Goal: Task Accomplishment & Management: Manage account settings

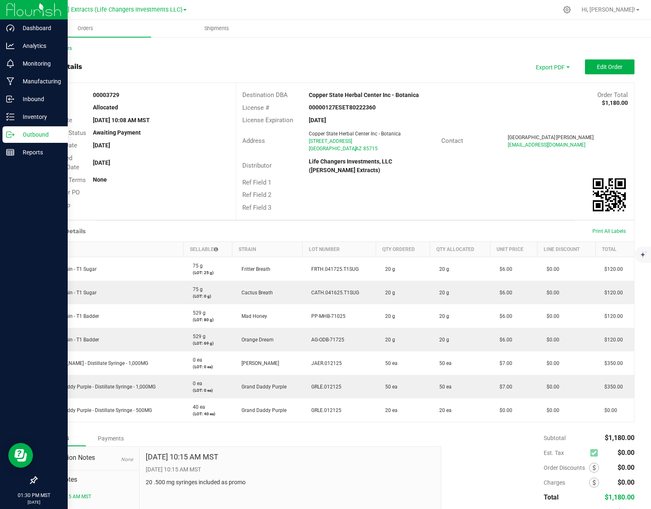
click at [19, 141] on div "Outbound" at bounding box center [34, 134] width 65 height 17
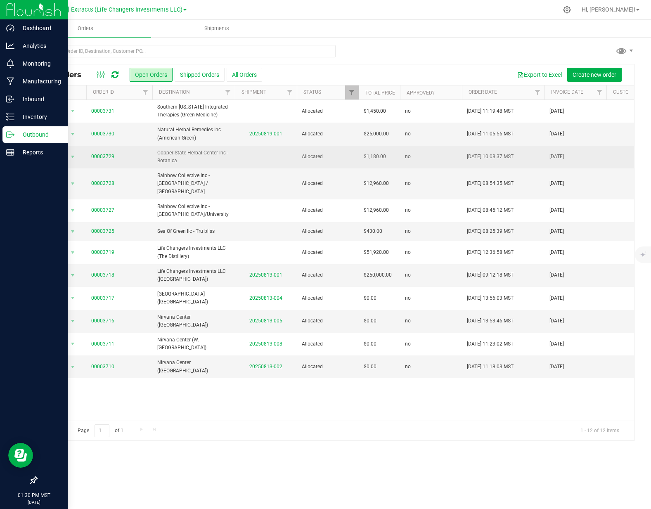
click at [257, 161] on td at bounding box center [266, 157] width 62 height 23
click at [112, 157] on link "00003729" at bounding box center [102, 157] width 23 height 8
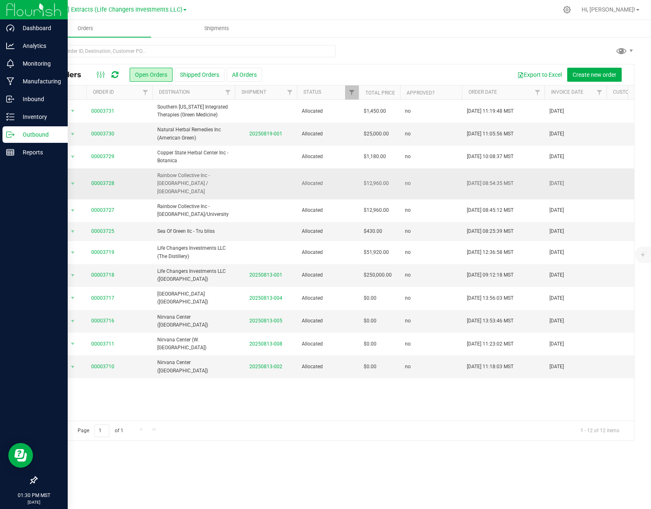
click at [206, 180] on span "Rainbow Collective Inc - [GEOGRAPHIC_DATA] / [GEOGRAPHIC_DATA]" at bounding box center [193, 184] width 73 height 24
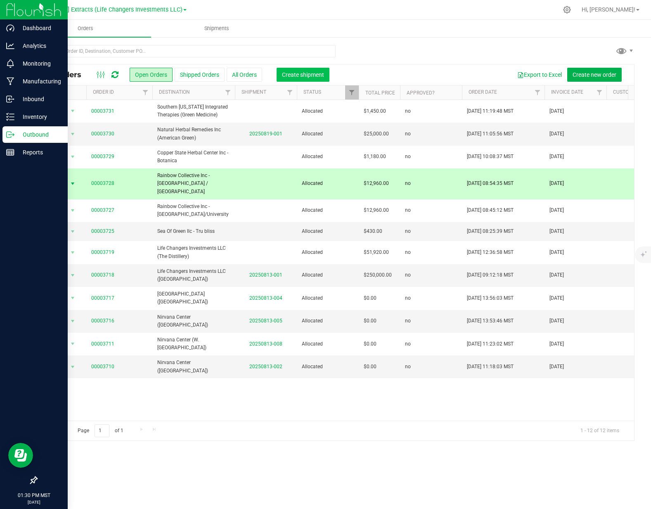
click at [310, 75] on span "Create shipment" at bounding box center [303, 74] width 42 height 7
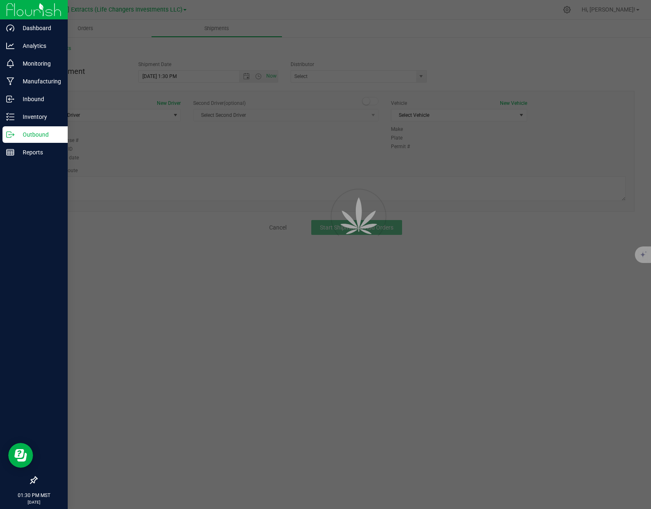
click at [84, 113] on div at bounding box center [325, 254] width 651 height 509
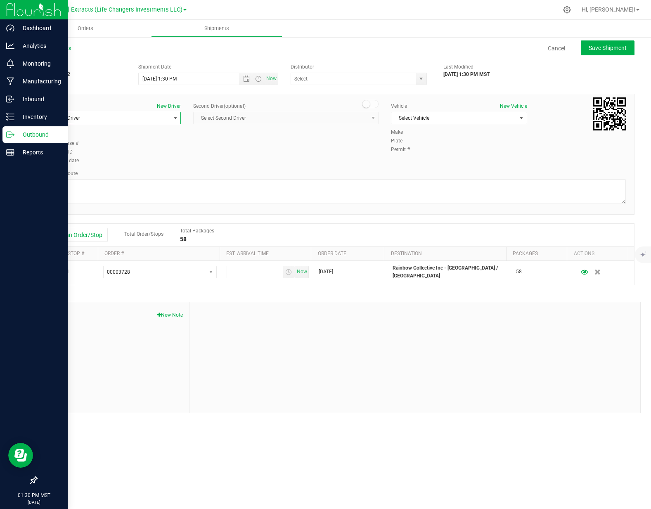
click at [83, 118] on span "Select Driver" at bounding box center [107, 118] width 125 height 12
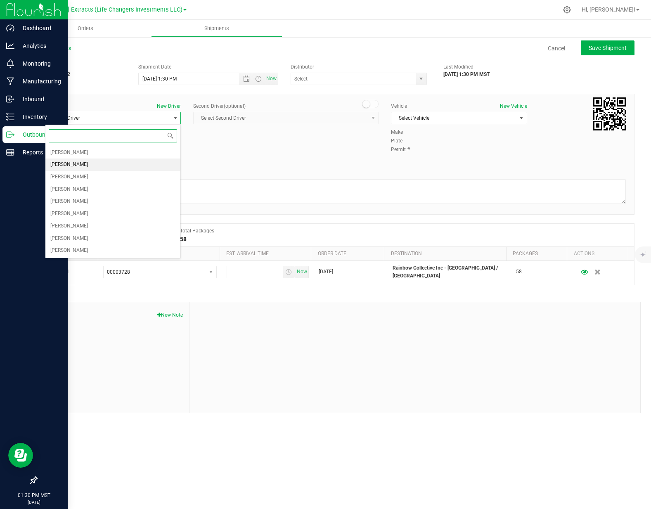
click at [79, 167] on span "[PERSON_NAME]" at bounding box center [69, 164] width 38 height 11
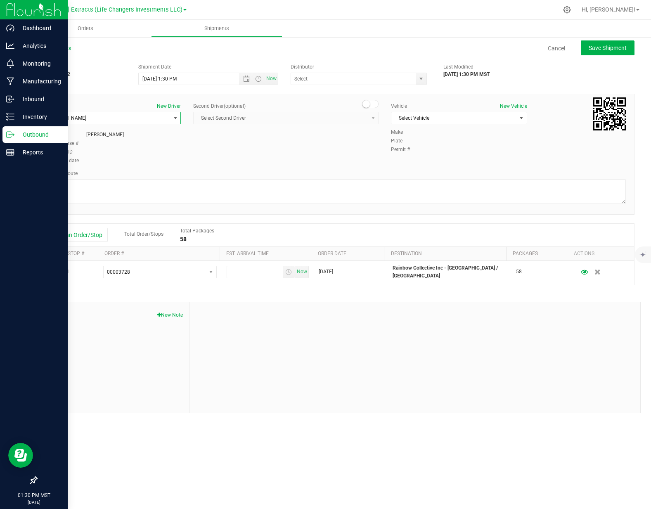
drag, startPoint x: 70, startPoint y: 119, endPoint x: 74, endPoint y: 133, distance: 14.1
click at [70, 119] on span "[PERSON_NAME]" at bounding box center [68, 118] width 38 height 6
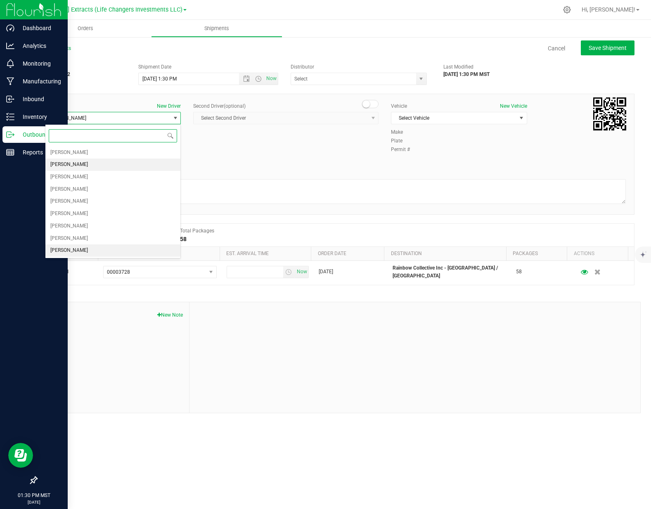
click at [80, 248] on li "[PERSON_NAME]" at bounding box center [112, 250] width 135 height 12
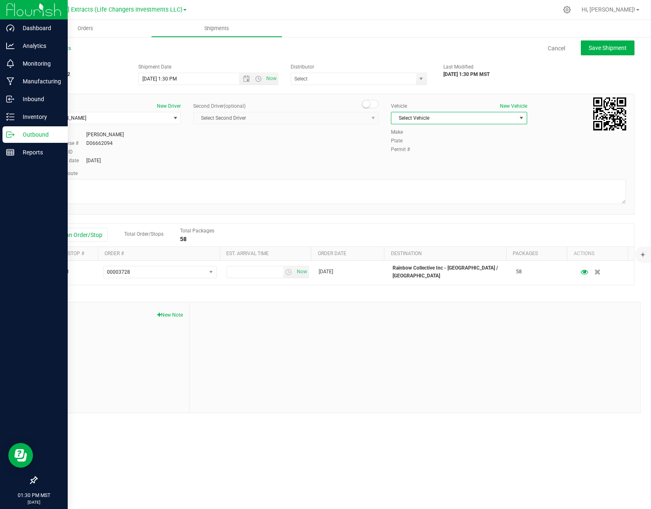
click at [425, 121] on span "Select Vehicle" at bounding box center [453, 118] width 125 height 12
click at [419, 171] on li "Dodge" at bounding box center [458, 169] width 135 height 12
click at [420, 170] on div "Planned Route" at bounding box center [335, 173] width 581 height 7
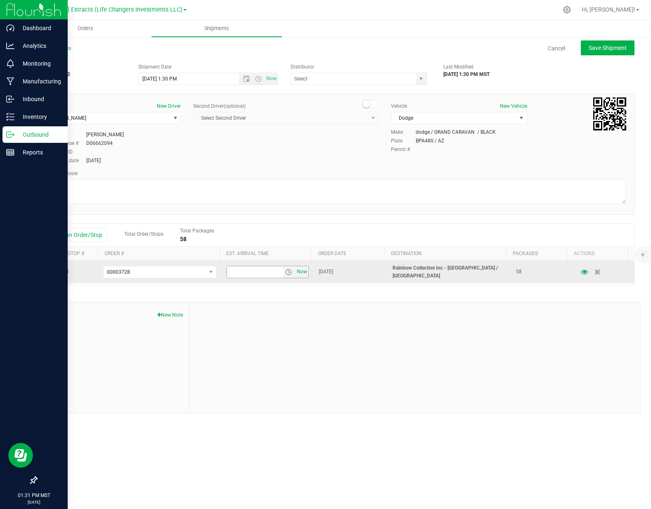
click at [297, 274] on span "Now" at bounding box center [302, 272] width 14 height 12
click at [263, 271] on input "1:31 PM" at bounding box center [255, 272] width 56 height 12
type input "11:00 am"
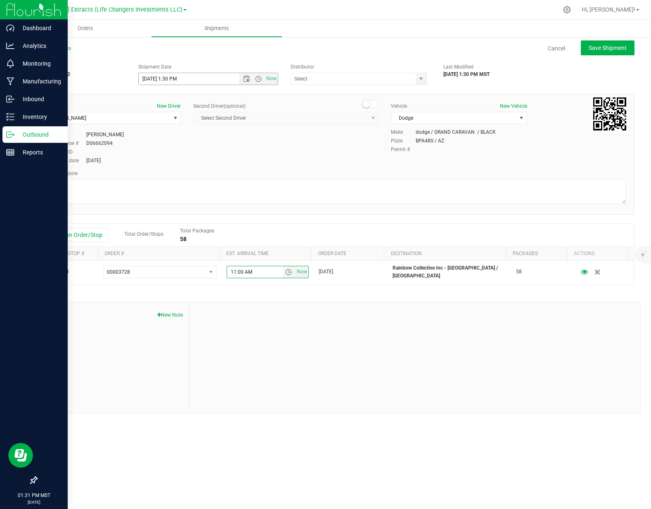
click at [152, 78] on input "8/19/2025 1:30 PM" at bounding box center [196, 79] width 115 height 12
click at [236, 164] on div "Driver New Driver Jacob Taylor Select Driver Ivan Bolanos Jacob Cohen Devin Cov…" at bounding box center [335, 133] width 593 height 63
click at [618, 48] on span "Save Shipment" at bounding box center [608, 48] width 38 height 7
type input "8/20/2025 8:30 PM"
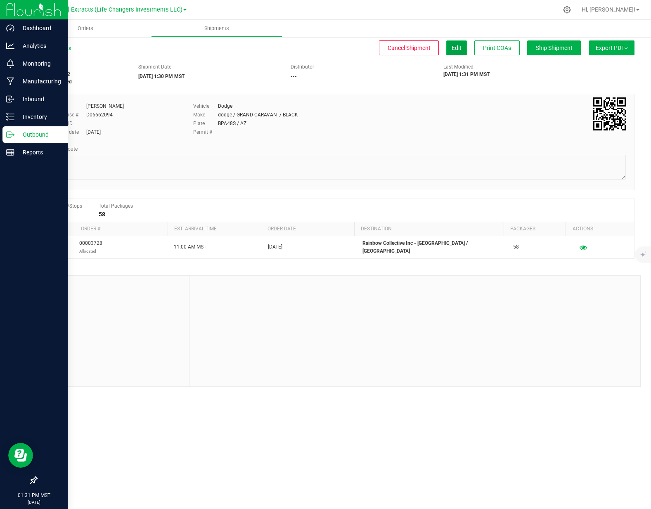
click at [458, 49] on span "Edit" at bounding box center [457, 48] width 10 height 7
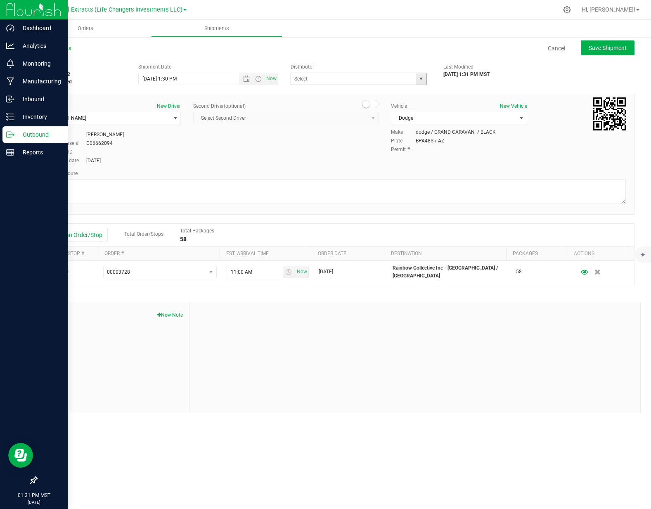
drag, startPoint x: 424, startPoint y: 81, endPoint x: 369, endPoint y: 87, distance: 55.2
click at [424, 81] on span "select" at bounding box center [421, 79] width 10 height 12
click at [325, 104] on li "Life Changers Investments, LLC ([PERSON_NAME] Extracts)" at bounding box center [358, 110] width 135 height 23
type input "Life Changers Investments, LLC ([PERSON_NAME] Extracts)"
click at [319, 104] on div "Second Driver (optional)" at bounding box center [285, 105] width 185 height 7
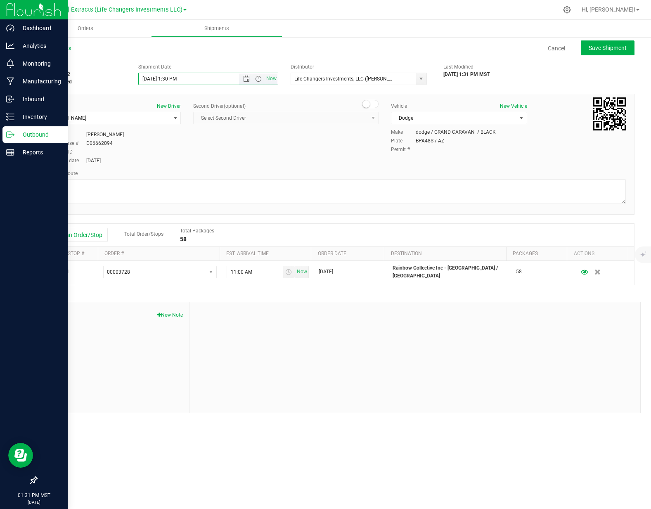
click at [201, 78] on input "8/20/2025 1:30 PM" at bounding box center [196, 79] width 115 height 12
click at [617, 47] on span "Save Shipment" at bounding box center [608, 48] width 38 height 7
type input "8/20/2025 8:30 PM"
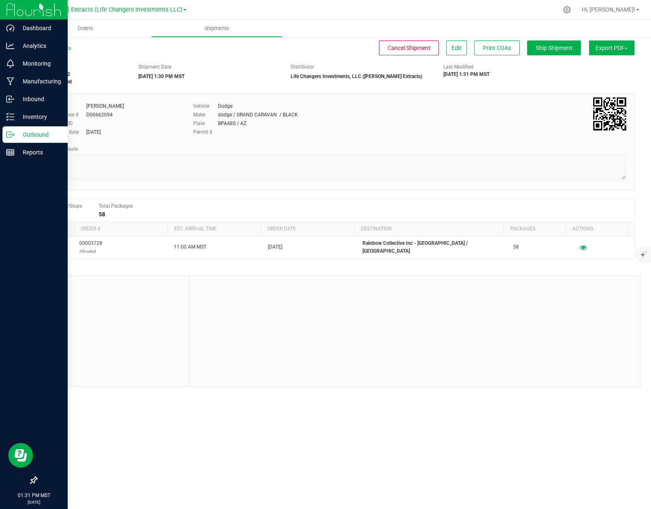
click at [622, 44] on button "Export PDF" at bounding box center [611, 47] width 45 height 15
click at [597, 65] on span "Manifest by Package ID" at bounding box center [599, 66] width 52 height 6
click at [22, 130] on p "Outbound" at bounding box center [39, 135] width 50 height 10
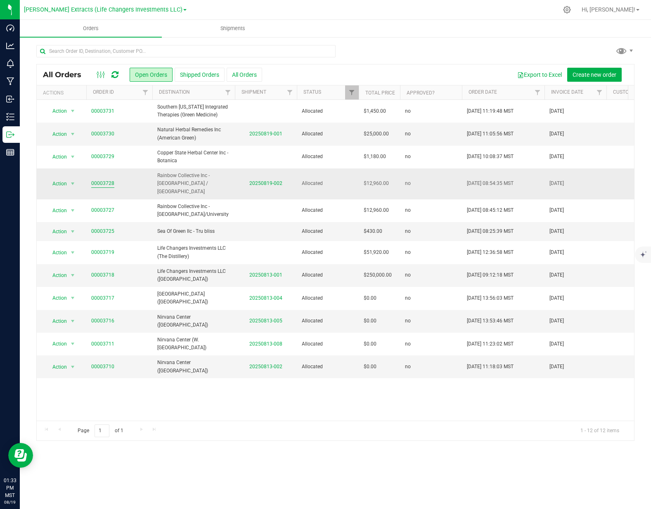
click at [110, 180] on link "00003728" at bounding box center [102, 184] width 23 height 8
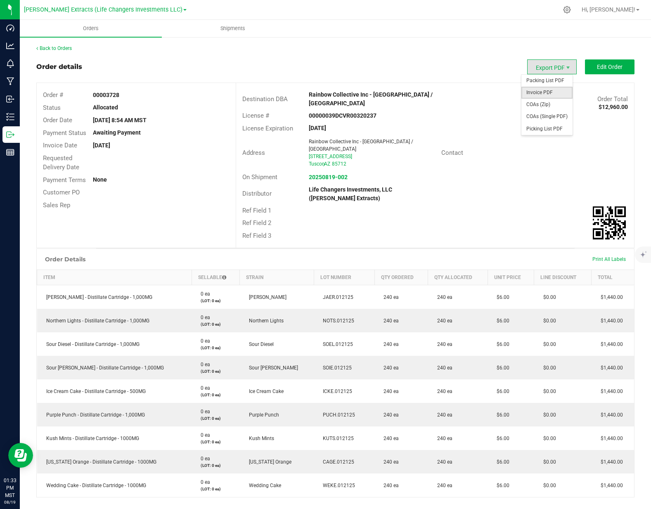
click at [548, 94] on span "Invoice PDF" at bounding box center [546, 93] width 51 height 12
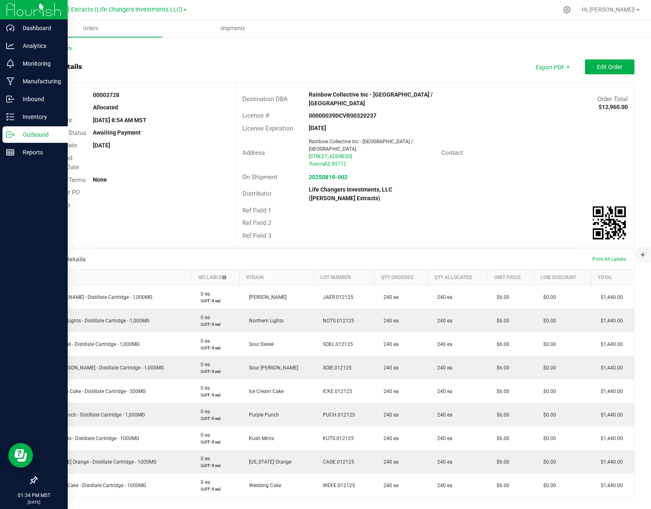
click at [17, 132] on p "Outbound" at bounding box center [39, 135] width 50 height 10
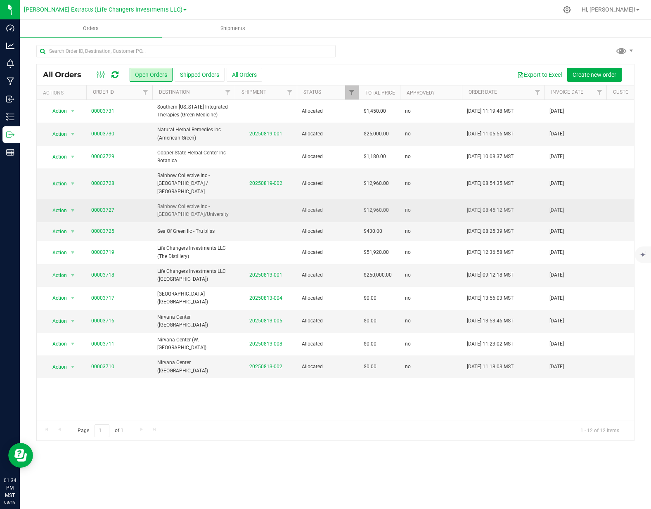
click at [167, 203] on span "Rainbow Collective Inc - [GEOGRAPHIC_DATA]/University" at bounding box center [193, 211] width 73 height 16
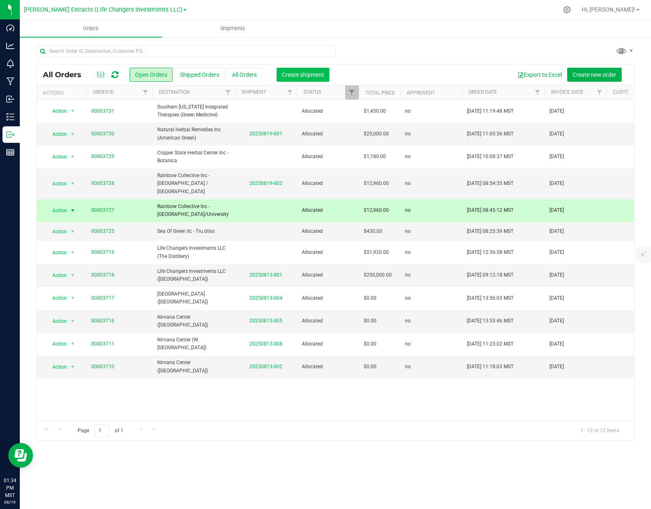
click at [297, 76] on span "Create shipment" at bounding box center [303, 74] width 42 height 7
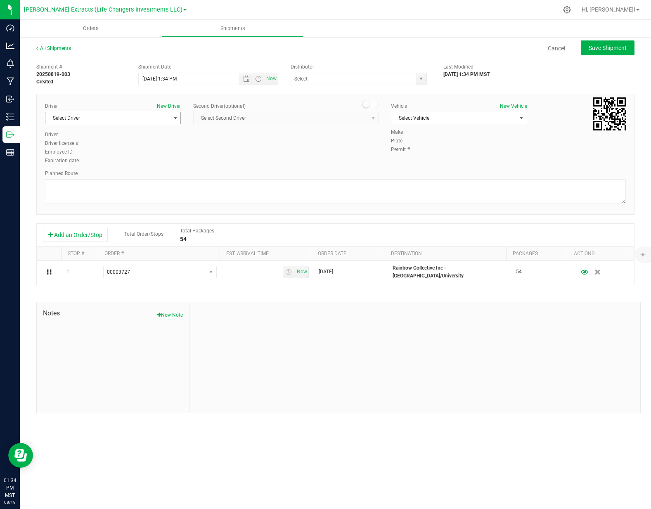
click at [98, 117] on span "Select Driver" at bounding box center [107, 118] width 125 height 12
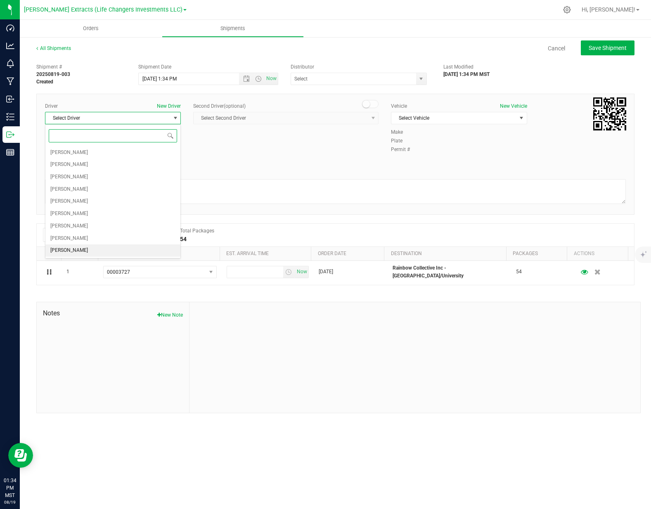
click at [80, 248] on li "[PERSON_NAME]" at bounding box center [112, 250] width 135 height 12
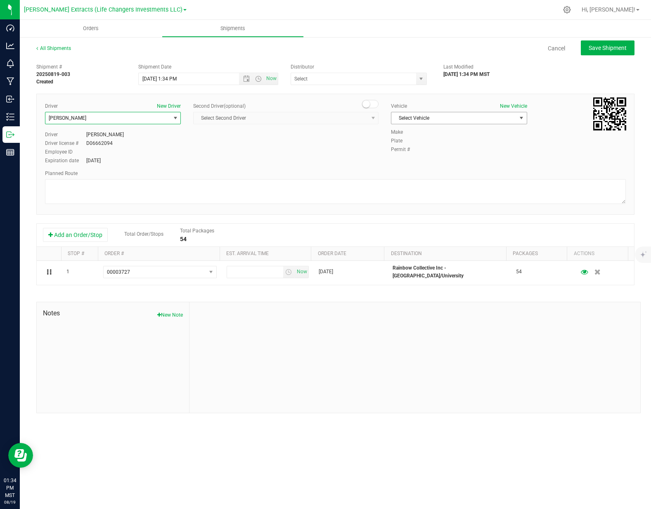
click at [460, 116] on span "Select Vehicle" at bounding box center [453, 118] width 125 height 12
click at [409, 169] on li "Dodge" at bounding box center [458, 169] width 135 height 12
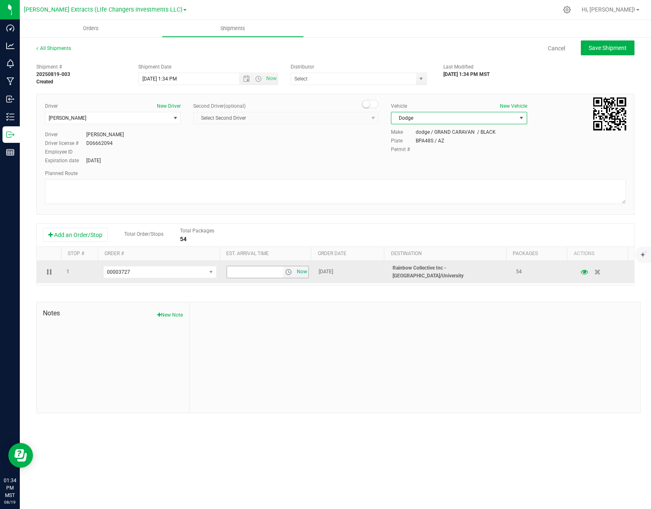
click at [300, 269] on span "Now" at bounding box center [302, 272] width 14 height 12
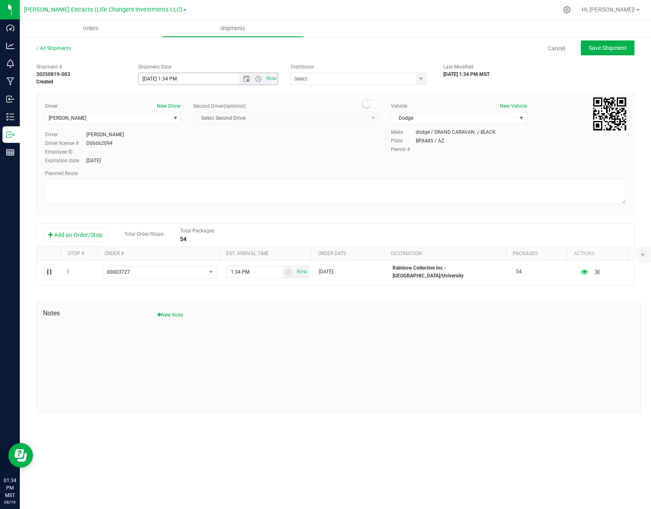
click at [153, 78] on input "8/19/2025 1:34 PM" at bounding box center [196, 79] width 115 height 12
click at [421, 81] on span "select" at bounding box center [421, 79] width 7 height 7
type input "8/20/2025 1:34 PM"
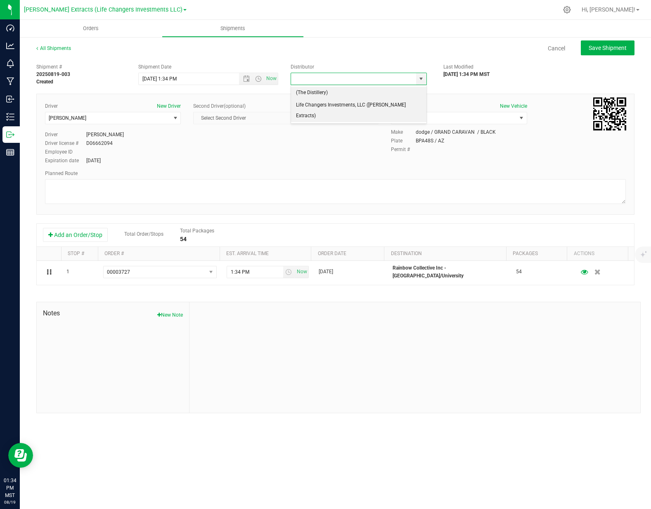
click at [376, 103] on li "Life Changers Investments, LLC ([PERSON_NAME] Extracts)" at bounding box center [358, 110] width 135 height 23
type input "Life Changers Investments, LLC ([PERSON_NAME] Extracts)"
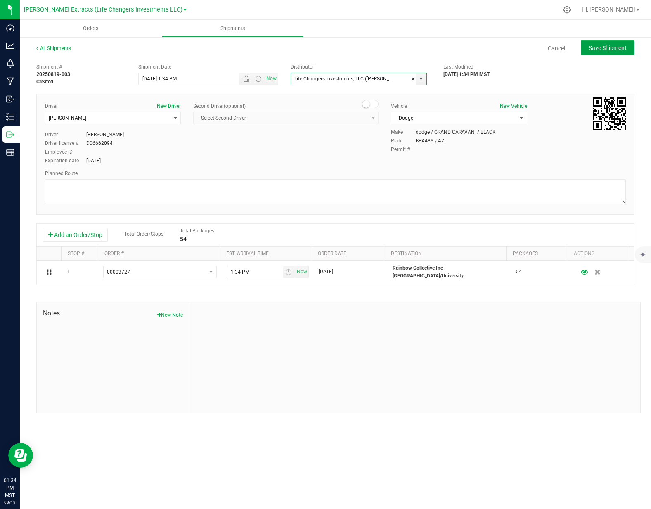
click at [601, 47] on span "Save Shipment" at bounding box center [608, 48] width 38 height 7
type input "8/20/2025 8:34 PM"
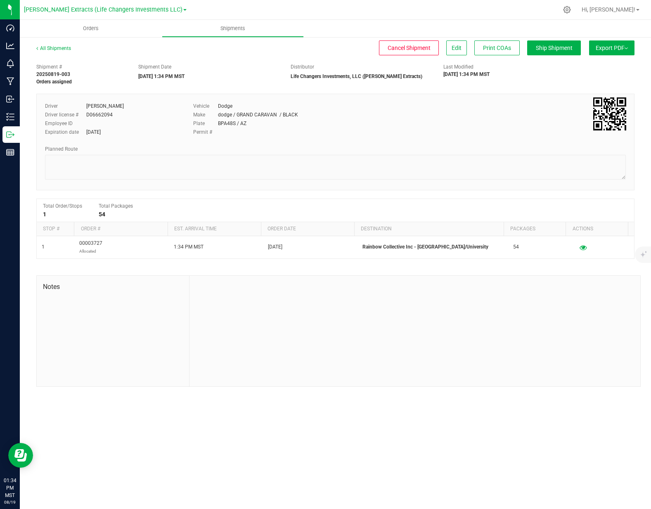
click at [611, 51] on button "Export PDF" at bounding box center [611, 47] width 45 height 15
click at [605, 64] on span "Manifest by Package ID" at bounding box center [599, 66] width 52 height 6
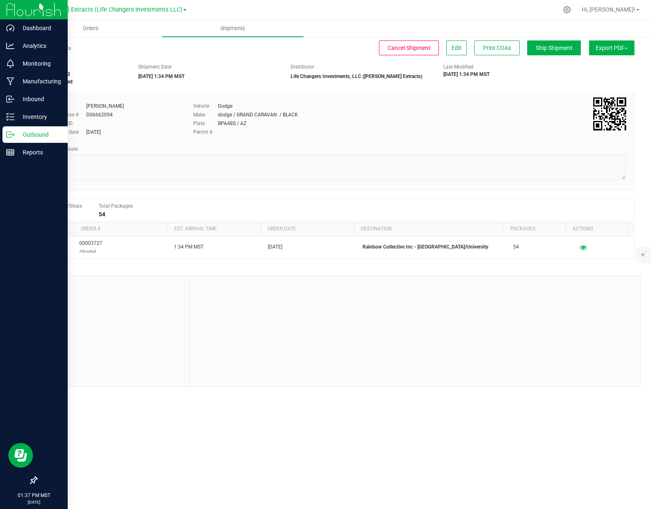
click at [34, 132] on p "Outbound" at bounding box center [39, 135] width 50 height 10
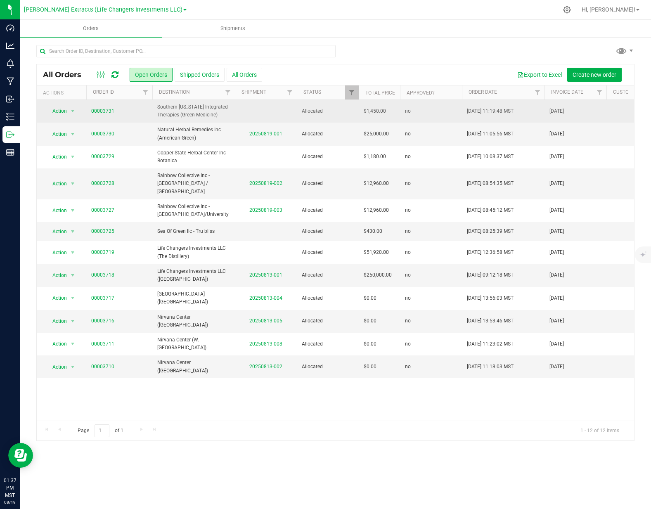
click at [188, 112] on span "Southern [US_STATE] Integrated Therapies (Green Medicine)" at bounding box center [193, 111] width 73 height 16
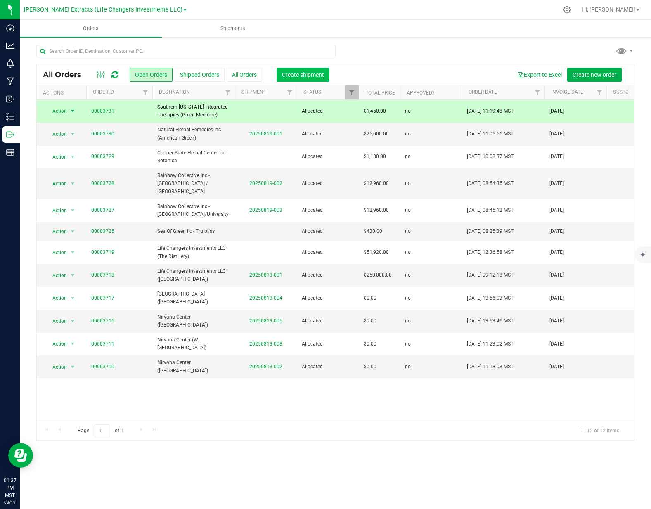
click at [287, 79] on button "Create shipment" at bounding box center [303, 75] width 53 height 14
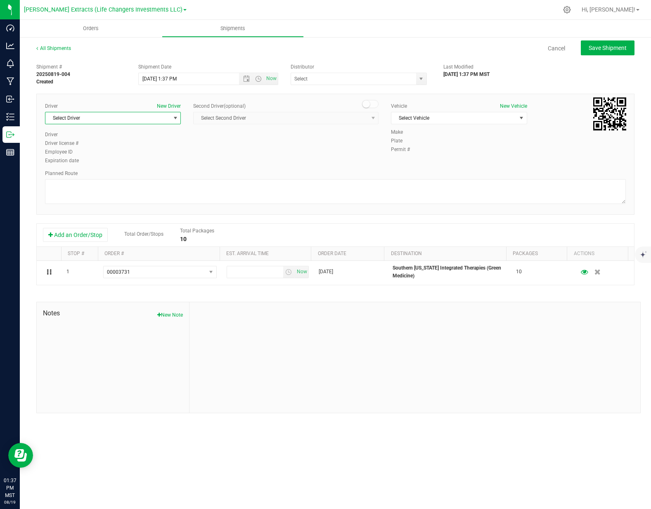
click at [137, 119] on span "Select Driver" at bounding box center [107, 118] width 125 height 12
click at [99, 253] on li "[PERSON_NAME]" at bounding box center [112, 250] width 135 height 12
click at [420, 121] on span "Select Vehicle" at bounding box center [453, 118] width 125 height 12
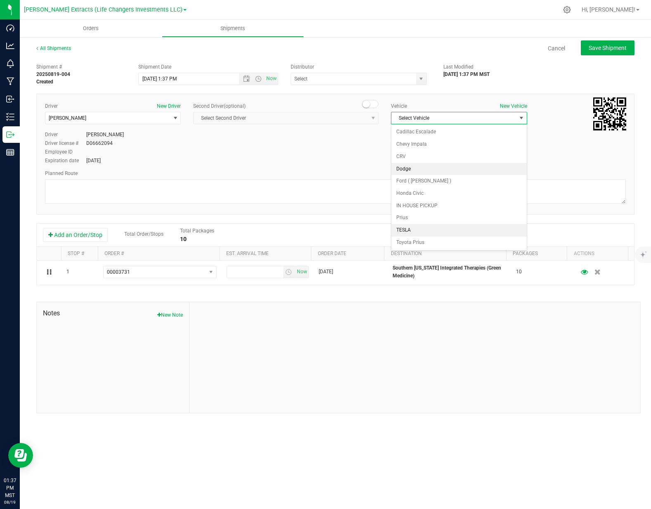
drag, startPoint x: 420, startPoint y: 169, endPoint x: 416, endPoint y: 170, distance: 4.3
click at [420, 169] on li "Dodge" at bounding box center [458, 169] width 135 height 12
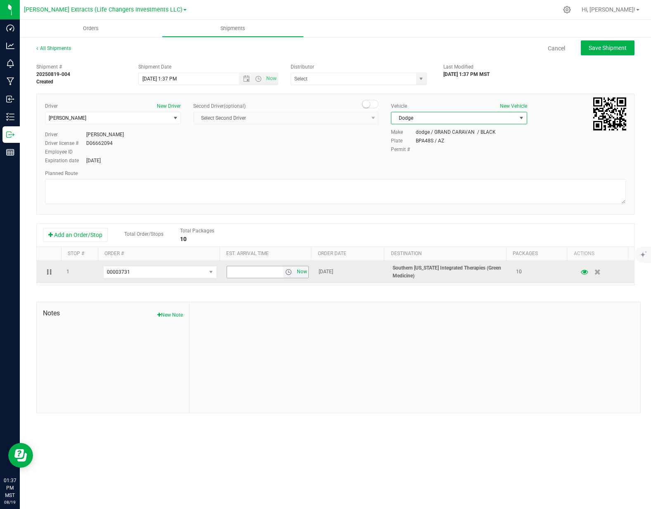
click at [303, 273] on span "Now" at bounding box center [302, 272] width 14 height 12
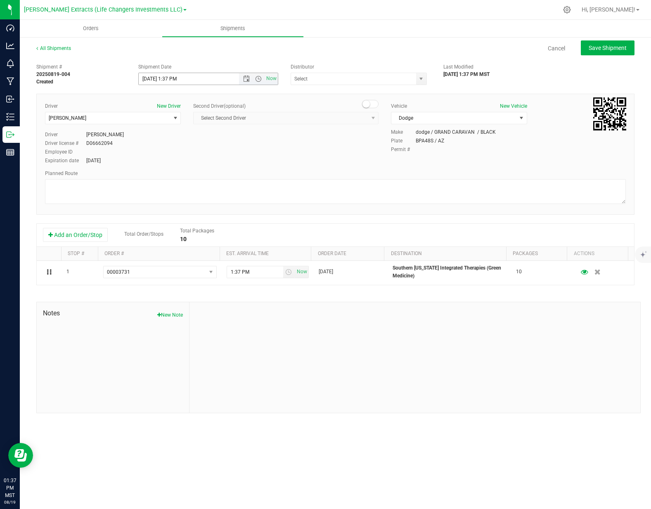
click at [153, 79] on input "8/19/2025 1:37 PM" at bounding box center [196, 79] width 115 height 12
drag, startPoint x: 420, startPoint y: 80, endPoint x: 411, endPoint y: 89, distance: 12.0
click at [420, 80] on span "select" at bounding box center [421, 79] width 7 height 7
type input "8/20/2025 1:37 PM"
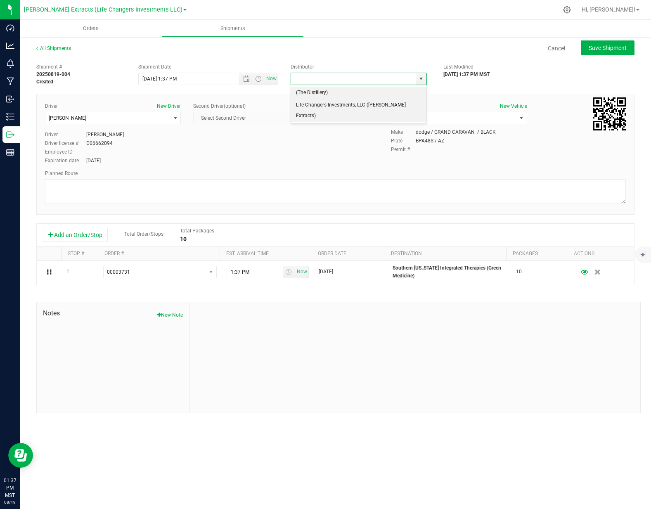
click at [347, 106] on li "Life Changers Investments, LLC ([PERSON_NAME] Extracts)" at bounding box center [358, 110] width 135 height 23
type input "Life Changers Investments, LLC ([PERSON_NAME] Extracts)"
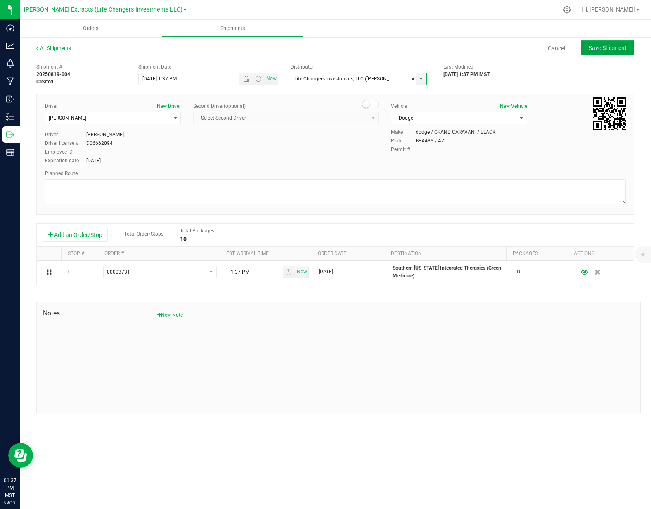
click at [608, 42] on button "Save Shipment" at bounding box center [608, 47] width 54 height 15
type input "8/20/2025 8:37 PM"
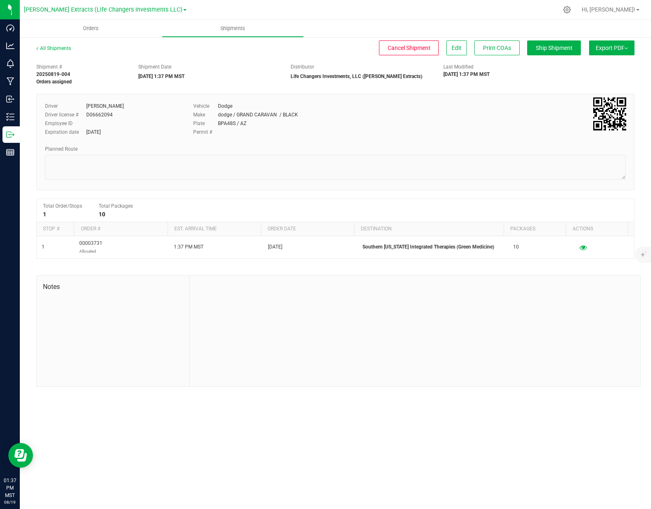
click at [618, 52] on button "Export PDF" at bounding box center [611, 47] width 45 height 15
click at [611, 65] on span "Manifest by Package ID" at bounding box center [599, 66] width 52 height 6
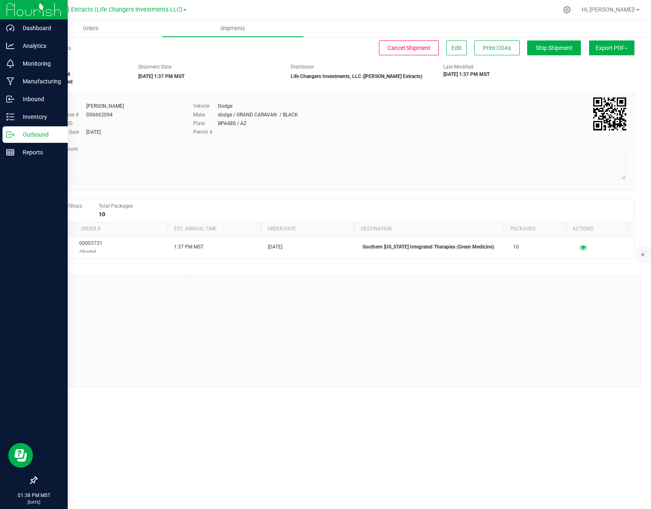
click at [16, 135] on p "Outbound" at bounding box center [39, 135] width 50 height 10
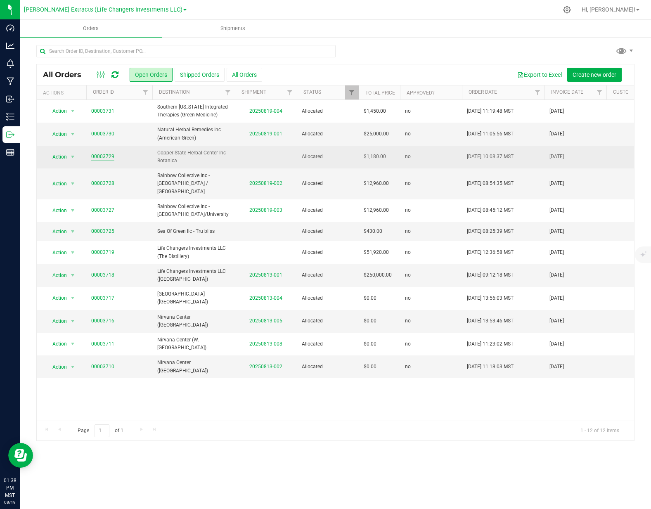
click at [106, 157] on link "00003729" at bounding box center [102, 157] width 23 height 8
click at [192, 156] on span "Copper State Herbal Center Inc - Botanica" at bounding box center [193, 157] width 73 height 16
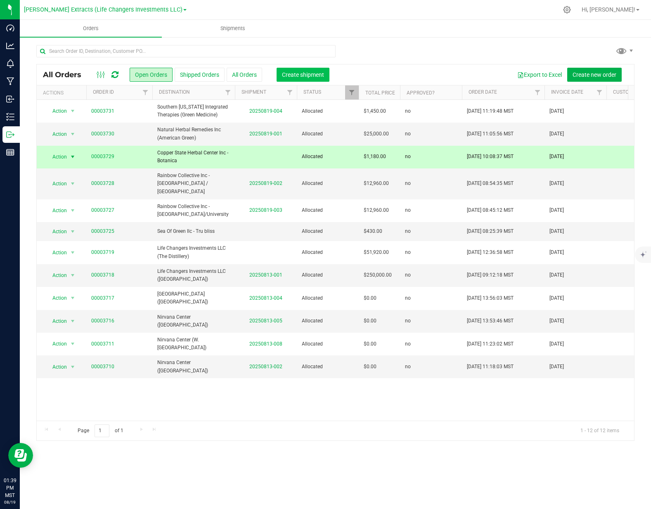
click at [287, 76] on span "Create shipment" at bounding box center [303, 74] width 42 height 7
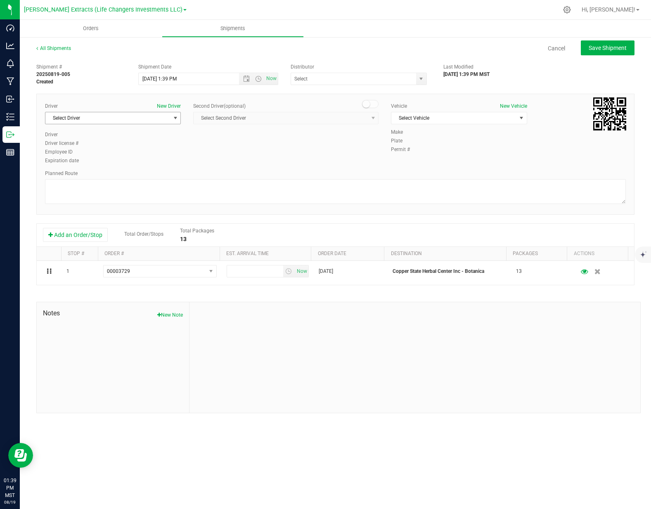
click at [89, 116] on span "Select Driver" at bounding box center [107, 118] width 125 height 12
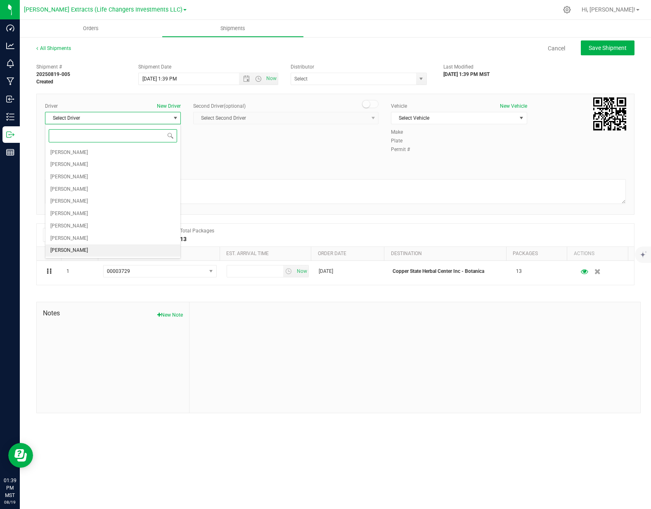
click at [83, 248] on li "[PERSON_NAME]" at bounding box center [112, 250] width 135 height 12
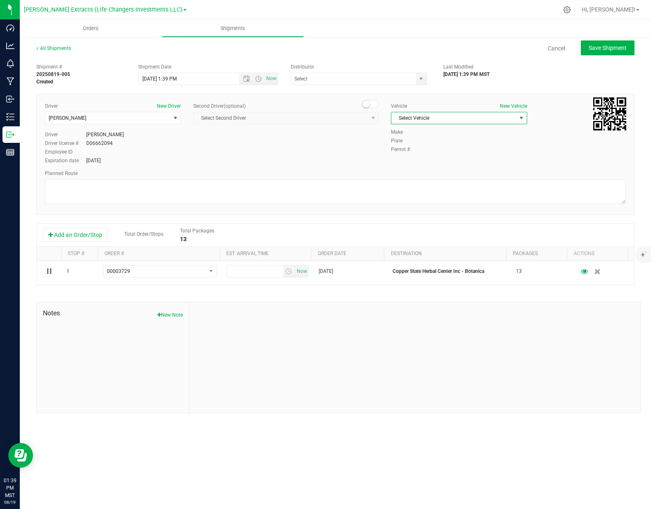
click at [470, 121] on span "Select Vehicle" at bounding box center [453, 118] width 125 height 12
click at [417, 173] on li "Dodge" at bounding box center [458, 169] width 135 height 12
drag, startPoint x: 304, startPoint y: 270, endPoint x: 308, endPoint y: 247, distance: 23.0
click at [304, 270] on span "Now" at bounding box center [302, 271] width 14 height 12
drag, startPoint x: 423, startPoint y: 77, endPoint x: 397, endPoint y: 85, distance: 28.1
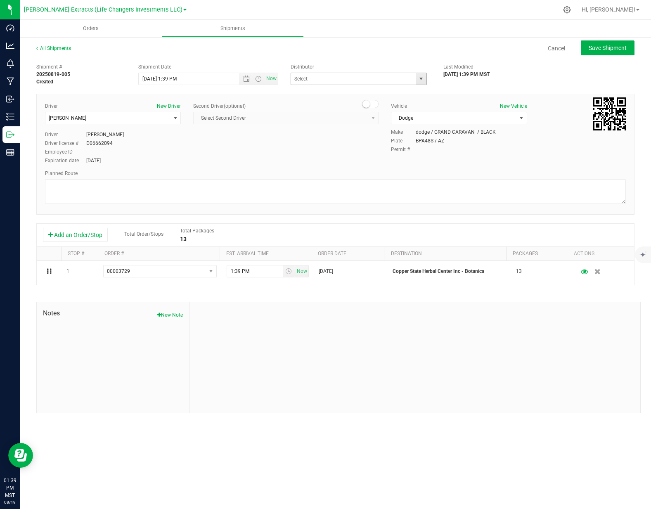
click at [423, 77] on span "select" at bounding box center [421, 79] width 7 height 7
click at [343, 103] on li "Life Changers Investments, LLC ([PERSON_NAME] Extracts)" at bounding box center [358, 110] width 135 height 23
type input "Life Changers Investments, LLC ([PERSON_NAME] Extracts)"
click at [591, 49] on span "Save Shipment" at bounding box center [608, 48] width 38 height 7
type input "8/19/2025 8:39 PM"
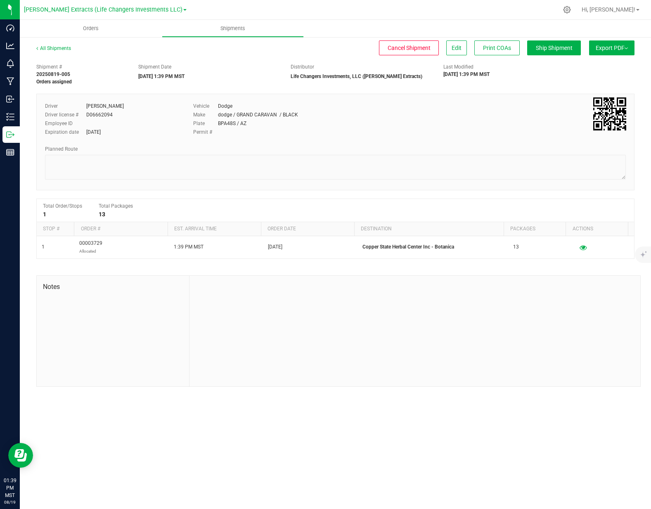
click at [621, 52] on button "Export PDF" at bounding box center [611, 47] width 45 height 15
click at [612, 67] on span "Manifest by Package ID" at bounding box center [599, 66] width 52 height 6
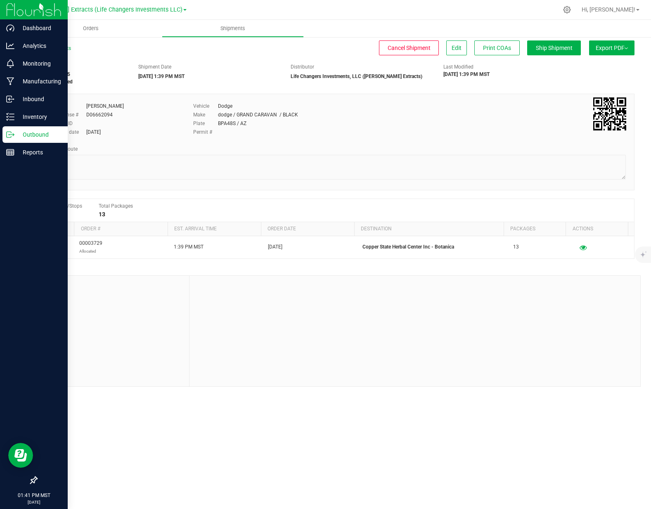
click at [7, 132] on icon at bounding box center [10, 134] width 8 height 8
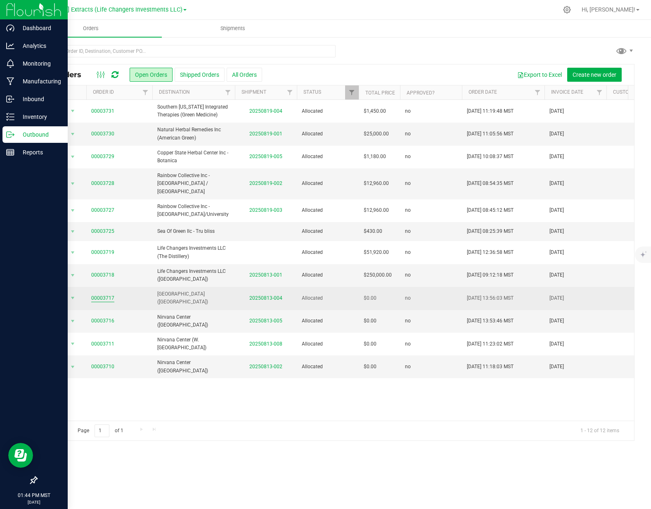
click at [109, 294] on link "00003717" at bounding box center [102, 298] width 23 height 8
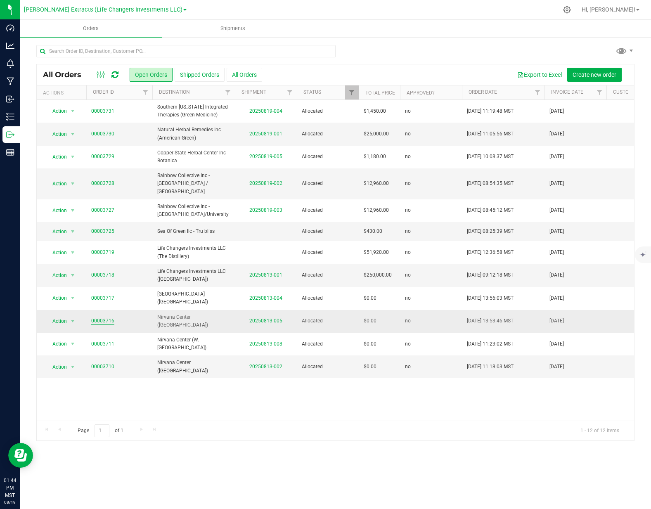
click at [100, 317] on link "00003716" at bounding box center [102, 321] width 23 height 8
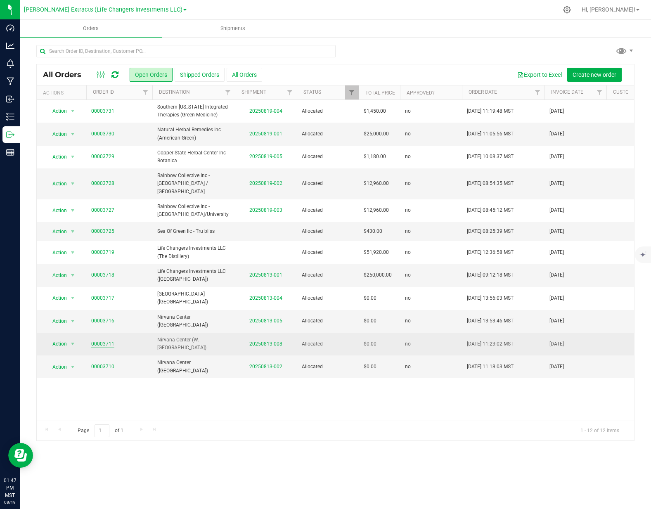
click at [100, 340] on link "00003711" at bounding box center [102, 344] width 23 height 8
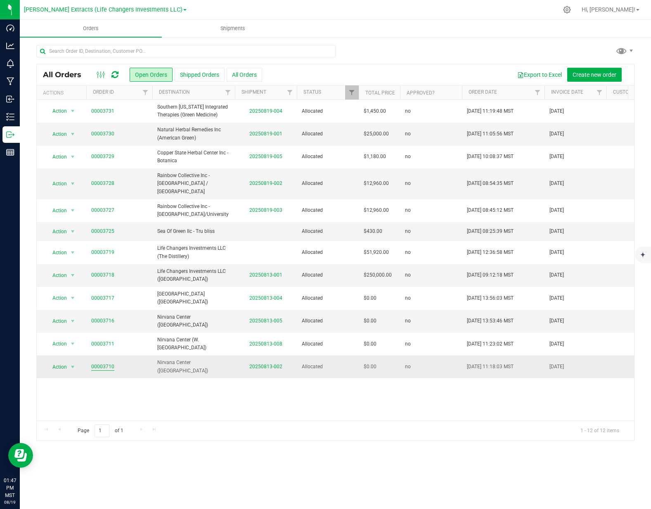
click at [102, 363] on link "00003710" at bounding box center [102, 367] width 23 height 8
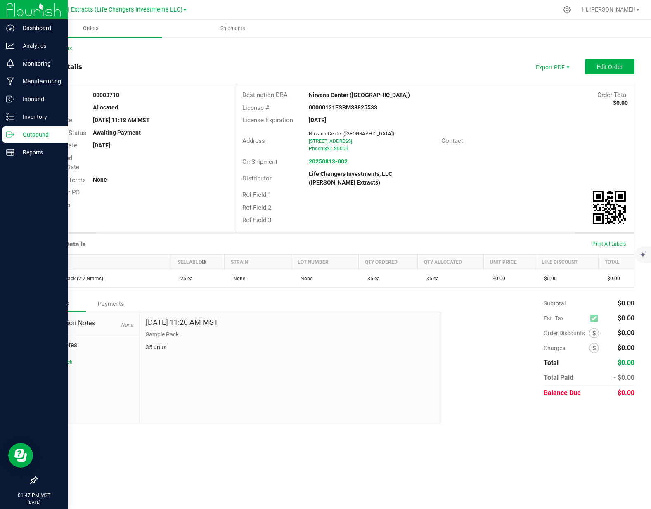
click at [12, 137] on icon at bounding box center [10, 134] width 8 height 8
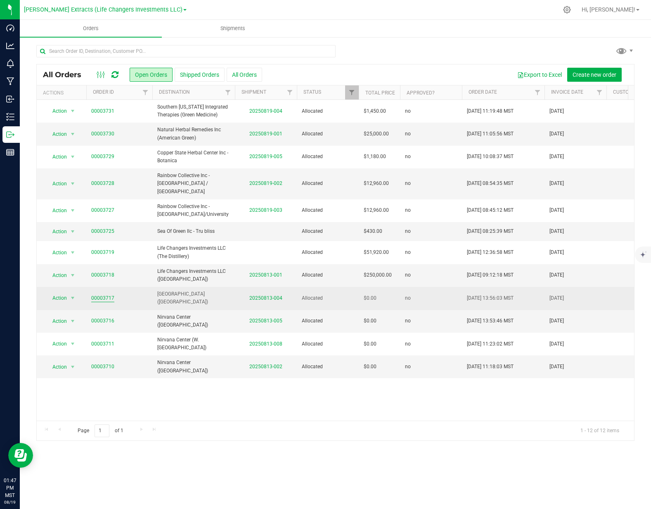
click at [104, 294] on link "00003717" at bounding box center [102, 298] width 23 height 8
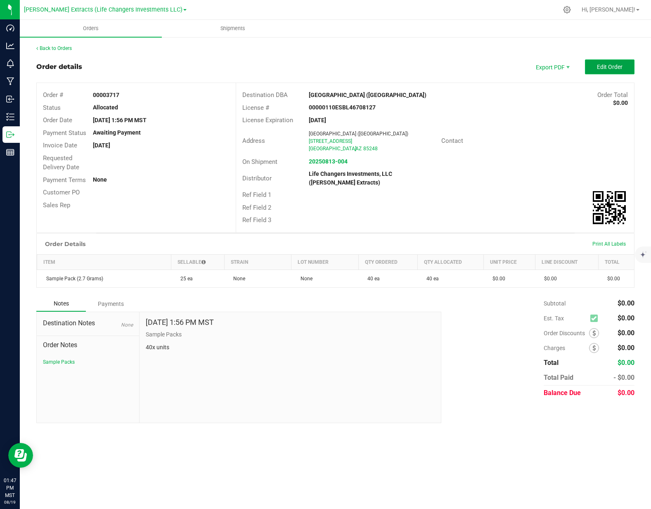
click at [605, 67] on span "Edit Order" at bounding box center [610, 67] width 26 height 7
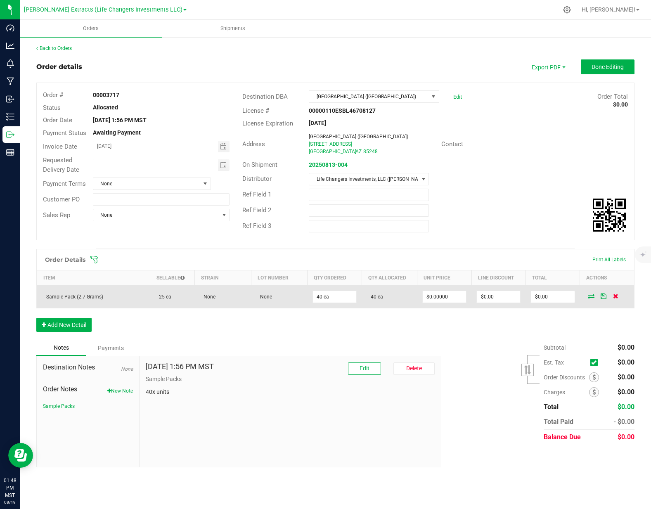
click at [617, 298] on icon at bounding box center [615, 295] width 5 height 5
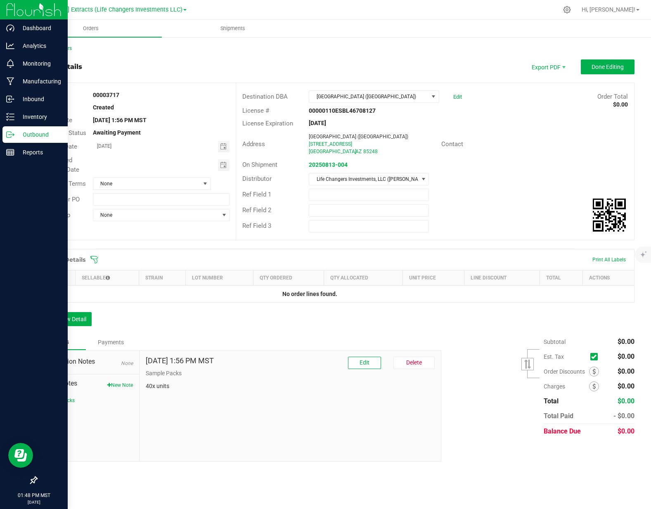
click at [36, 131] on p "Outbound" at bounding box center [39, 135] width 50 height 10
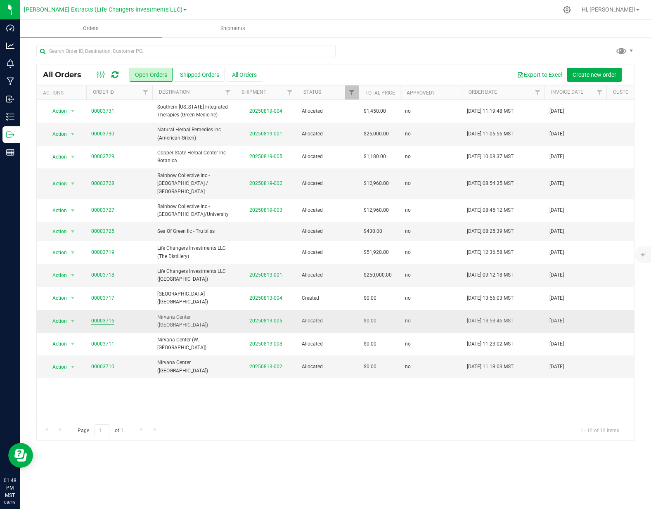
click at [104, 317] on link "00003716" at bounding box center [102, 321] width 23 height 8
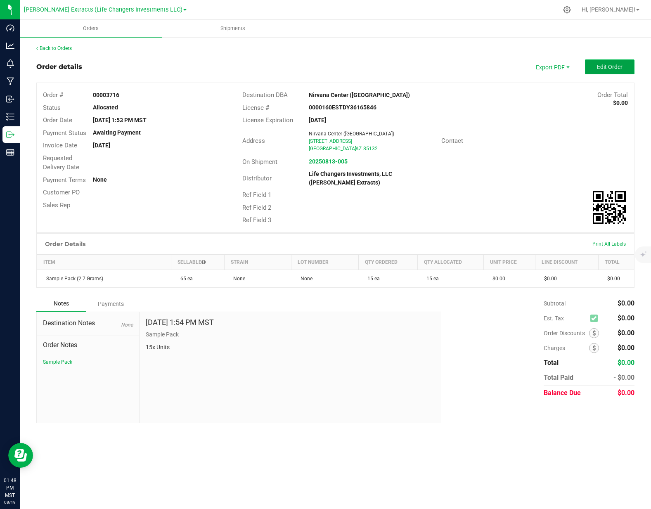
click at [603, 65] on span "Edit Order" at bounding box center [610, 67] width 26 height 7
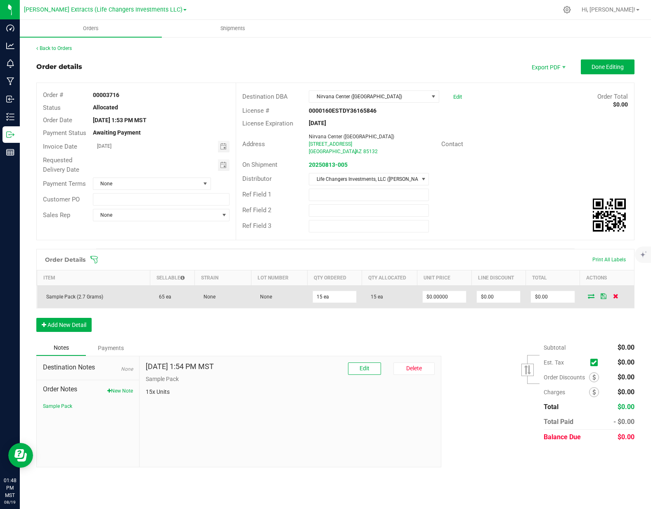
click at [615, 297] on icon at bounding box center [615, 295] width 5 height 5
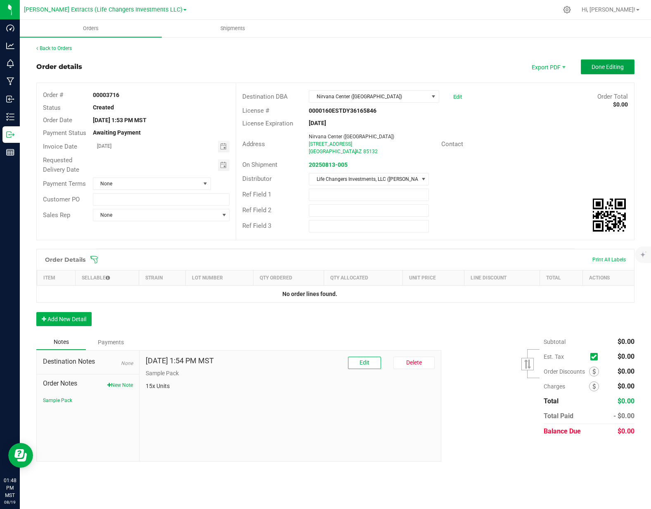
click at [611, 68] on span "Done Editing" at bounding box center [607, 67] width 32 height 7
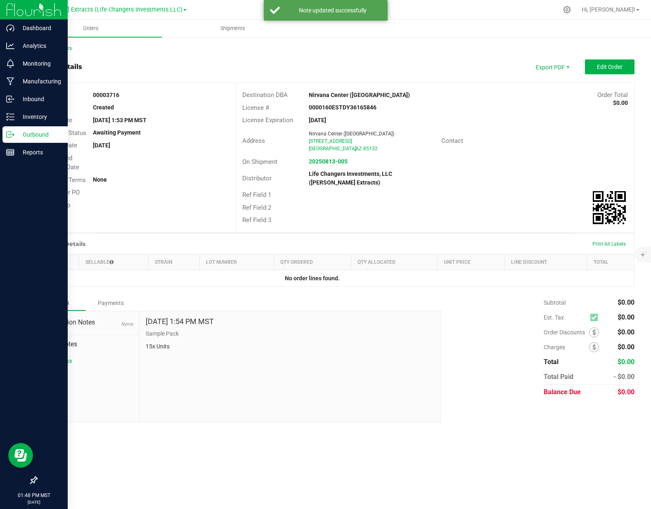
click at [17, 135] on p "Outbound" at bounding box center [39, 135] width 50 height 10
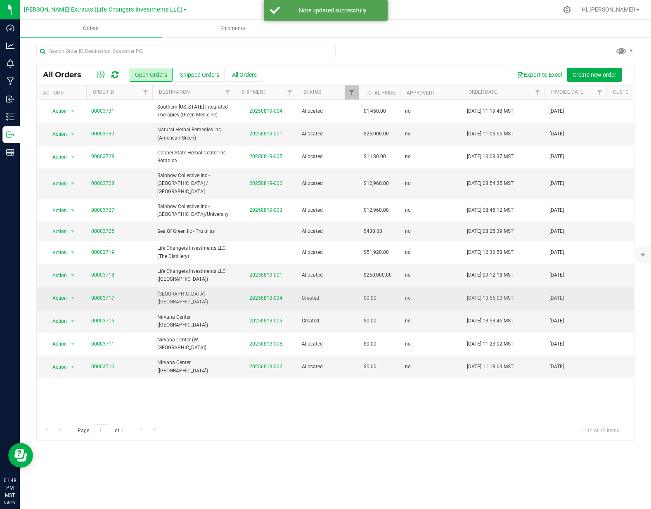
click at [109, 294] on link "00003717" at bounding box center [102, 298] width 23 height 8
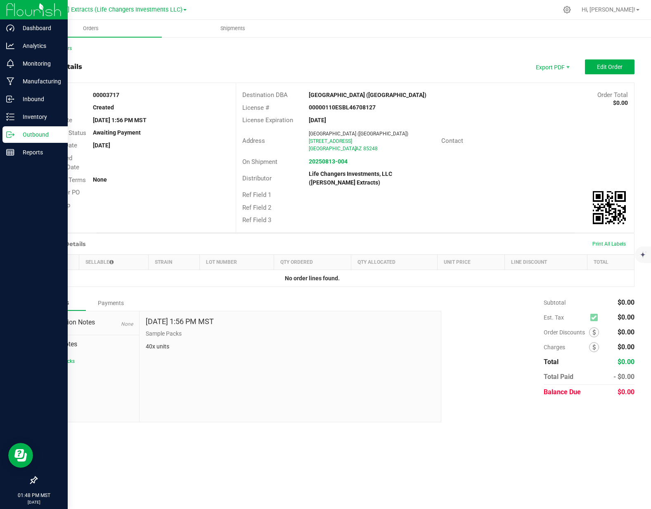
click at [20, 133] on p "Outbound" at bounding box center [39, 135] width 50 height 10
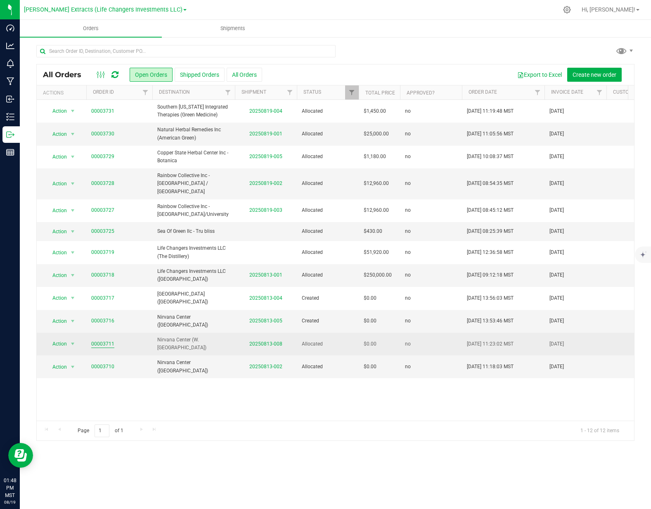
click at [95, 340] on link "00003711" at bounding box center [102, 344] width 23 height 8
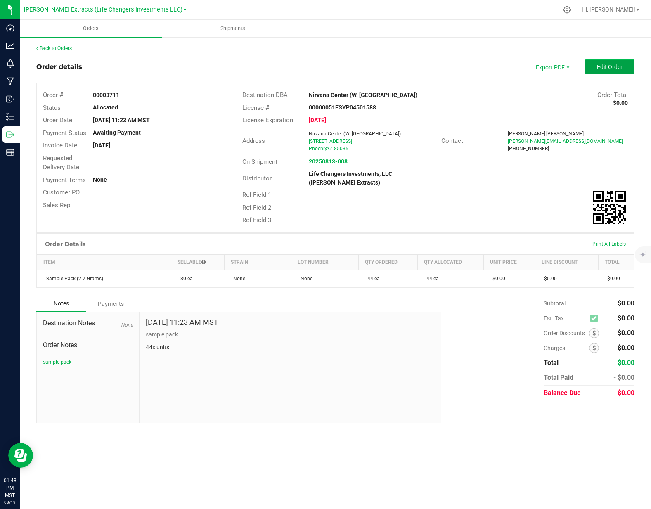
click at [620, 69] on span "Edit Order" at bounding box center [610, 67] width 26 height 7
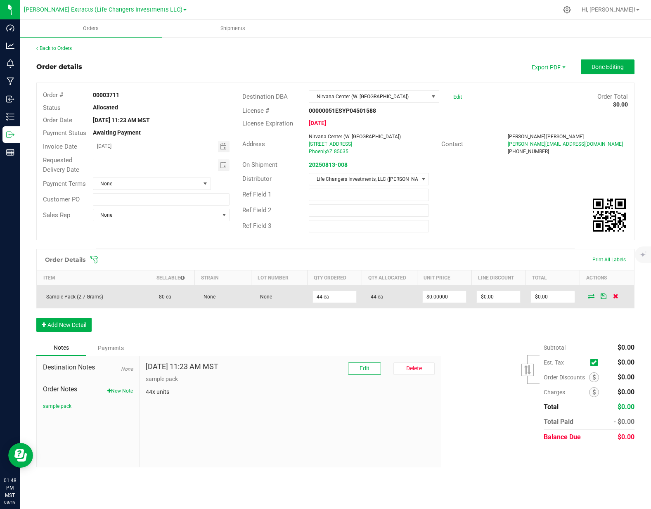
click at [618, 298] on icon at bounding box center [615, 295] width 5 height 5
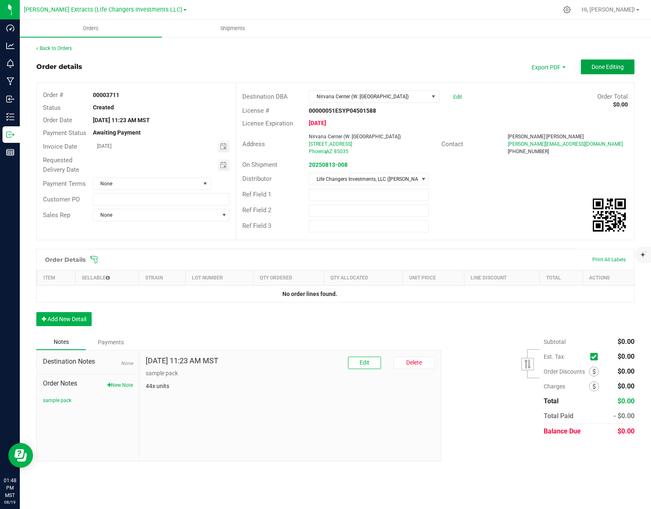
click at [597, 69] on span "Done Editing" at bounding box center [607, 67] width 32 height 7
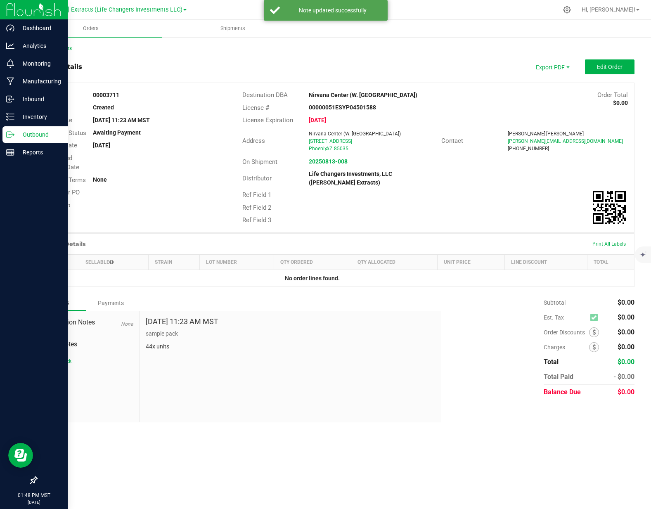
click at [21, 136] on p "Outbound" at bounding box center [39, 135] width 50 height 10
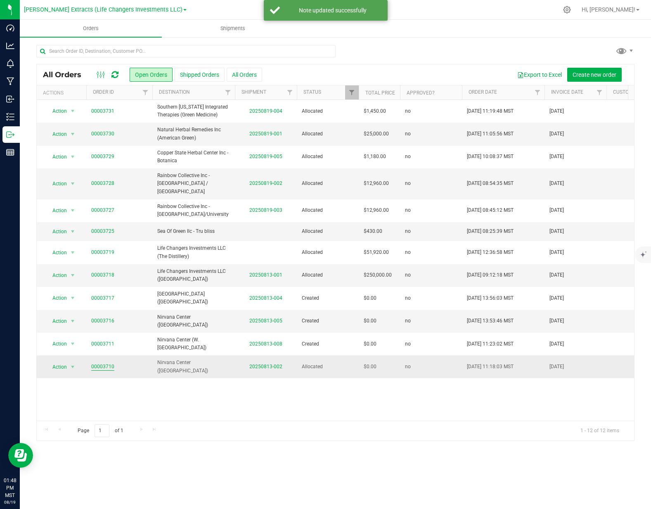
click at [95, 363] on link "00003710" at bounding box center [102, 367] width 23 height 8
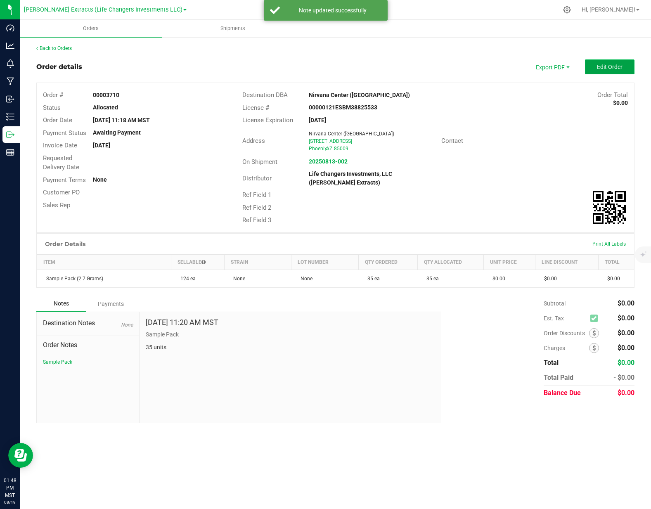
click at [612, 73] on button "Edit Order" at bounding box center [610, 66] width 50 height 15
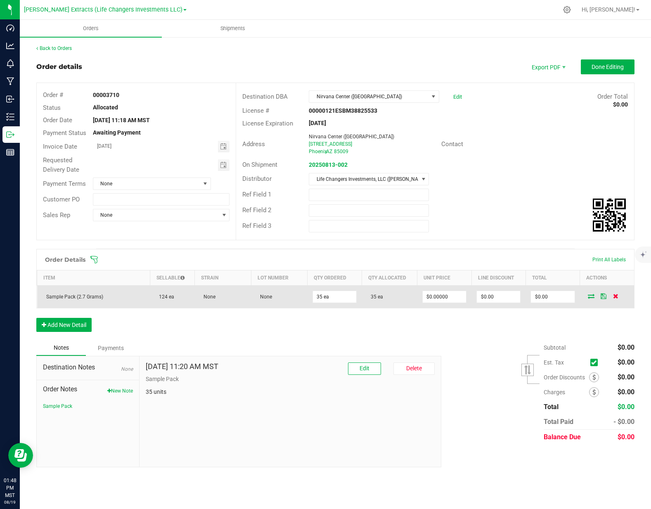
click at [614, 296] on icon at bounding box center [615, 295] width 5 height 5
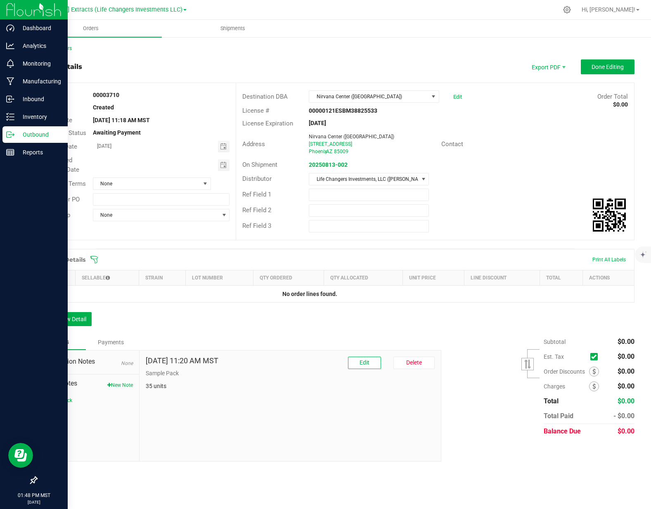
click at [28, 140] on div "Outbound" at bounding box center [34, 134] width 65 height 17
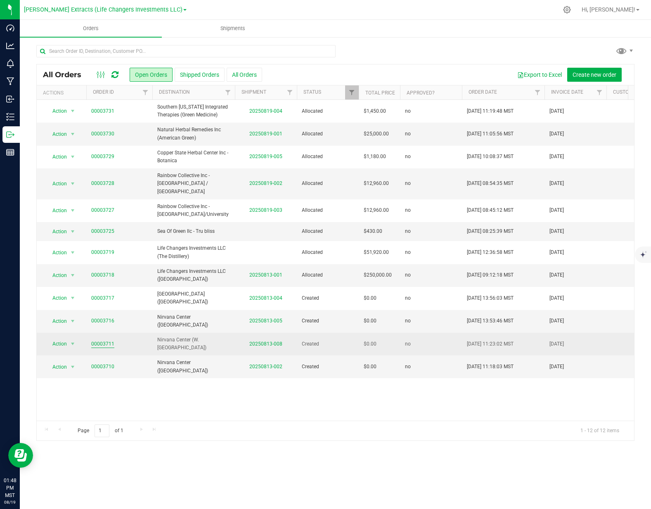
click at [95, 340] on link "00003711" at bounding box center [102, 344] width 23 height 8
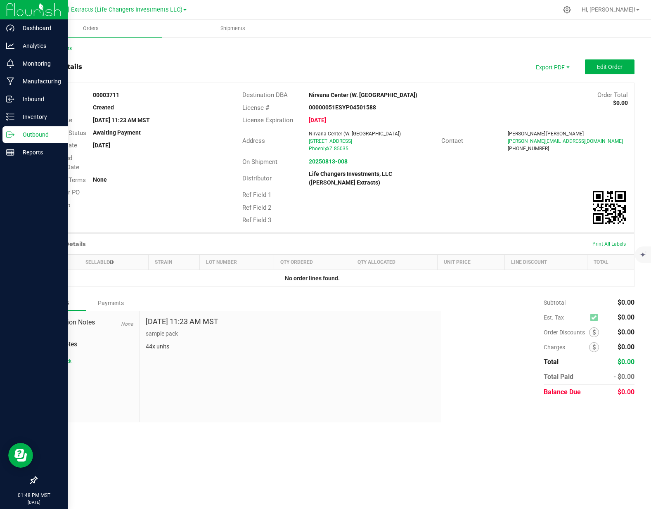
click at [19, 132] on div "Dashboard Analytics Monitoring Manufacturing Inbound Inventory Outbound Reports…" at bounding box center [325, 254] width 651 height 509
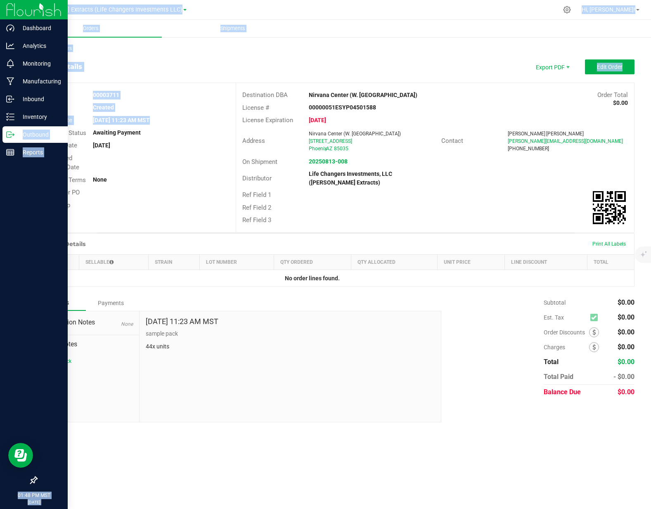
click at [14, 134] on icon at bounding box center [10, 134] width 8 height 8
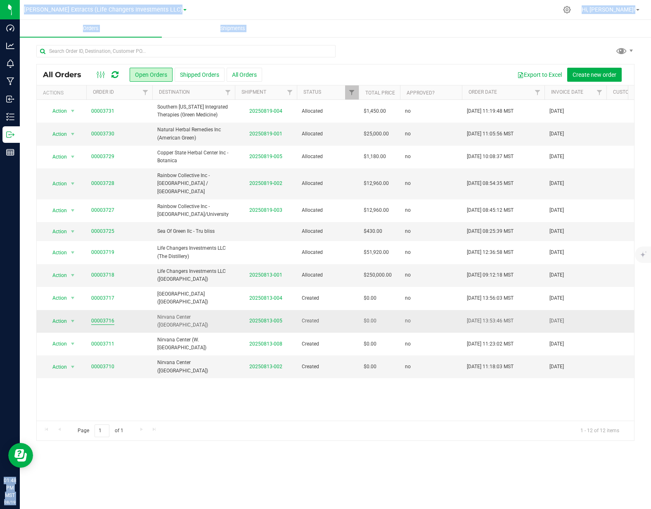
click at [103, 317] on link "00003716" at bounding box center [102, 321] width 23 height 8
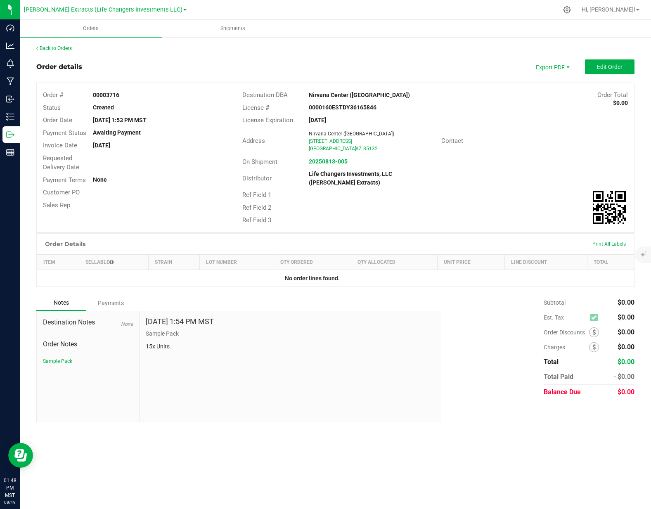
click at [349, 385] on div "Aug 12, 2025 1:54 PM MST Sample Pack 15x Units" at bounding box center [290, 366] width 301 height 111
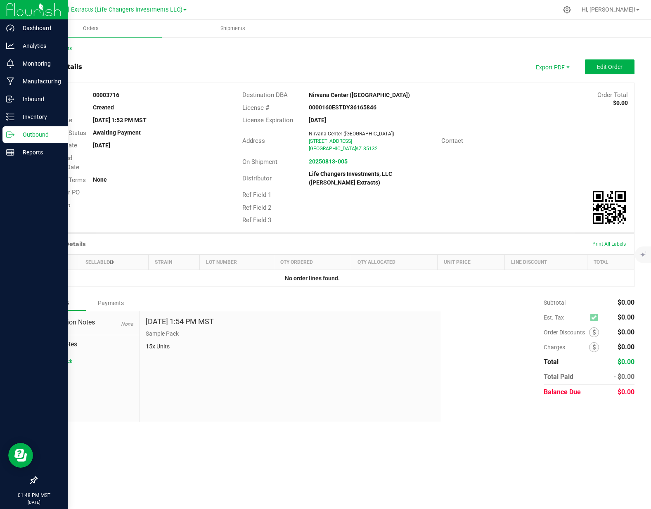
click at [26, 133] on p "Outbound" at bounding box center [39, 135] width 50 height 10
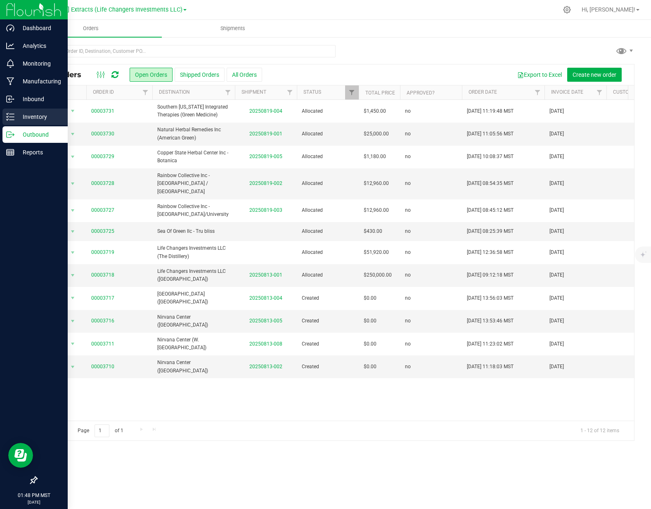
click at [8, 116] on icon at bounding box center [8, 116] width 2 height 1
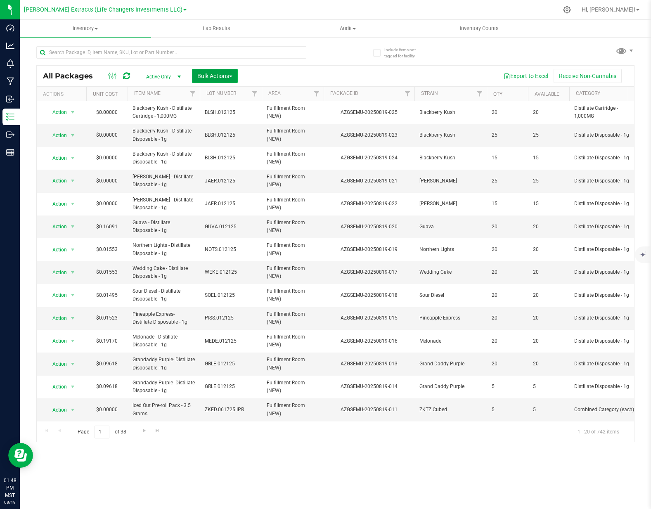
click at [201, 78] on span "Bulk Actions" at bounding box center [214, 76] width 35 height 7
click at [219, 96] on span "Add to manufacturing run" at bounding box center [228, 94] width 62 height 7
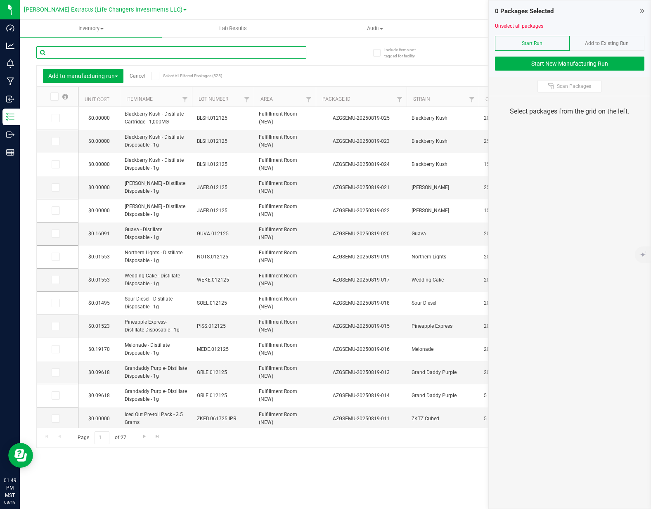
click at [144, 54] on input "text" at bounding box center [171, 52] width 270 height 12
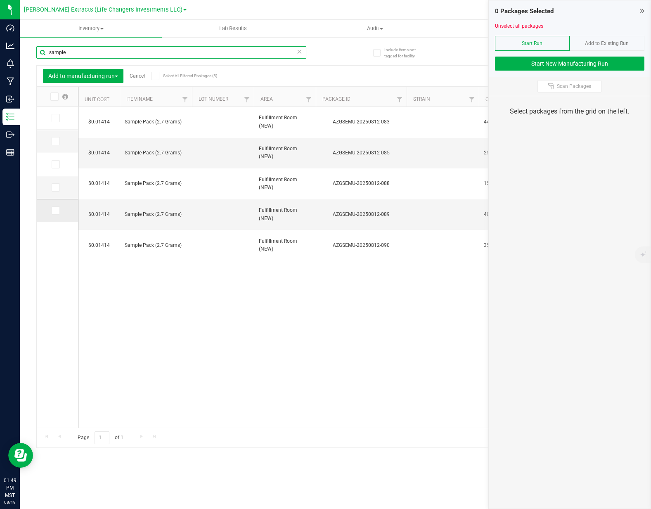
type input "sample"
drag, startPoint x: 52, startPoint y: 211, endPoint x: 53, endPoint y: 188, distance: 23.5
click at [53, 210] on icon at bounding box center [54, 210] width 5 height 0
click at [0, 0] on input "checkbox" at bounding box center [0, 0] width 0 height 0
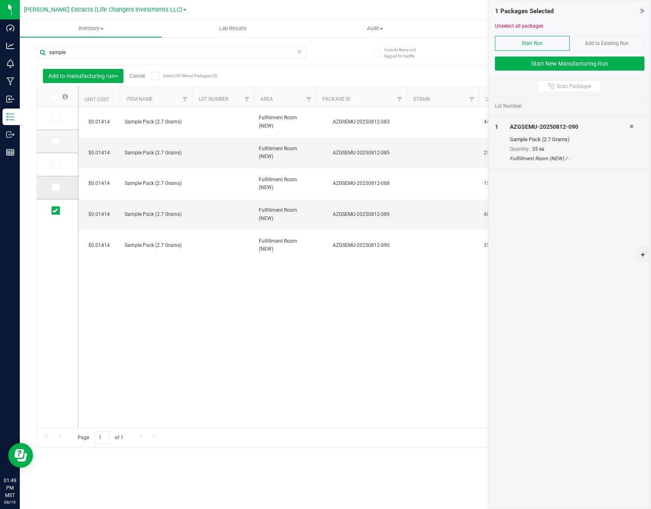
click at [52, 187] on icon at bounding box center [54, 187] width 5 height 0
click at [0, 0] on input "checkbox" at bounding box center [0, 0] width 0 height 0
drag, startPoint x: 54, startPoint y: 163, endPoint x: 55, endPoint y: 149, distance: 14.5
click at [54, 164] on icon at bounding box center [54, 164] width 5 height 0
click at [0, 0] on input "checkbox" at bounding box center [0, 0] width 0 height 0
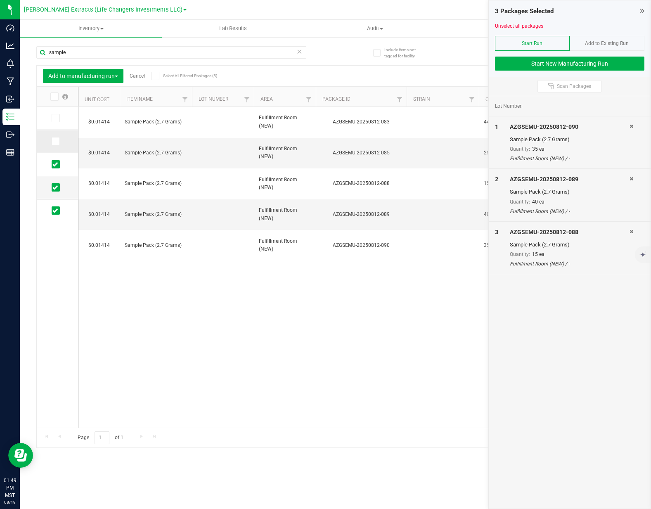
drag, startPoint x: 55, startPoint y: 145, endPoint x: 55, endPoint y: 134, distance: 10.7
click at [55, 144] on span at bounding box center [56, 141] width 8 height 8
click at [0, 0] on input "checkbox" at bounding box center [0, 0] width 0 height 0
click at [55, 123] on td at bounding box center [57, 118] width 41 height 23
click at [56, 118] on icon at bounding box center [54, 118] width 5 height 0
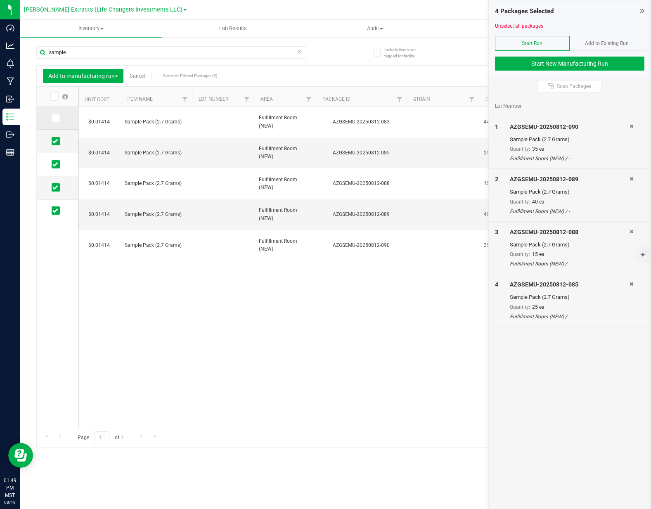
click at [0, 0] on input "checkbox" at bounding box center [0, 0] width 0 height 0
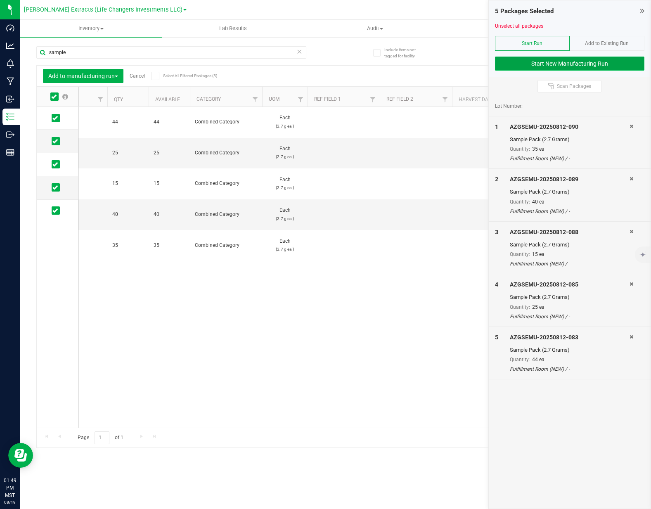
click at [559, 66] on button "Start New Manufacturing Run" at bounding box center [569, 64] width 149 height 14
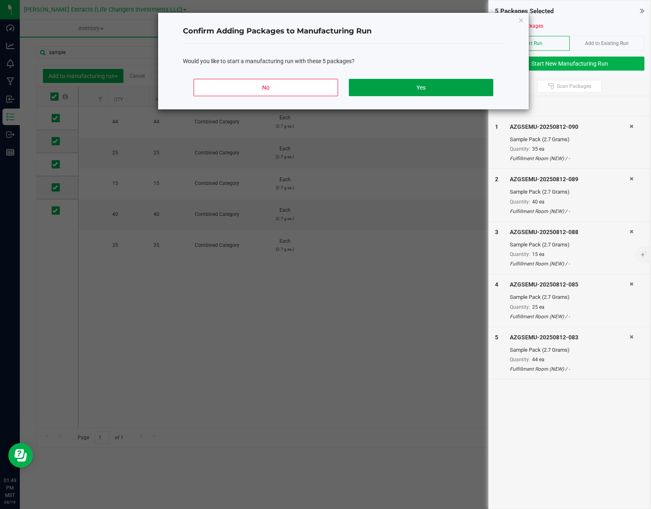
click at [395, 81] on button "Yes" at bounding box center [421, 87] width 144 height 17
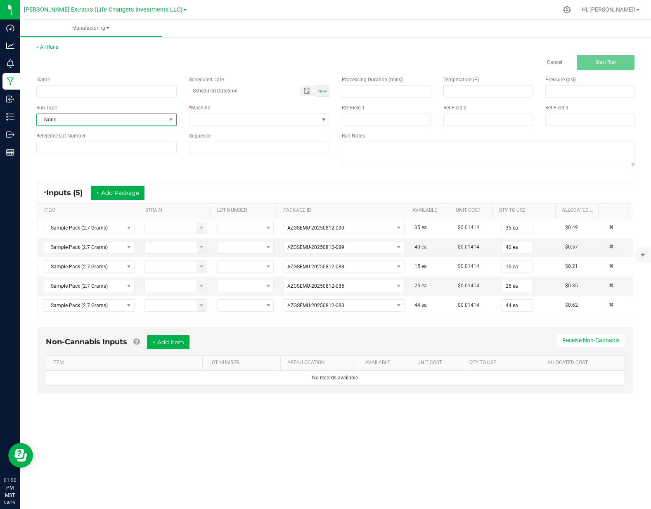
click at [148, 121] on span "None" at bounding box center [101, 120] width 129 height 12
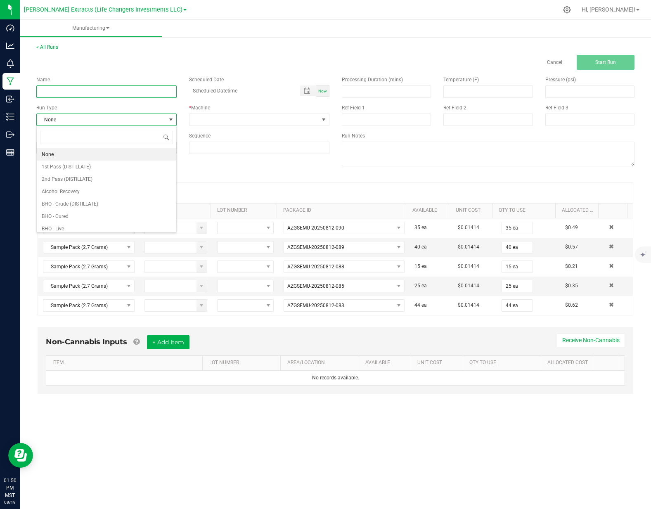
click at [149, 92] on input at bounding box center [106, 91] width 140 height 12
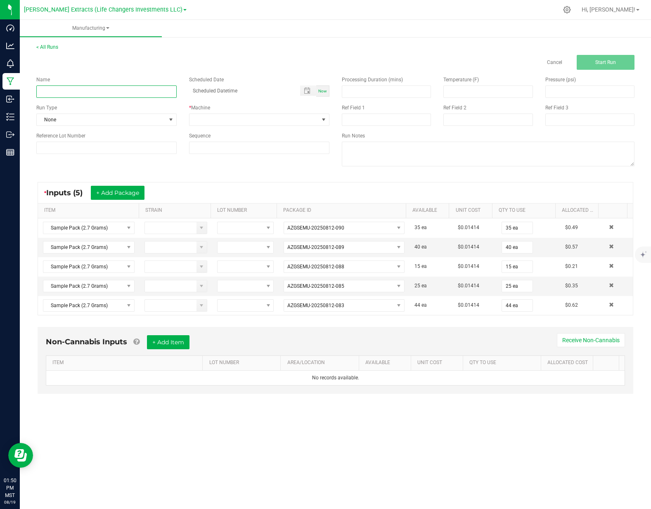
type input "item change"
drag, startPoint x: 210, startPoint y: 117, endPoint x: 214, endPoint y: 125, distance: 9.1
click at [210, 117] on span at bounding box center [253, 120] width 129 height 12
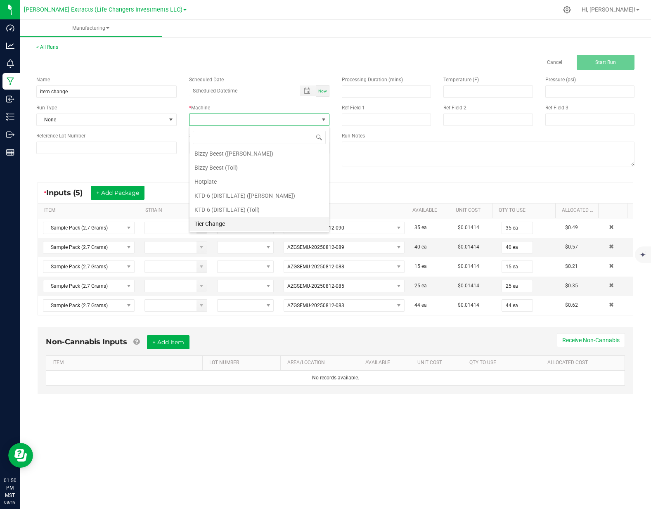
drag, startPoint x: 229, startPoint y: 221, endPoint x: 235, endPoint y: 219, distance: 5.7
click at [229, 221] on li "Tier Change" at bounding box center [259, 224] width 140 height 14
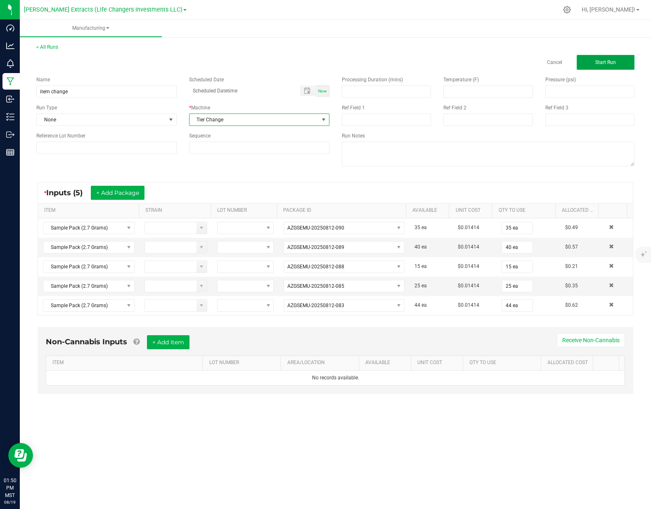
click at [619, 62] on button "Start Run" at bounding box center [606, 62] width 58 height 15
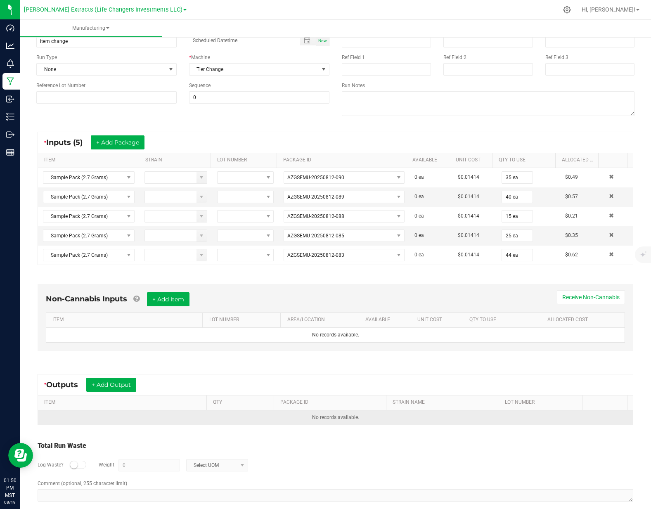
scroll to position [71, 0]
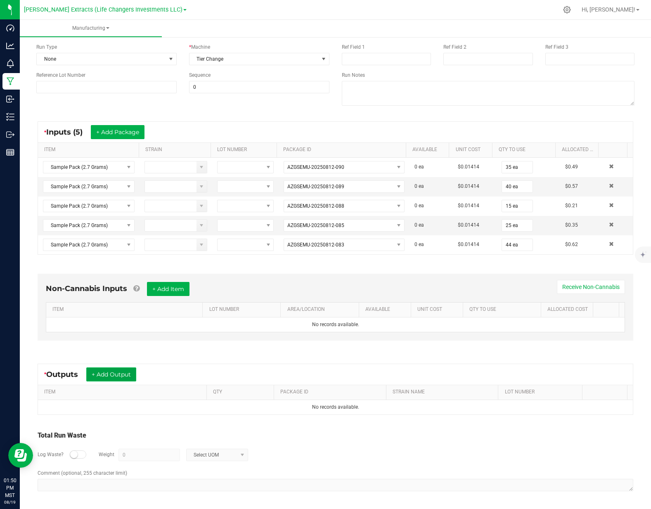
click at [109, 373] on button "+ Add Output" at bounding box center [111, 374] width 50 height 14
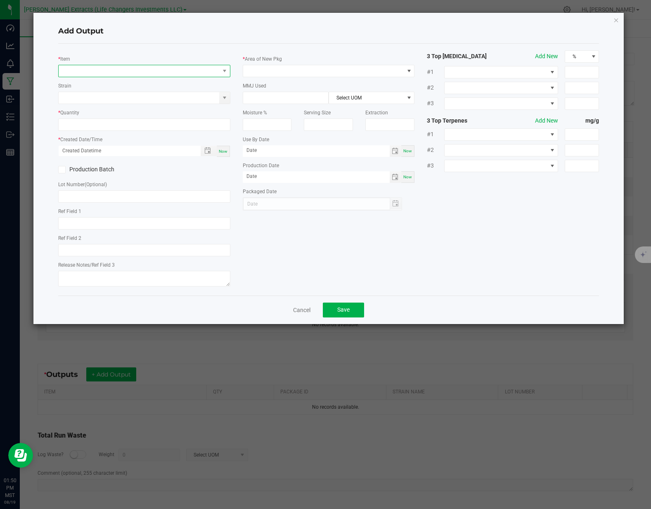
click at [110, 71] on span "NO DATA FOUND" at bounding box center [139, 71] width 161 height 12
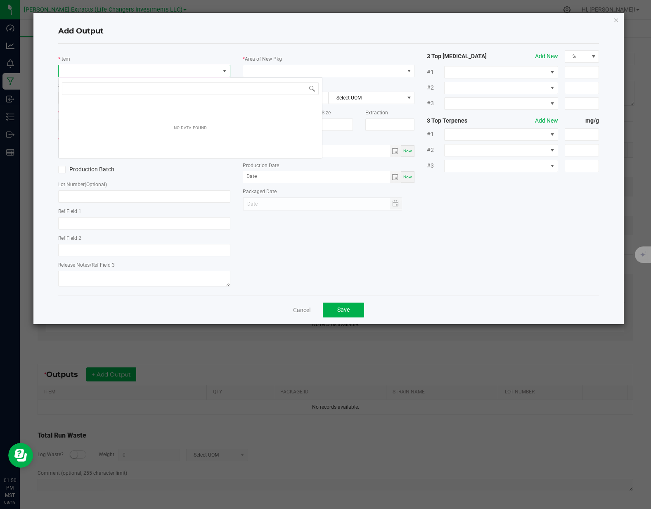
scroll to position [12, 172]
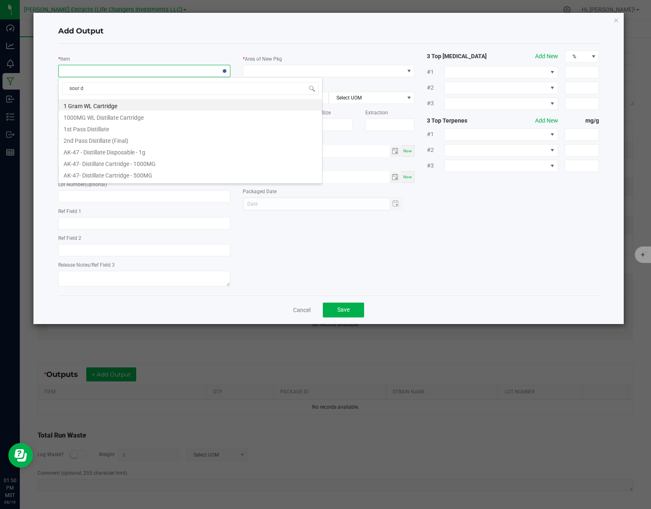
type input "sour di"
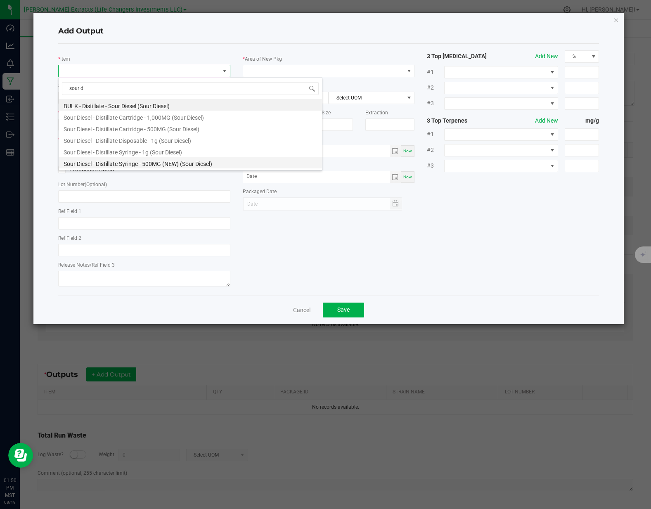
click at [182, 164] on li "Sour Diesel - Distillate Syringe - 500MG (NEW) (Sour Diesel)" at bounding box center [190, 163] width 263 height 12
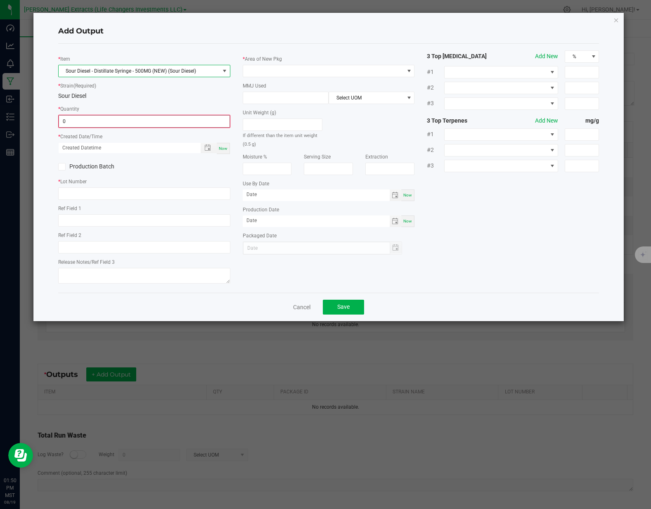
click at [102, 119] on input "0" at bounding box center [144, 122] width 170 height 12
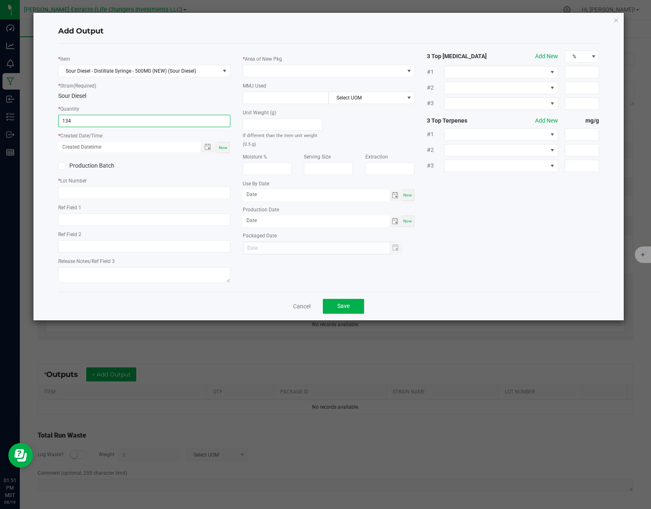
type input "134 ea"
click at [225, 148] on span "Now" at bounding box center [223, 147] width 9 height 5
type input "08/19/2025 1:51 PM"
type input "[DATE]"
click at [124, 193] on input "text" at bounding box center [144, 193] width 172 height 12
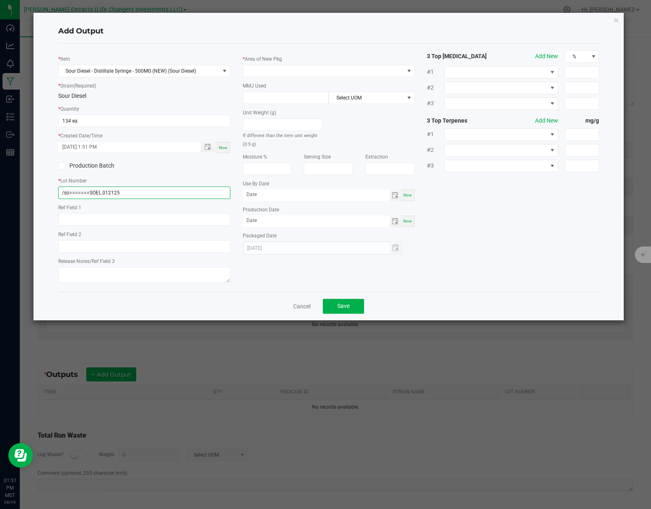
click at [89, 192] on input "/so=======SOEL.012125" at bounding box center [144, 193] width 172 height 12
type input "SOEL.012125"
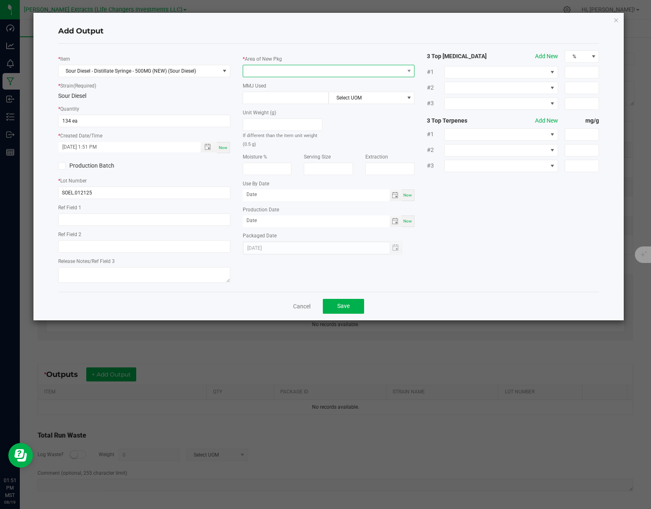
click at [274, 71] on span at bounding box center [323, 71] width 161 height 12
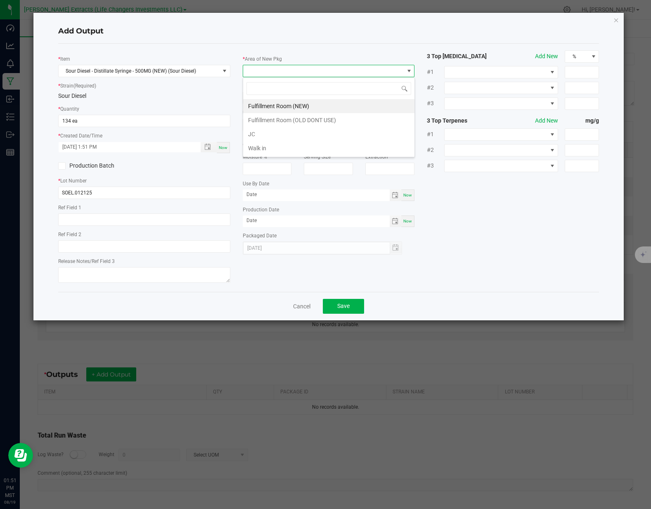
click at [272, 102] on li "Fulfillment Room (NEW)" at bounding box center [328, 106] width 171 height 14
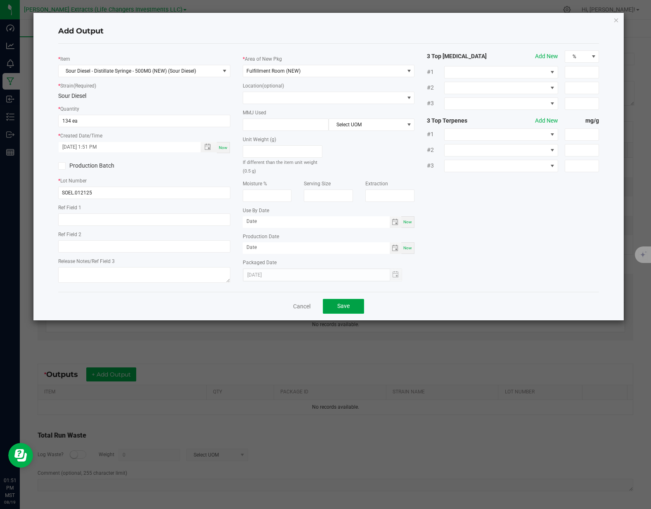
click at [352, 302] on button "Save" at bounding box center [343, 306] width 41 height 15
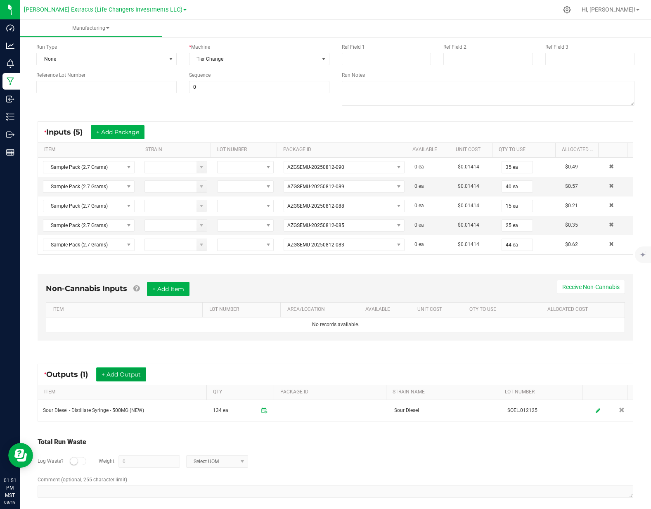
click at [124, 371] on button "+ Add Output" at bounding box center [121, 374] width 50 height 14
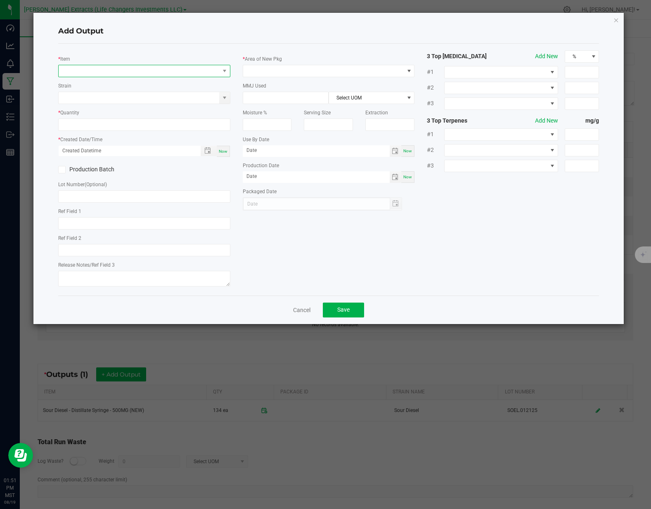
click at [111, 71] on span "NO DATA FOUND" at bounding box center [139, 71] width 161 height 12
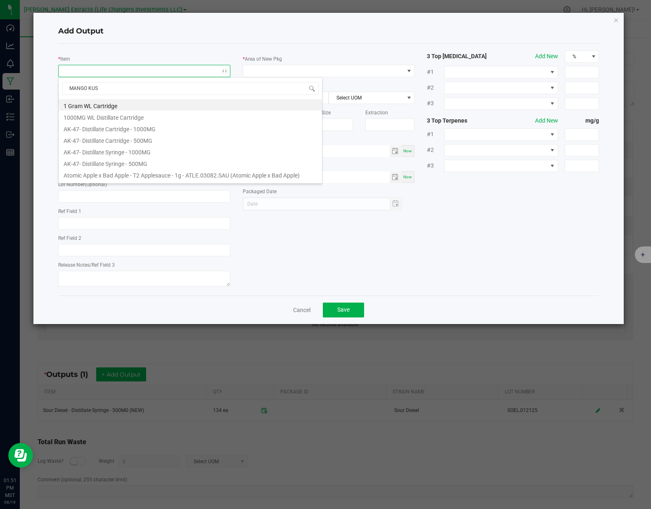
type input "MANGO KUSH"
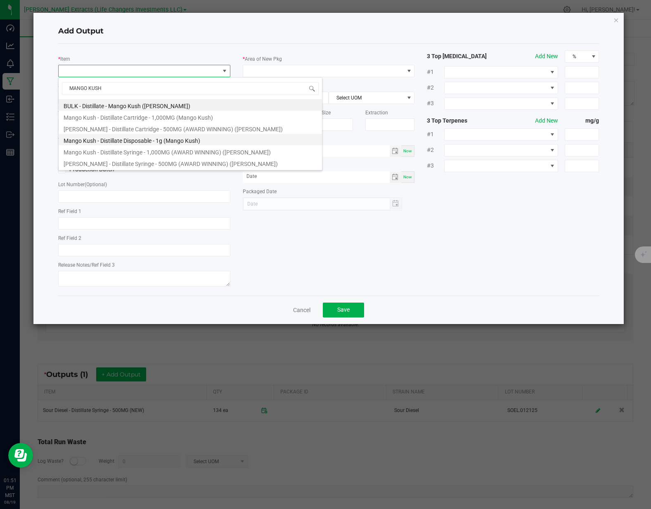
click at [149, 139] on li "Mango Kush - Distillate Disposable - 1g (Mango Kush)" at bounding box center [190, 140] width 263 height 12
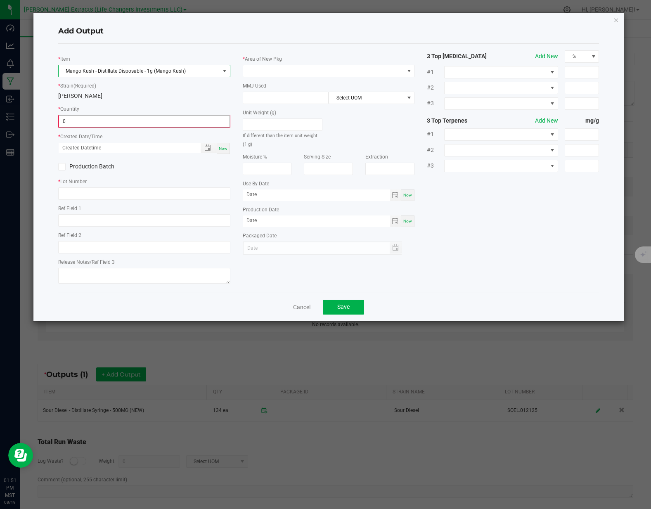
click at [115, 122] on input "0" at bounding box center [144, 122] width 170 height 12
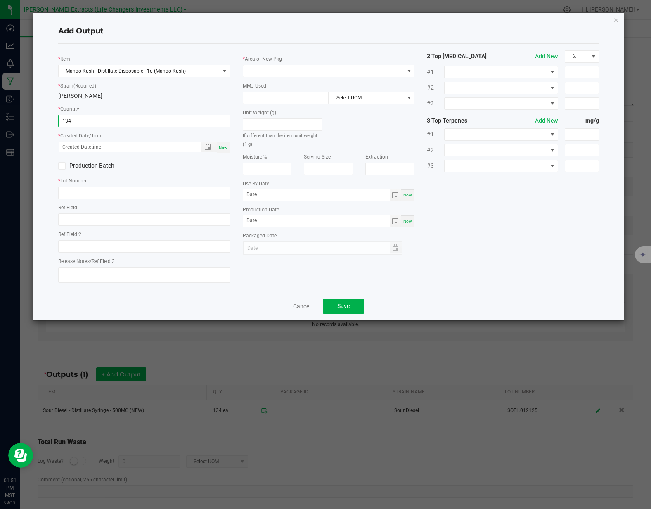
type input "134 ea"
drag, startPoint x: 220, startPoint y: 146, endPoint x: 160, endPoint y: 168, distance: 63.6
click at [220, 147] on span "Now" at bounding box center [223, 147] width 9 height 5
type input "08/19/2025 1:51 PM"
type input "[DATE]"
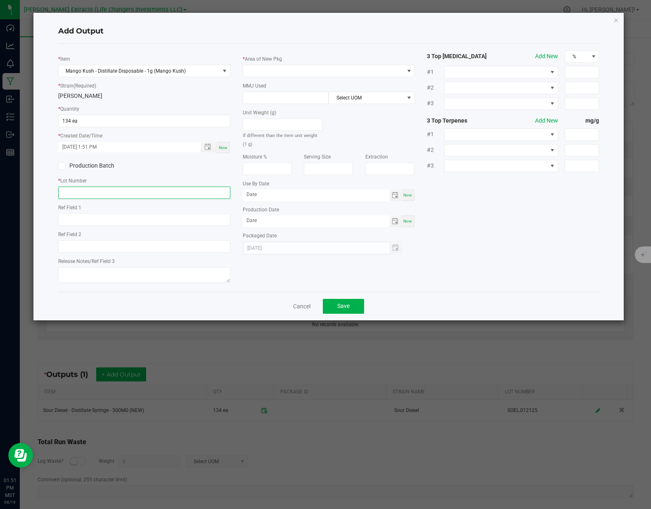
click at [97, 195] on input "text" at bounding box center [144, 193] width 172 height 12
click at [80, 194] on input "MASH.02125" at bounding box center [144, 193] width 172 height 12
type input "MASH.012125"
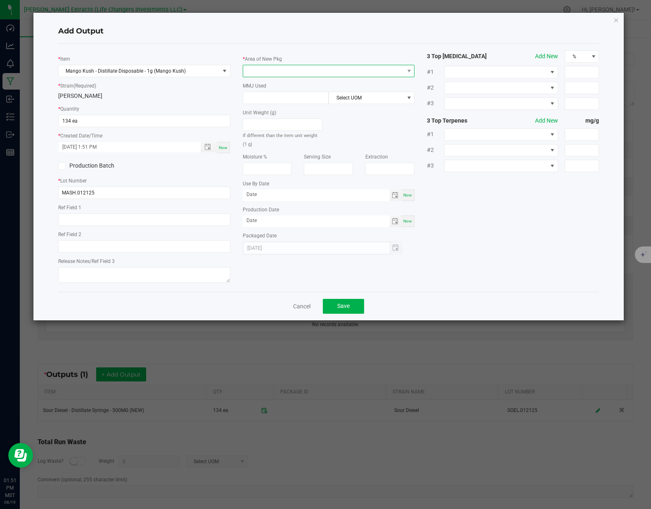
click at [314, 70] on span at bounding box center [323, 71] width 161 height 12
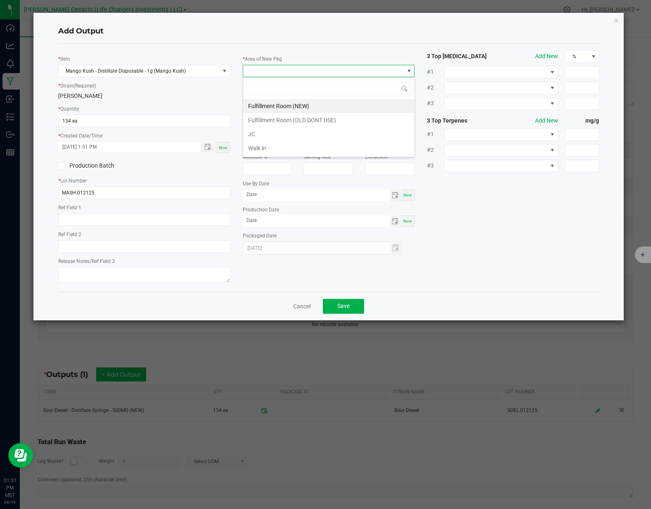
drag, startPoint x: 274, startPoint y: 102, endPoint x: 278, endPoint y: 105, distance: 5.0
click at [274, 102] on li "Fulfillment Room (NEW)" at bounding box center [328, 106] width 171 height 14
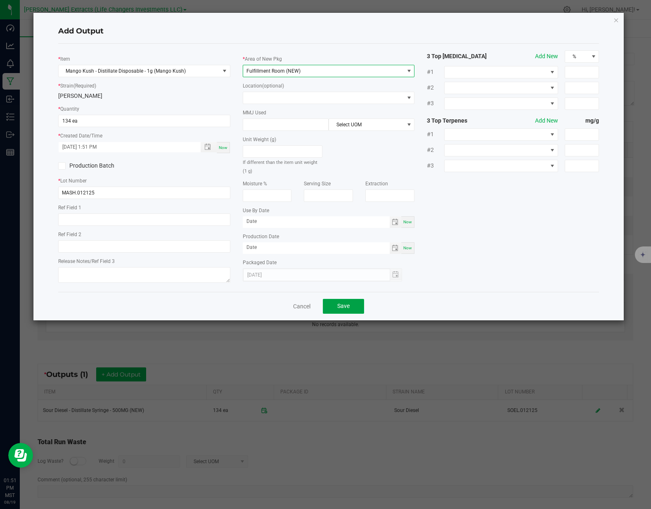
click at [347, 306] on span "Save" at bounding box center [343, 306] width 12 height 7
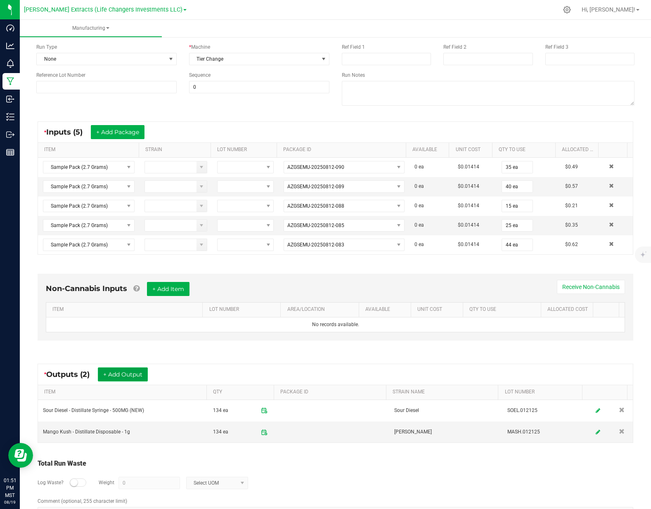
click at [137, 369] on button "+ Add Output" at bounding box center [123, 374] width 50 height 14
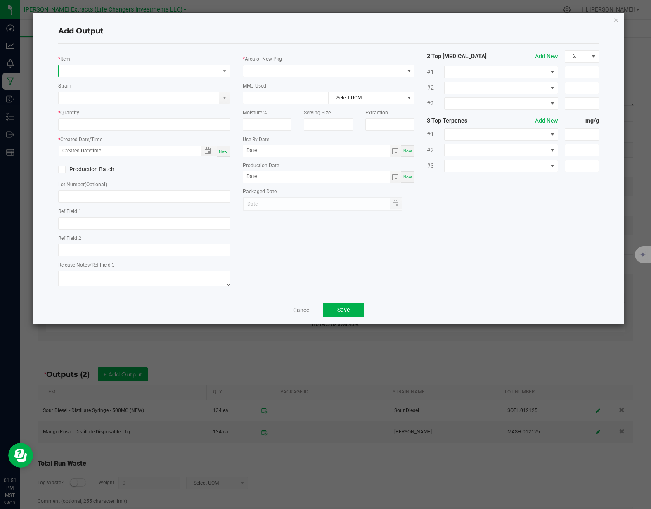
click at [120, 69] on span "NO DATA FOUND" at bounding box center [139, 71] width 161 height 12
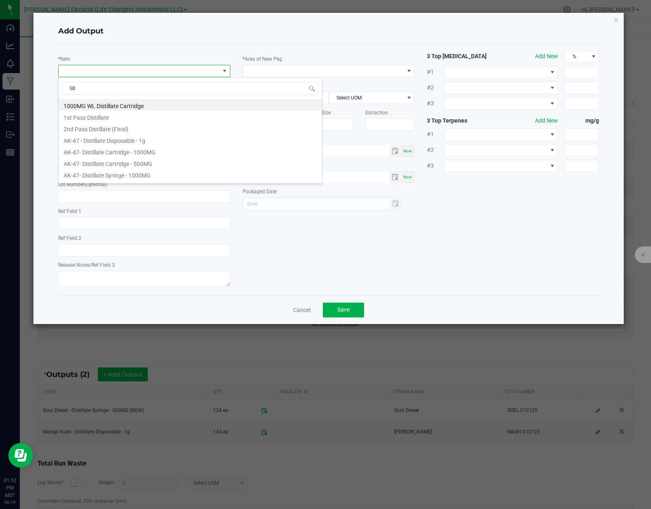
type input "SBC"
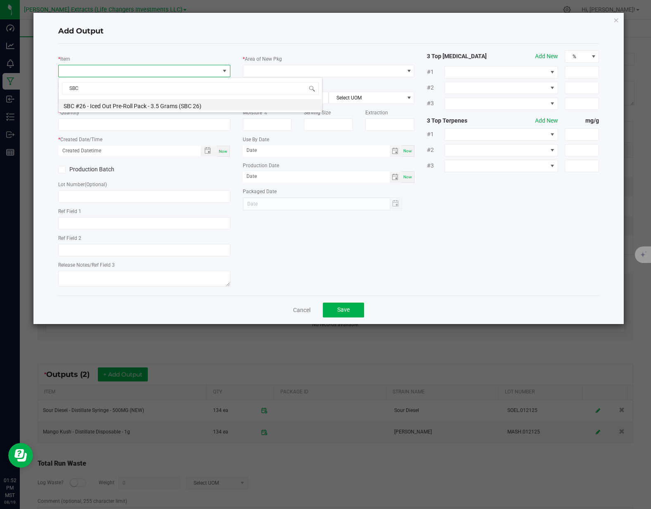
click at [134, 108] on li "SBC #26 - Iced Out Pre-Roll Pack - 3.5 Grams (SBC 26)" at bounding box center [190, 105] width 263 height 12
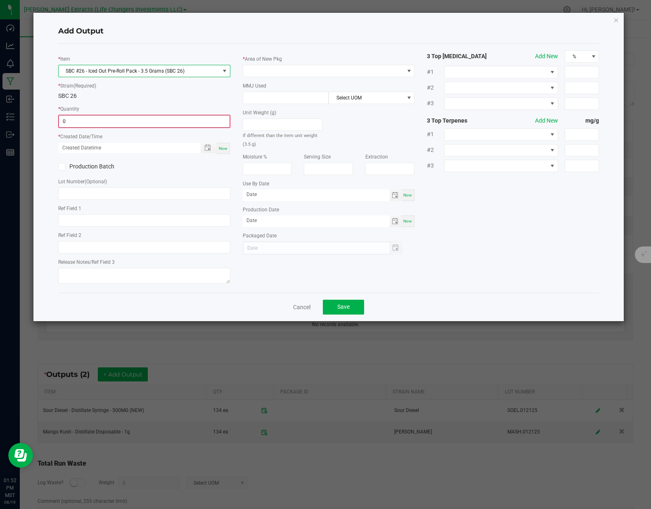
click at [111, 119] on input "0" at bounding box center [144, 122] width 170 height 12
type input "0 ea"
click at [192, 71] on span "SBC #26 - Iced Out Pre-Roll Pack - 3.5 Grams (SBC 26)" at bounding box center [139, 71] width 161 height 12
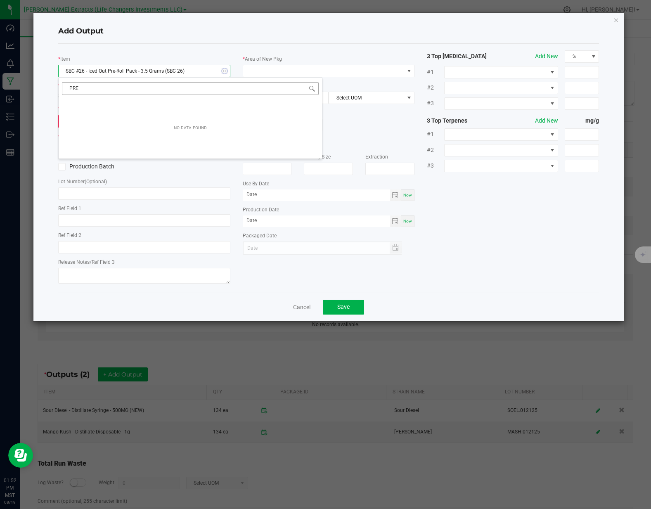
type input "PRE"
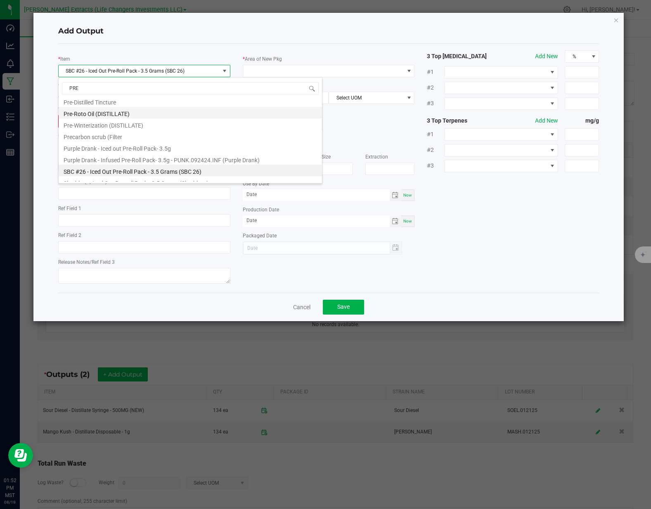
scroll to position [206, 0]
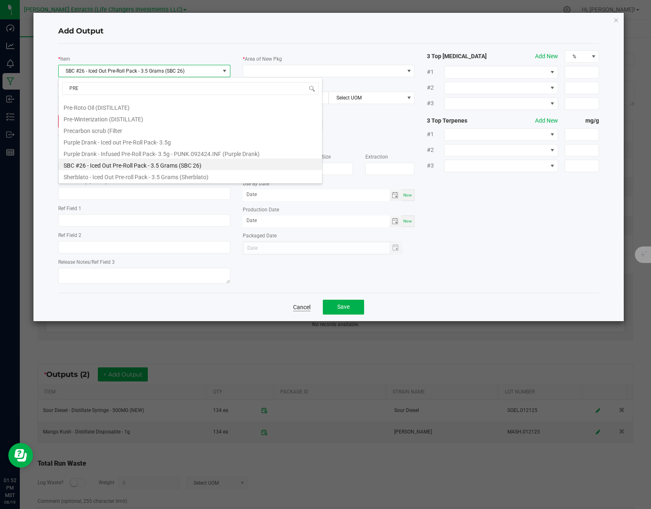
click at [310, 307] on link "Cancel" at bounding box center [301, 307] width 17 height 8
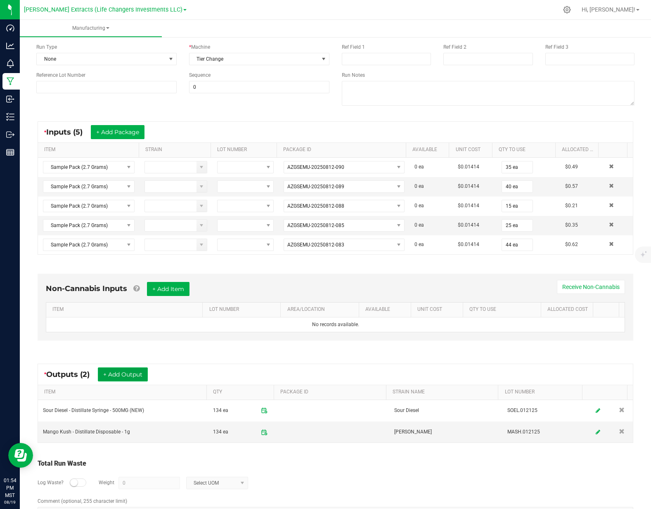
click at [115, 371] on button "+ Add Output" at bounding box center [123, 374] width 50 height 14
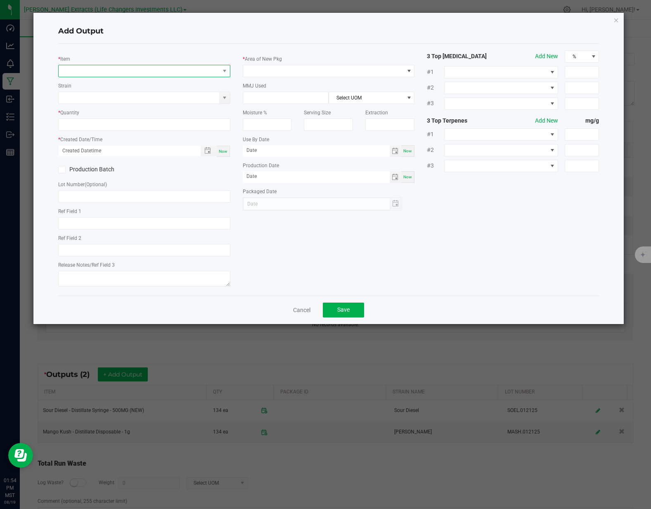
click at [137, 73] on span "NO DATA FOUND" at bounding box center [139, 71] width 161 height 12
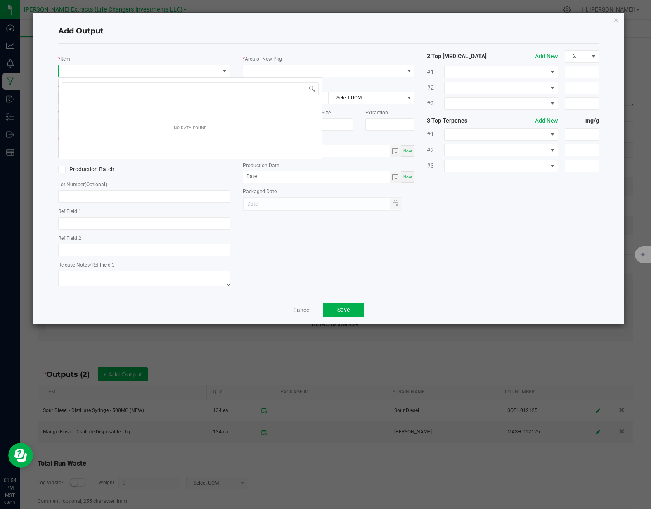
scroll to position [12, 172]
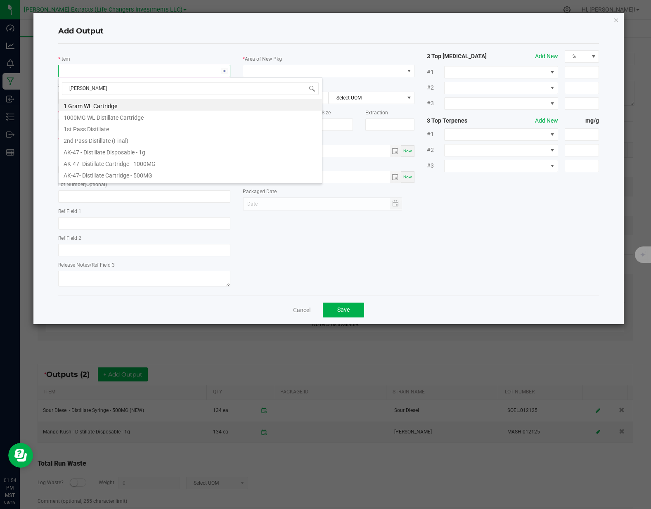
type input "samp"
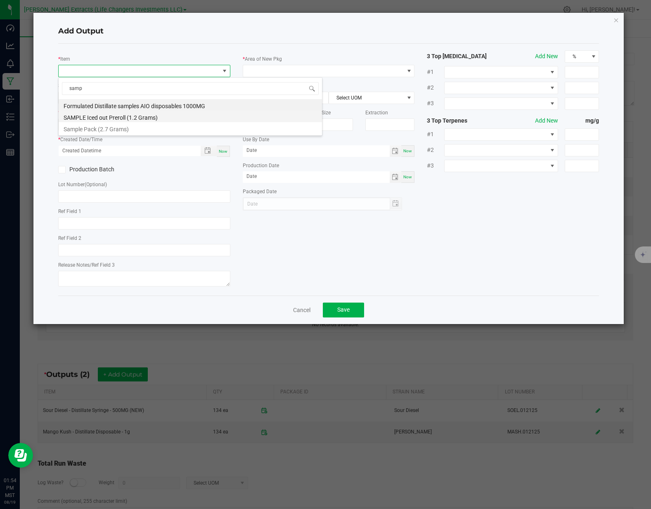
click at [140, 118] on li "SAMPLE Iced out Preroll (1.2 Grams)" at bounding box center [190, 117] width 263 height 12
type input "0.0000 g"
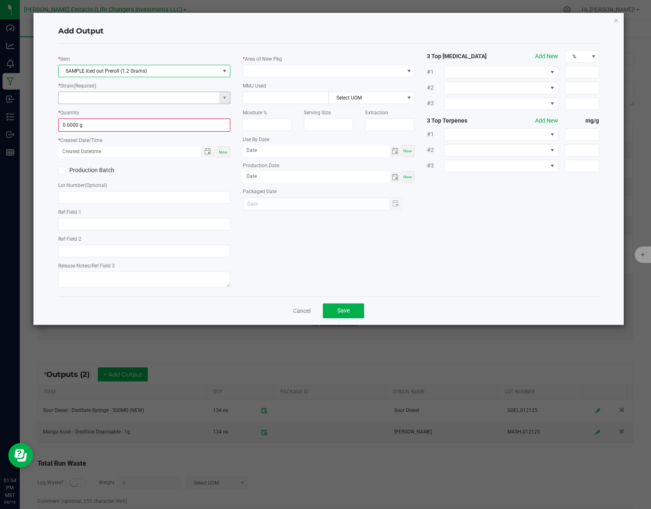
click at [107, 99] on input at bounding box center [139, 98] width 161 height 12
click at [109, 113] on li "SBC 26" at bounding box center [144, 112] width 171 height 12
type input "SBC 26"
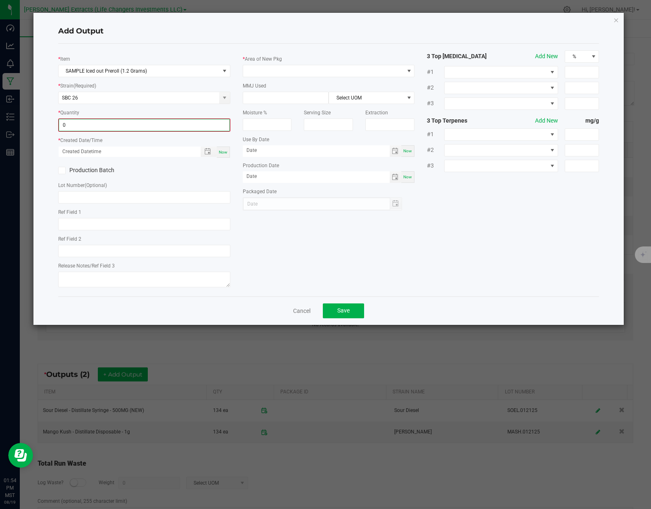
click at [104, 122] on input "0" at bounding box center [144, 125] width 170 height 12
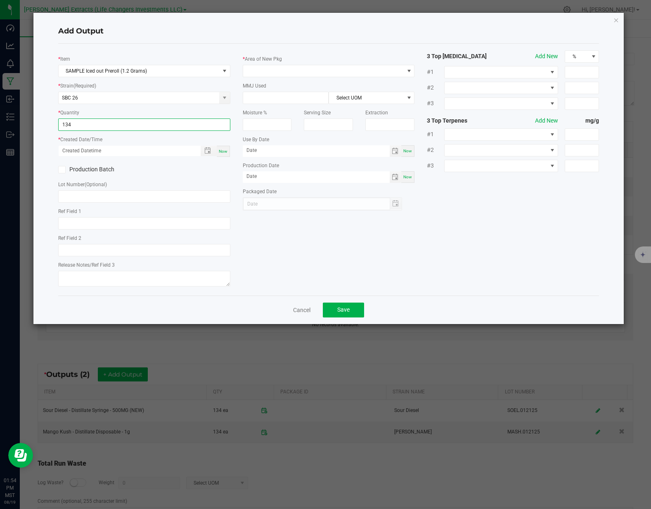
type input "134.0000 g"
click at [170, 169] on div "Production Batch" at bounding box center [144, 169] width 184 height 12
drag, startPoint x: 220, startPoint y: 150, endPoint x: 160, endPoint y: 165, distance: 62.0
click at [220, 150] on span "Now" at bounding box center [223, 151] width 9 height 5
type input "08/19/2025 1:54 PM"
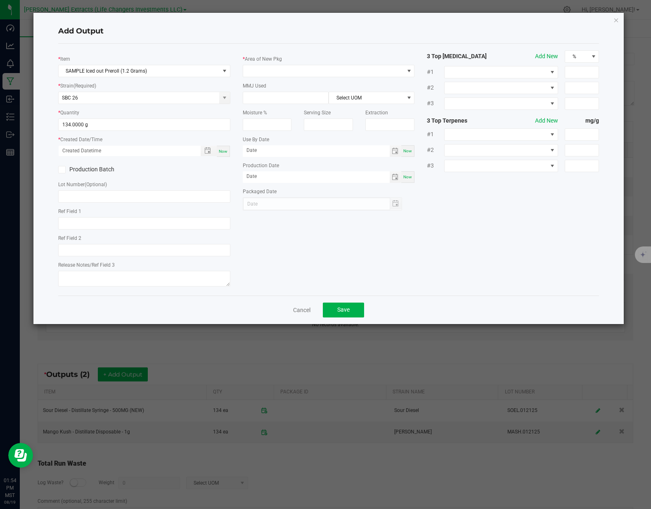
type input "[DATE]"
click at [92, 197] on input "text" at bounding box center [144, 196] width 172 height 12
type input "SBC.101024.IPR"
click at [336, 253] on div "* Item SAMPLE Iced out Preroll (1.2 Grams) * Strain (Required) SBC 26 * Quantit…" at bounding box center [328, 169] width 553 height 239
click at [308, 71] on span at bounding box center [323, 71] width 161 height 12
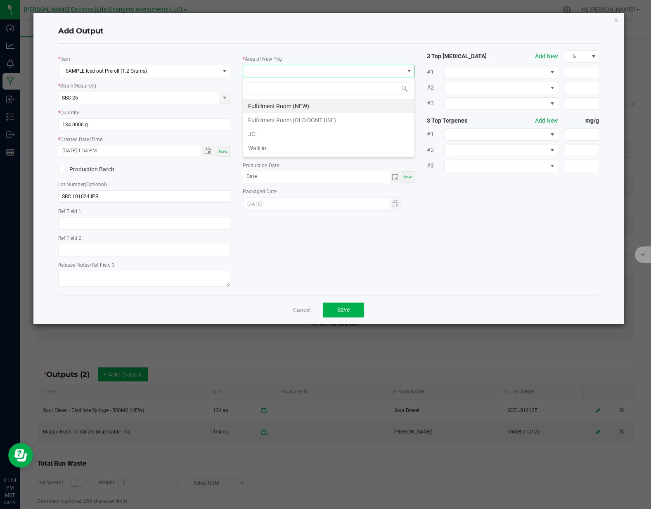
click at [262, 103] on li "Fulfillment Room (NEW)" at bounding box center [328, 106] width 171 height 14
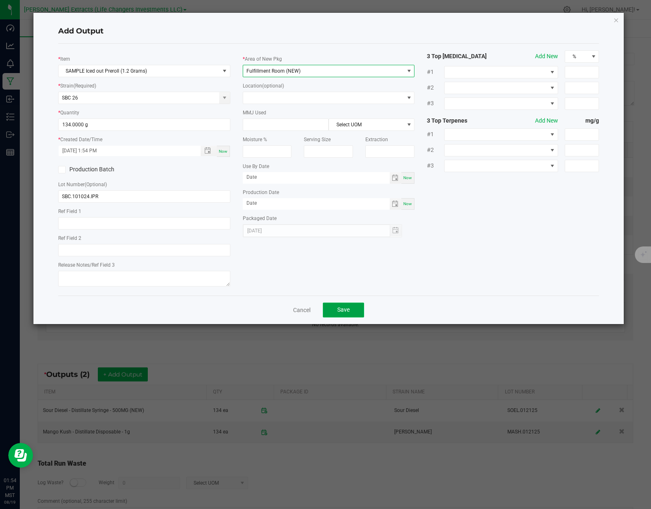
click at [351, 310] on button "Save" at bounding box center [343, 310] width 41 height 15
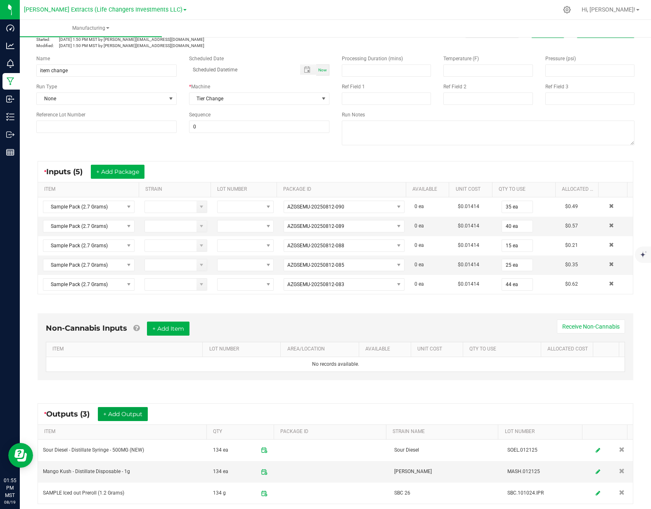
scroll to position [0, 0]
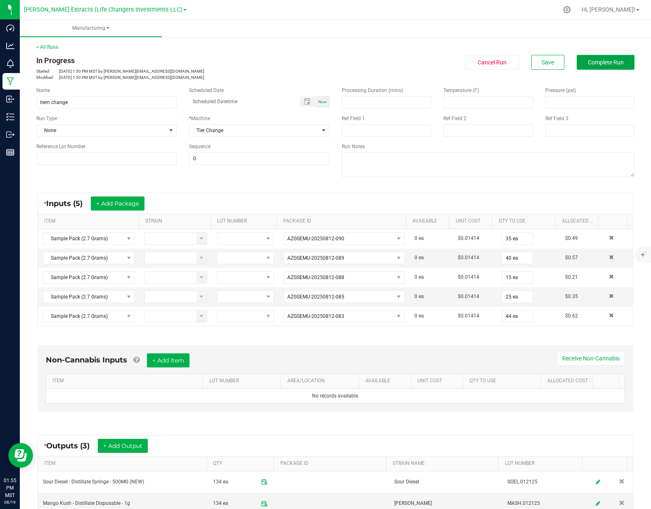
click at [600, 69] on button "Complete Run" at bounding box center [606, 62] width 58 height 15
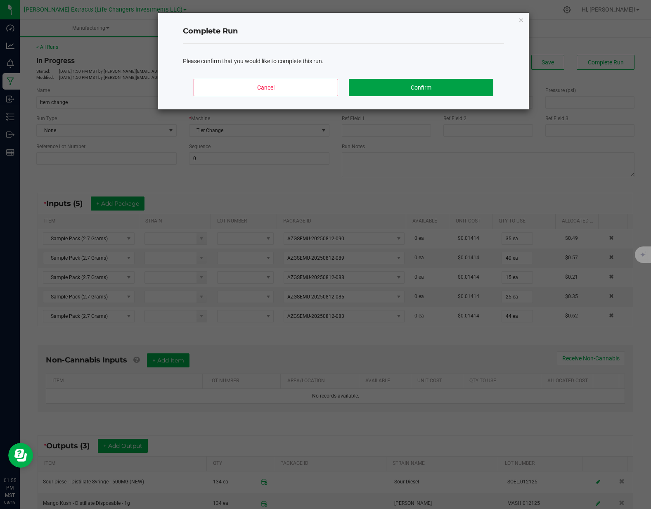
click at [463, 90] on button "Confirm" at bounding box center [421, 87] width 144 height 17
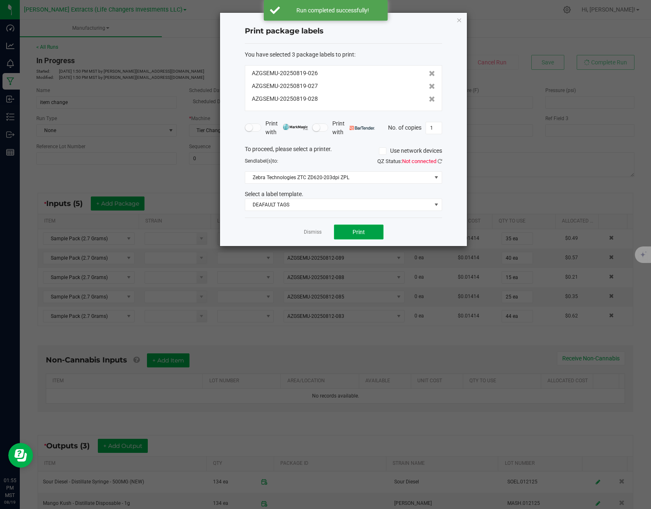
click at [344, 231] on button "Print" at bounding box center [359, 232] width 50 height 15
click at [317, 235] on link "Dismiss" at bounding box center [313, 232] width 18 height 7
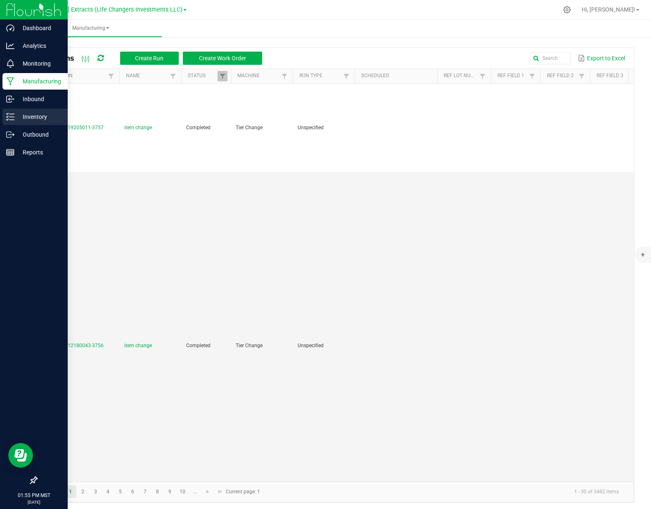
click at [14, 117] on p "Inventory" at bounding box center [39, 117] width 50 height 10
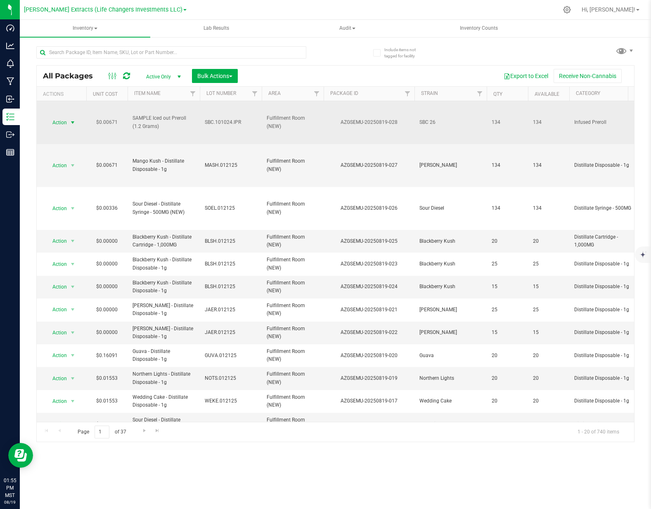
click at [61, 123] on span "Action" at bounding box center [56, 123] width 22 height 12
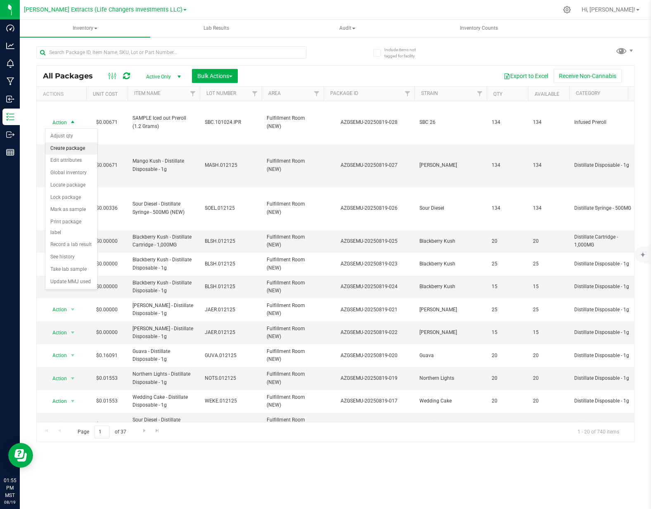
click at [62, 146] on li "Create package" at bounding box center [71, 148] width 52 height 12
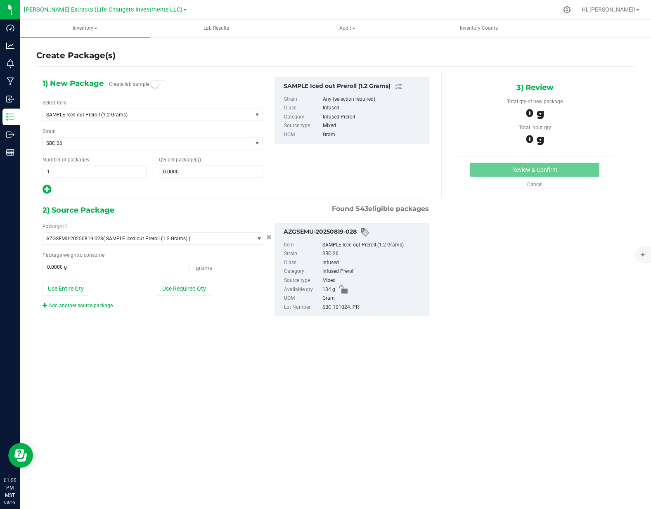
click at [43, 189] on icon at bounding box center [47, 189] width 9 height 10
type input "0.0000"
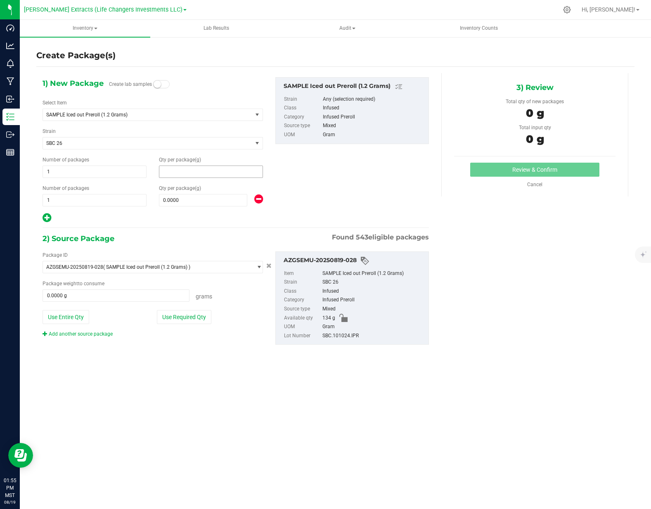
click at [195, 169] on span at bounding box center [211, 172] width 104 height 12
type input "40"
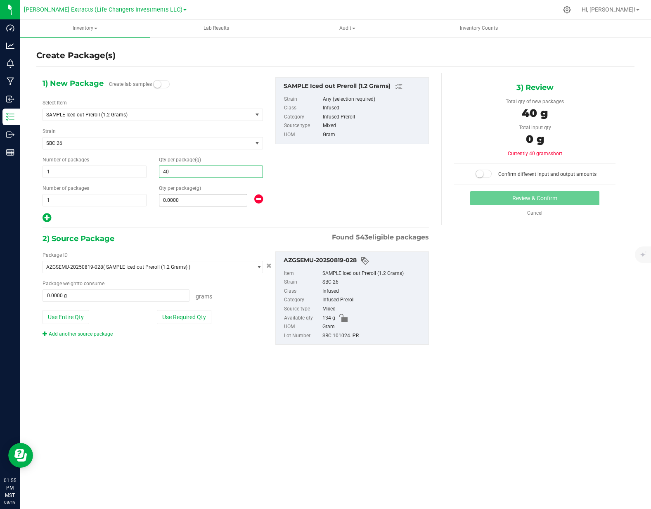
type input "40.0000"
click at [178, 202] on span at bounding box center [203, 200] width 88 height 12
type input "15"
type input "15.0000"
click at [50, 218] on icon at bounding box center [47, 218] width 9 height 10
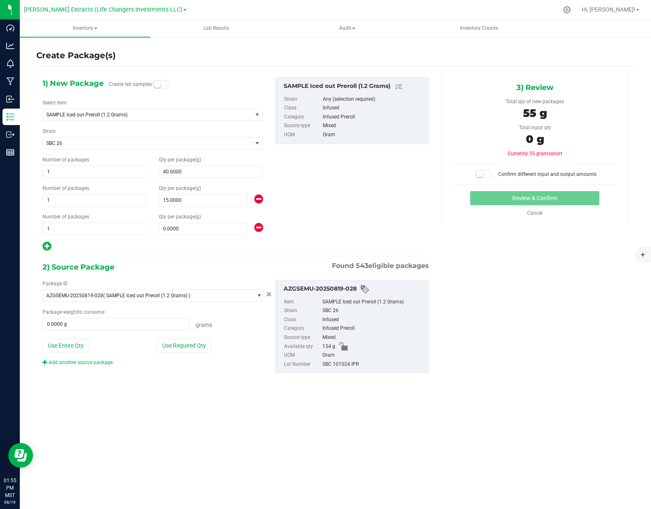
type input "40.0000"
type input "15.0000"
click at [173, 227] on span at bounding box center [203, 228] width 88 height 12
type input "44"
type input "44.0000"
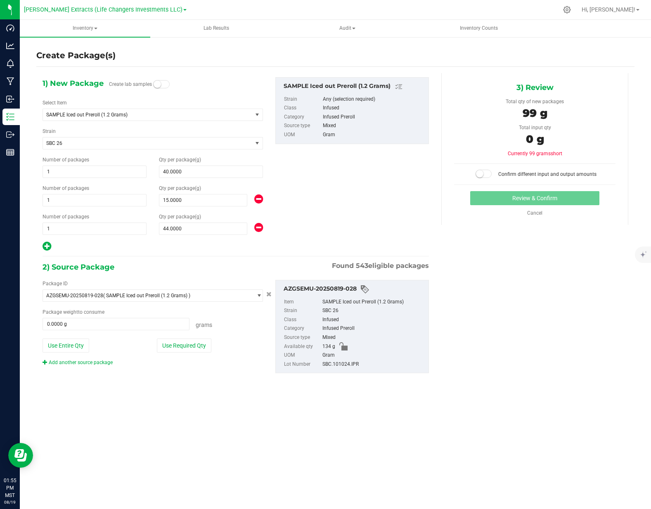
click at [48, 246] on icon at bounding box center [47, 246] width 9 height 10
type input "40.0000"
type input "15.0000"
type input "44.0000"
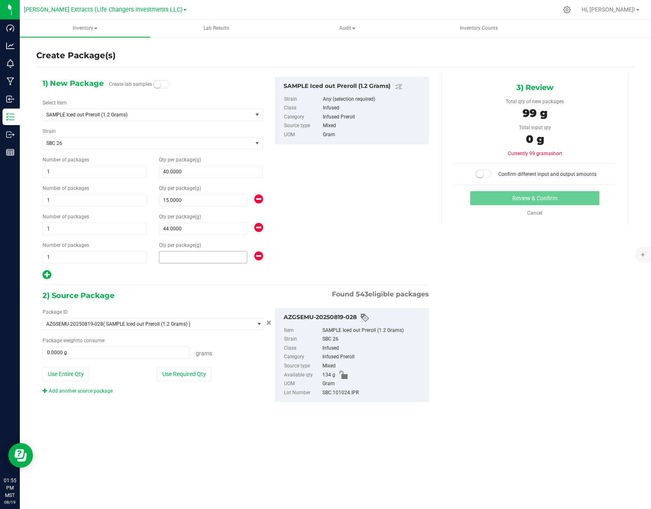
click at [186, 261] on span at bounding box center [203, 257] width 88 height 12
type input "35"
type input "35.0000"
click at [232, 432] on div "Inventory All packages All inventory Waste log Create inventory Lab Results Aud…" at bounding box center [335, 264] width 631 height 489
click at [170, 366] on div "Package ID AZGSEMU-20250819-028 ( SAMPLE Iced out Preroll (1.2 Grams) ) AZGSEMU…" at bounding box center [152, 351] width 233 height 86
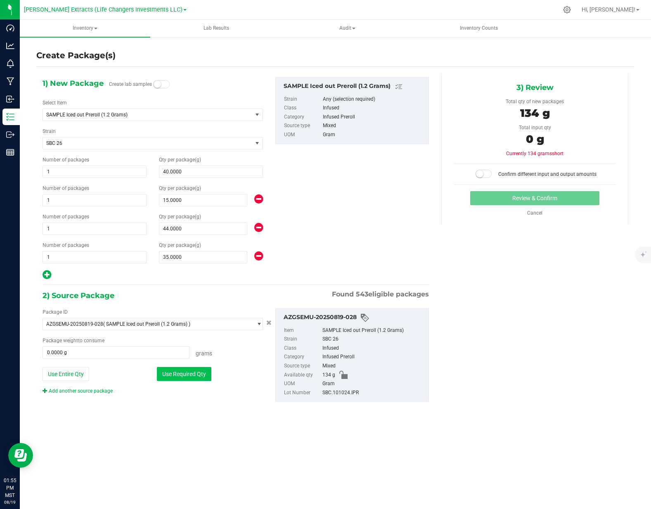
drag, startPoint x: 167, startPoint y: 374, endPoint x: 175, endPoint y: 368, distance: 9.7
click at [168, 374] on button "Use Required Qty" at bounding box center [184, 374] width 54 height 14
type input "134.0000 g"
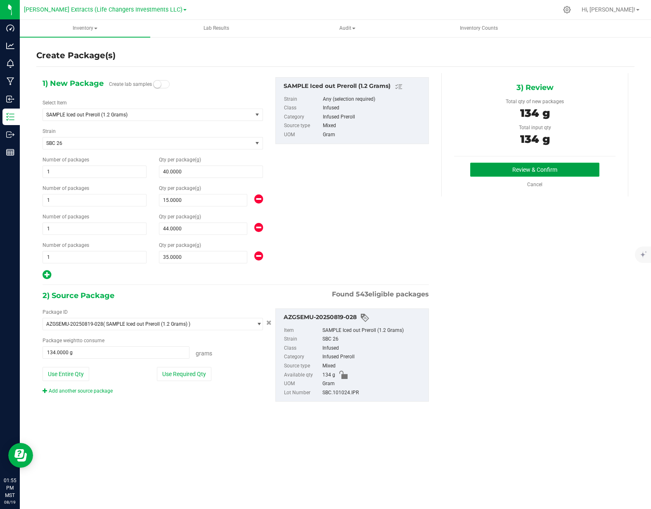
click at [500, 167] on button "Review & Confirm" at bounding box center [534, 170] width 129 height 14
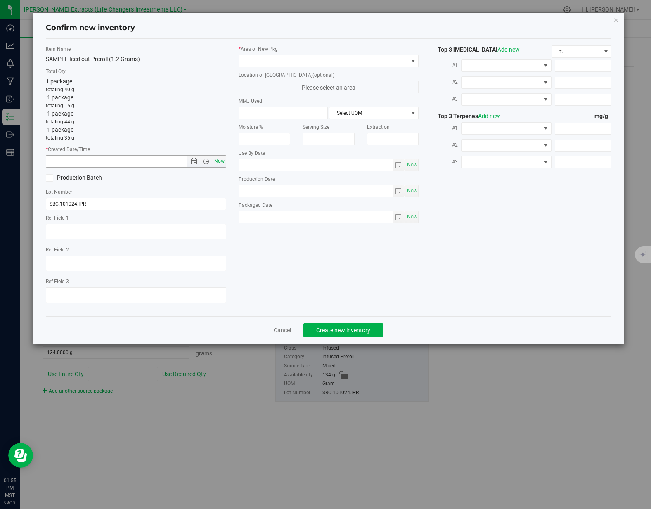
click at [222, 162] on span "Now" at bounding box center [219, 161] width 14 height 12
type input "8/19/2025 1:55 PM"
click at [291, 61] on span at bounding box center [323, 61] width 169 height 12
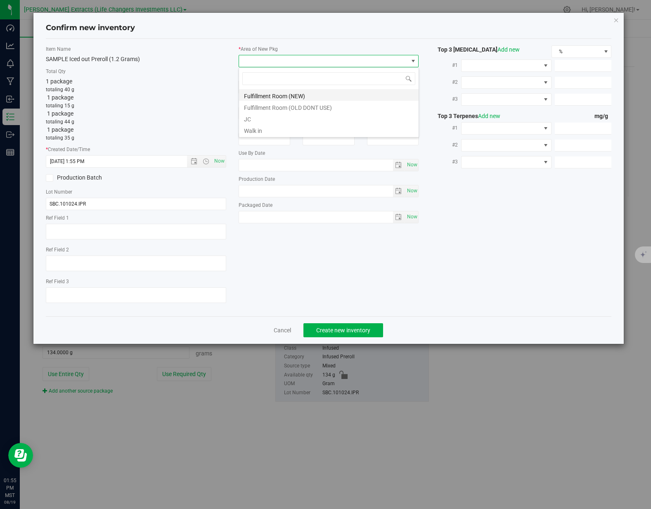
scroll to position [12, 180]
drag, startPoint x: 265, startPoint y: 91, endPoint x: 267, endPoint y: 96, distance: 5.4
click at [265, 91] on li "Fulfillment Room (NEW)" at bounding box center [329, 95] width 180 height 12
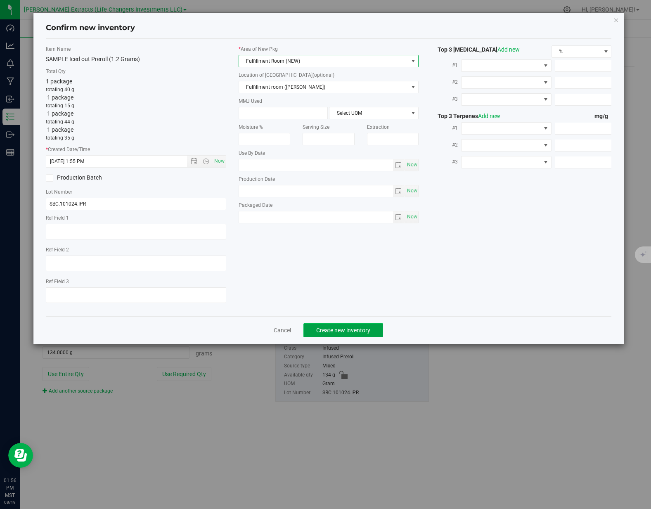
click at [348, 333] on span "Create new inventory" at bounding box center [343, 330] width 54 height 7
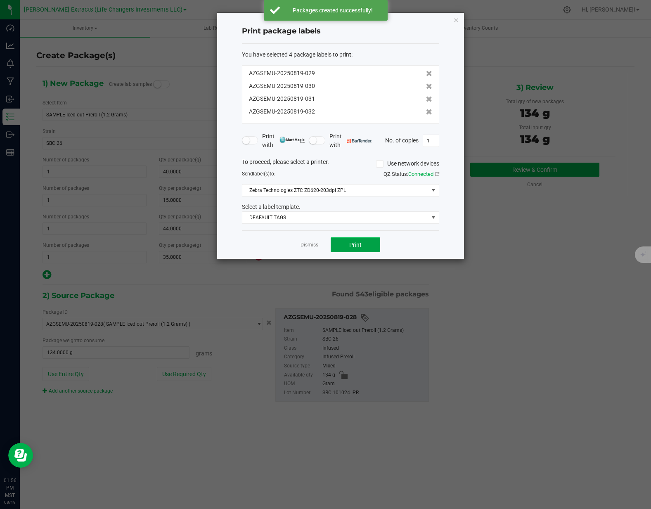
click at [359, 245] on span "Print" at bounding box center [355, 244] width 12 height 7
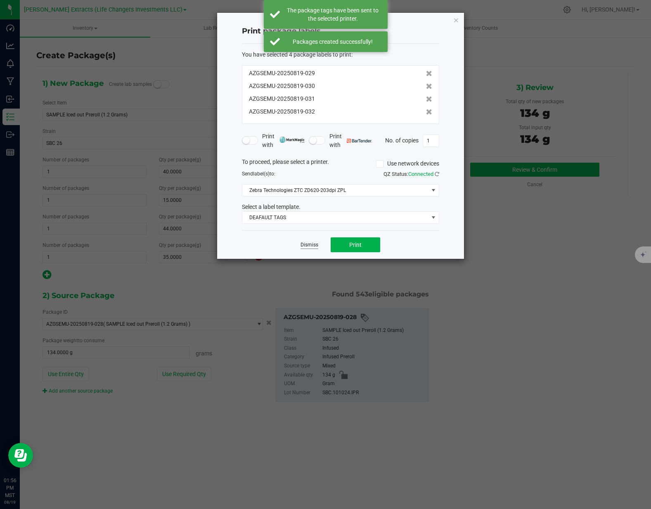
click at [310, 244] on link "Dismiss" at bounding box center [309, 244] width 18 height 7
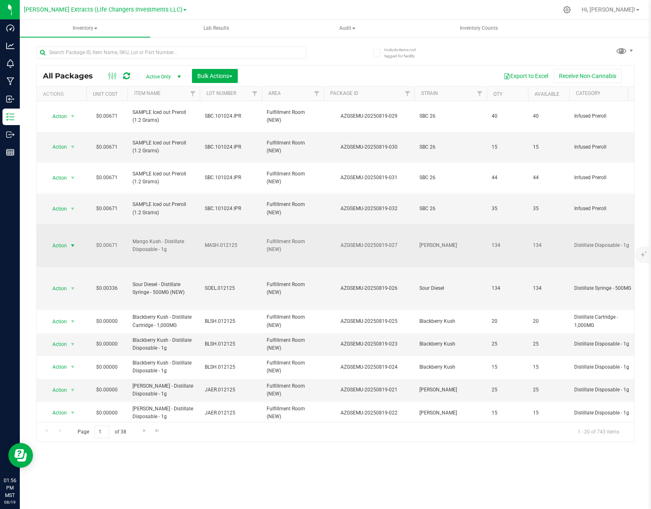
click at [57, 240] on span "Action" at bounding box center [56, 246] width 22 height 12
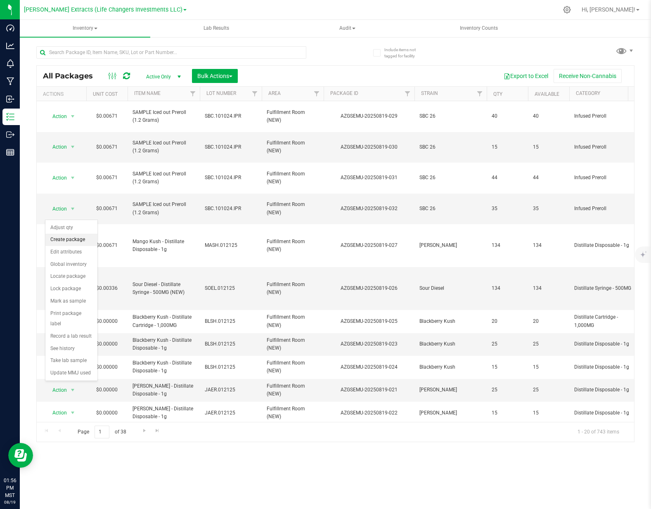
click at [75, 244] on li "Create package" at bounding box center [71, 240] width 52 height 12
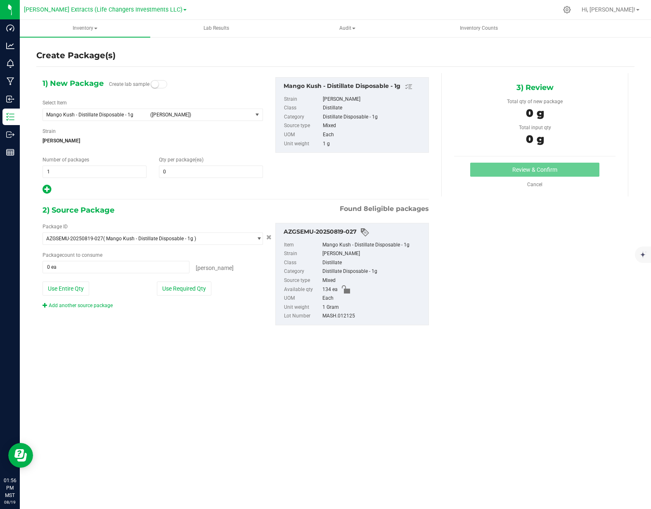
click at [50, 191] on icon at bounding box center [47, 189] width 9 height 10
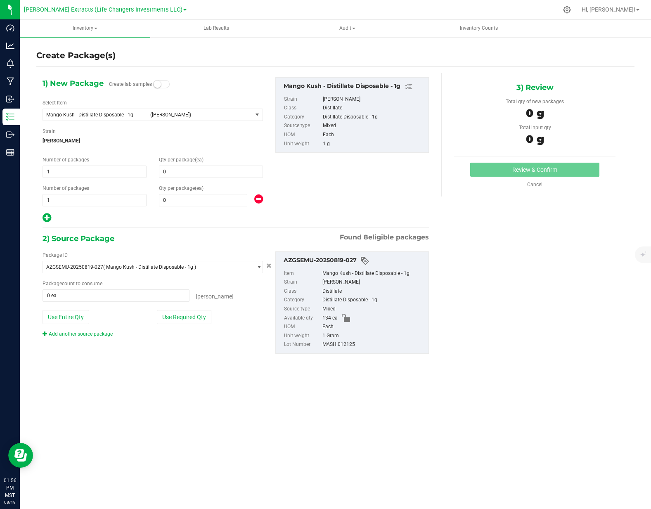
click at [50, 191] on div "Number of packages 1 1" at bounding box center [94, 195] width 116 height 22
click at [47, 218] on icon at bounding box center [47, 218] width 9 height 10
type input "0"
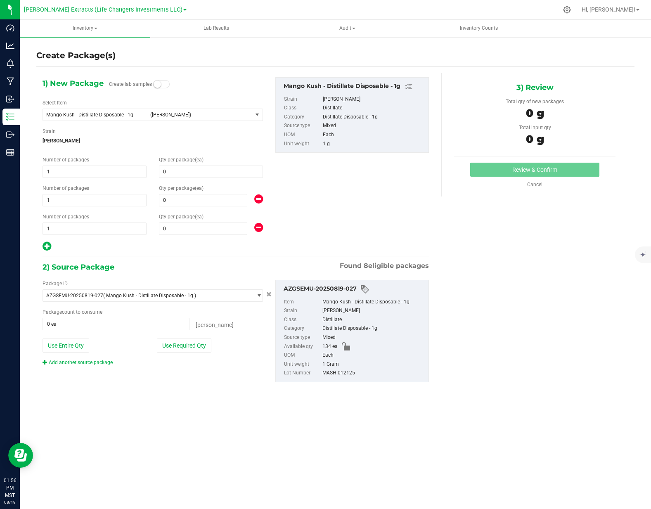
click at [48, 245] on icon at bounding box center [47, 246] width 9 height 10
type input "0"
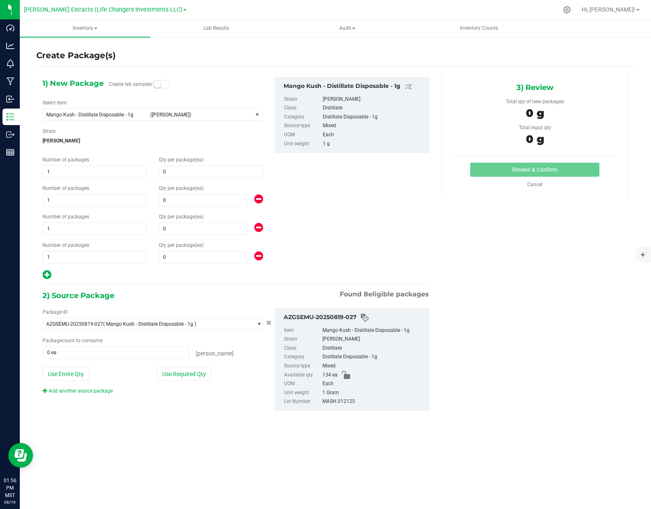
click at [45, 273] on icon at bounding box center [47, 275] width 9 height 10
type input "0"
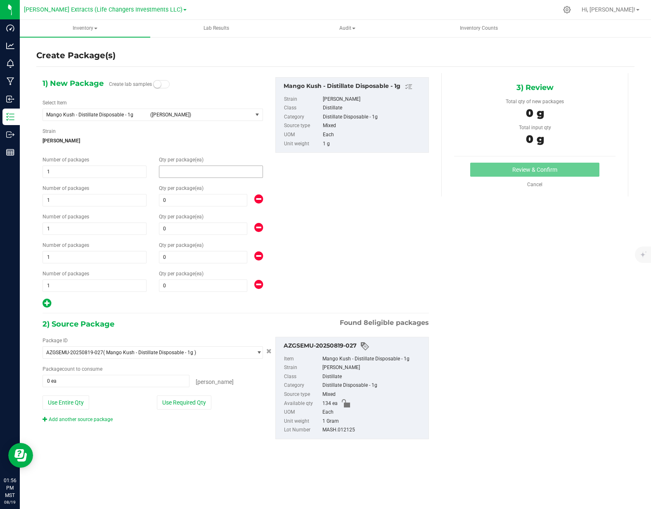
click at [180, 170] on span at bounding box center [211, 172] width 104 height 12
type input "40"
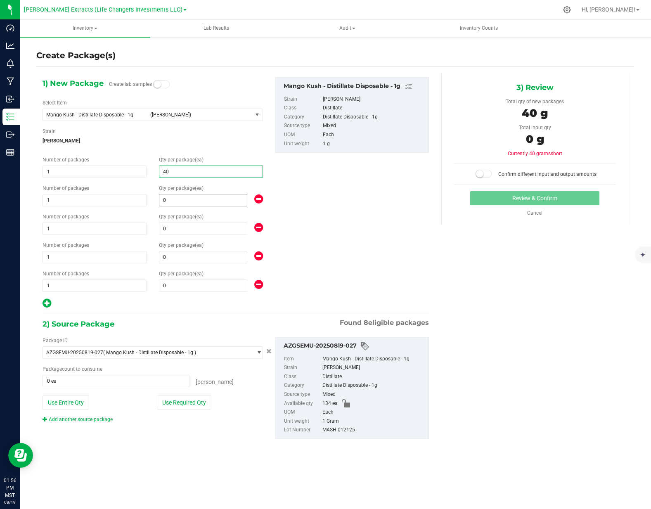
type input "40"
click at [186, 203] on span at bounding box center [203, 200] width 88 height 12
type input "15"
click at [170, 233] on span at bounding box center [203, 228] width 88 height 12
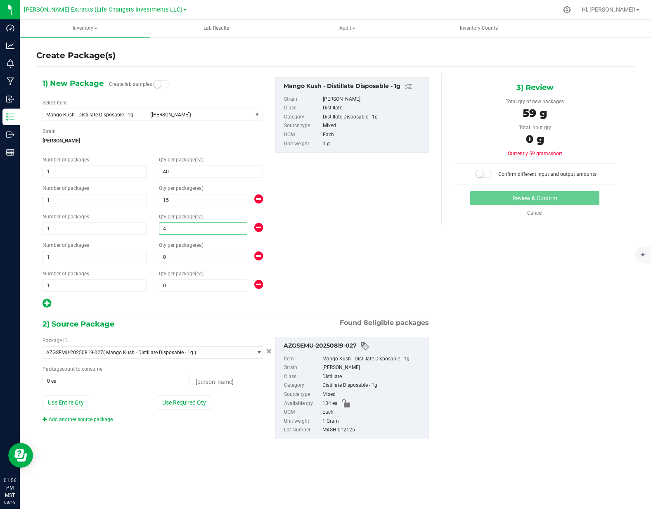
type input "44"
click at [172, 258] on span at bounding box center [203, 257] width 88 height 12
type input "35"
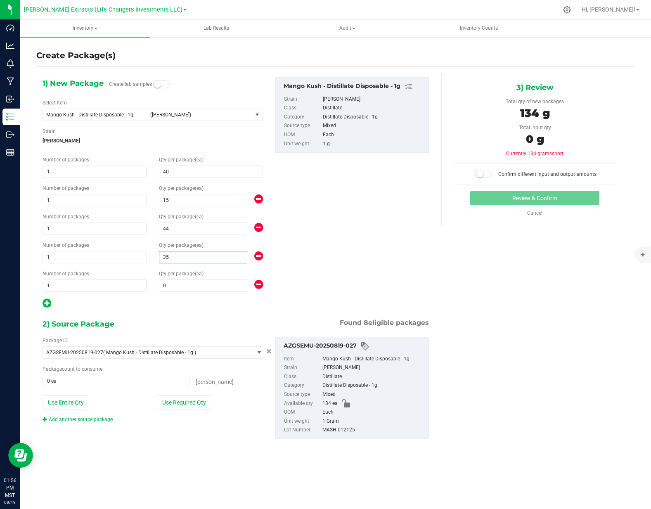
click at [258, 282] on icon at bounding box center [258, 284] width 9 height 10
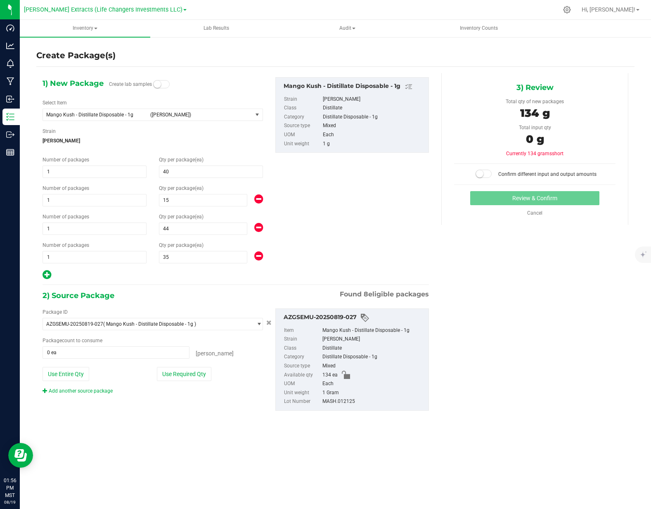
click at [482, 176] on small at bounding box center [479, 173] width 7 height 7
click at [201, 376] on button "Use Required Qty" at bounding box center [184, 374] width 54 height 14
type input "134 ea"
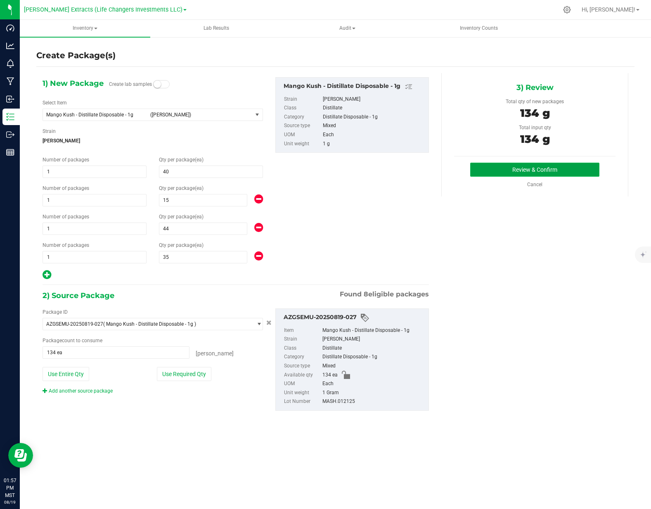
click at [545, 168] on button "Review & Confirm" at bounding box center [534, 170] width 129 height 14
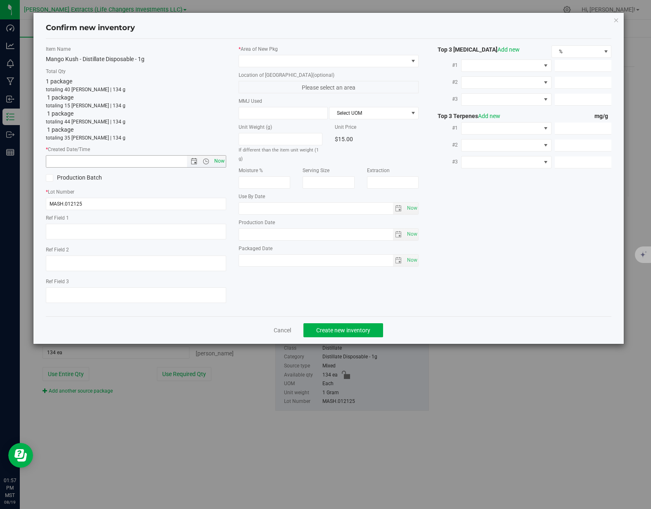
click at [219, 162] on span "Now" at bounding box center [219, 161] width 14 height 12
type input "8/19/2025 1:57 PM"
click at [284, 63] on span at bounding box center [323, 61] width 169 height 12
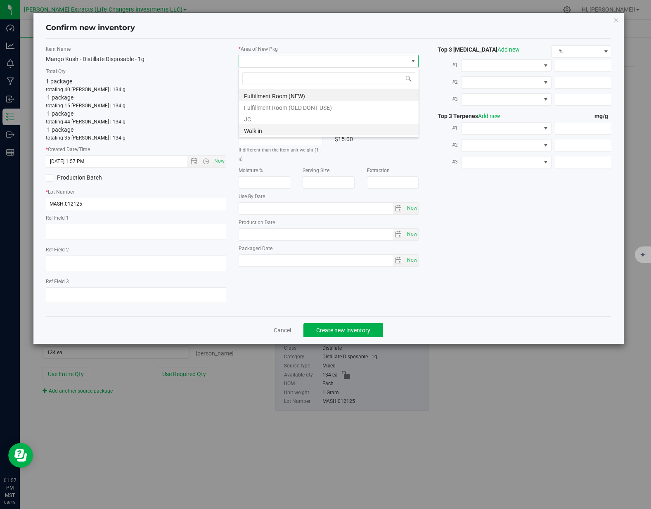
scroll to position [12, 180]
click at [270, 98] on li "Fulfillment Room (NEW)" at bounding box center [329, 95] width 180 height 12
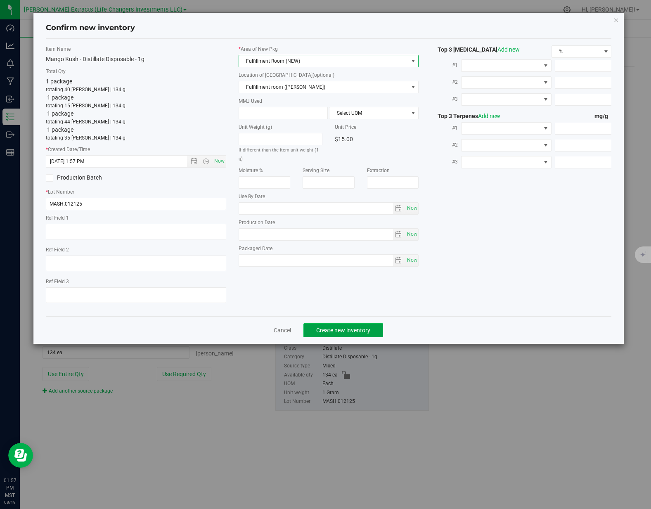
click at [342, 328] on span "Create new inventory" at bounding box center [343, 330] width 54 height 7
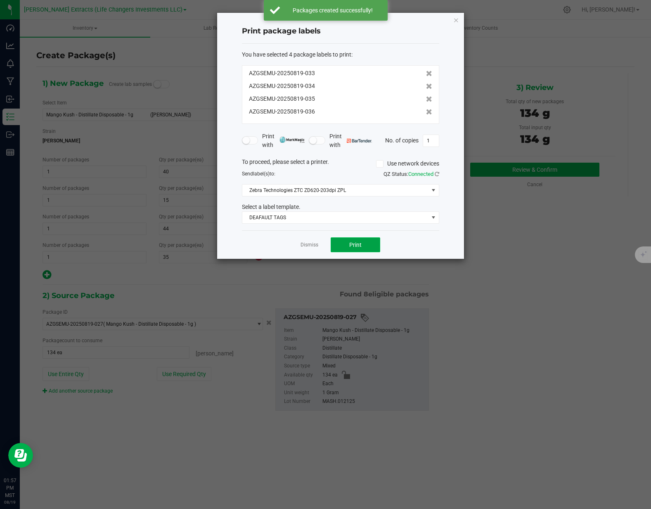
click at [351, 249] on button "Print" at bounding box center [356, 244] width 50 height 15
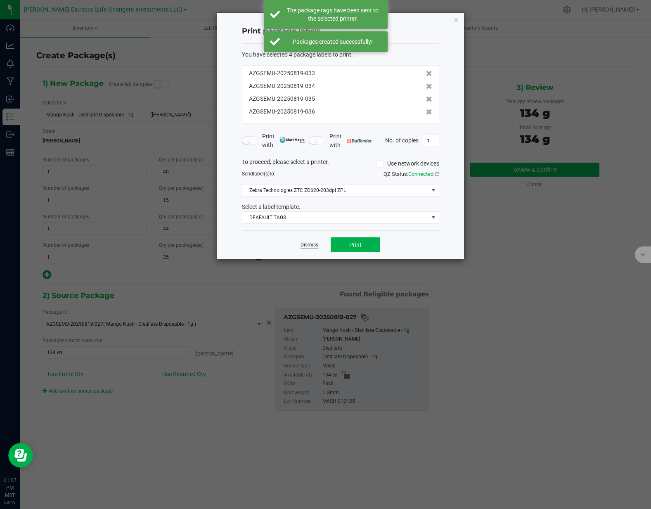
click at [310, 247] on link "Dismiss" at bounding box center [309, 244] width 18 height 7
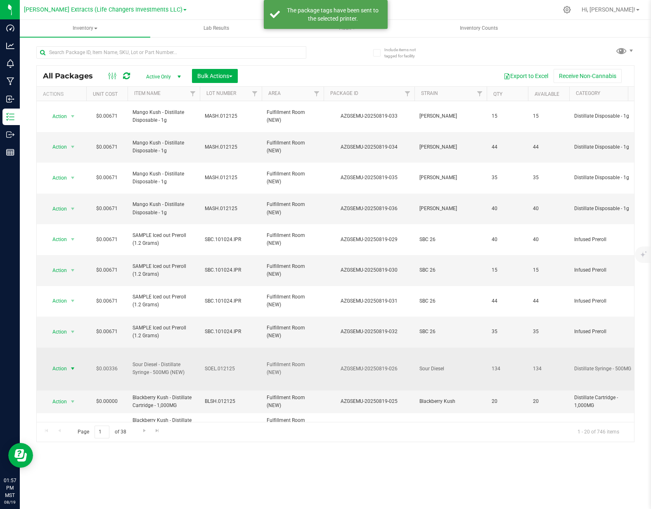
click at [61, 363] on span "Action" at bounding box center [56, 369] width 22 height 12
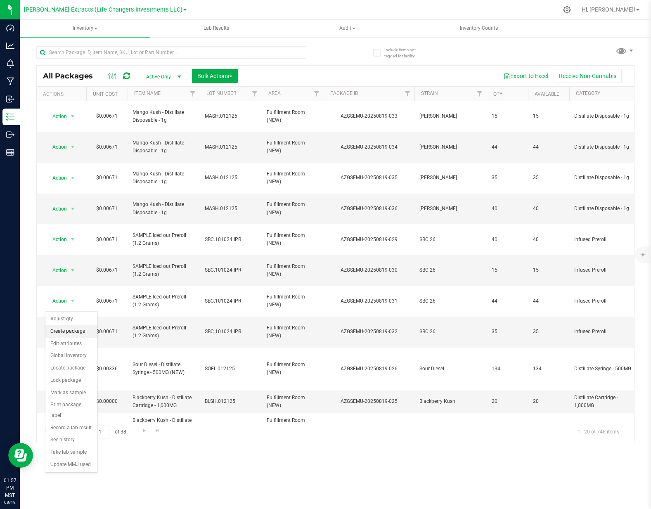
click at [70, 329] on li "Create package" at bounding box center [71, 331] width 52 height 12
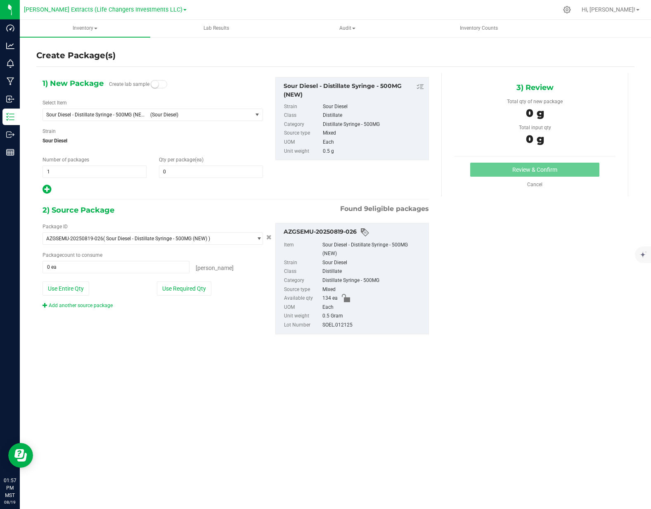
click at [49, 189] on icon at bounding box center [47, 189] width 9 height 10
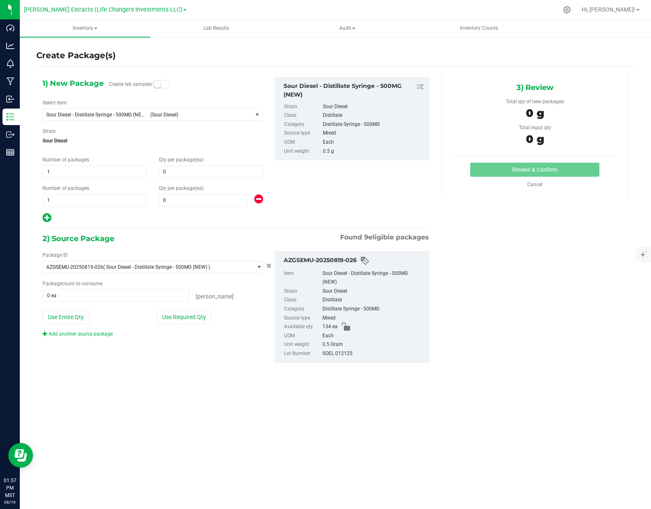
click at [47, 218] on icon at bounding box center [47, 218] width 9 height 10
type input "0"
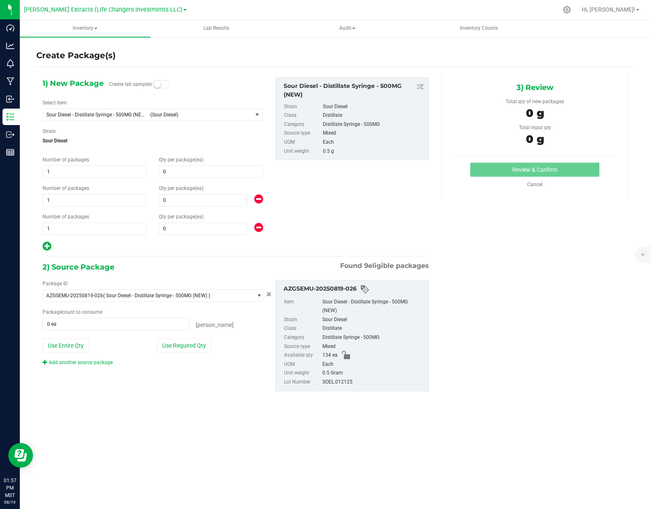
click at [46, 243] on icon at bounding box center [47, 246] width 9 height 10
type input "0"
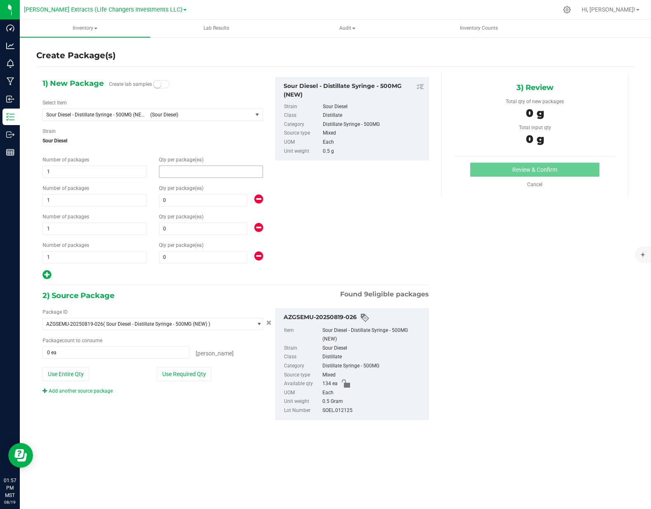
click at [181, 173] on span at bounding box center [211, 172] width 104 height 12
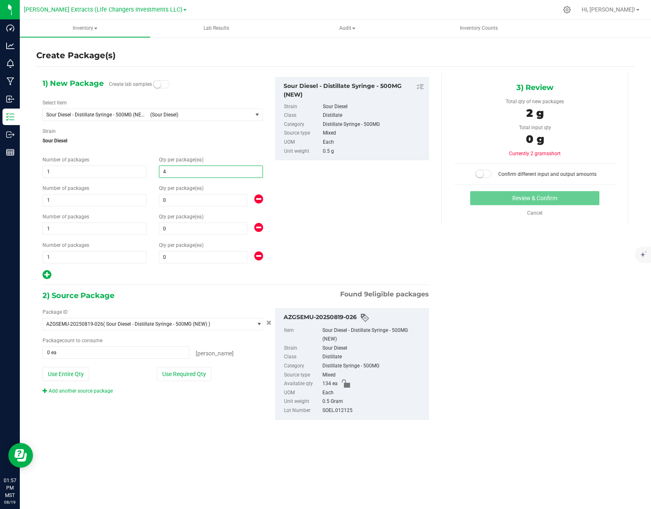
type input "40"
click at [177, 197] on span at bounding box center [203, 200] width 88 height 12
type input "15"
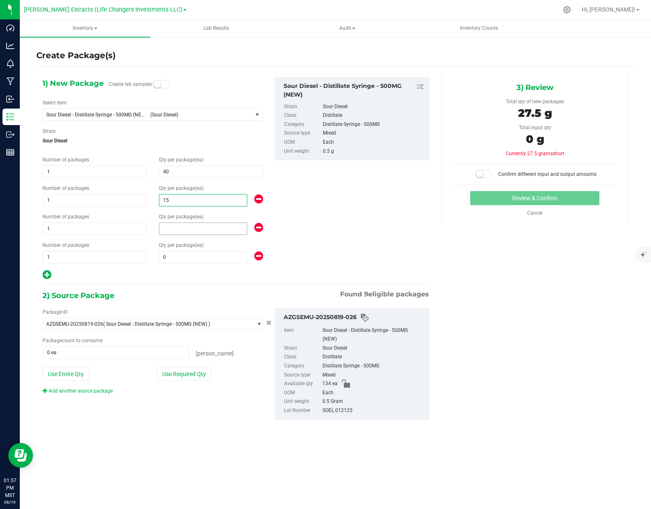
click at [173, 227] on span at bounding box center [203, 228] width 88 height 12
type input "44"
click at [168, 253] on span at bounding box center [203, 257] width 88 height 12
type input "35"
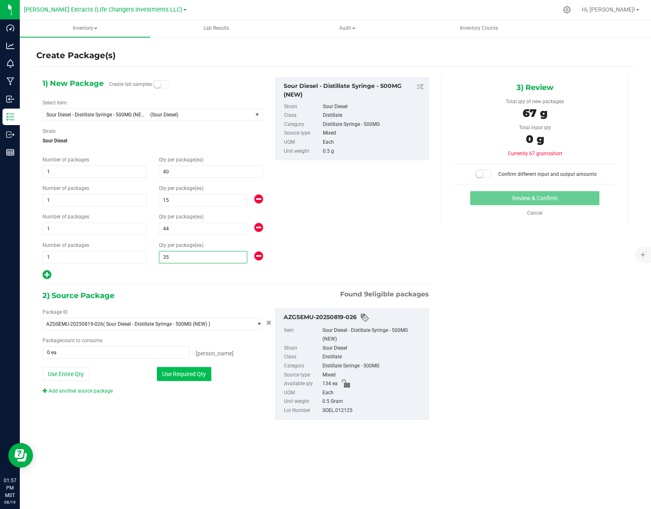
type input "35"
click at [187, 369] on button "Use Required Qty" at bounding box center [184, 374] width 54 height 14
type input "134 ea"
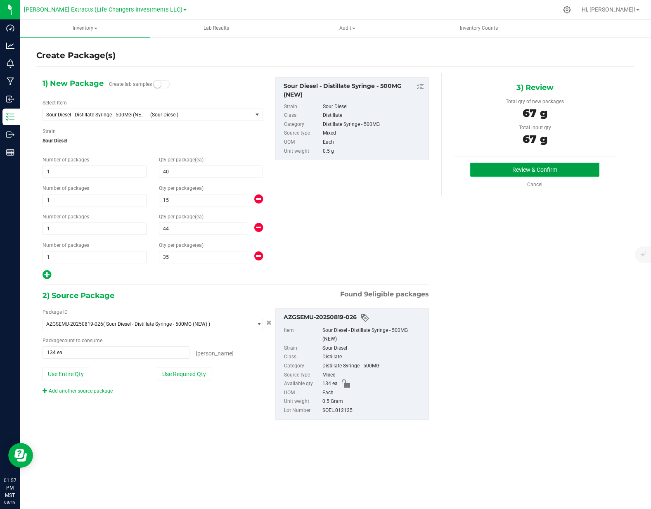
click at [487, 168] on button "Review & Confirm" at bounding box center [534, 170] width 129 height 14
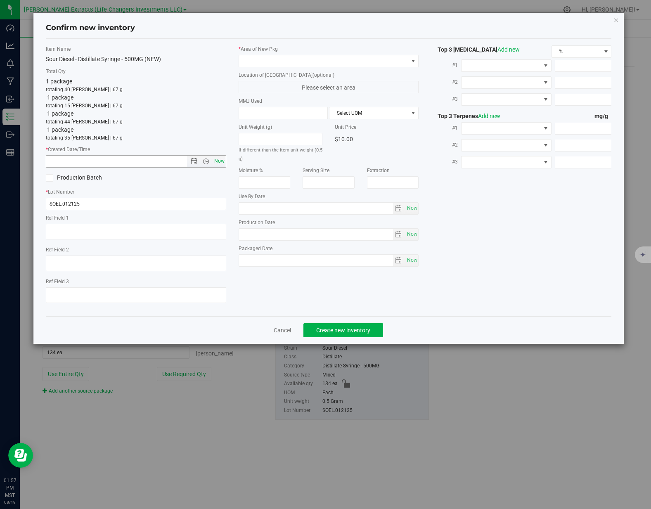
click at [221, 163] on span "Now" at bounding box center [219, 161] width 14 height 12
type input "8/19/2025 1:57 PM"
click at [296, 56] on span at bounding box center [323, 61] width 169 height 12
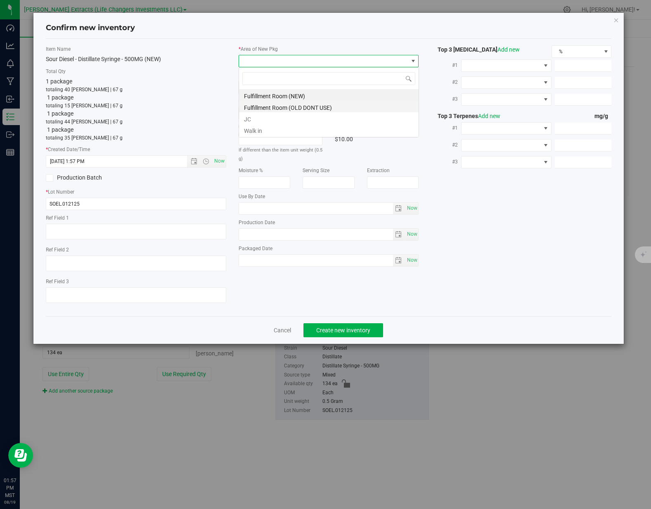
scroll to position [12, 180]
drag, startPoint x: 251, startPoint y: 94, endPoint x: 272, endPoint y: 117, distance: 30.7
click at [251, 95] on li "Fulfillment Room (NEW)" at bounding box center [329, 95] width 180 height 12
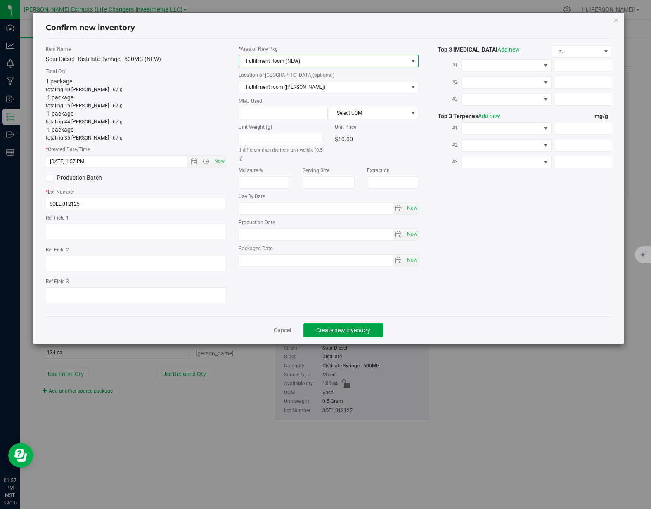
click at [351, 332] on span "Create new inventory" at bounding box center [343, 330] width 54 height 7
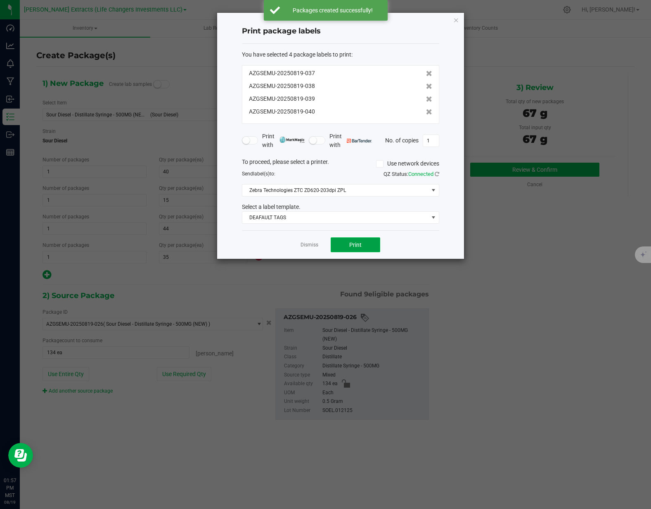
click at [359, 243] on span "Print" at bounding box center [355, 244] width 12 height 7
click at [307, 244] on link "Dismiss" at bounding box center [309, 244] width 18 height 7
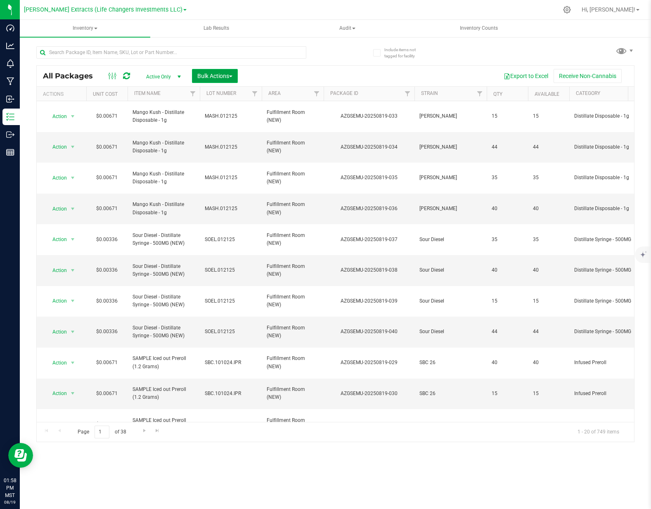
click at [200, 73] on span "Bulk Actions" at bounding box center [214, 76] width 35 height 7
click at [201, 111] on span "Add to outbound order" at bounding box center [225, 109] width 56 height 7
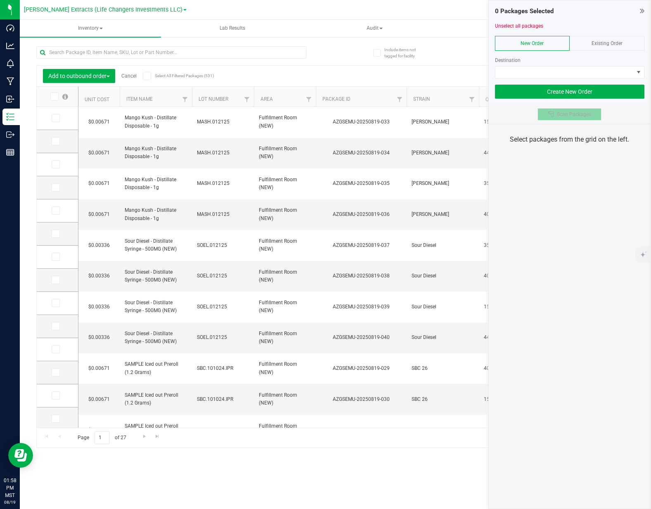
click at [573, 119] on button "Scan Packages" at bounding box center [569, 114] width 64 height 12
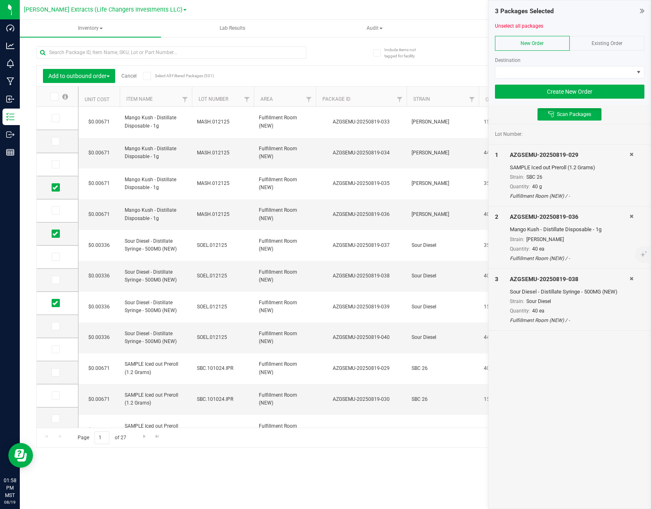
click at [603, 38] on div "Existing Order" at bounding box center [607, 43] width 75 height 15
click at [576, 69] on span at bounding box center [564, 72] width 138 height 12
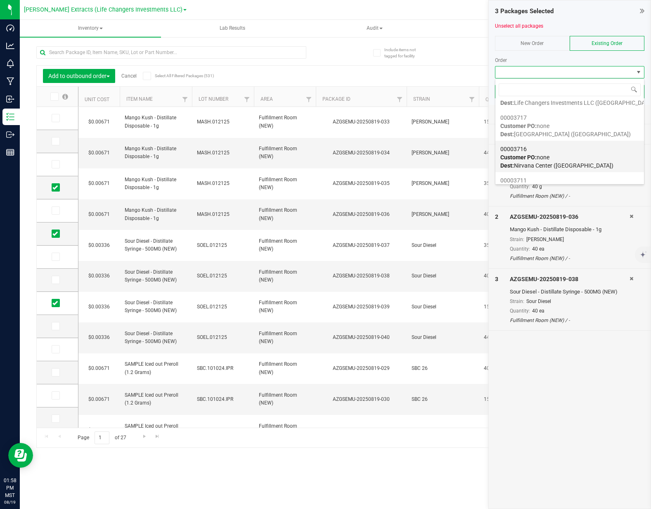
scroll to position [234, 0]
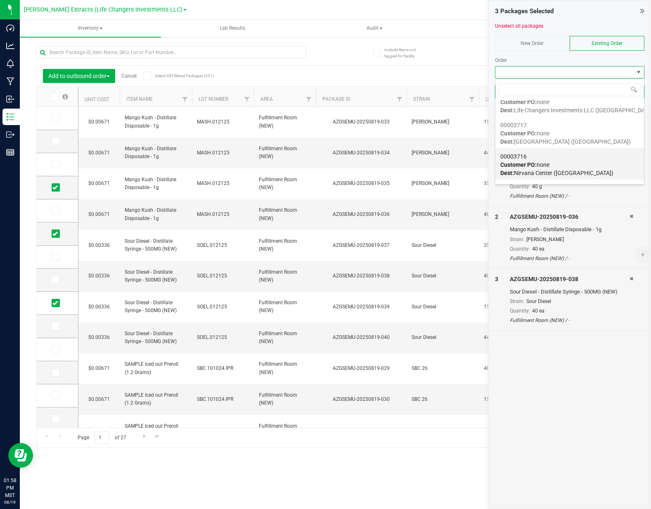
click at [597, 138] on div "00003717 Customer PO: none Dest: Nirvana Center (Prescott Valley)" at bounding box center [569, 133] width 139 height 31
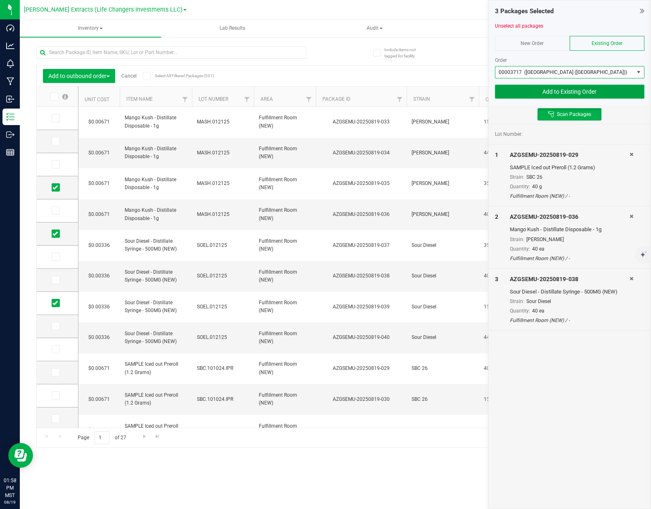
click at [556, 96] on button "Add to Existing Order" at bounding box center [569, 92] width 149 height 14
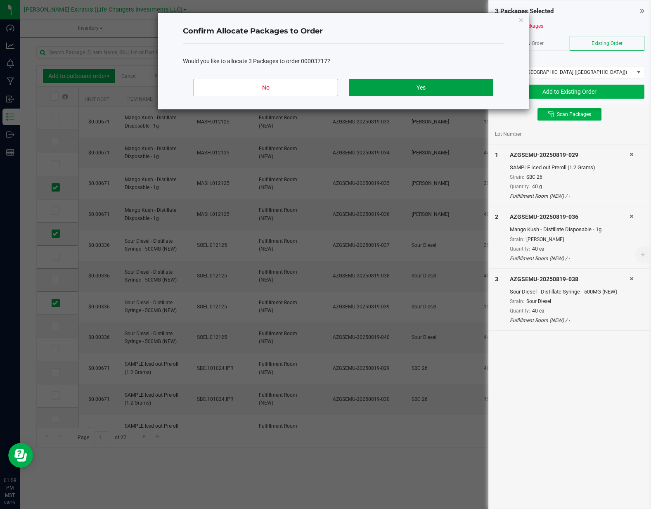
click at [449, 91] on button "Yes" at bounding box center [421, 87] width 144 height 17
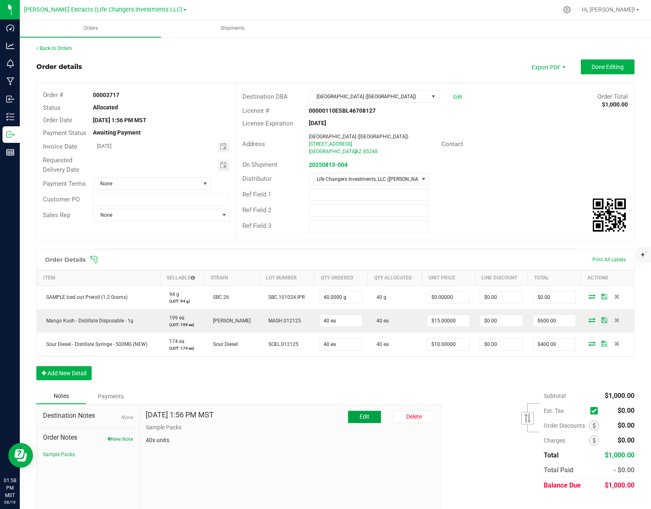
click at [368, 423] on button "Edit" at bounding box center [364, 417] width 33 height 12
click at [391, 393] on div "Notes Payments" at bounding box center [235, 396] width 399 height 16
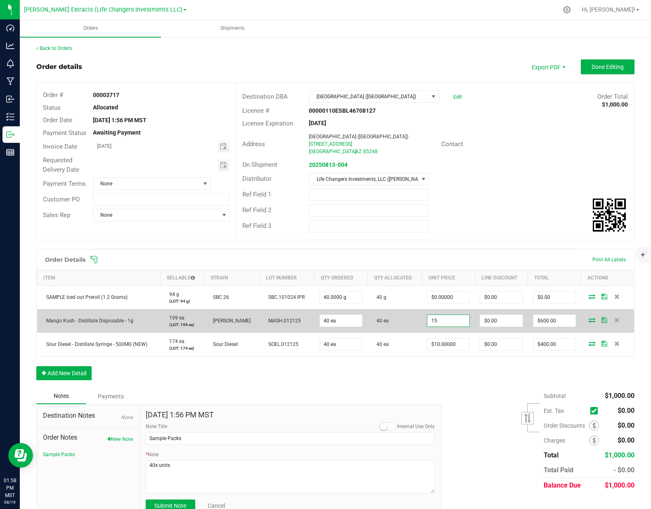
click at [447, 326] on input "15" at bounding box center [448, 321] width 42 height 12
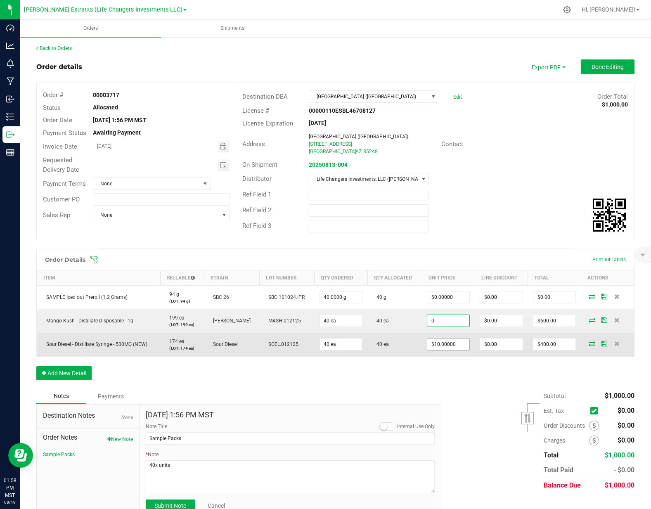
type input "$0.00000"
type input "$0.00"
click at [448, 349] on input "10" at bounding box center [448, 344] width 42 height 12
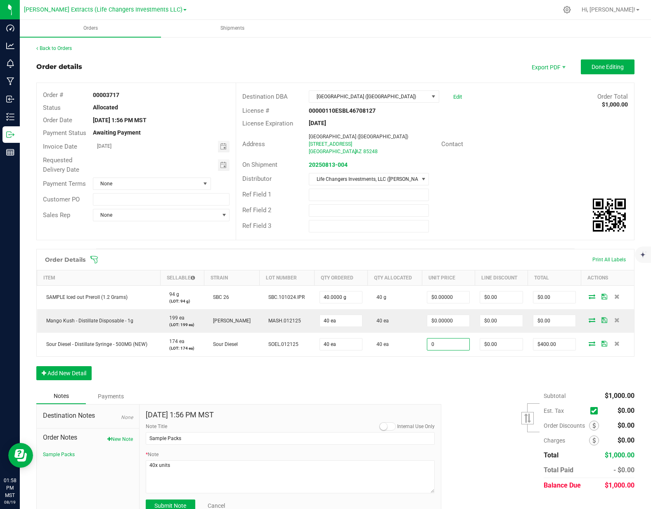
type input "$0.00000"
type input "$0.00"
click at [448, 379] on div "Order Details Print All Labels Item Sellable Strain Lot Number Qty Ordered Qty …" at bounding box center [335, 319] width 598 height 140
drag, startPoint x: 542, startPoint y: 144, endPoint x: 583, endPoint y: 85, distance: 72.4
click at [548, 134] on div "Address Nirvana Center (Prescott Valley) 6287 E Copper Hill Dr. Prescott Valley…" at bounding box center [435, 144] width 398 height 29
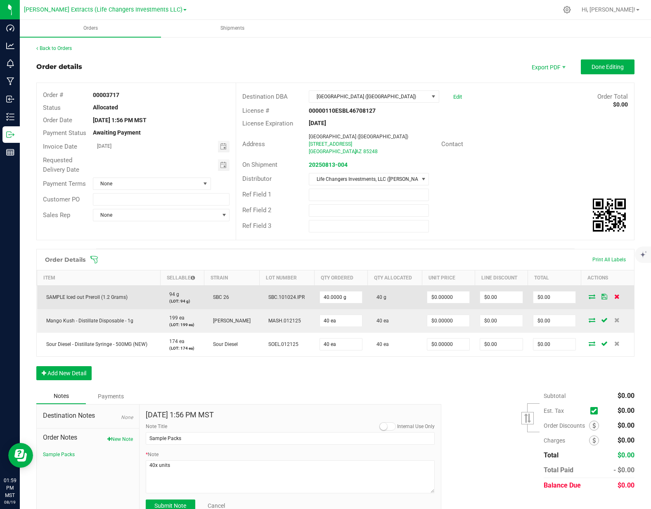
click at [614, 299] on icon at bounding box center [616, 296] width 5 height 5
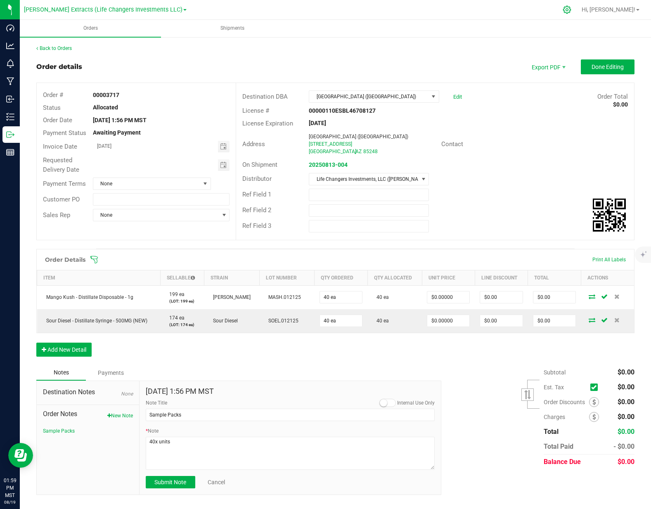
click at [571, 12] on icon at bounding box center [567, 9] width 9 height 9
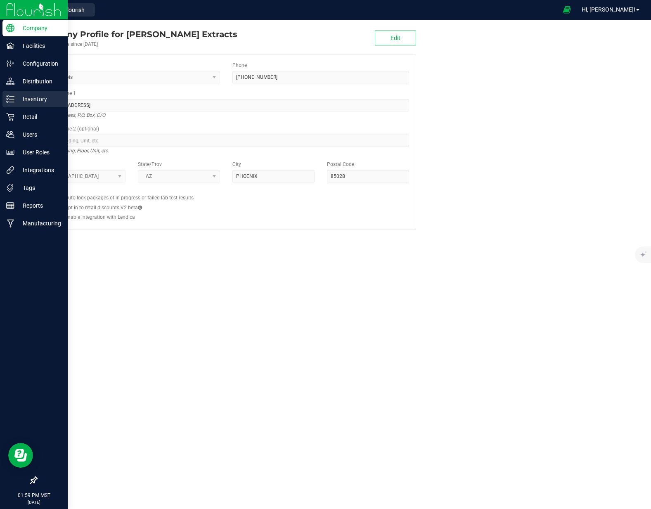
click at [38, 103] on p "Inventory" at bounding box center [39, 99] width 50 height 10
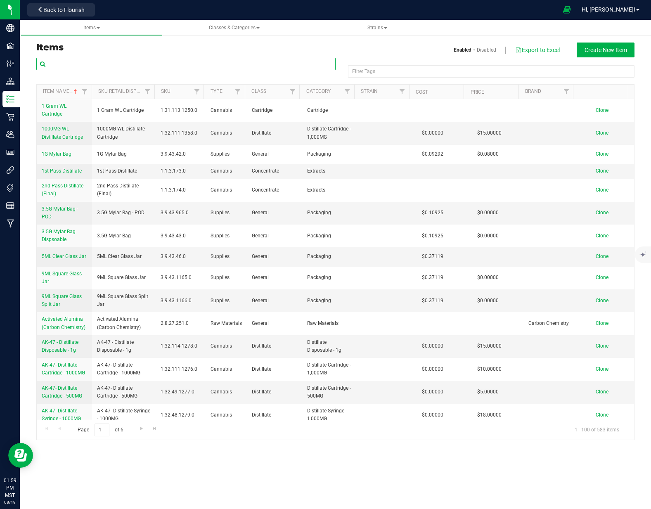
click at [111, 65] on input "text" at bounding box center [185, 64] width 299 height 12
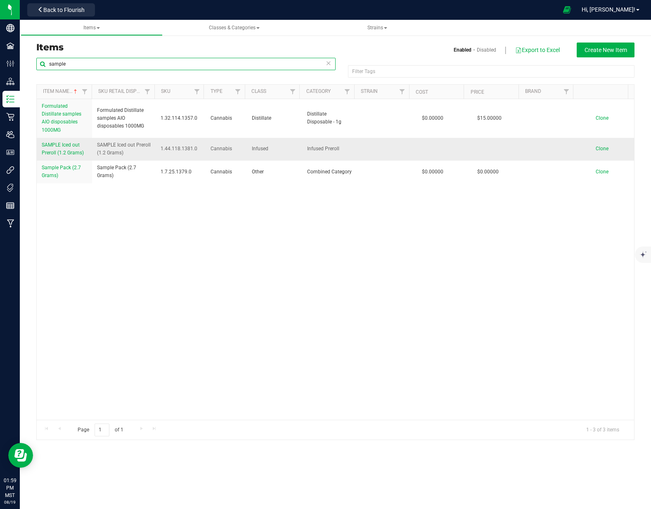
type input "sample"
click at [64, 151] on span "SAMPLE Iced out Preroll (1.2 Grams)" at bounding box center [63, 149] width 42 height 14
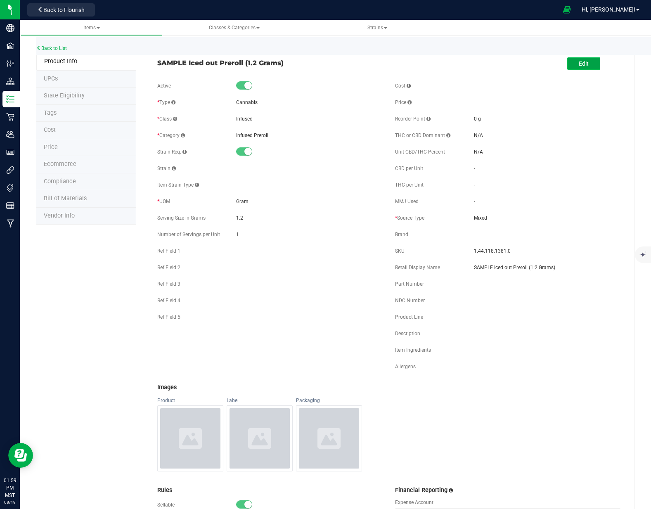
click at [586, 64] on button "Edit" at bounding box center [583, 63] width 33 height 12
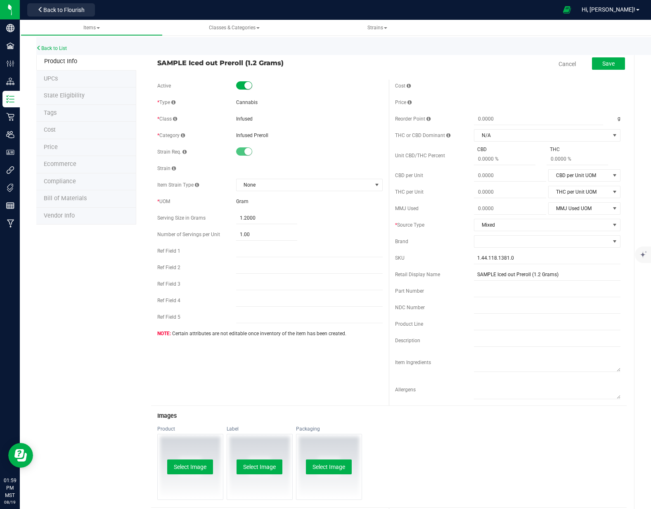
click at [240, 202] on span "Gram" at bounding box center [242, 202] width 12 height 6
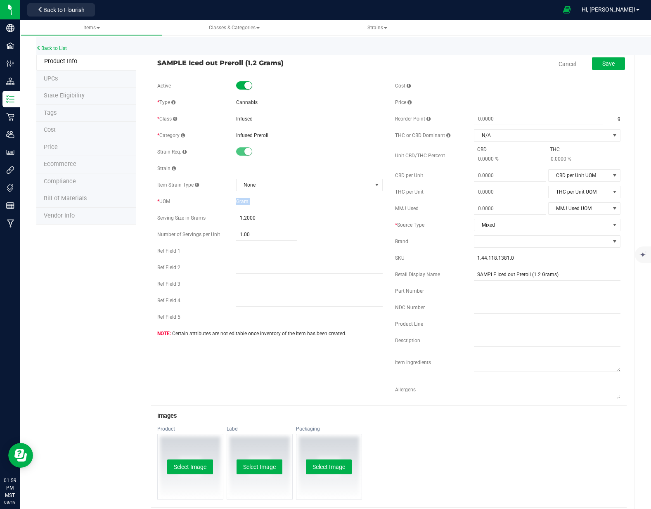
click at [278, 199] on div "Gram" at bounding box center [309, 201] width 147 height 7
click at [203, 204] on div "* UOM" at bounding box center [196, 201] width 79 height 7
click at [564, 61] on link "Cancel" at bounding box center [566, 64] width 17 height 8
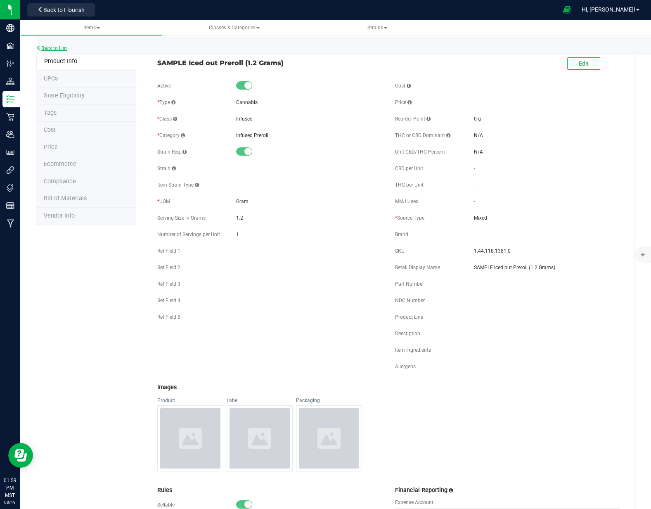
click at [57, 50] on link "Back to List" at bounding box center [51, 48] width 31 height 6
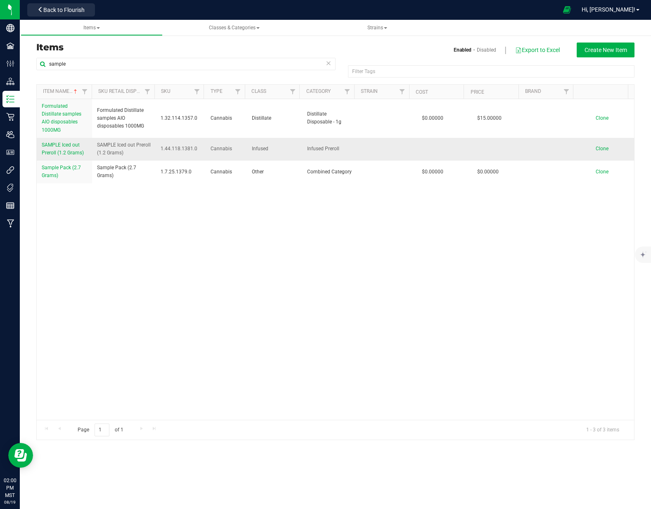
click at [596, 150] on span "Clone" at bounding box center [602, 149] width 13 height 6
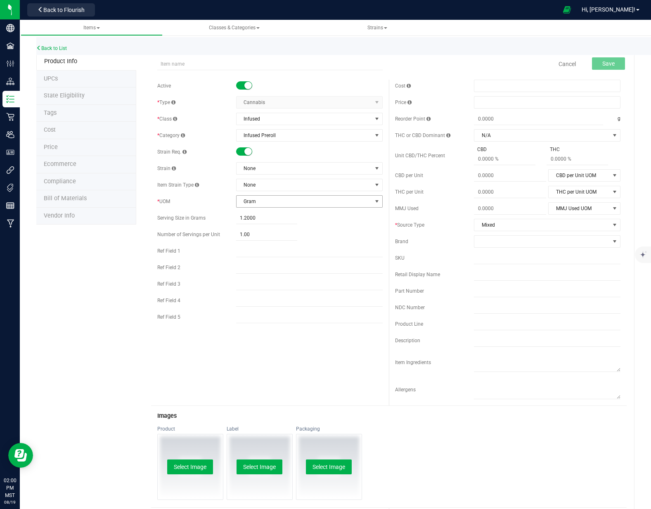
click at [260, 199] on span "Gram" at bounding box center [303, 202] width 135 height 12
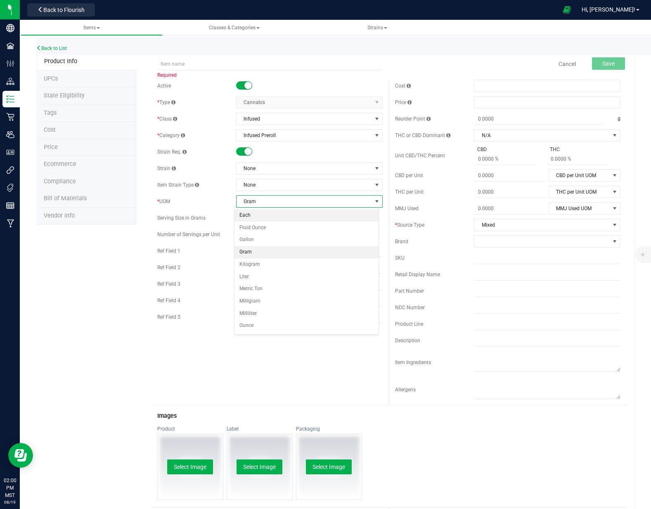
click at [260, 213] on li "Each" at bounding box center [306, 215] width 144 height 12
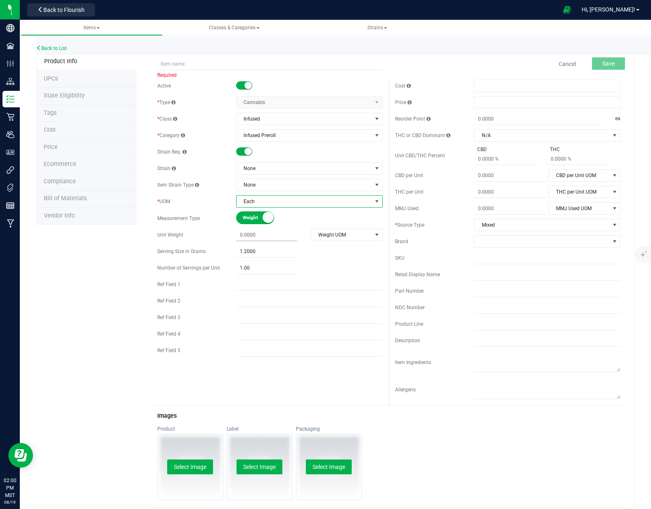
click at [271, 237] on span at bounding box center [266, 235] width 61 height 12
type input "0.0000"
click at [303, 253] on div "1.2000 1.2" at bounding box center [309, 252] width 147 height 12
click at [257, 234] on span at bounding box center [266, 235] width 61 height 12
type input "1.2"
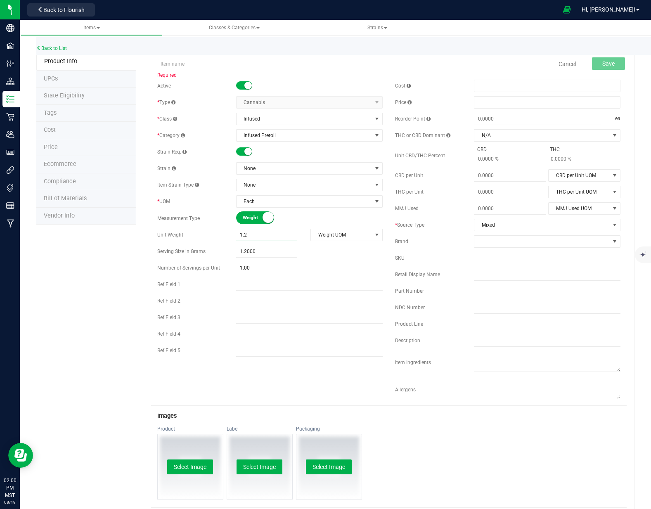
type input "1.2000"
click at [326, 262] on div "Number of Servings per Unit 1.00 1" at bounding box center [269, 268] width 225 height 12
click at [331, 239] on span "Weight UOM" at bounding box center [341, 235] width 61 height 12
click at [325, 251] on li "Gram" at bounding box center [343, 249] width 71 height 12
click at [324, 256] on div "1.2000 1.2" at bounding box center [309, 252] width 147 height 12
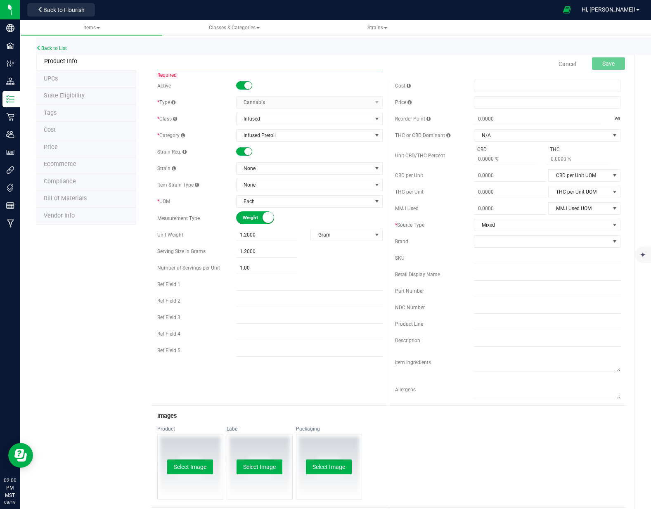
click at [176, 66] on input "text" at bounding box center [269, 64] width 225 height 12
type input "S"
type input "SAMPLE - Iced out preroll (1.2 grams)"
drag, startPoint x: 301, startPoint y: 84, endPoint x: 338, endPoint y: 79, distance: 37.4
click at [303, 83] on div at bounding box center [309, 86] width 147 height 8
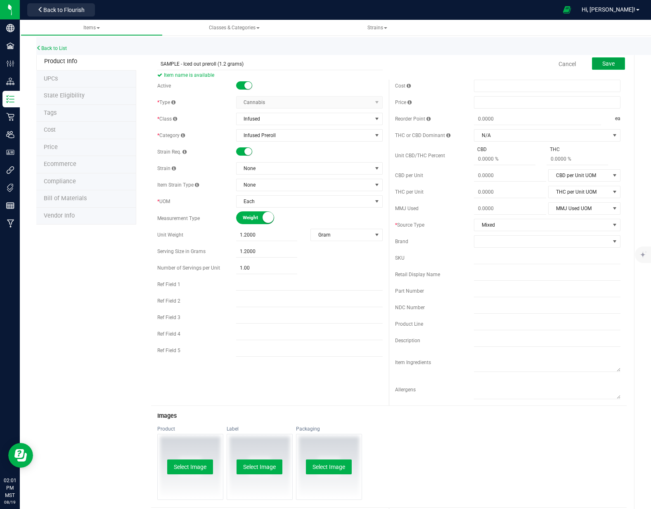
click at [610, 63] on button "Save" at bounding box center [608, 63] width 33 height 12
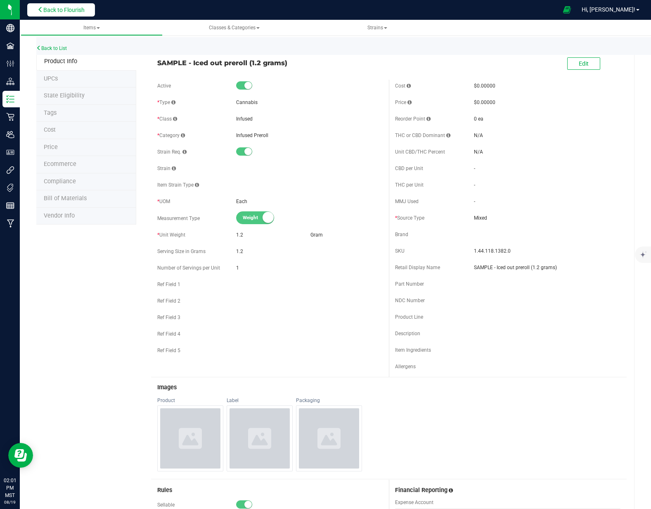
click at [92, 12] on button "Back to Flourish" at bounding box center [61, 9] width 68 height 13
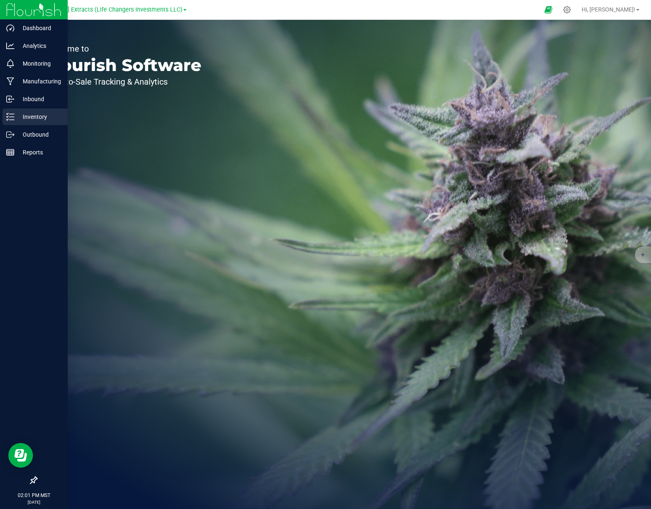
click at [22, 120] on p "Inventory" at bounding box center [39, 117] width 50 height 10
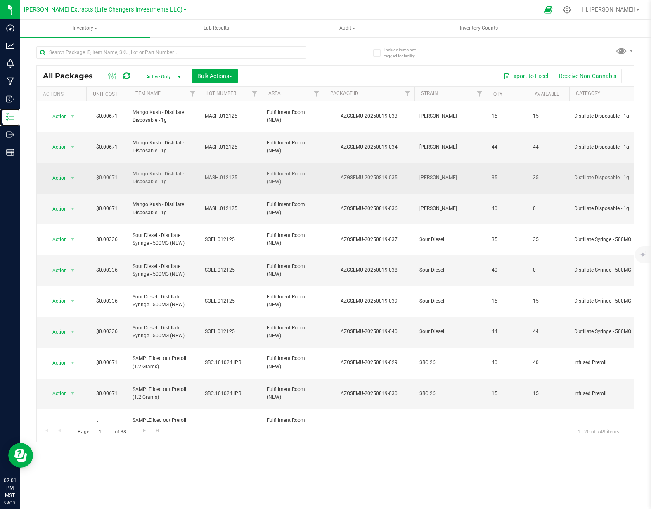
scroll to position [2, 0]
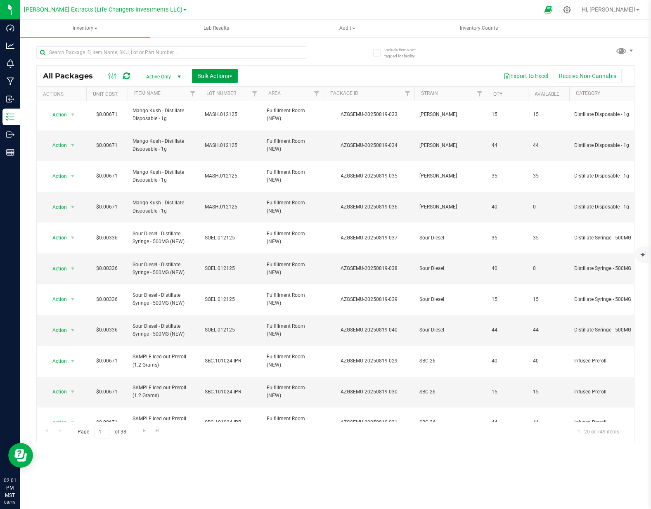
click at [214, 73] on span "Bulk Actions" at bounding box center [214, 76] width 35 height 7
click at [219, 95] on span "Add to manufacturing run" at bounding box center [228, 94] width 62 height 7
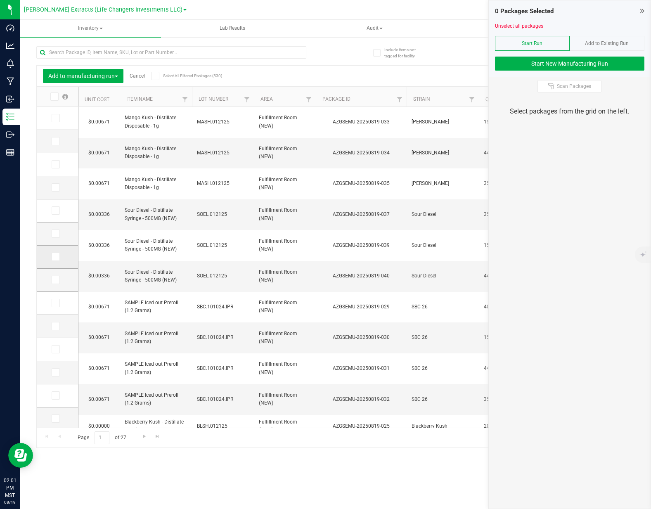
click at [55, 257] on icon at bounding box center [54, 257] width 5 height 0
click at [0, 0] on input "checkbox" at bounding box center [0, 0] width 0 height 0
drag, startPoint x: 52, startPoint y: 281, endPoint x: 57, endPoint y: 288, distance: 8.1
click at [52, 280] on icon at bounding box center [54, 280] width 5 height 0
click at [0, 0] on input "checkbox" at bounding box center [0, 0] width 0 height 0
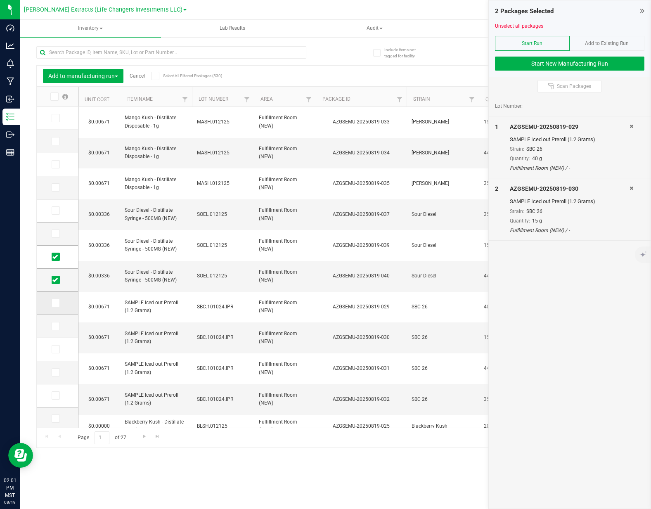
click at [58, 304] on span at bounding box center [56, 303] width 8 height 8
click at [0, 0] on input "checkbox" at bounding box center [0, 0] width 0 height 0
click at [57, 326] on icon at bounding box center [54, 326] width 5 height 0
click at [0, 0] on input "checkbox" at bounding box center [0, 0] width 0 height 0
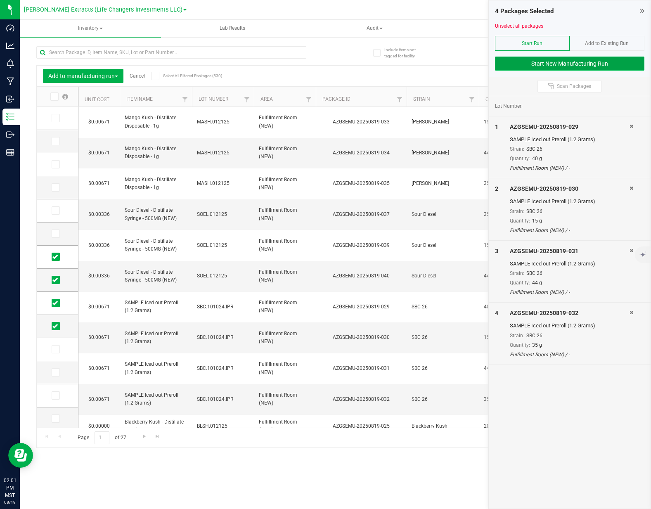
click at [561, 65] on button "Start New Manufacturing Run" at bounding box center [569, 64] width 149 height 14
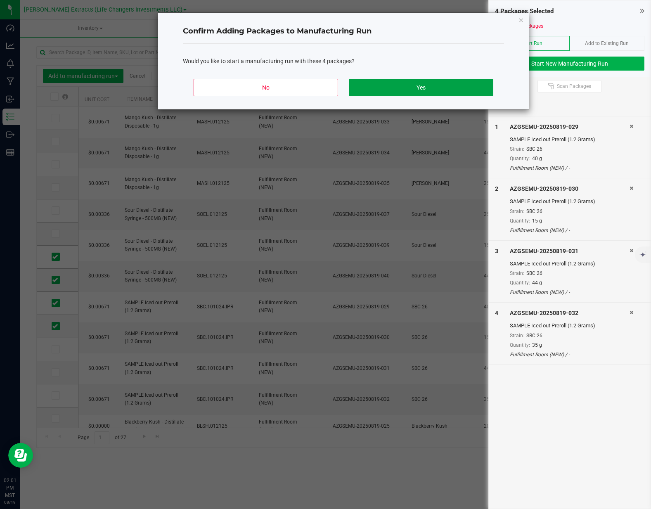
click at [407, 90] on button "Yes" at bounding box center [421, 87] width 144 height 17
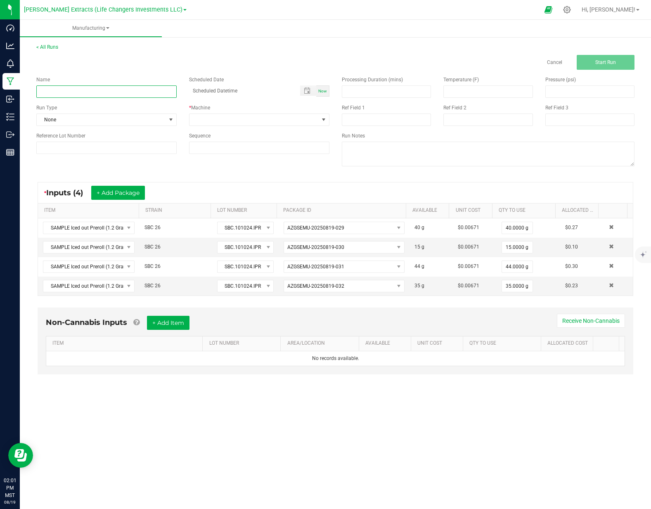
drag, startPoint x: 144, startPoint y: 90, endPoint x: 141, endPoint y: 94, distance: 5.4
click at [144, 90] on input at bounding box center [106, 91] width 140 height 12
type input "item change"
click at [218, 120] on span at bounding box center [253, 120] width 129 height 12
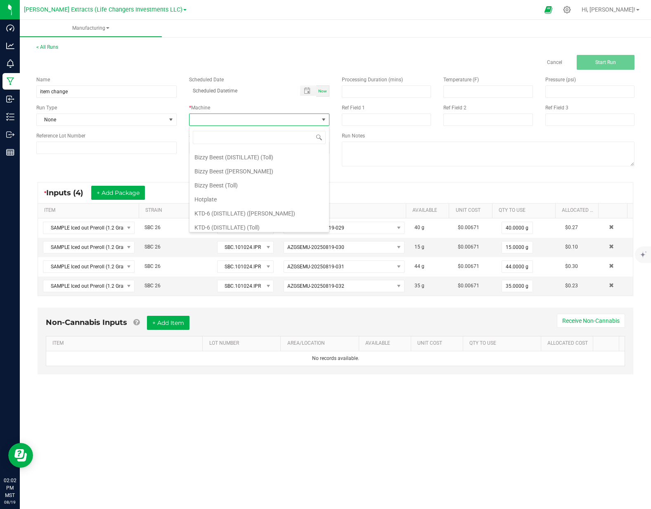
scroll to position [58, 0]
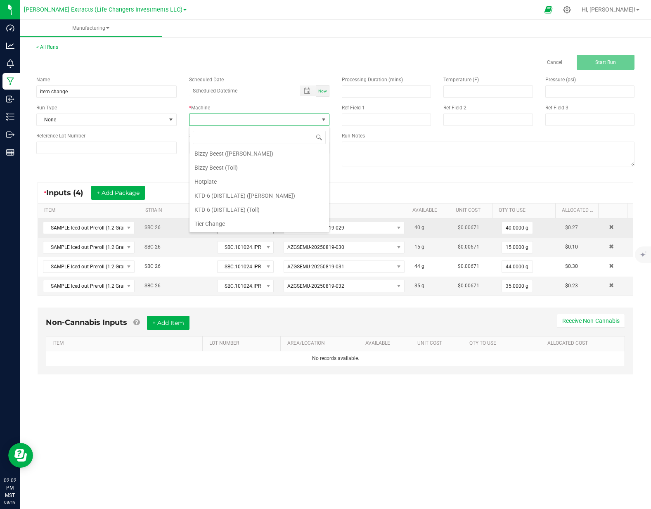
click at [219, 222] on li "Tier Change" at bounding box center [259, 224] width 140 height 14
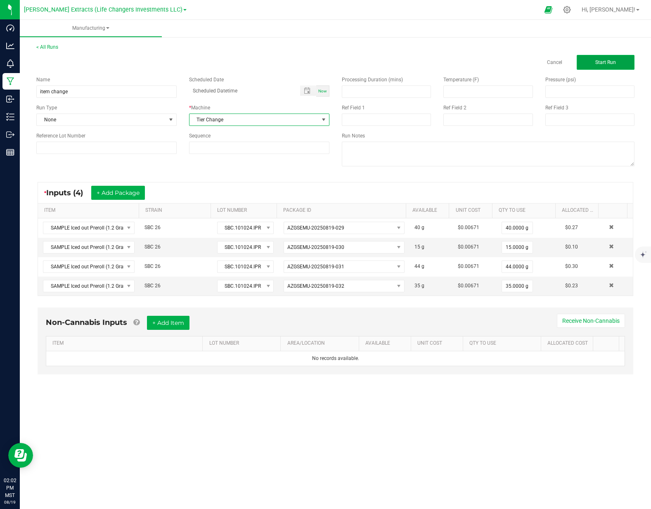
click at [623, 59] on button "Start Run" at bounding box center [606, 62] width 58 height 15
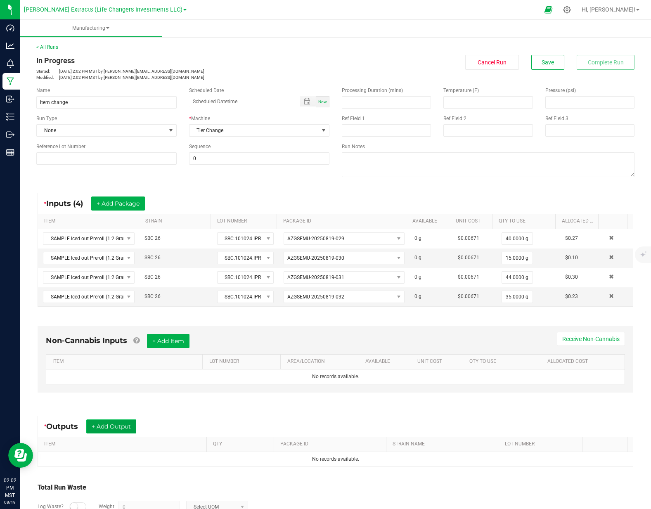
click at [124, 430] on button "+ Add Output" at bounding box center [111, 426] width 50 height 14
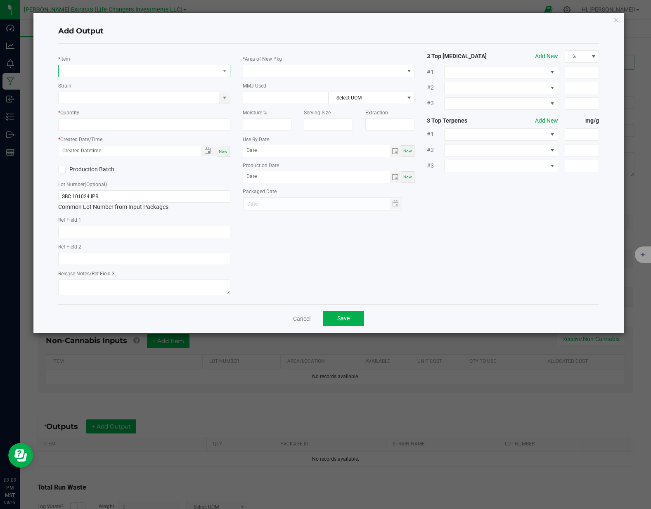
click at [164, 73] on span "NO DATA FOUND" at bounding box center [139, 71] width 161 height 12
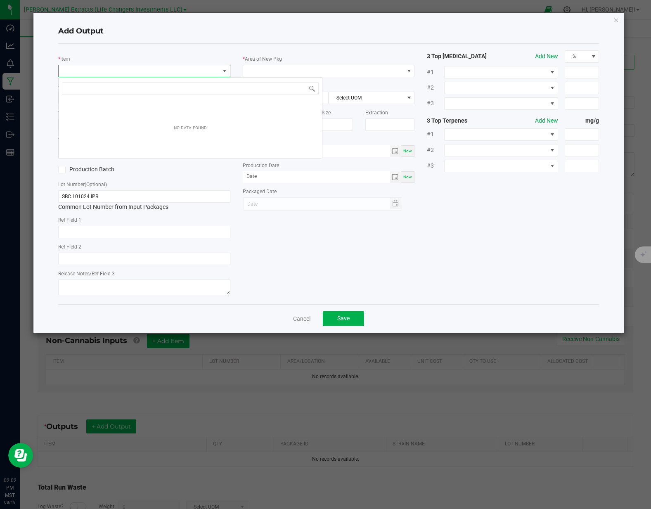
scroll to position [12, 172]
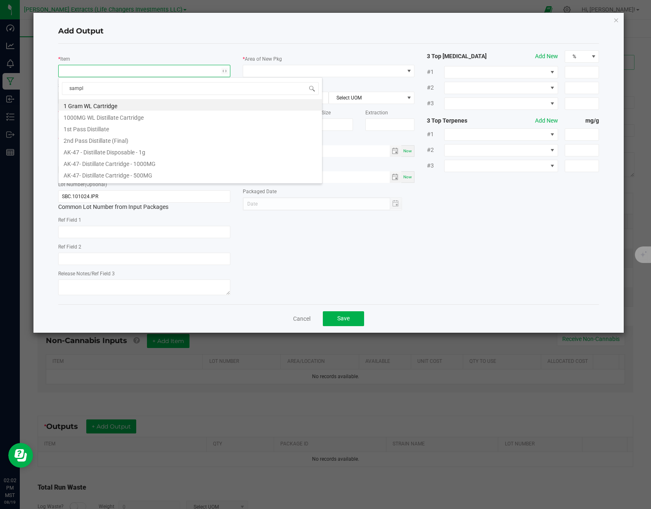
type input "sample"
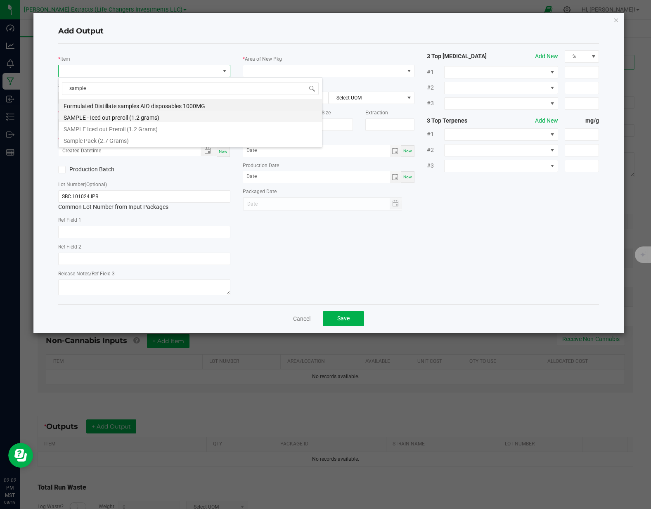
click at [140, 119] on li "SAMPLE - Iced out preroll (1.2 grams)" at bounding box center [190, 117] width 263 height 12
type input "0 ea"
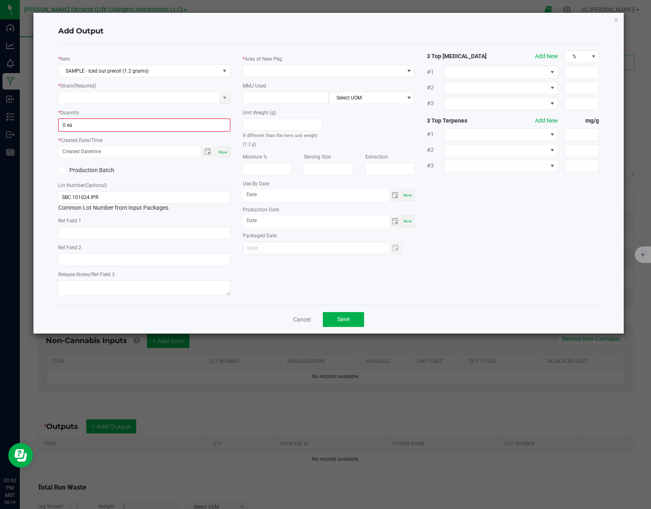
click at [172, 104] on div "* Item SAMPLE - Iced out preroll (1.2 grams) * Strain (Required) * Quantity 0 e…" at bounding box center [144, 174] width 184 height 248
click at [172, 101] on input at bounding box center [139, 98] width 161 height 12
click at [124, 111] on li "SBC 26" at bounding box center [144, 112] width 171 height 12
type input "SBC 26"
click at [112, 125] on input "0" at bounding box center [144, 125] width 170 height 12
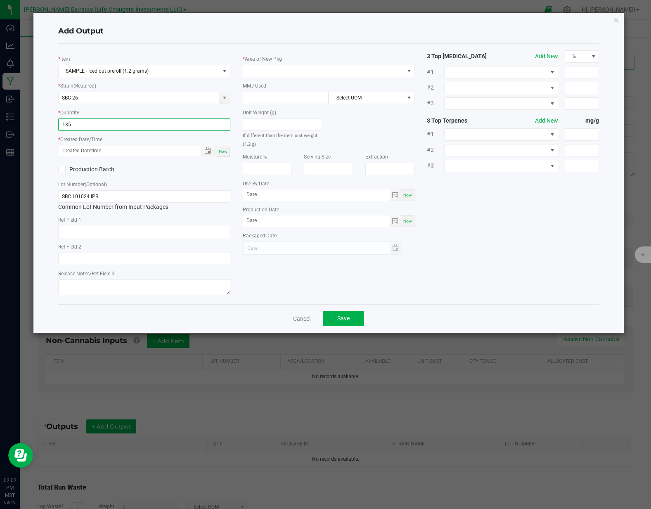
type input "135 ea"
drag, startPoint x: 161, startPoint y: 169, endPoint x: 194, endPoint y: 162, distance: 33.0
click at [163, 168] on div "Production Batch" at bounding box center [144, 169] width 184 height 12
click at [227, 151] on div "Now" at bounding box center [223, 151] width 13 height 11
type input "08/19/2025 2:02 PM"
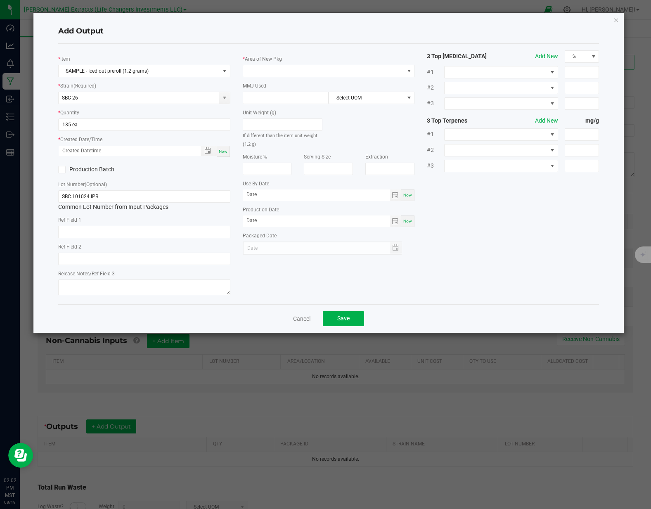
type input "[DATE]"
click at [302, 67] on span at bounding box center [323, 71] width 161 height 12
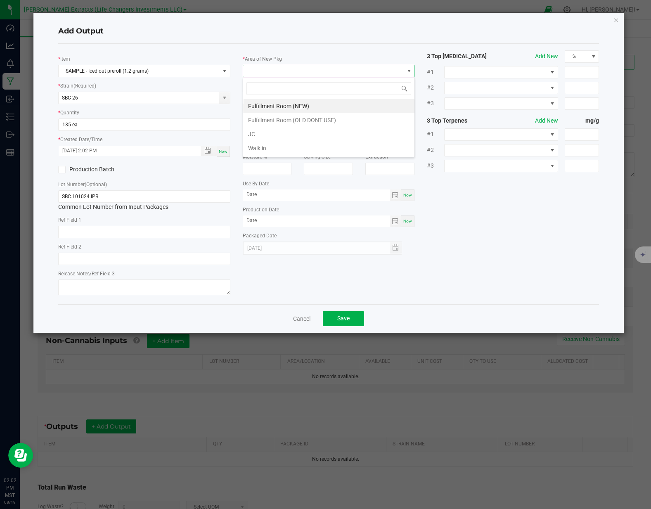
click at [284, 104] on li "Fulfillment Room (NEW)" at bounding box center [328, 106] width 171 height 14
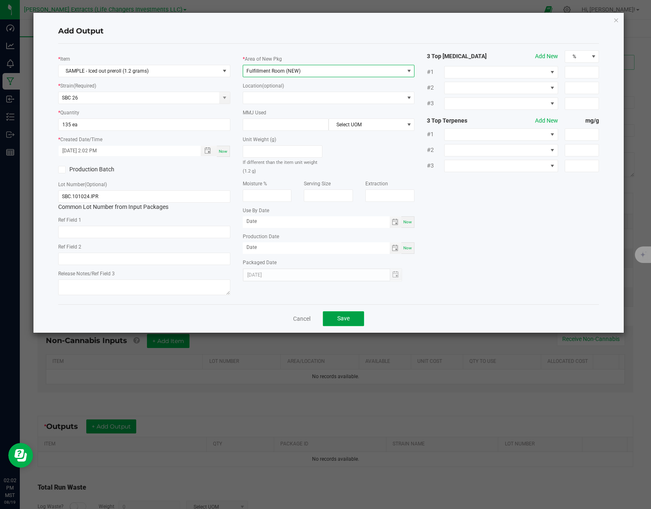
click at [347, 314] on button "Save" at bounding box center [343, 318] width 41 height 15
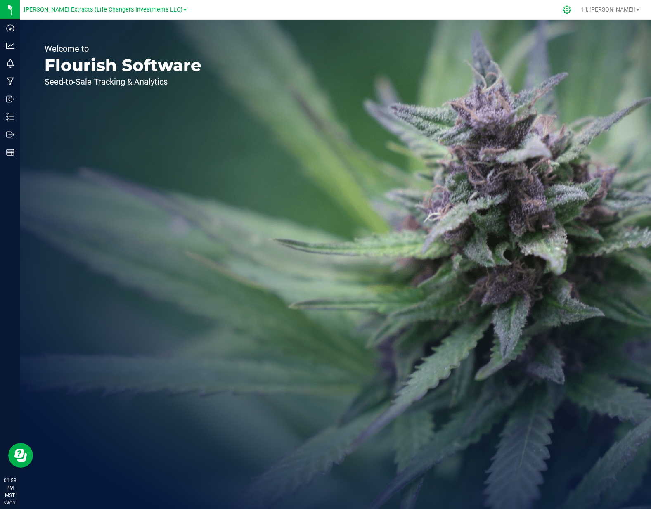
click at [573, 9] on div at bounding box center [567, 9] width 12 height 9
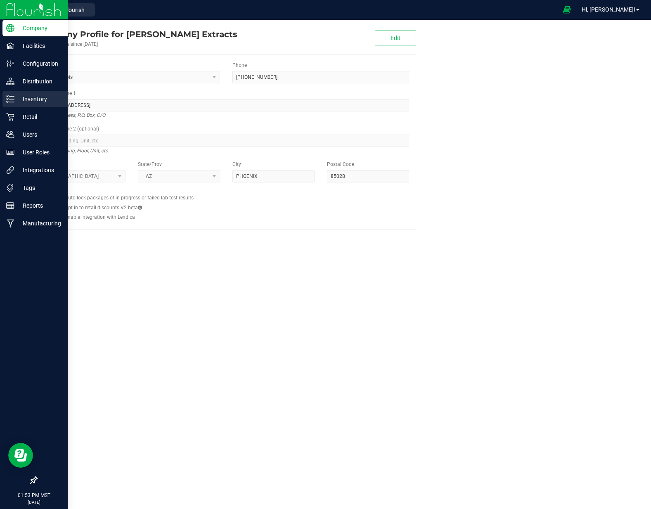
click at [19, 101] on p "Inventory" at bounding box center [39, 99] width 50 height 10
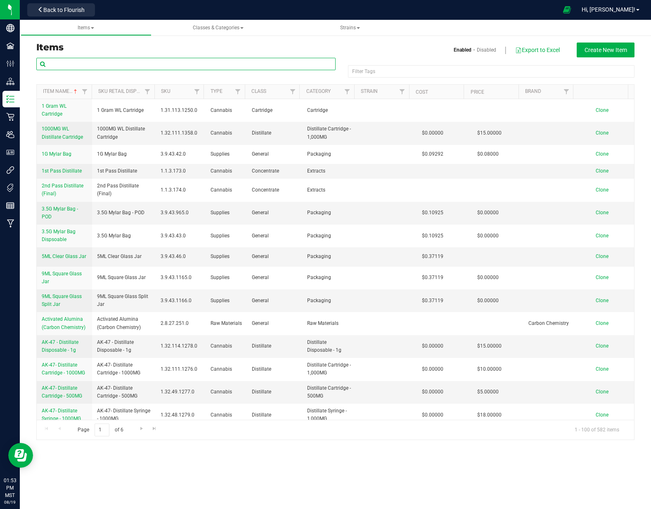
click at [177, 59] on input "text" at bounding box center [185, 64] width 299 height 12
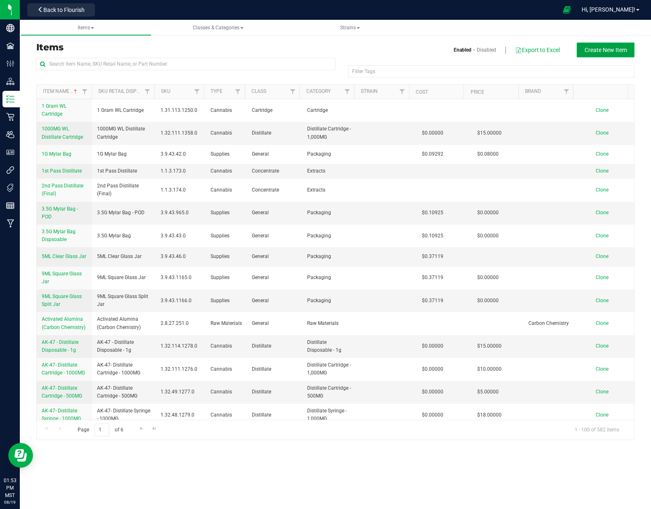
click at [587, 47] on span "Create New Item" at bounding box center [605, 50] width 43 height 7
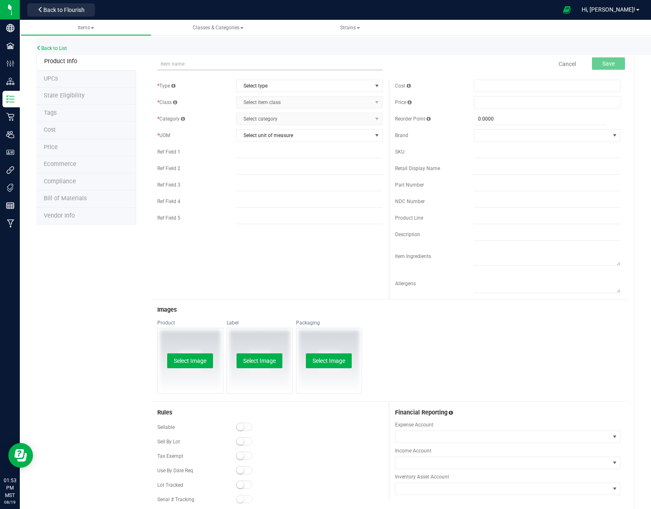
click at [189, 66] on input "text" at bounding box center [269, 64] width 225 height 12
type input "SAMPLE Iced out Preroll (1.2 Grams)"
drag, startPoint x: 223, startPoint y: 105, endPoint x: 241, endPoint y: 92, distance: 22.1
click at [230, 99] on div "* Class" at bounding box center [196, 102] width 79 height 7
click at [255, 85] on span "Select type" at bounding box center [303, 86] width 135 height 12
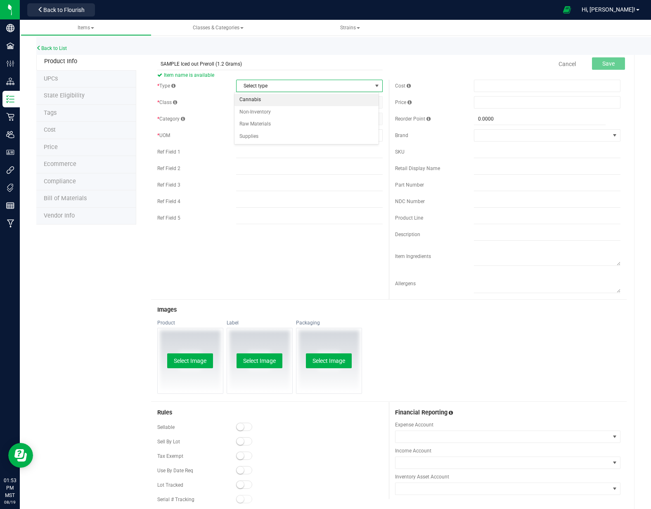
click at [263, 99] on li "Cannabis" at bounding box center [306, 100] width 144 height 12
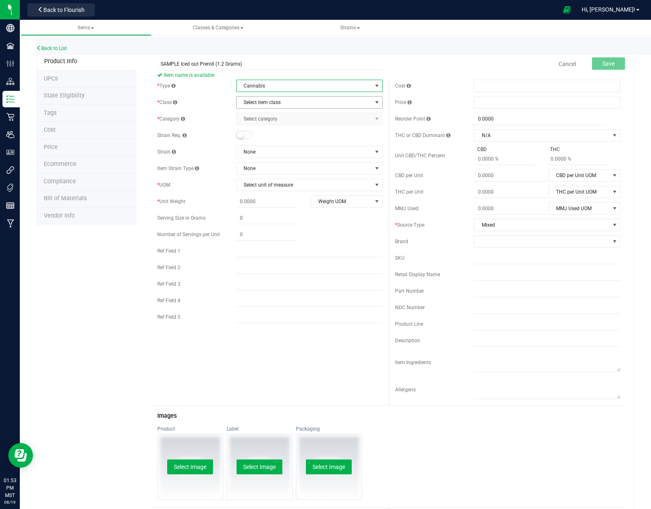
click at [257, 104] on span "Select item class" at bounding box center [303, 103] width 135 height 12
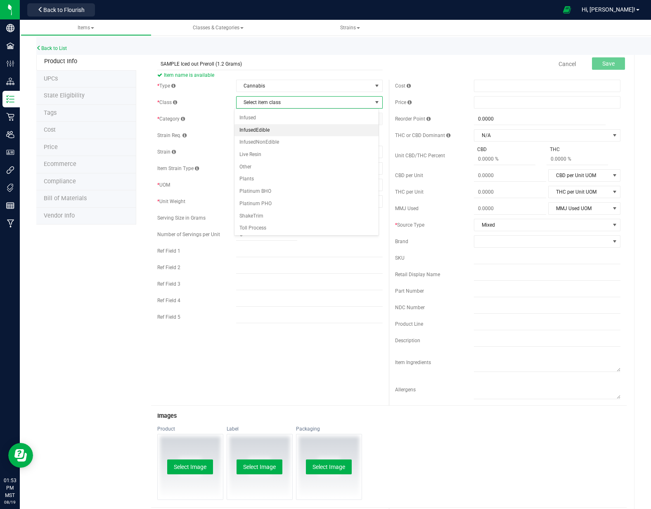
scroll to position [134, 0]
click at [265, 118] on li "Infused" at bounding box center [306, 117] width 144 height 12
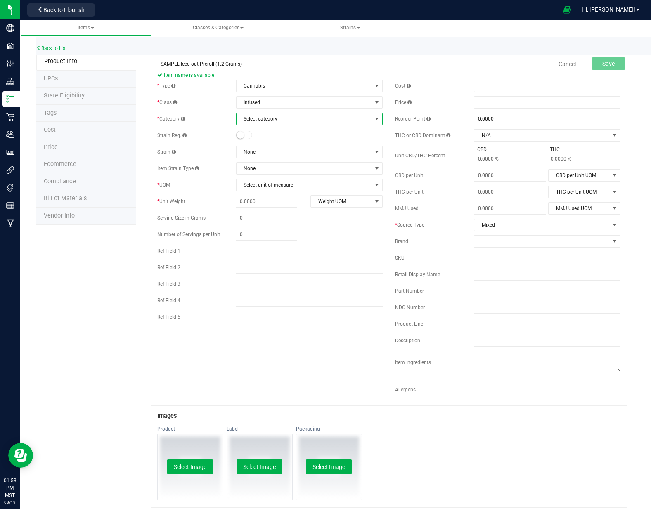
click at [273, 122] on span "Select category" at bounding box center [303, 119] width 135 height 12
click at [270, 131] on li "Infused Preroll" at bounding box center [306, 133] width 144 height 12
click at [272, 132] on div at bounding box center [309, 135] width 147 height 8
click at [240, 136] on small at bounding box center [239, 134] width 7 height 7
click at [257, 151] on span "None" at bounding box center [303, 152] width 135 height 12
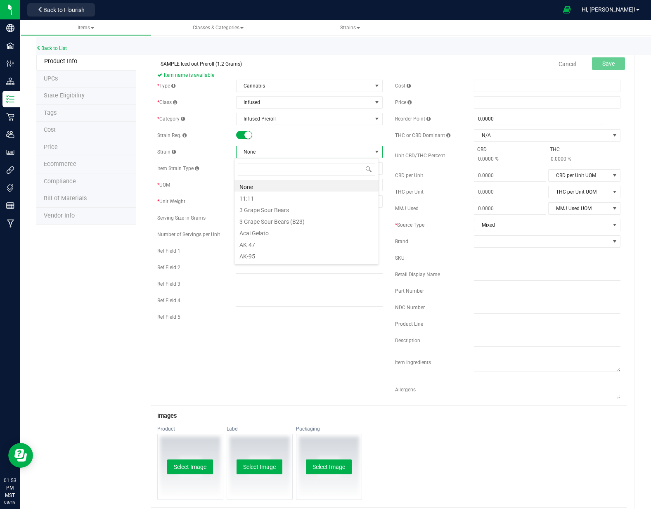
scroll to position [12, 145]
click at [268, 138] on div at bounding box center [309, 135] width 147 height 8
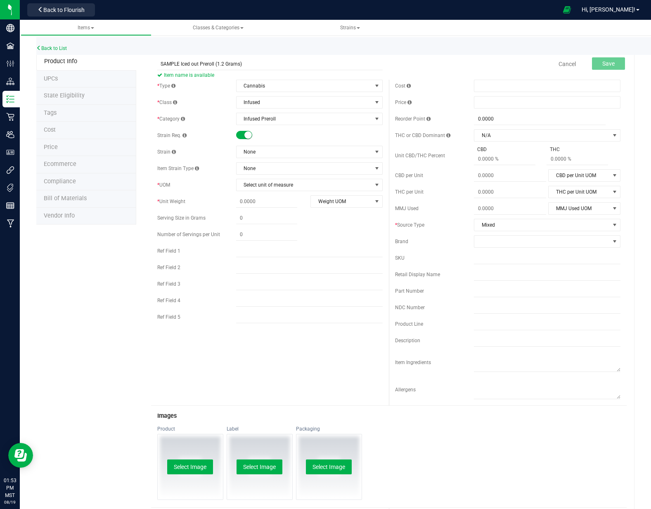
click at [258, 191] on div "* Type Cannabis Select type Cannabis Non-Inventory Raw Materials Supplies * Cla…" at bounding box center [270, 204] width 238 height 248
click at [258, 188] on span "Select unit of measure" at bounding box center [303, 185] width 135 height 12
click at [260, 210] on li "Gram" at bounding box center [306, 211] width 144 height 12
click at [257, 203] on span at bounding box center [266, 202] width 61 height 12
type input "1.2"
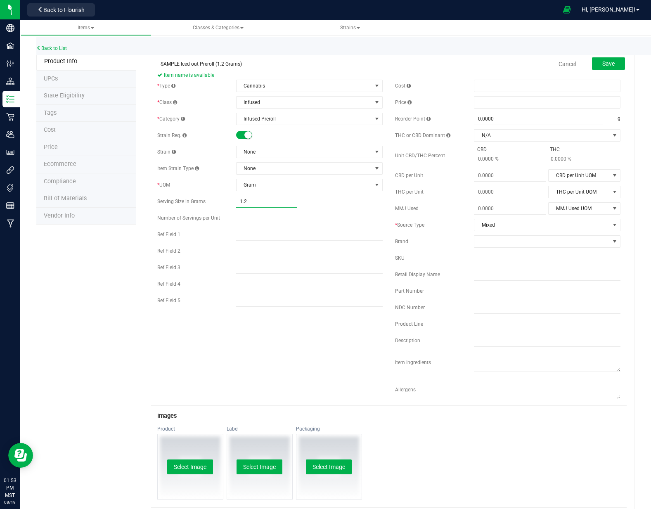
type input "1.2000"
click at [257, 215] on span at bounding box center [266, 218] width 61 height 12
type input "1"
type input "1.00"
click at [286, 327] on div "* Type Cannabis Select type Cannabis Non-Inventory Raw Materials Supplies * Cla…" at bounding box center [389, 243] width 476 height 326
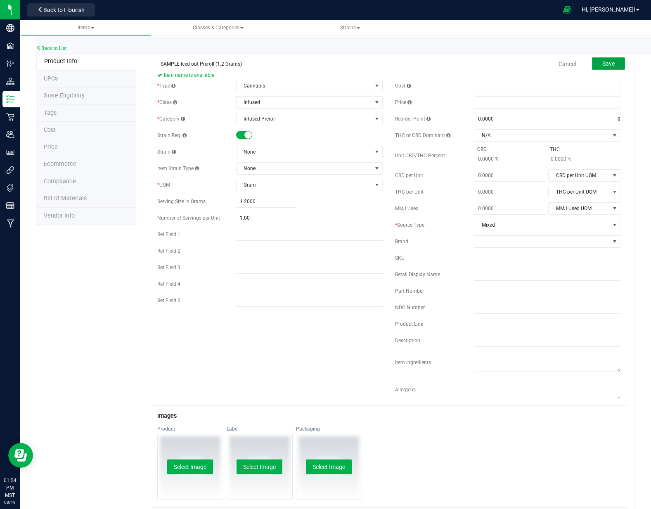
click at [611, 62] on button "Save" at bounding box center [608, 63] width 33 height 12
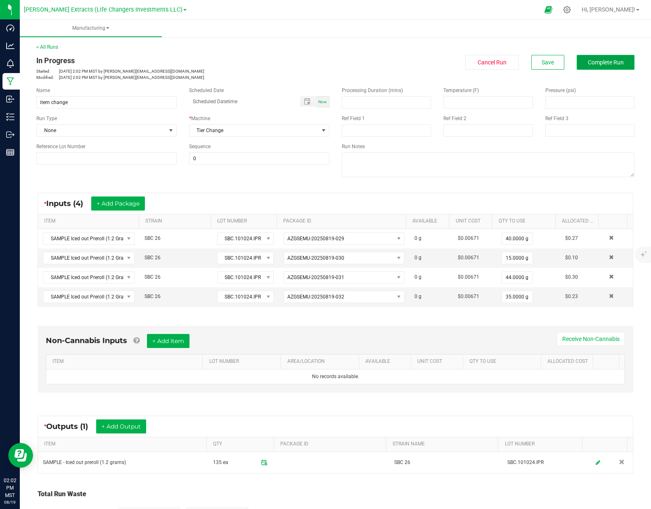
click at [602, 62] on span "Complete Run" at bounding box center [606, 62] width 36 height 7
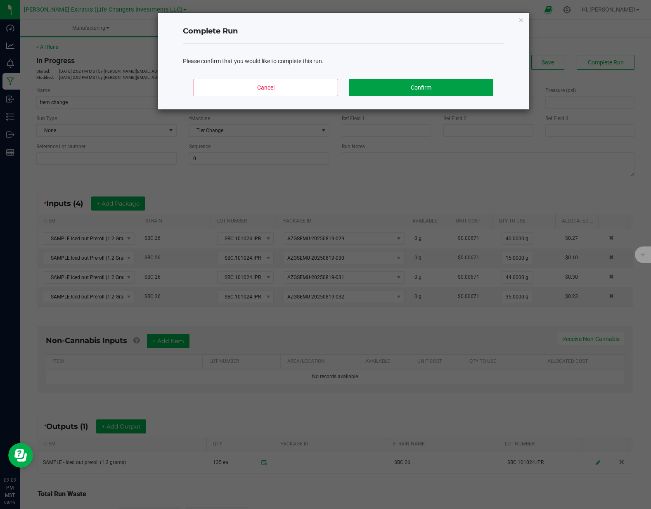
click at [454, 88] on button "Confirm" at bounding box center [421, 87] width 144 height 17
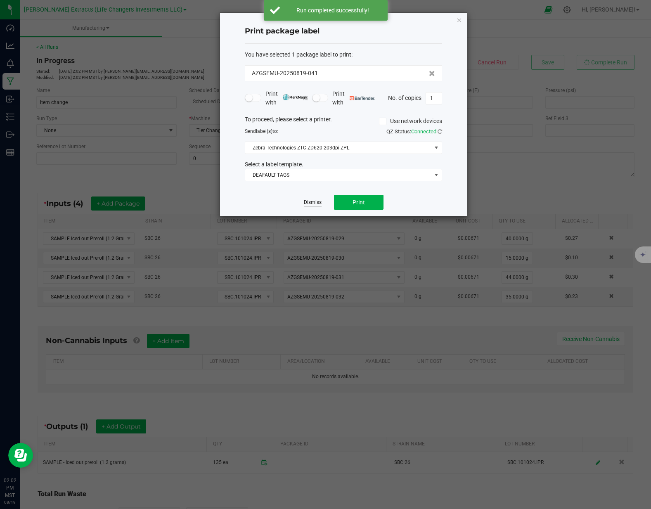
click at [320, 202] on link "Dismiss" at bounding box center [313, 202] width 18 height 7
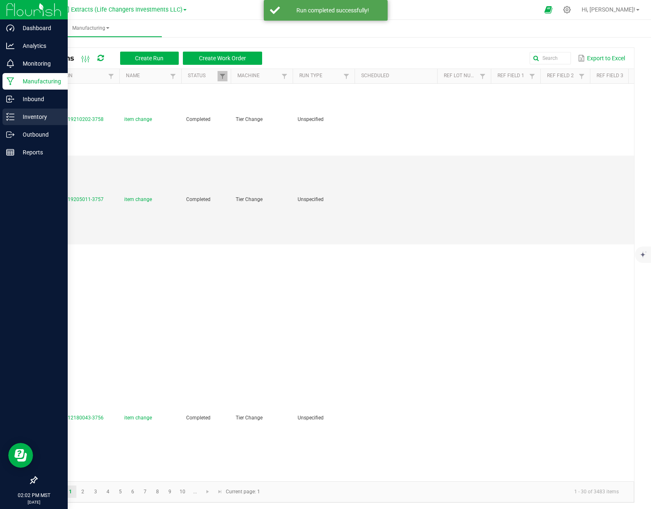
click at [22, 116] on p "Inventory" at bounding box center [39, 117] width 50 height 10
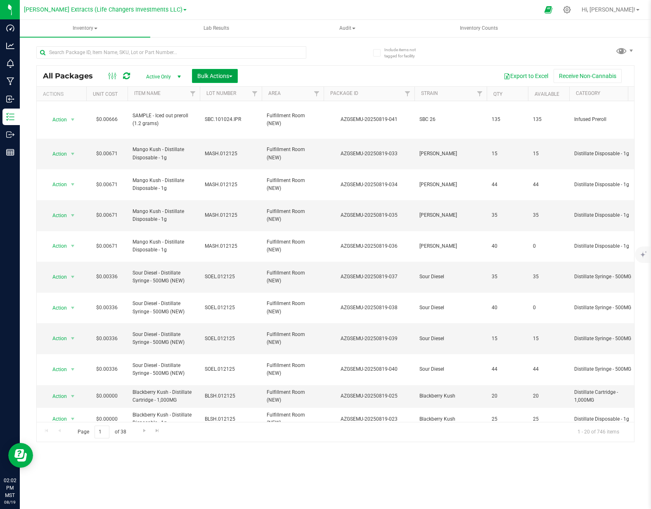
click at [206, 76] on span "Bulk Actions" at bounding box center [214, 76] width 35 height 7
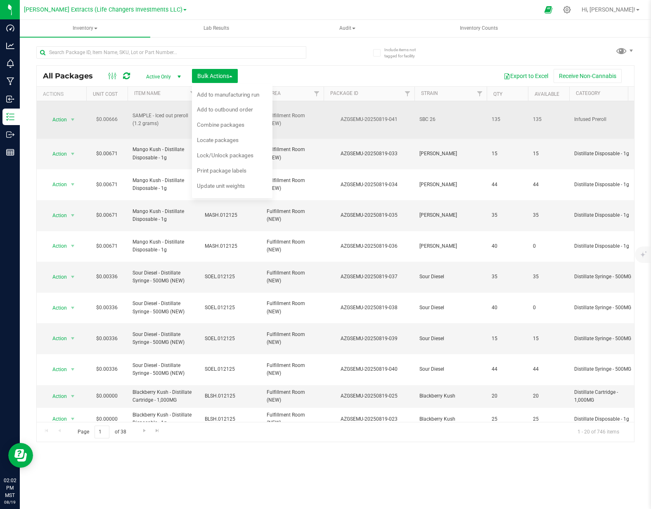
click at [158, 128] on td "SAMPLE - Iced out preroll (1.2 grams)" at bounding box center [164, 120] width 72 height 38
click at [63, 119] on span "Action" at bounding box center [56, 120] width 22 height 12
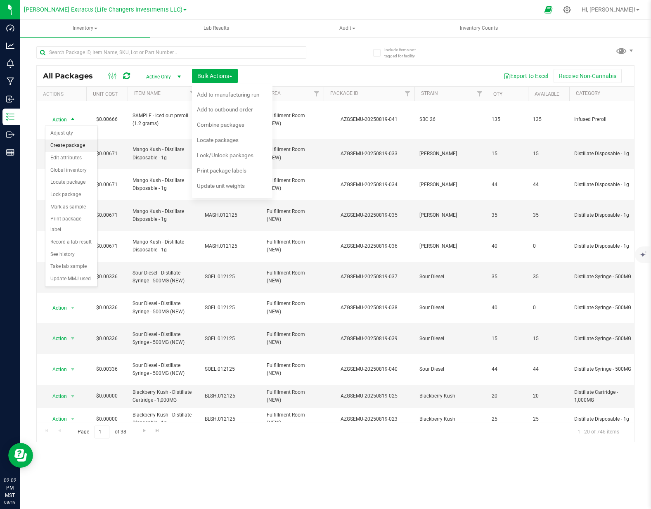
click at [74, 145] on li "Create package" at bounding box center [71, 146] width 52 height 12
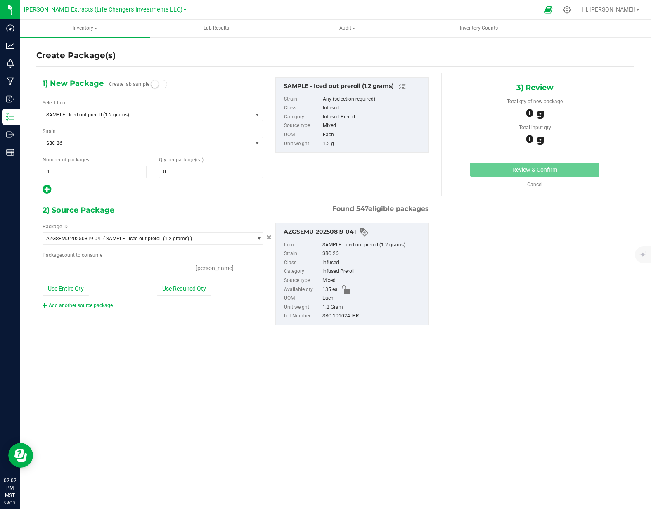
type input "0 ea"
click at [47, 191] on icon at bounding box center [47, 189] width 9 height 10
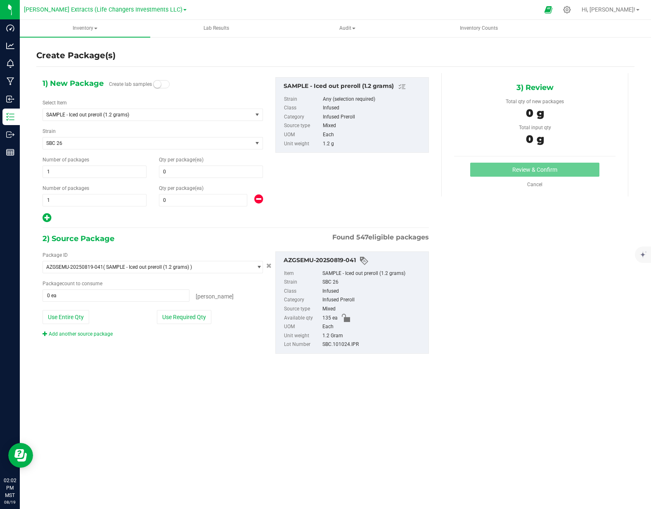
click at [49, 218] on icon at bounding box center [47, 218] width 9 height 10
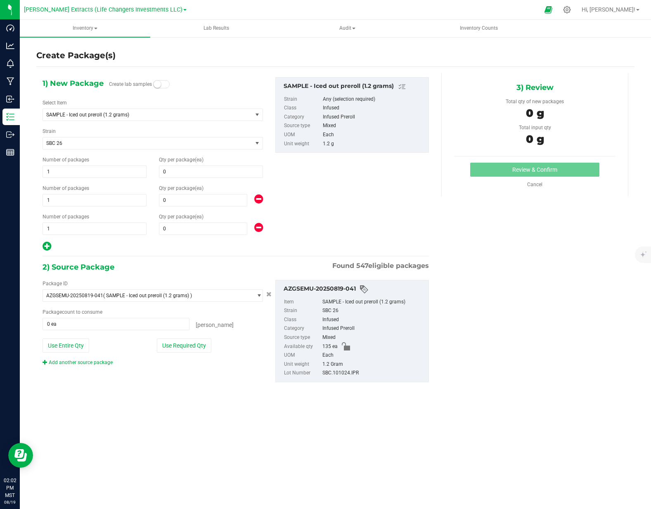
type input "0"
click at [48, 247] on icon at bounding box center [47, 246] width 9 height 10
type input "0"
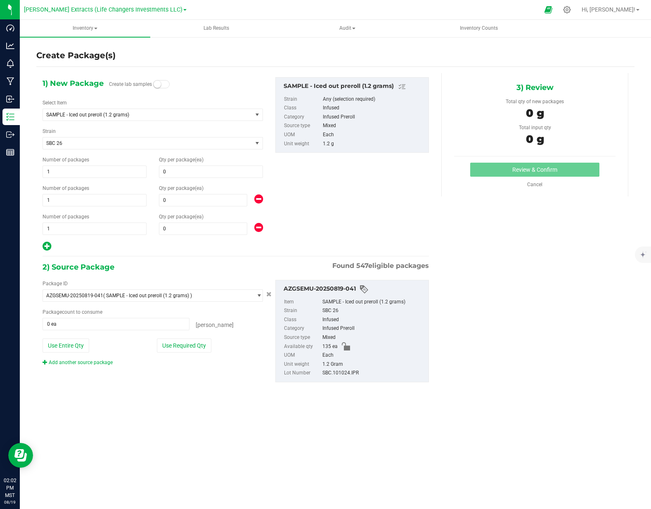
type input "0"
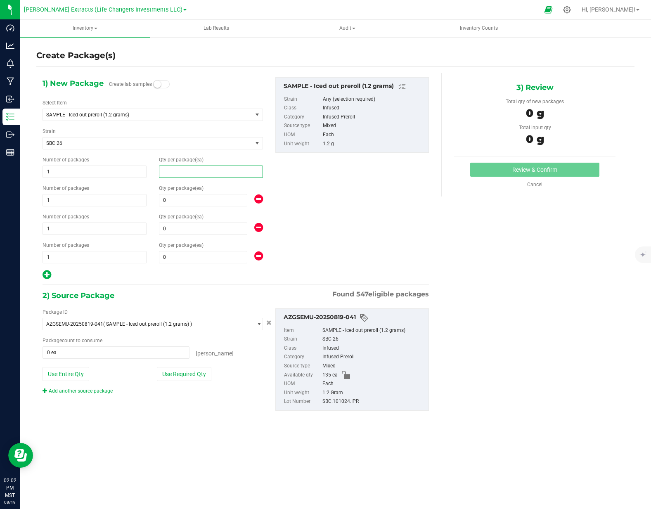
click at [185, 174] on span at bounding box center [211, 172] width 104 height 12
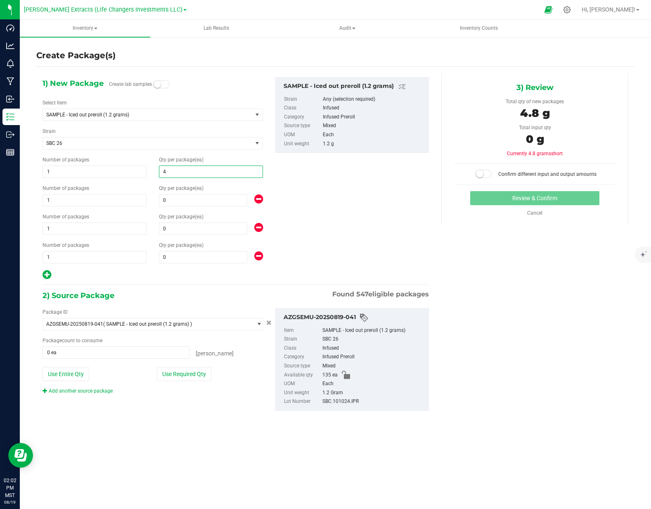
type input "40"
click at [163, 199] on span at bounding box center [203, 200] width 88 height 12
type input "15"
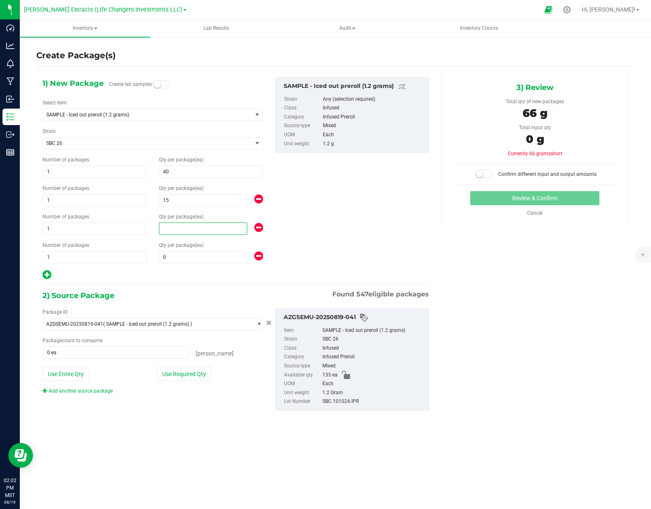
click at [175, 227] on span at bounding box center [203, 228] width 88 height 12
type input "44"
click at [172, 264] on div "1) New Package Create lab samples Select Item SAMPLE - Iced out preroll (1.2 gr…" at bounding box center [152, 178] width 233 height 203
click at [172, 261] on span at bounding box center [203, 257] width 88 height 12
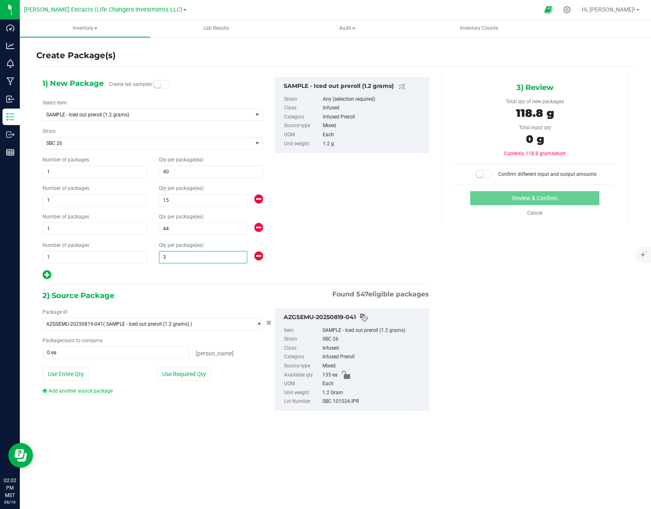
type input "35"
click at [399, 231] on div "1) New Package Create lab samples Select Item SAMPLE - Iced out preroll (1.2 gr…" at bounding box center [235, 178] width 399 height 203
click at [189, 370] on button "Use Required Qty" at bounding box center [184, 374] width 54 height 14
type input "134 ea"
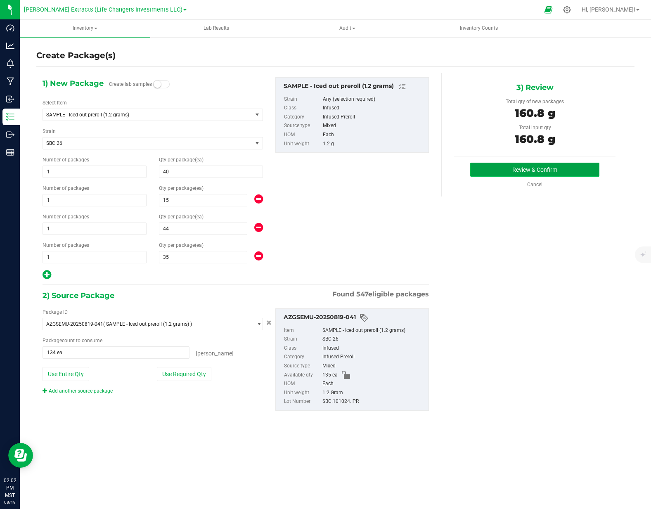
click at [504, 167] on button "Review & Confirm" at bounding box center [534, 170] width 129 height 14
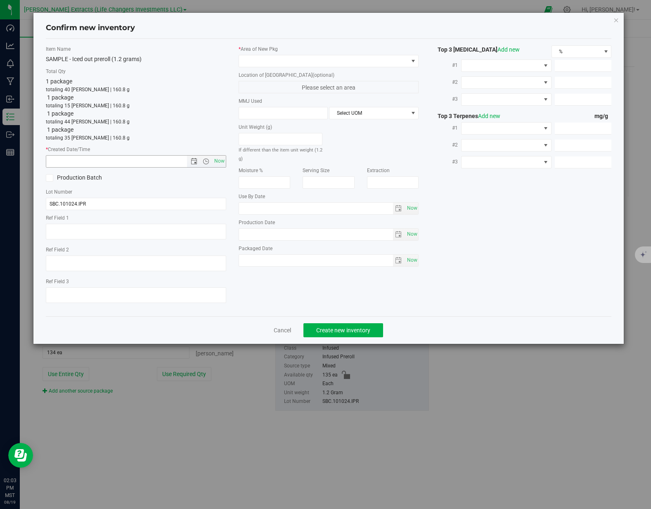
drag, startPoint x: 223, startPoint y: 161, endPoint x: 281, endPoint y: 94, distance: 89.0
click at [223, 161] on span "Now" at bounding box center [219, 161] width 14 height 12
type input "8/19/2025 2:03 PM"
drag, startPoint x: 323, startPoint y: 60, endPoint x: 318, endPoint y: 66, distance: 8.2
click at [323, 60] on span at bounding box center [323, 61] width 169 height 12
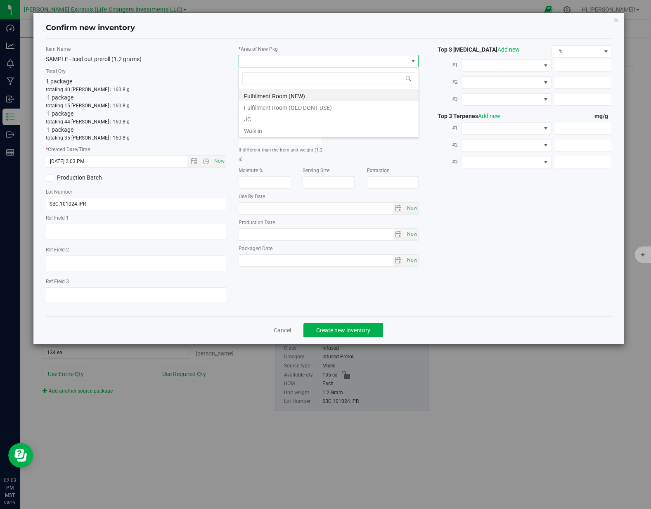
scroll to position [12, 180]
click at [301, 95] on li "Fulfillment Room (NEW)" at bounding box center [329, 95] width 180 height 12
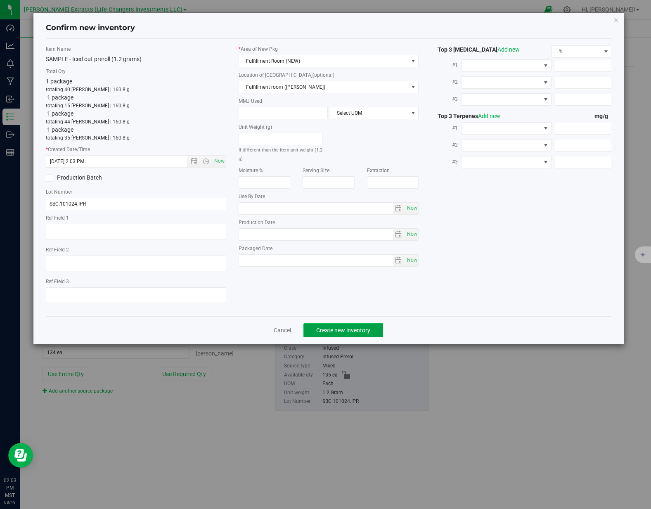
click at [359, 333] on button "Create new inventory" at bounding box center [343, 330] width 80 height 14
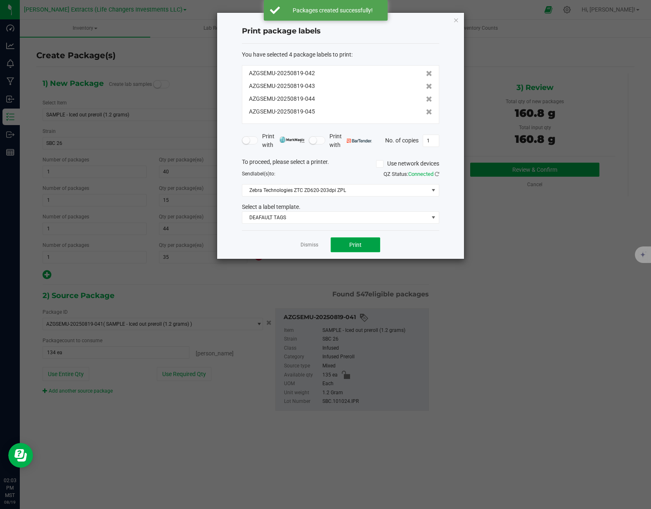
click at [370, 248] on button "Print" at bounding box center [356, 244] width 50 height 15
click at [305, 244] on link "Dismiss" at bounding box center [309, 244] width 18 height 7
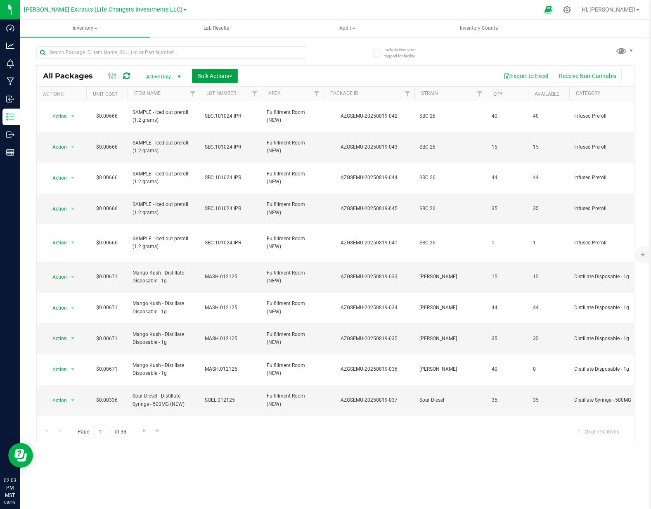
click at [232, 76] on span "button" at bounding box center [230, 77] width 3 height 2
click at [232, 111] on span "Add to outbound order" at bounding box center [225, 109] width 56 height 7
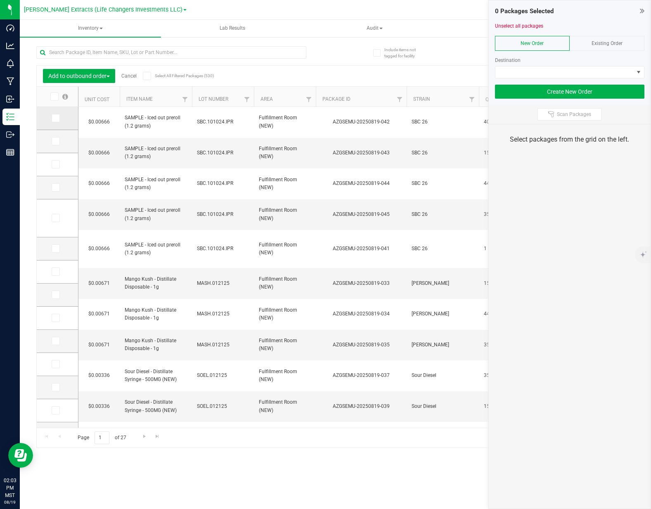
click at [52, 118] on span at bounding box center [56, 118] width 8 height 8
click at [0, 0] on input "checkbox" at bounding box center [0, 0] width 0 height 0
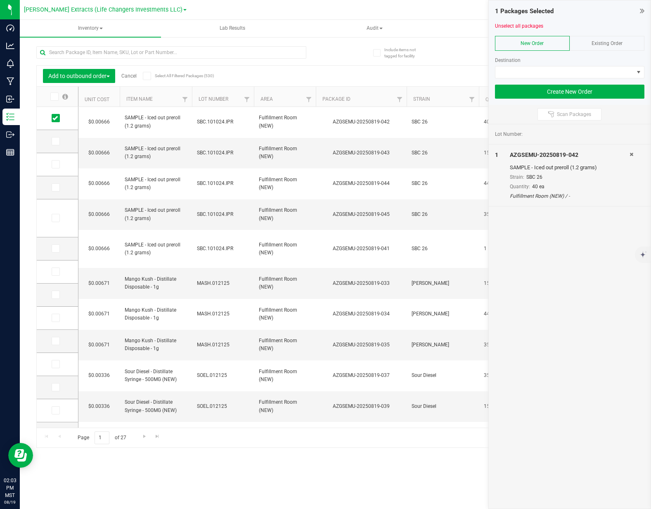
click at [592, 47] on div "Existing Order" at bounding box center [607, 43] width 75 height 15
click at [568, 76] on span at bounding box center [564, 72] width 138 height 12
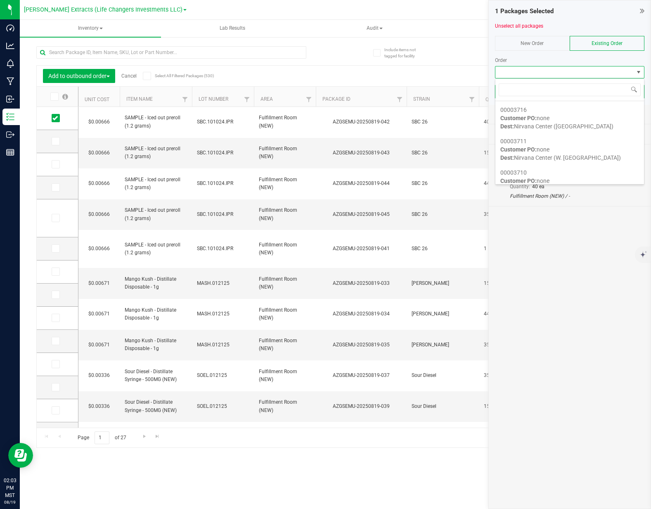
scroll to position [268, 0]
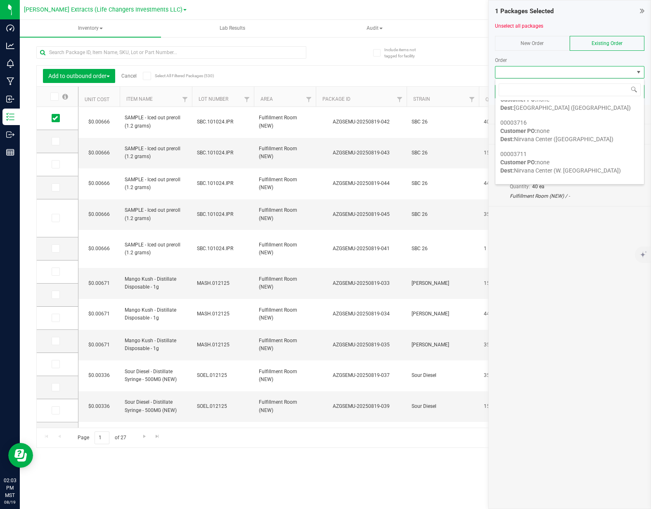
click at [570, 105] on span "Dest: Nirvana Center (Prescott Valley)" at bounding box center [565, 107] width 130 height 7
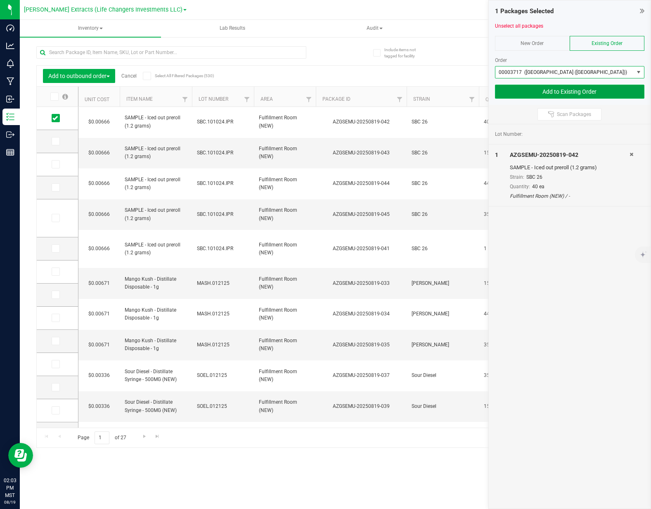
click at [581, 92] on button "Add to Existing Order" at bounding box center [569, 92] width 149 height 14
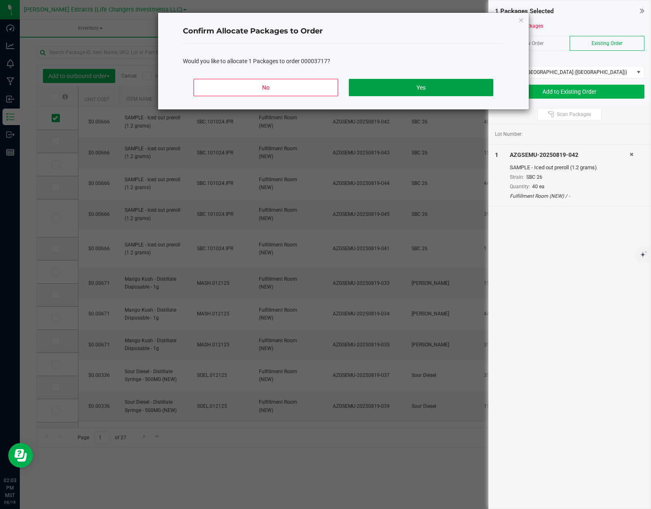
click at [409, 83] on button "Yes" at bounding box center [421, 87] width 144 height 17
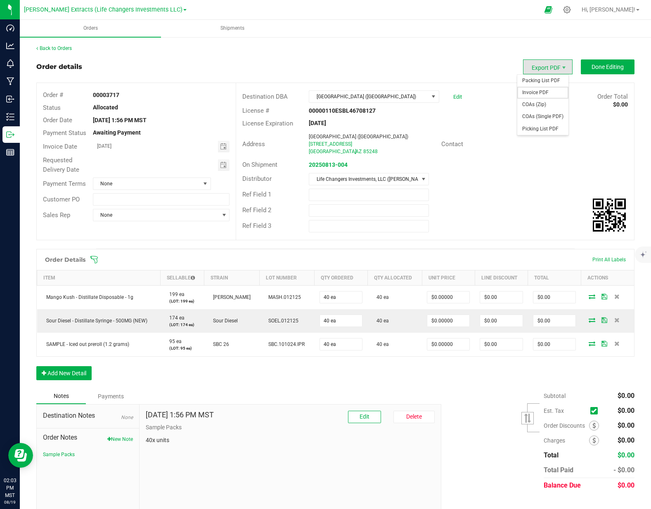
click at [539, 89] on span "Invoice PDF" at bounding box center [542, 93] width 51 height 12
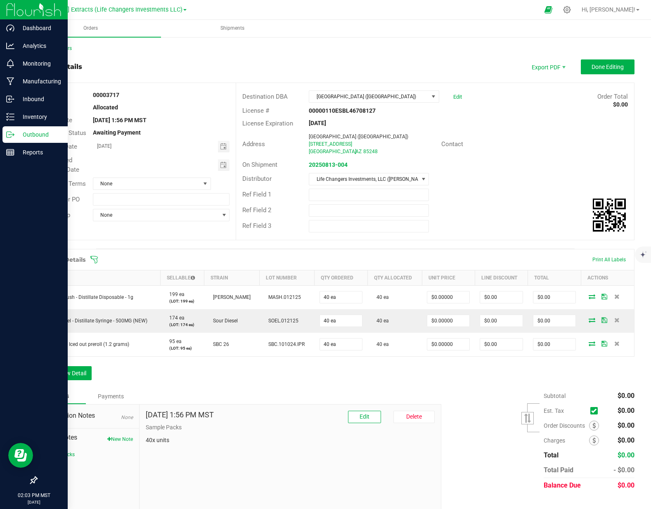
click at [20, 129] on div "Outbound" at bounding box center [34, 134] width 65 height 17
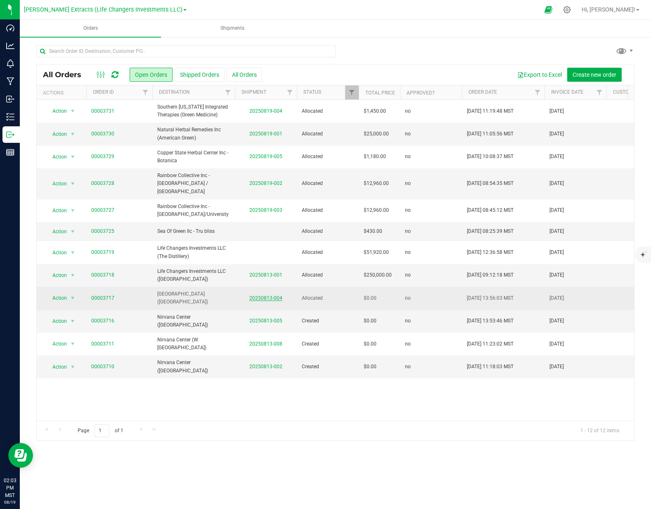
click at [272, 295] on link "20250813-004" at bounding box center [265, 298] width 33 height 6
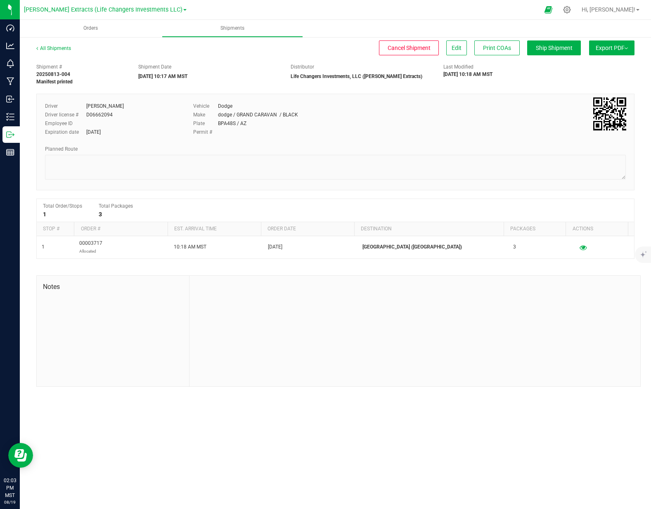
click at [607, 49] on button "Export PDF" at bounding box center [611, 47] width 45 height 15
click at [596, 63] on li "Manifest by Package ID" at bounding box center [608, 66] width 83 height 12
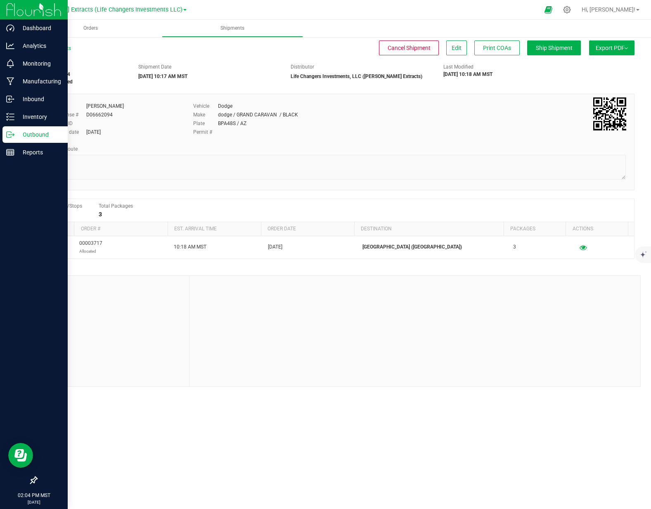
click at [8, 137] on icon at bounding box center [10, 134] width 8 height 8
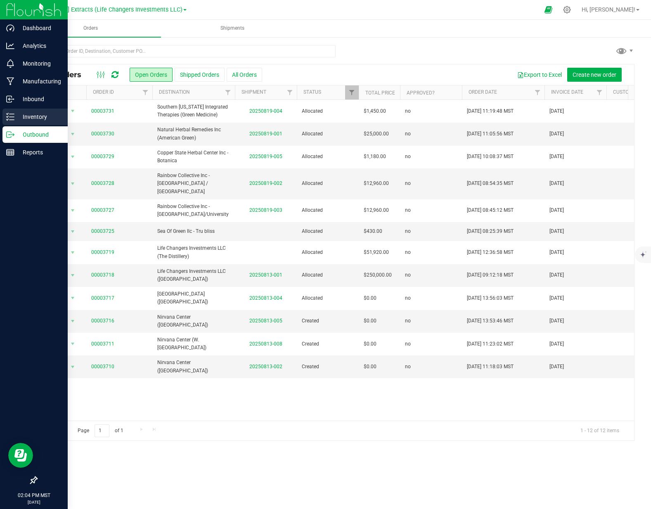
click at [33, 116] on p "Inventory" at bounding box center [39, 117] width 50 height 10
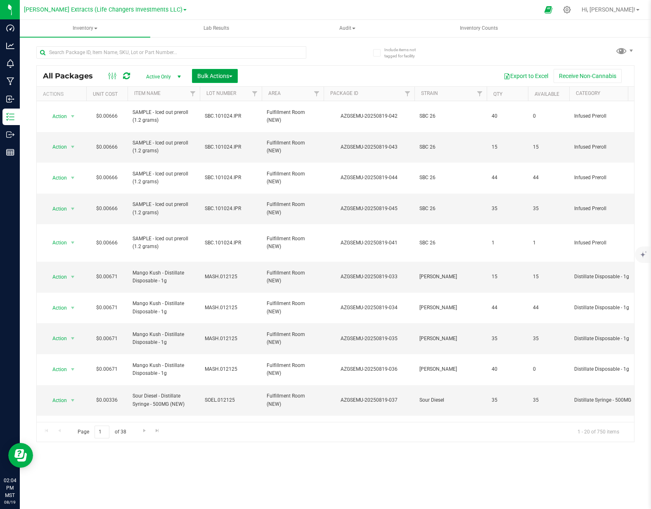
click at [230, 77] on span "Bulk Actions" at bounding box center [214, 76] width 35 height 7
click at [236, 169] on span "Print package labels" at bounding box center [222, 170] width 50 height 7
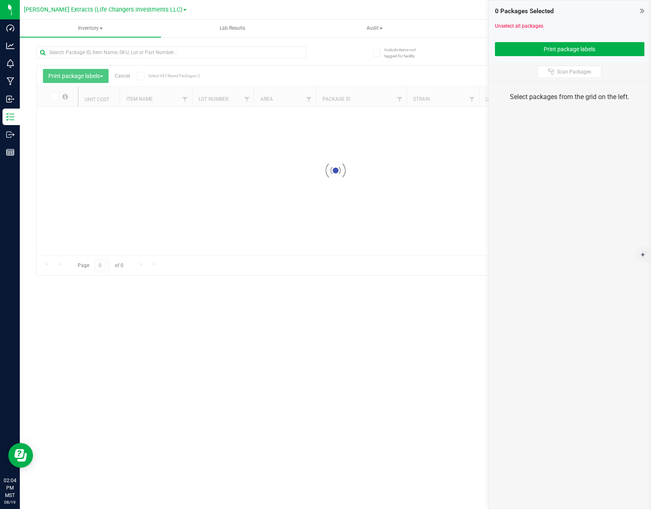
click at [291, 177] on div at bounding box center [335, 171] width 597 height 210
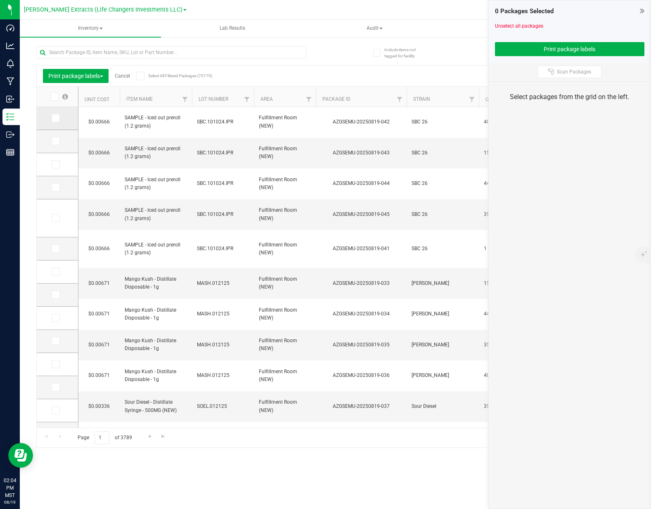
click at [52, 118] on icon at bounding box center [54, 118] width 5 height 0
click at [0, 0] on input "checkbox" at bounding box center [0, 0] width 0 height 0
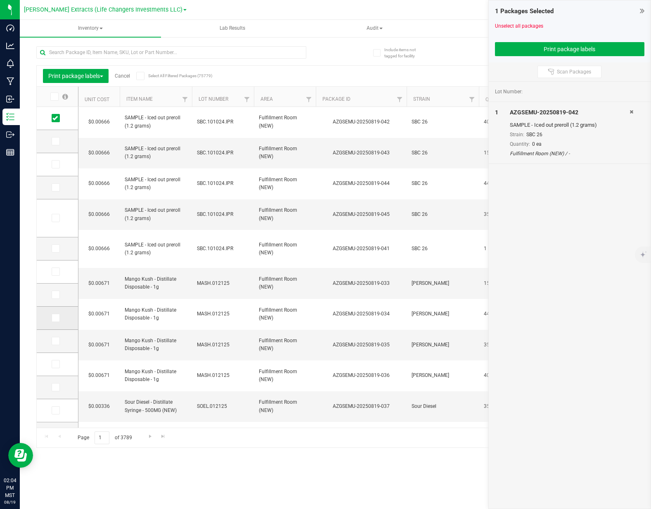
click at [56, 318] on icon at bounding box center [54, 318] width 5 height 0
click at [0, 0] on input "checkbox" at bounding box center [0, 0] width 0 height 0
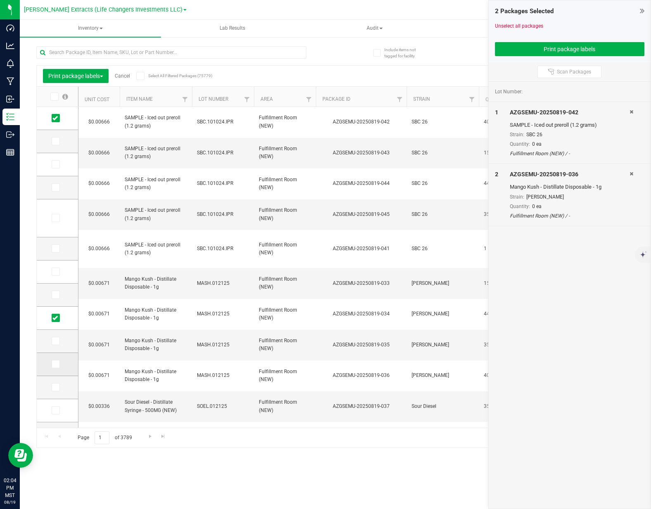
click at [54, 364] on icon at bounding box center [54, 364] width 5 height 0
click at [0, 0] on input "checkbox" at bounding box center [0, 0] width 0 height 0
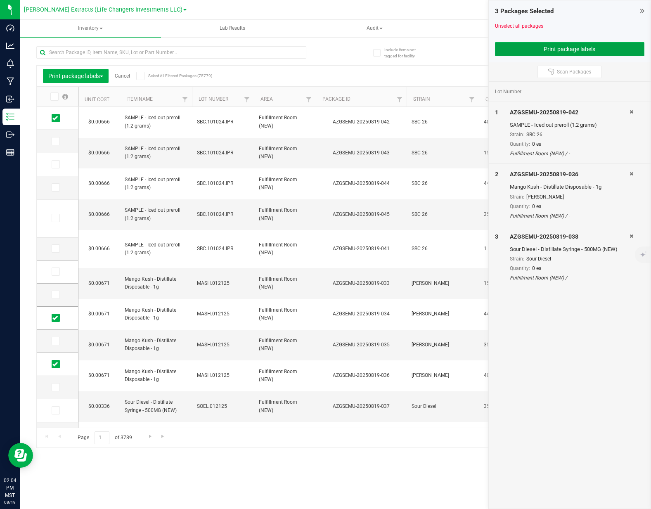
click at [565, 46] on button "Print package labels" at bounding box center [569, 49] width 149 height 14
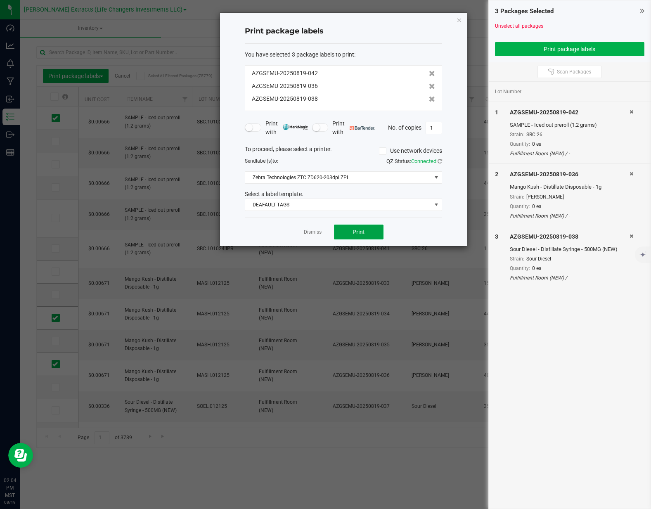
click at [368, 234] on button "Print" at bounding box center [359, 232] width 50 height 15
click at [314, 229] on link "Dismiss" at bounding box center [313, 232] width 18 height 7
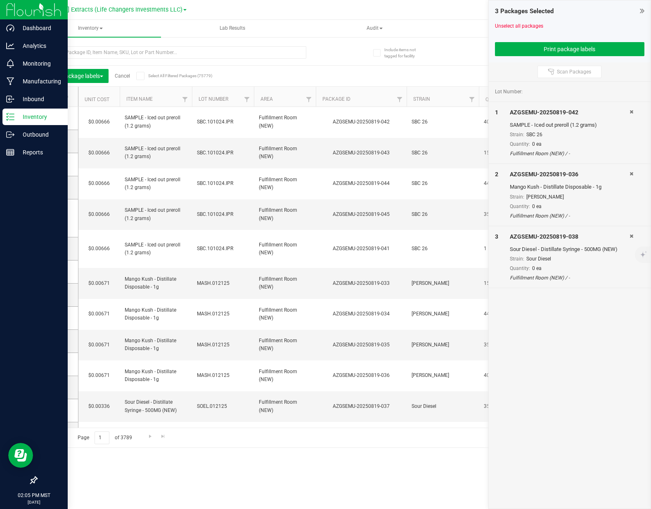
drag, startPoint x: 26, startPoint y: 116, endPoint x: 31, endPoint y: 112, distance: 6.4
click at [26, 116] on p "Inventory" at bounding box center [39, 117] width 50 height 10
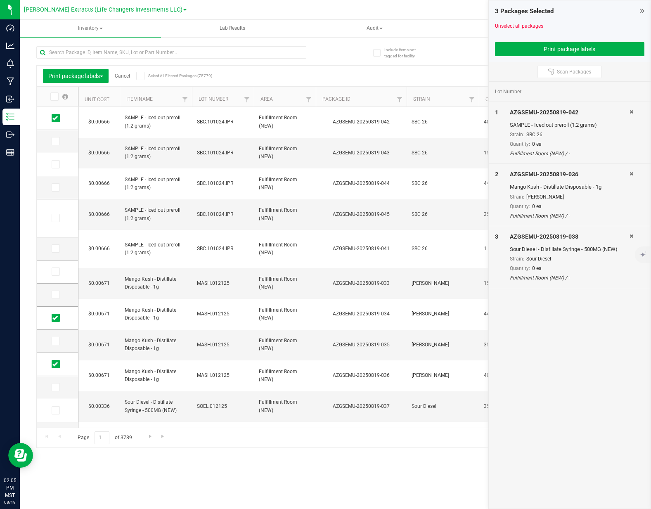
click at [125, 72] on div "Print package labels Cancel Select All Filtered Packages (75779)" at bounding box center [116, 76] width 147 height 14
click at [125, 74] on link "Cancel" at bounding box center [122, 76] width 15 height 6
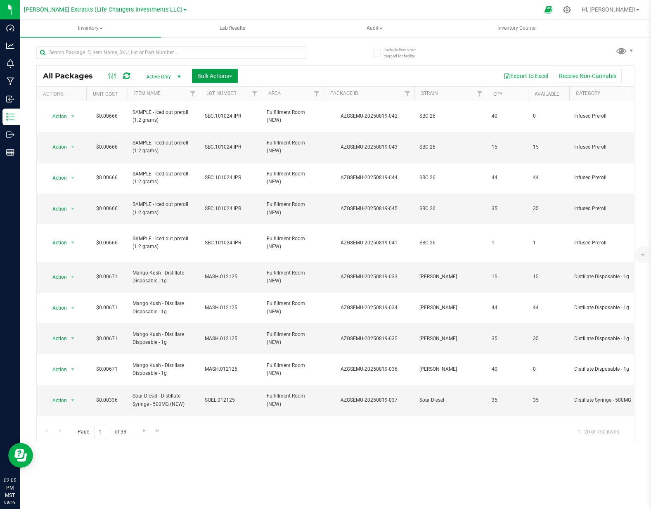
drag, startPoint x: 227, startPoint y: 76, endPoint x: 227, endPoint y: 85, distance: 9.5
click at [227, 76] on span "Bulk Actions" at bounding box center [214, 76] width 35 height 7
click at [227, 113] on div "Add to outbound order" at bounding box center [230, 110] width 67 height 13
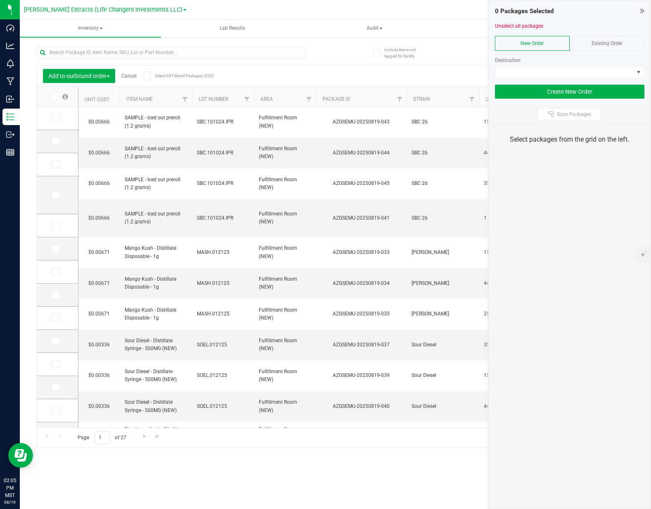
drag, startPoint x: 601, startPoint y: 41, endPoint x: 598, endPoint y: 45, distance: 5.2
click at [601, 41] on span "Existing Order" at bounding box center [606, 43] width 31 height 6
click at [575, 71] on span at bounding box center [564, 72] width 138 height 12
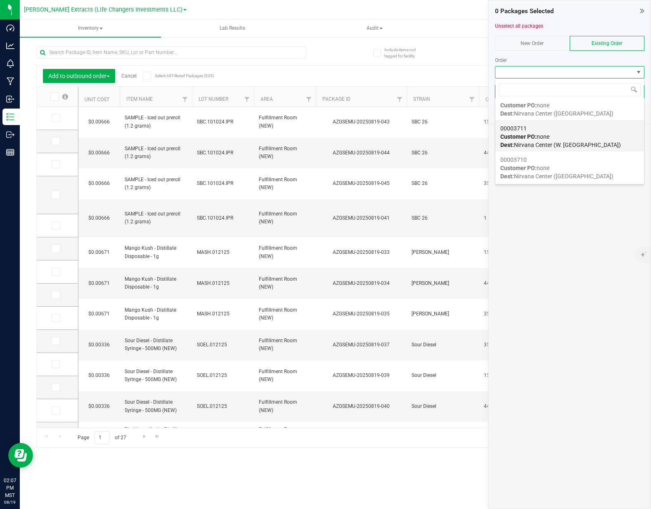
scroll to position [149, 0]
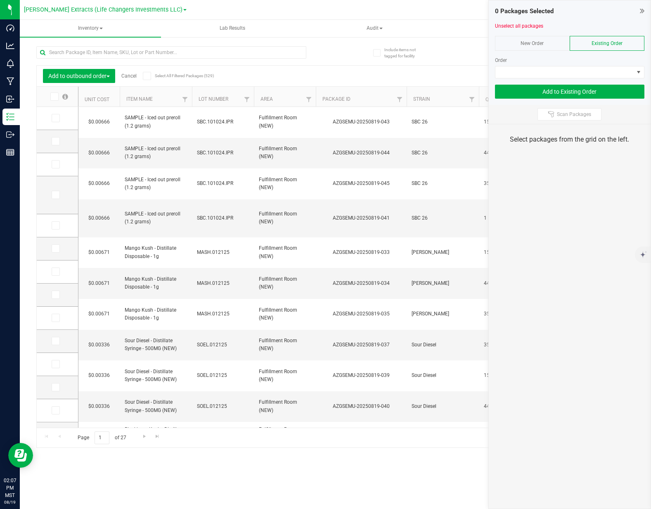
drag, startPoint x: 553, startPoint y: 44, endPoint x: 549, endPoint y: 47, distance: 5.0
click at [553, 45] on div "New Order" at bounding box center [532, 43] width 75 height 15
click at [509, 73] on span at bounding box center [564, 72] width 138 height 12
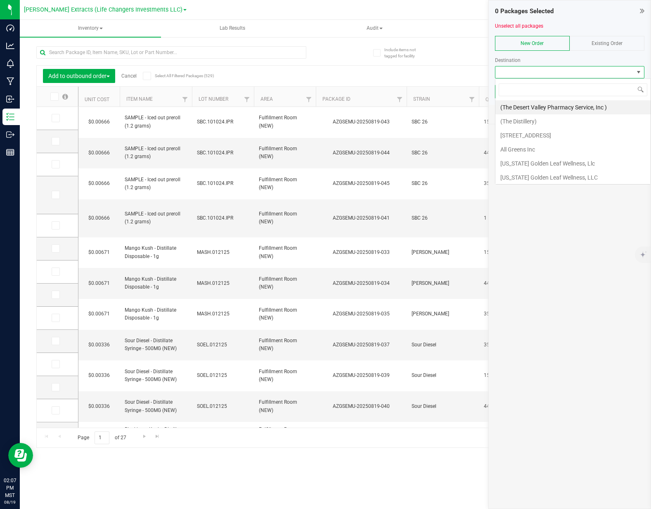
scroll to position [12, 149]
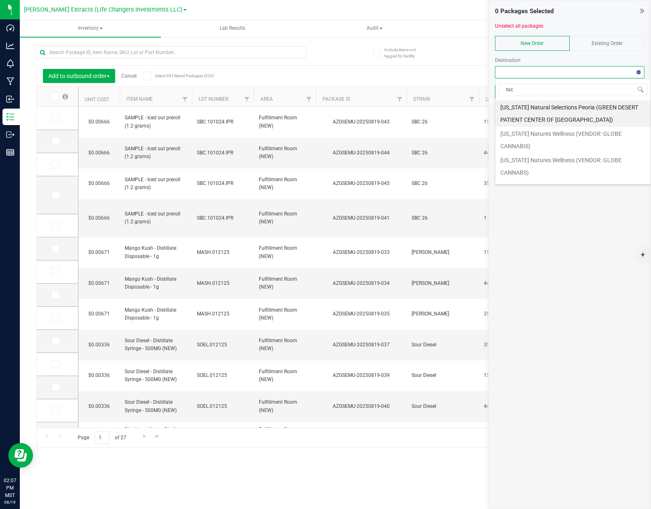
type input "tucs"
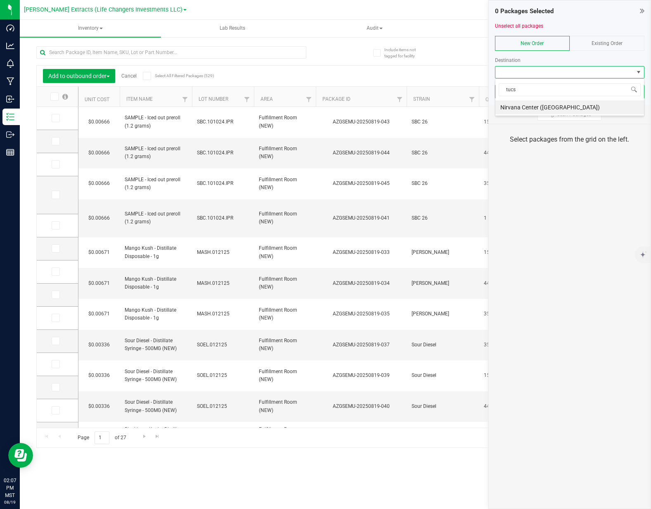
click at [524, 108] on li "Nirvana Center ([GEOGRAPHIC_DATA])" at bounding box center [569, 107] width 149 height 14
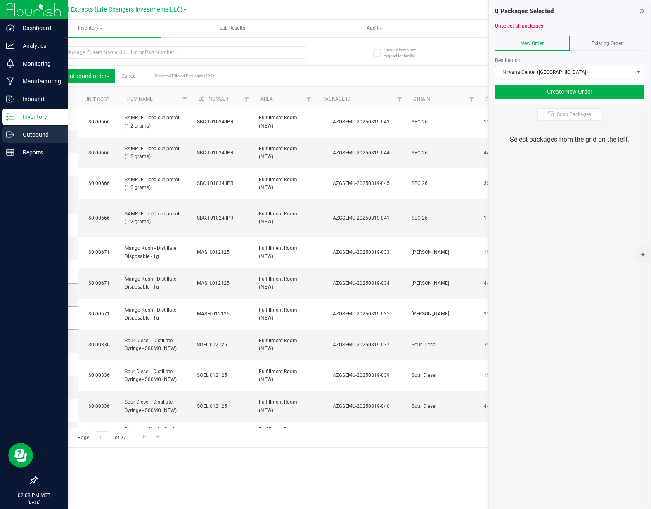
click at [21, 137] on p "Outbound" at bounding box center [39, 135] width 50 height 10
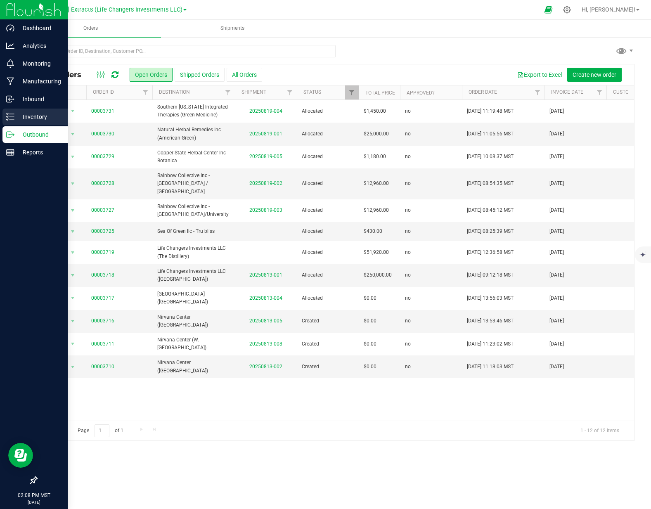
click at [15, 115] on p "Inventory" at bounding box center [39, 117] width 50 height 10
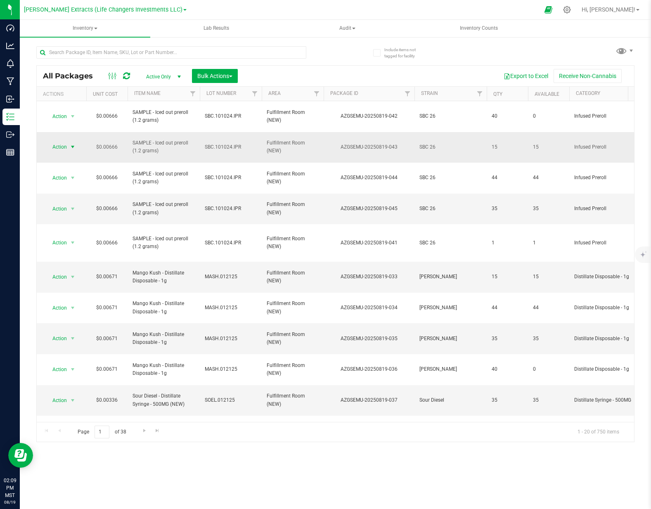
click at [61, 141] on span "Action" at bounding box center [56, 147] width 22 height 12
click at [64, 147] on li "Adjust qty" at bounding box center [71, 149] width 52 height 12
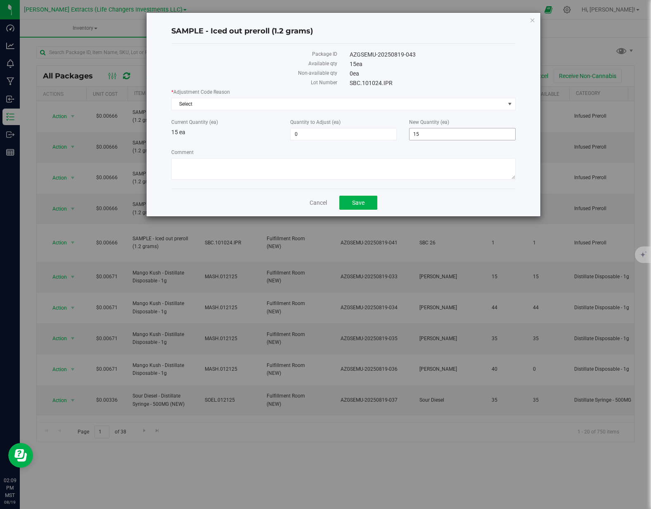
click at [433, 135] on span "15 15" at bounding box center [462, 134] width 106 height 12
click at [433, 135] on input "15" at bounding box center [462, 134] width 106 height 12
type input "39"
type input "24"
type input "39"
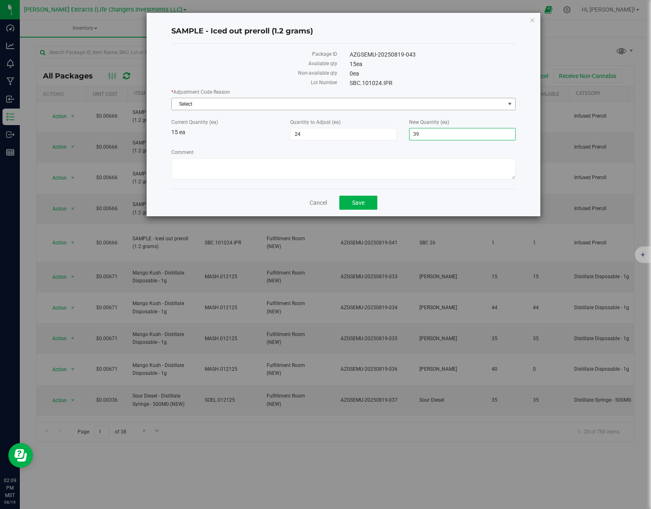
click at [393, 105] on span "Select" at bounding box center [338, 104] width 333 height 12
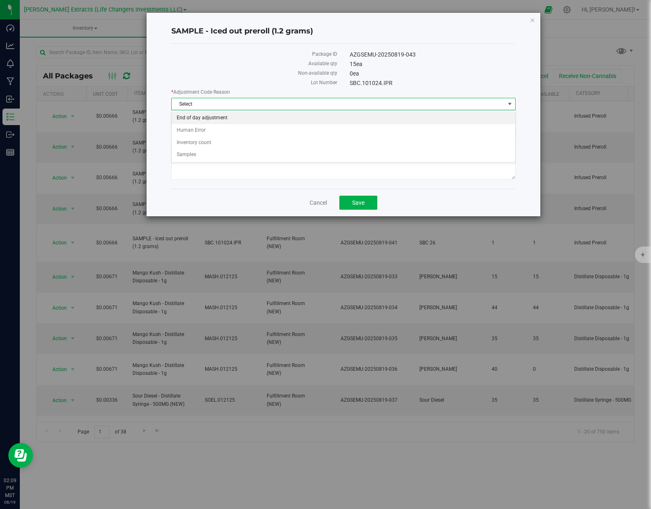
click at [222, 118] on li "End of day adjustment" at bounding box center [343, 118] width 343 height 12
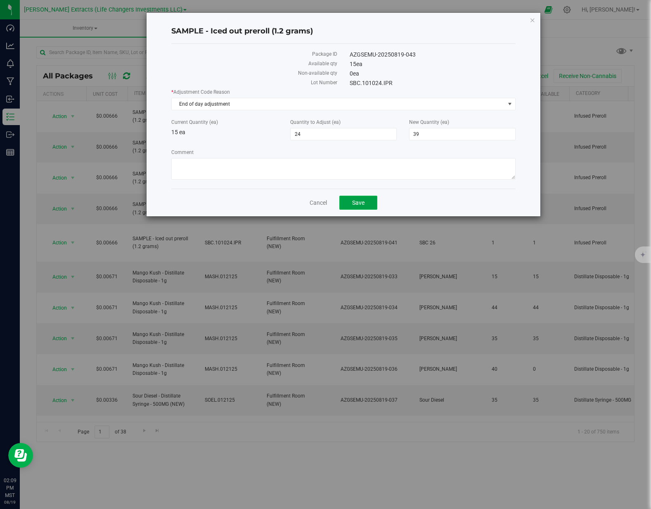
click at [370, 203] on button "Save" at bounding box center [358, 203] width 38 height 14
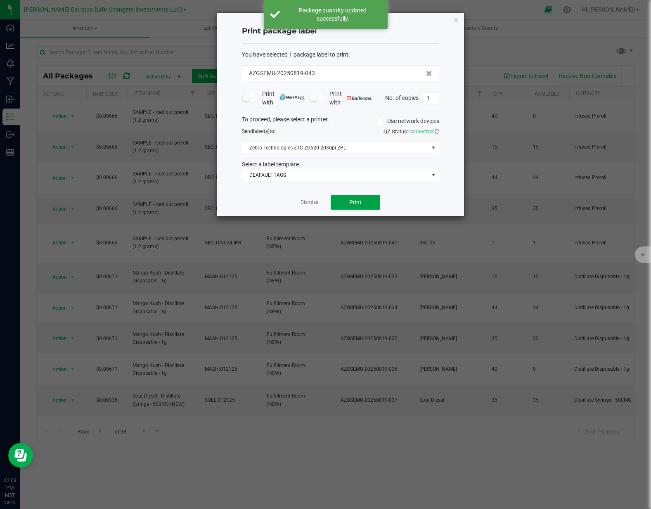
click at [369, 203] on button "Print" at bounding box center [356, 202] width 50 height 15
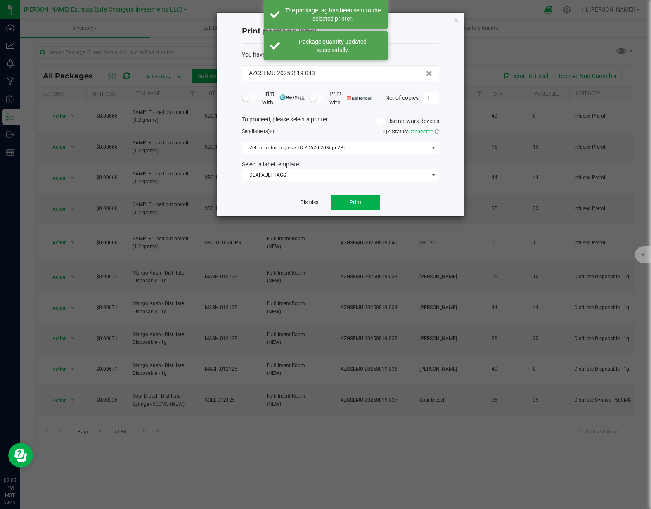
click at [315, 204] on link "Dismiss" at bounding box center [309, 202] width 18 height 7
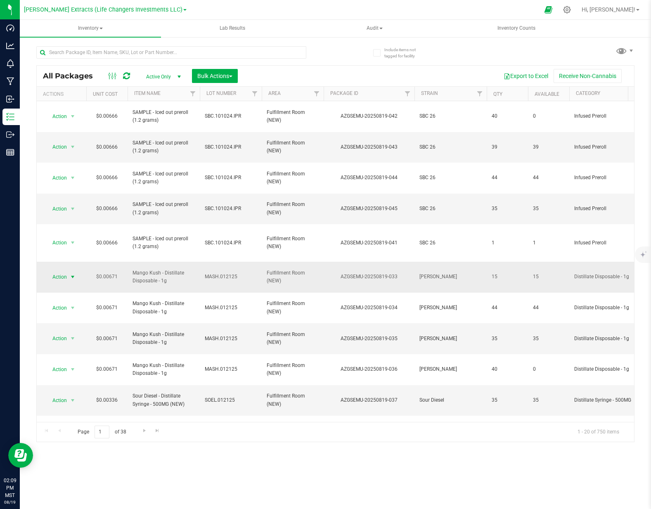
drag, startPoint x: 59, startPoint y: 239, endPoint x: 65, endPoint y: 244, distance: 8.2
click at [59, 271] on span "Action" at bounding box center [56, 277] width 22 height 12
click at [81, 259] on li "Adjust qty" at bounding box center [71, 255] width 52 height 12
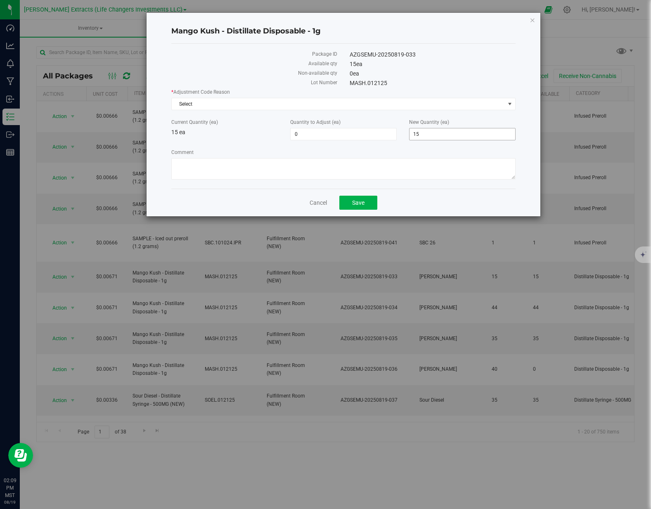
click at [452, 131] on span "15 15" at bounding box center [462, 134] width 106 height 12
click at [452, 131] on input "15" at bounding box center [462, 134] width 106 height 12
type input "39"
type input "24"
type input "39"
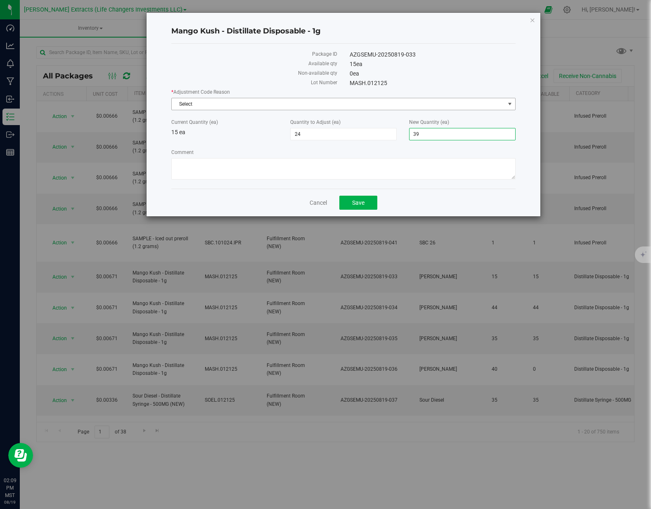
drag, startPoint x: 441, startPoint y: 106, endPoint x: 376, endPoint y: 103, distance: 64.9
click at [441, 106] on span "Select" at bounding box center [338, 104] width 333 height 12
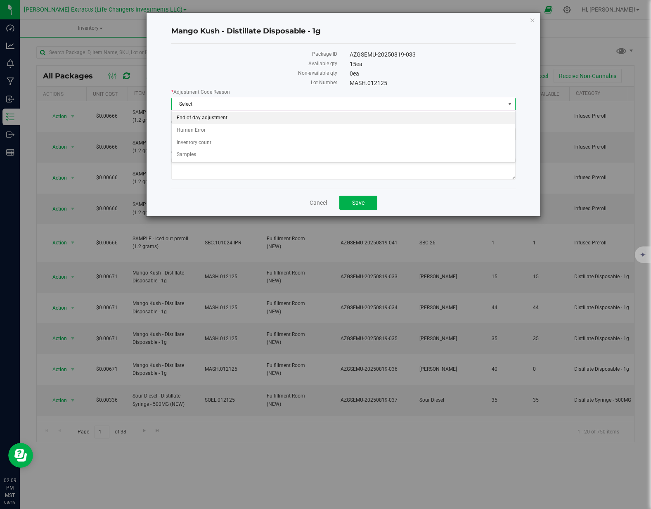
drag, startPoint x: 216, startPoint y: 116, endPoint x: 272, endPoint y: 144, distance: 62.6
click at [216, 116] on li "End of day adjustment" at bounding box center [343, 118] width 343 height 12
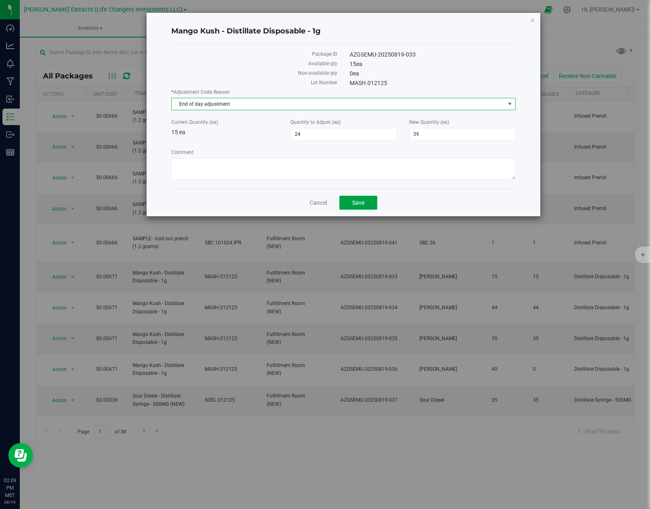
click at [374, 208] on button "Save" at bounding box center [358, 203] width 38 height 14
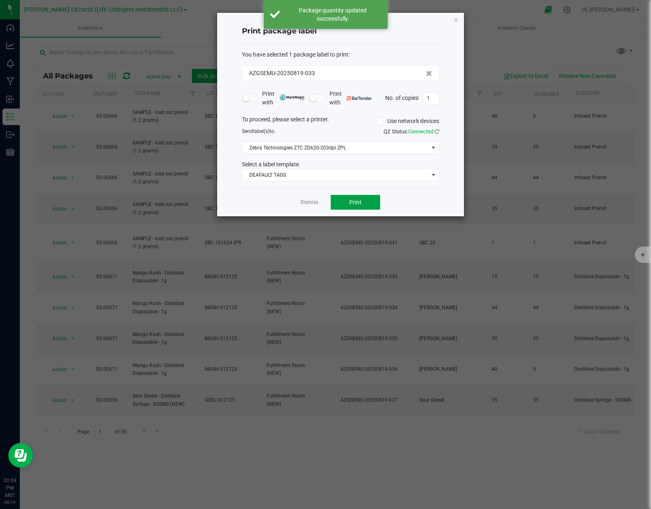
click at [341, 203] on button "Print" at bounding box center [356, 202] width 50 height 15
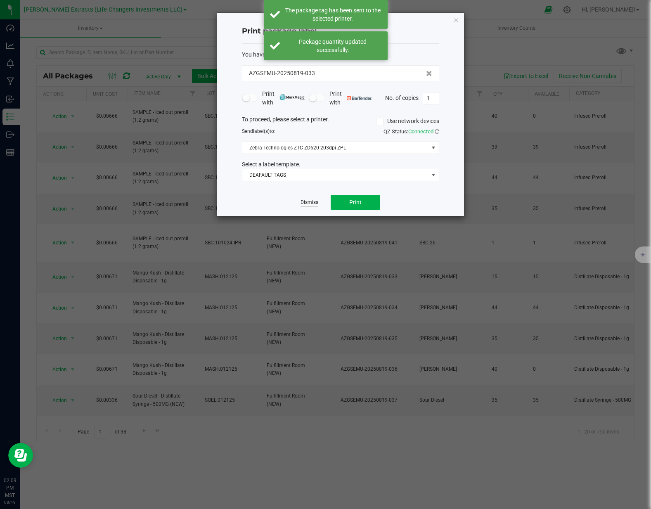
click at [309, 203] on link "Dismiss" at bounding box center [309, 202] width 18 height 7
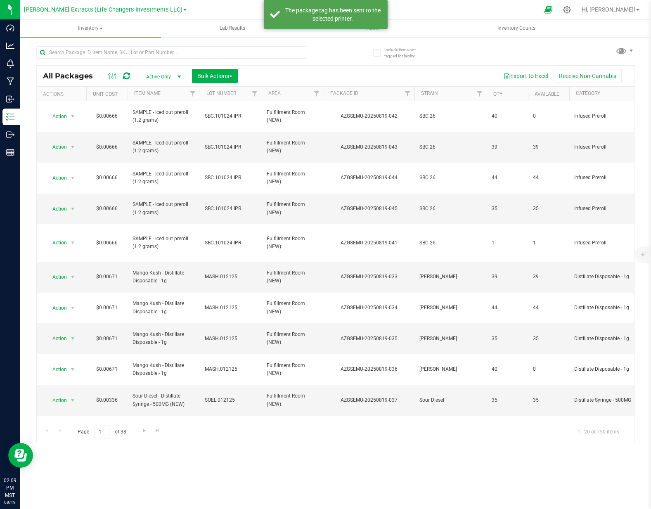
click at [60, 456] on span "Action" at bounding box center [56, 462] width 22 height 12
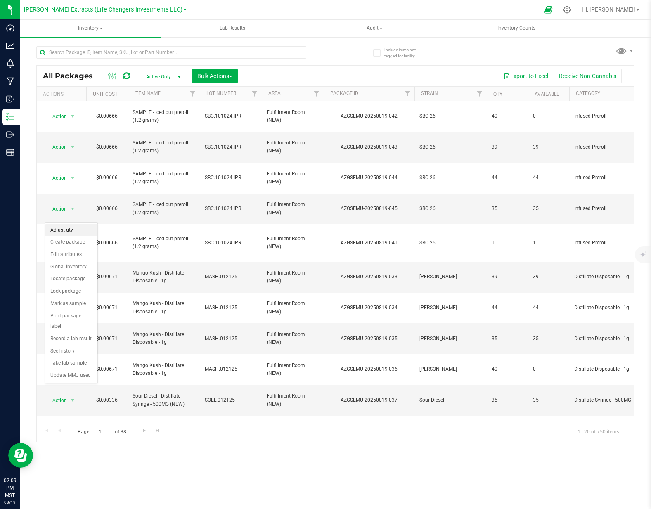
click at [76, 231] on li "Adjust qty" at bounding box center [71, 230] width 52 height 12
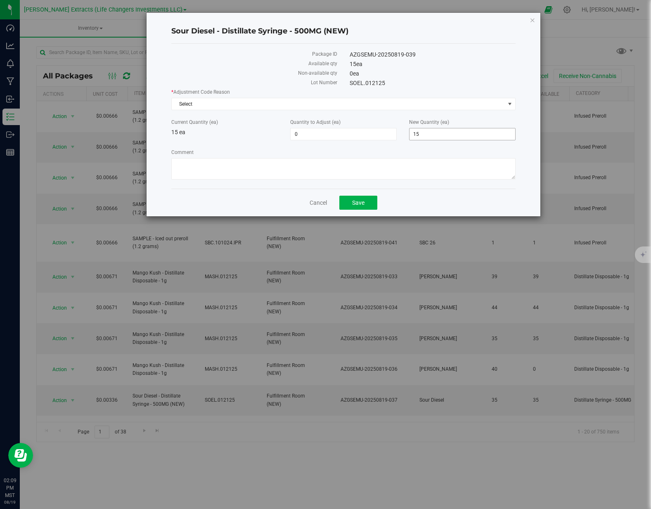
click at [437, 132] on span "15 15" at bounding box center [462, 134] width 106 height 12
click at [0, 0] on input "15" at bounding box center [0, 0] width 0 height 0
type input "39"
type input "24"
type input "39"
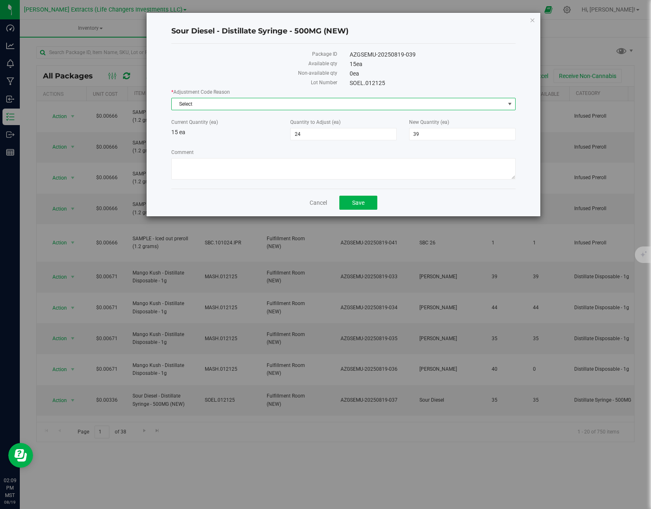
drag, startPoint x: 358, startPoint y: 102, endPoint x: 322, endPoint y: 108, distance: 36.0
click at [357, 102] on span "Select" at bounding box center [338, 104] width 333 height 12
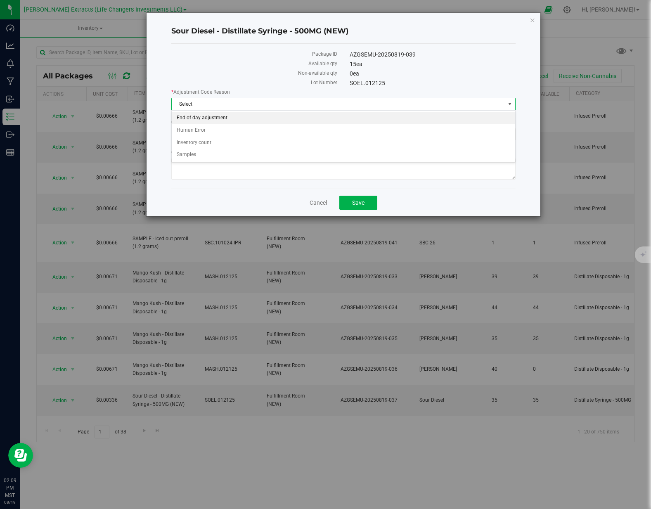
click at [217, 116] on li "End of day adjustment" at bounding box center [343, 118] width 343 height 12
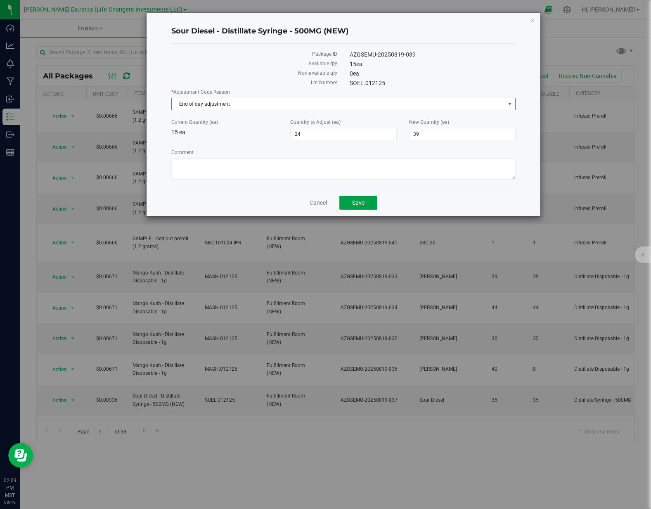
click at [356, 199] on span "Save" at bounding box center [358, 202] width 12 height 7
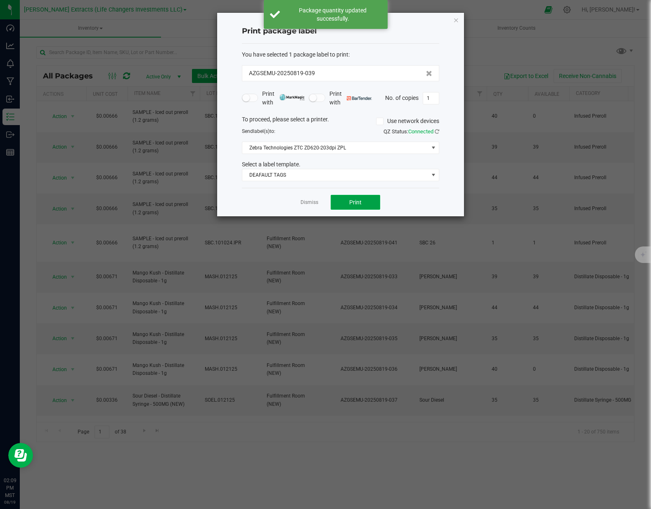
click at [366, 206] on button "Print" at bounding box center [356, 202] width 50 height 15
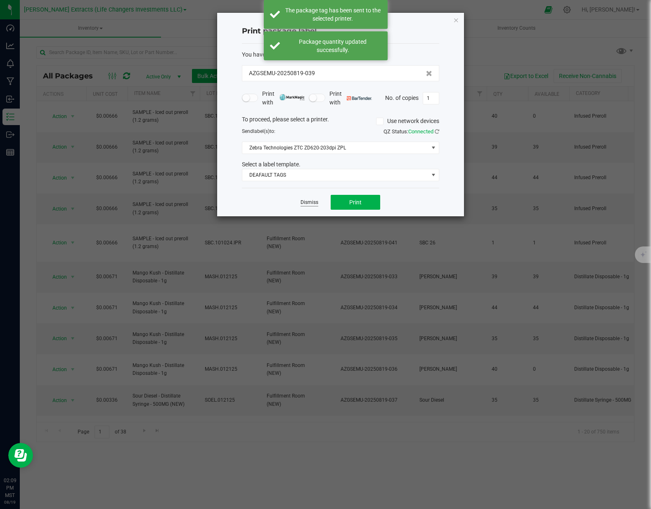
click at [307, 201] on link "Dismiss" at bounding box center [309, 202] width 18 height 7
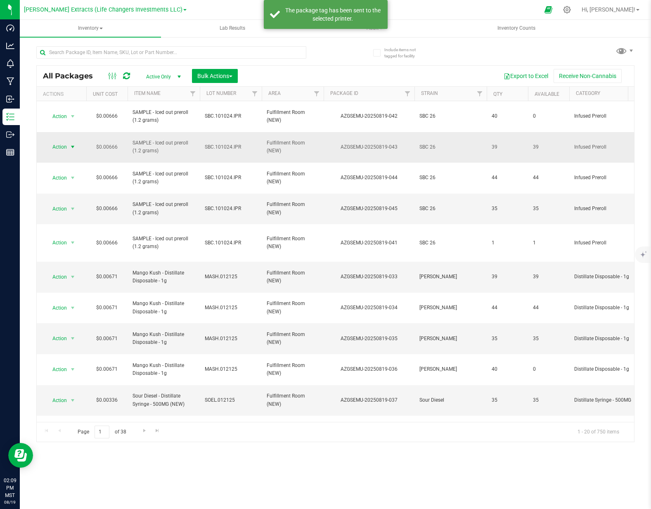
click at [63, 141] on span "Action" at bounding box center [56, 147] width 22 height 12
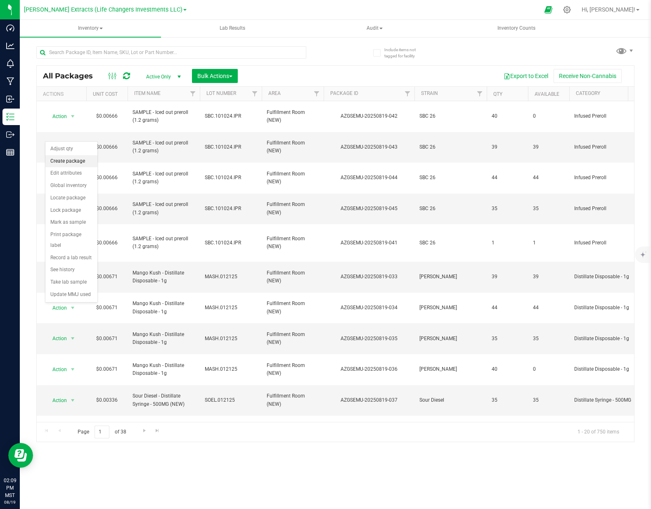
click at [71, 161] on li "Create package" at bounding box center [71, 161] width 52 height 12
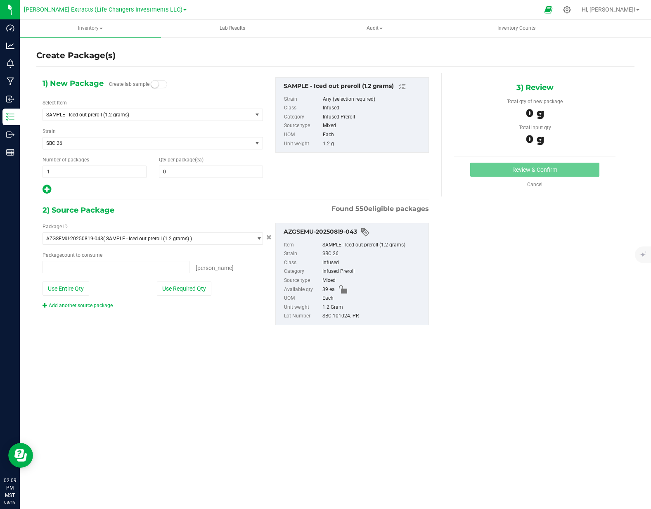
type input "0 ea"
click at [45, 185] on icon at bounding box center [47, 189] width 9 height 10
type input "0"
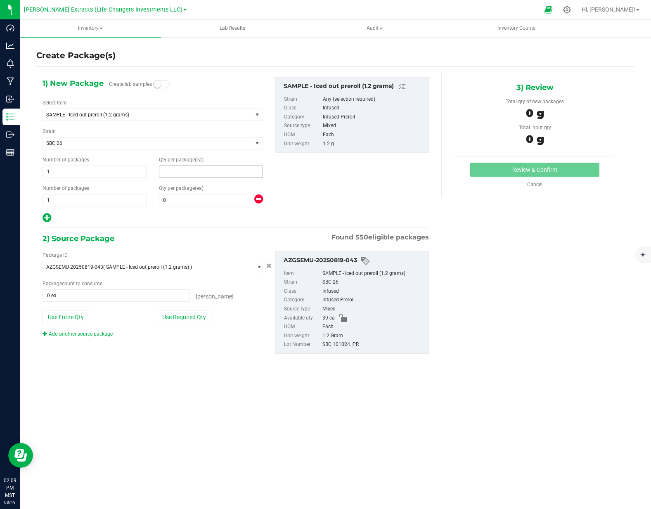
click at [177, 168] on span at bounding box center [211, 172] width 104 height 12
type input "15"
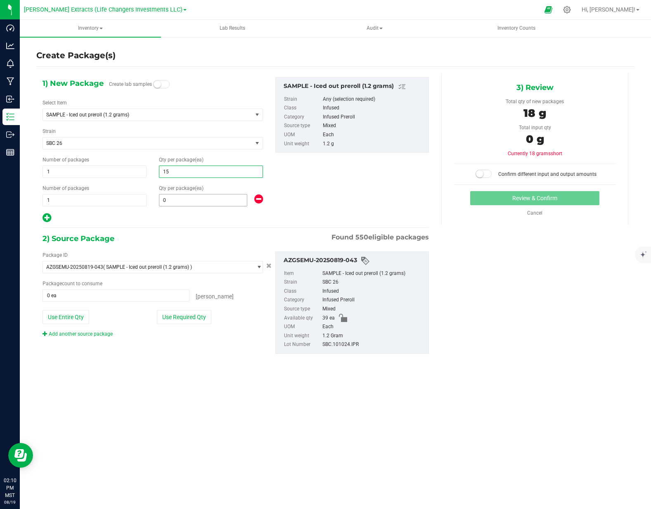
type input "15"
click at [180, 200] on span at bounding box center [203, 200] width 88 height 12
type input "24"
click at [182, 236] on div "2) Source Package Found 550 eligible packages" at bounding box center [236, 238] width 386 height 12
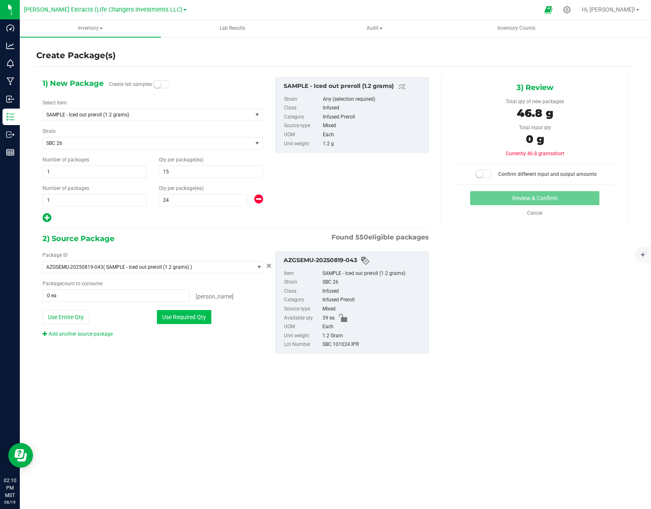
click at [194, 314] on button "Use Required Qty" at bounding box center [184, 317] width 54 height 14
type input "39 ea"
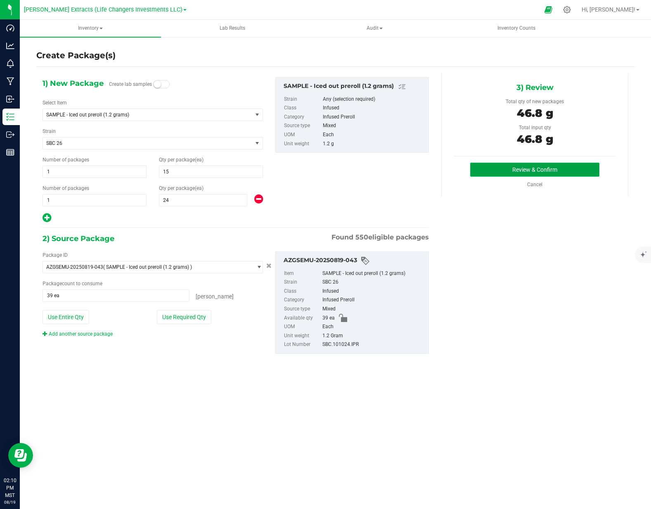
click at [533, 165] on button "Review & Confirm" at bounding box center [534, 170] width 129 height 14
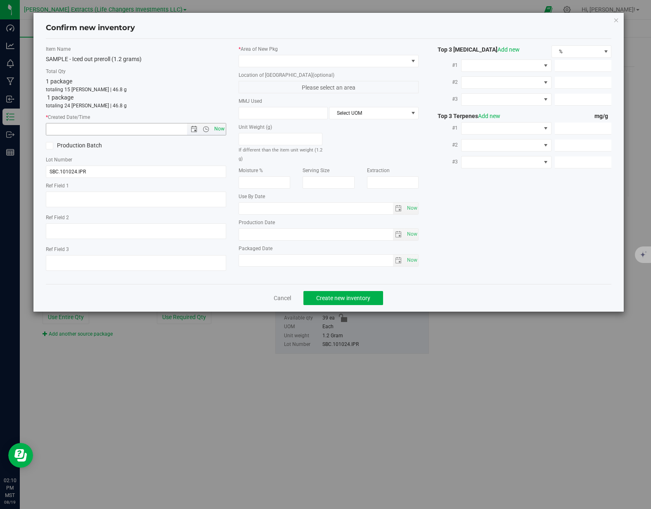
click at [222, 130] on span "Now" at bounding box center [219, 129] width 14 height 12
type input "8/19/2025 2:10 PM"
click at [314, 63] on span at bounding box center [323, 61] width 169 height 12
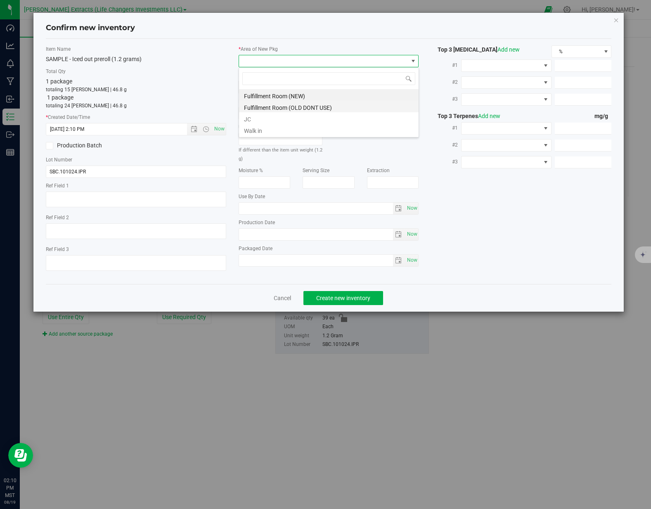
scroll to position [12, 180]
click at [300, 97] on li "Fulfillment Room (NEW)" at bounding box center [329, 95] width 180 height 12
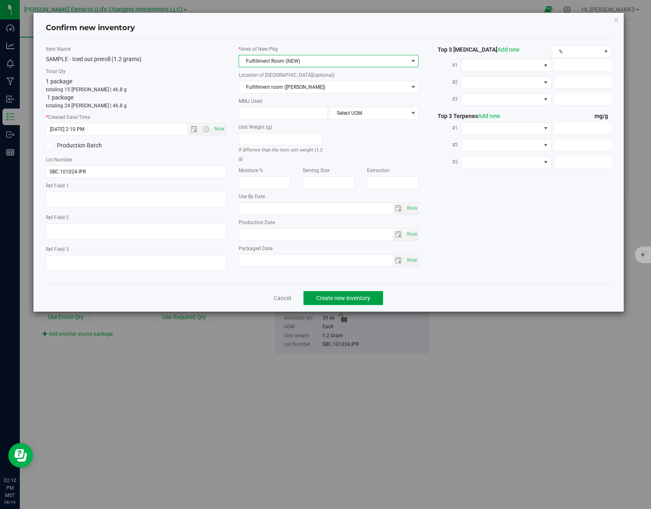
click at [360, 295] on span "Create new inventory" at bounding box center [343, 298] width 54 height 7
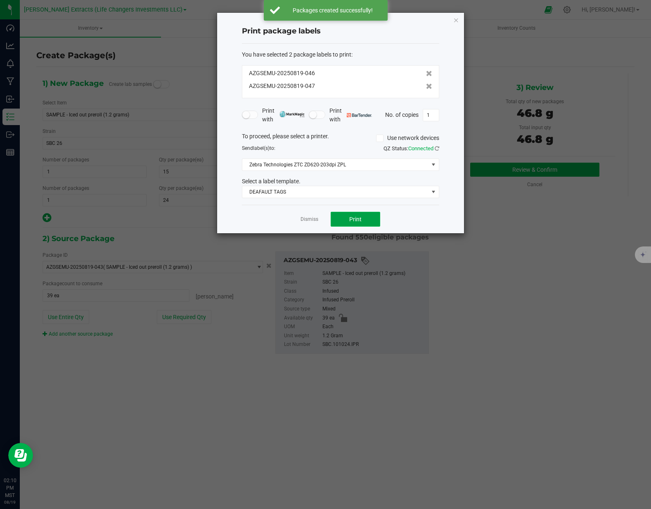
click at [359, 222] on span "Print" at bounding box center [355, 219] width 12 height 7
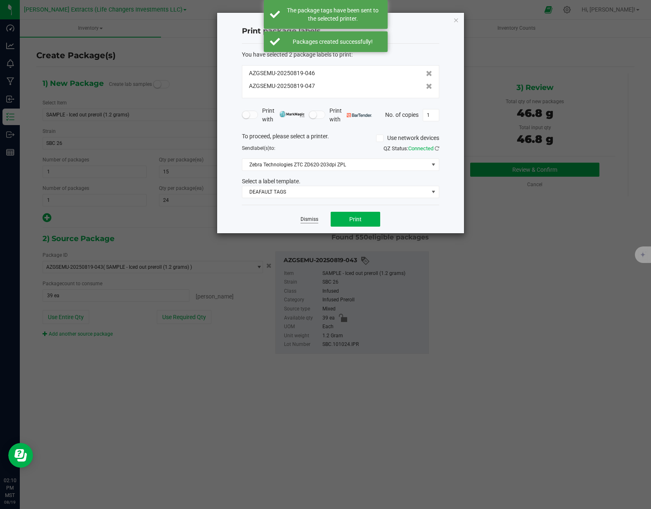
click at [304, 219] on link "Dismiss" at bounding box center [309, 219] width 18 height 7
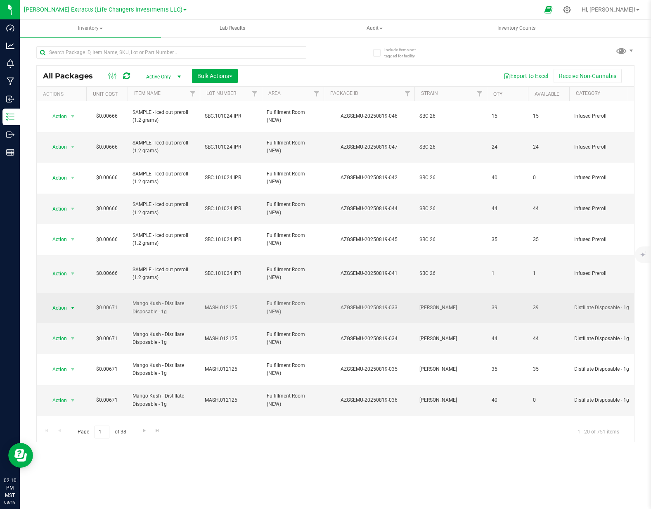
click at [58, 302] on span "Action" at bounding box center [56, 308] width 22 height 12
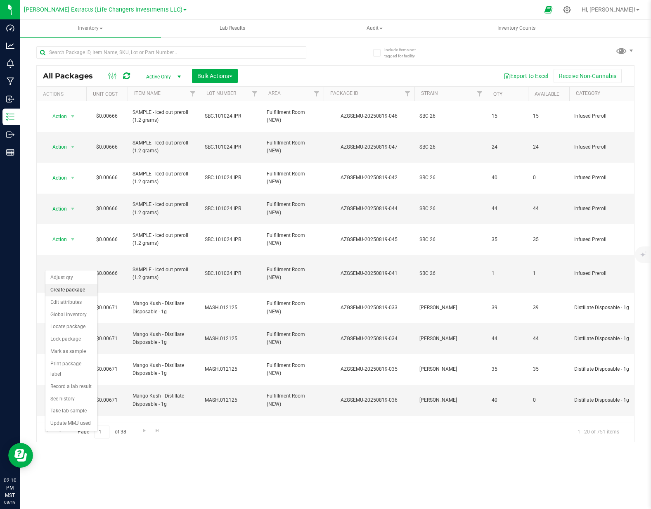
click at [70, 289] on li "Create package" at bounding box center [71, 290] width 52 height 12
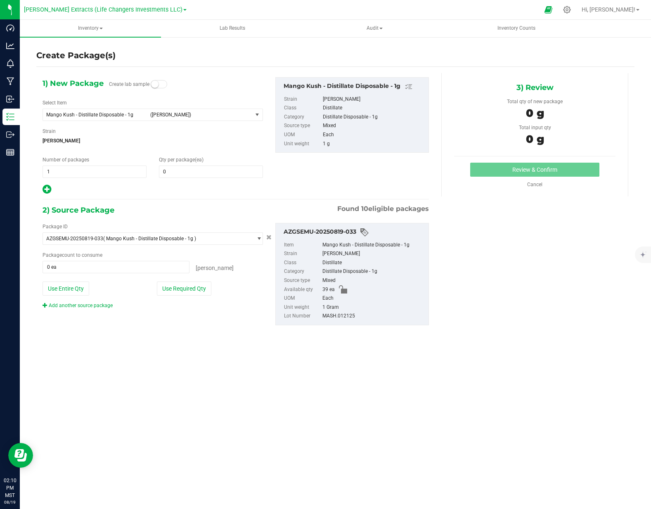
click at [51, 189] on icon at bounding box center [47, 189] width 9 height 10
type input "0"
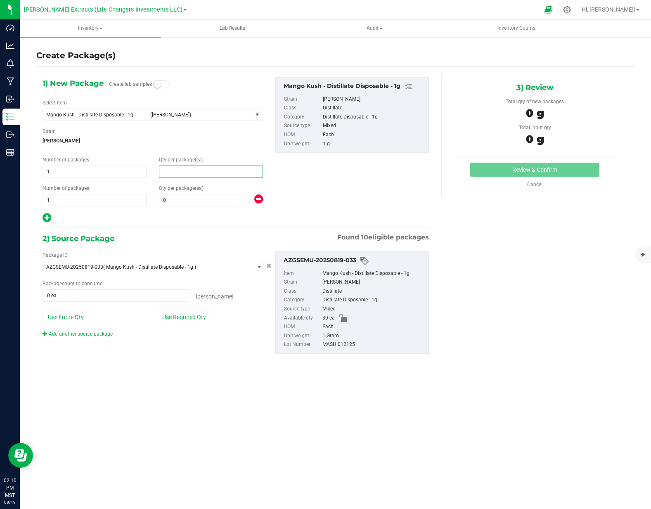
click at [194, 172] on span at bounding box center [211, 172] width 104 height 12
type input "15"
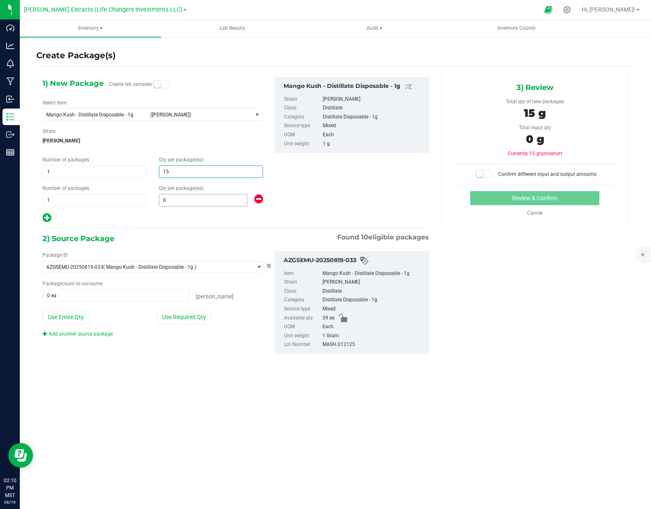
type input "15"
click at [173, 197] on span at bounding box center [203, 200] width 88 height 12
type input "24"
drag, startPoint x: 188, startPoint y: 321, endPoint x: 267, endPoint y: 276, distance: 90.8
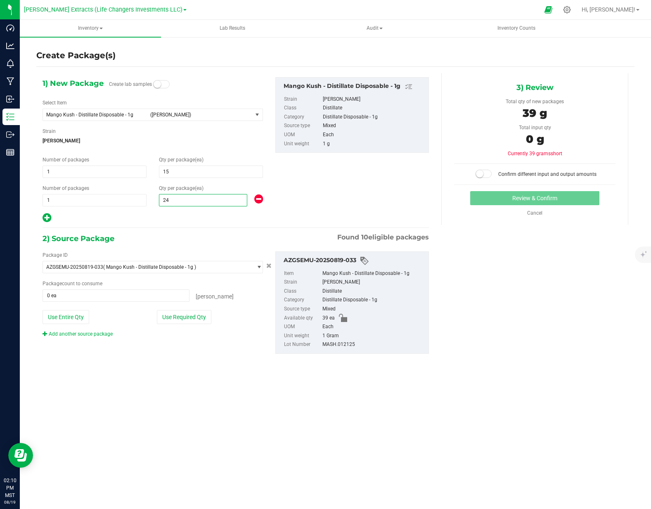
click at [188, 321] on button "Use Required Qty" at bounding box center [184, 317] width 54 height 14
type input "39 ea"
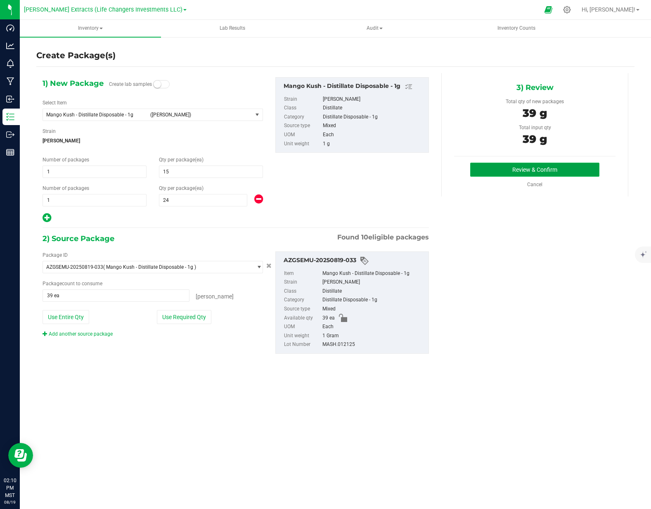
click at [573, 170] on button "Review & Confirm" at bounding box center [534, 170] width 129 height 14
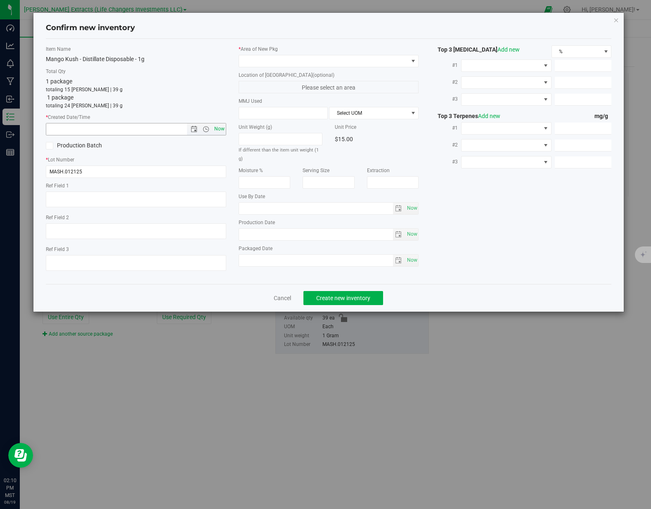
click at [221, 132] on span "Now" at bounding box center [219, 129] width 14 height 12
type input "8/19/2025 2:10 PM"
click at [266, 61] on span at bounding box center [323, 61] width 169 height 12
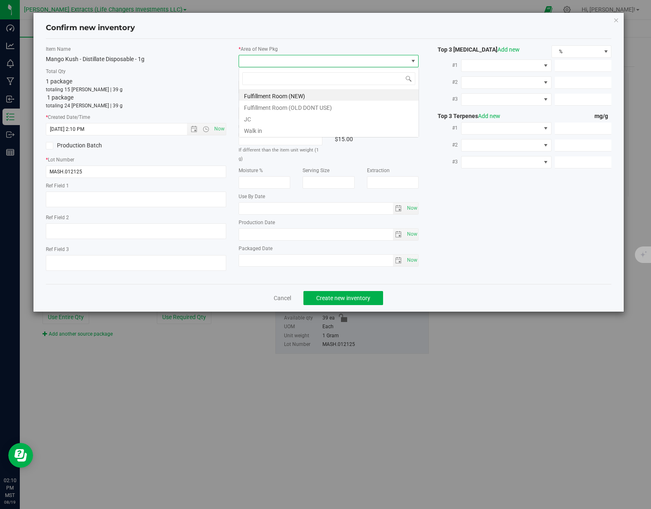
scroll to position [12, 180]
drag, startPoint x: 253, startPoint y: 98, endPoint x: 290, endPoint y: 158, distance: 70.2
click at [253, 98] on li "Fulfillment Room (NEW)" at bounding box center [329, 95] width 180 height 12
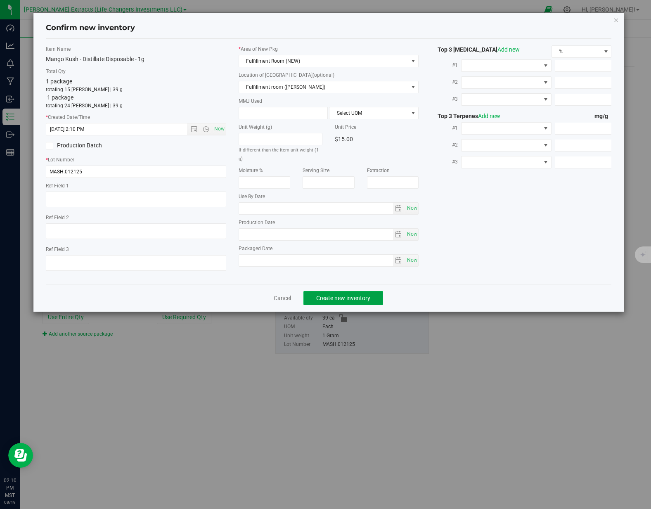
drag, startPoint x: 338, startPoint y: 298, endPoint x: 342, endPoint y: 292, distance: 6.7
click at [340, 295] on span "Create new inventory" at bounding box center [343, 298] width 54 height 7
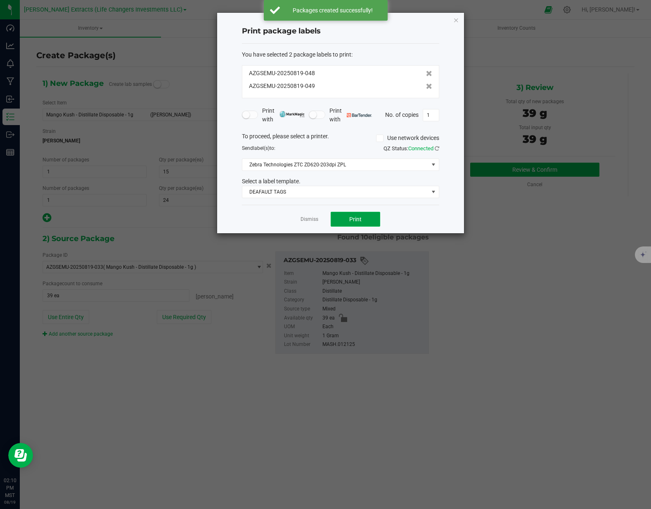
click at [350, 220] on span "Print" at bounding box center [355, 219] width 12 height 7
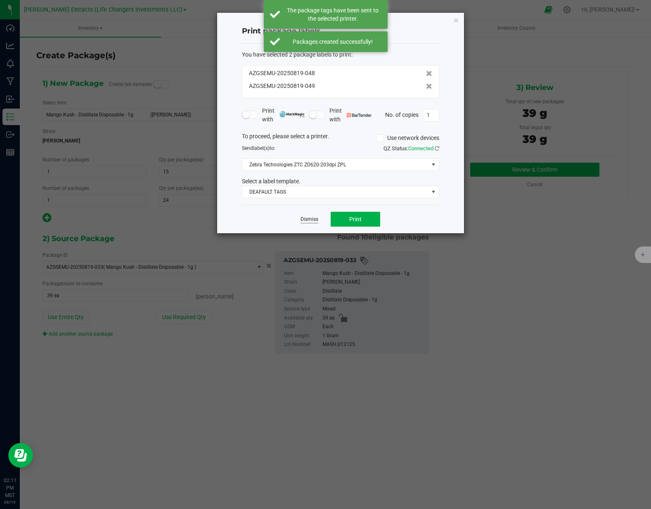
click at [306, 221] on link "Dismiss" at bounding box center [309, 219] width 18 height 7
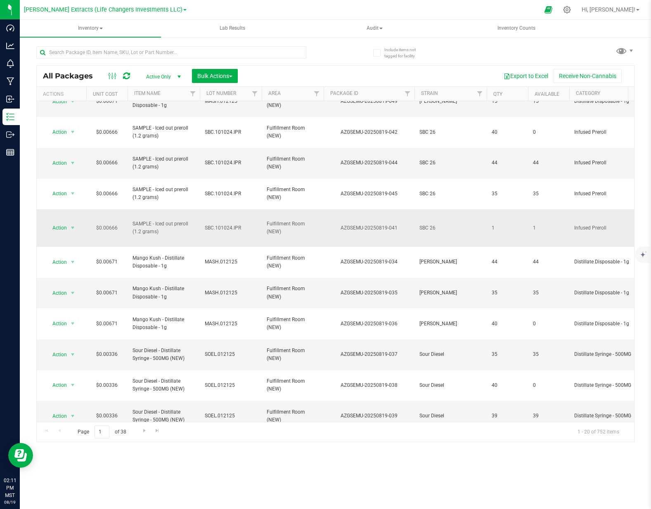
scroll to position [111, 0]
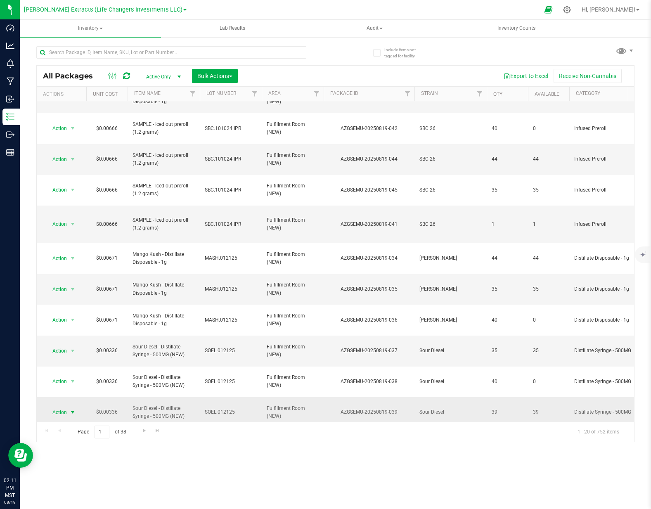
click at [60, 407] on span "Action" at bounding box center [56, 413] width 22 height 12
click at [77, 343] on li "Create package" at bounding box center [71, 339] width 52 height 12
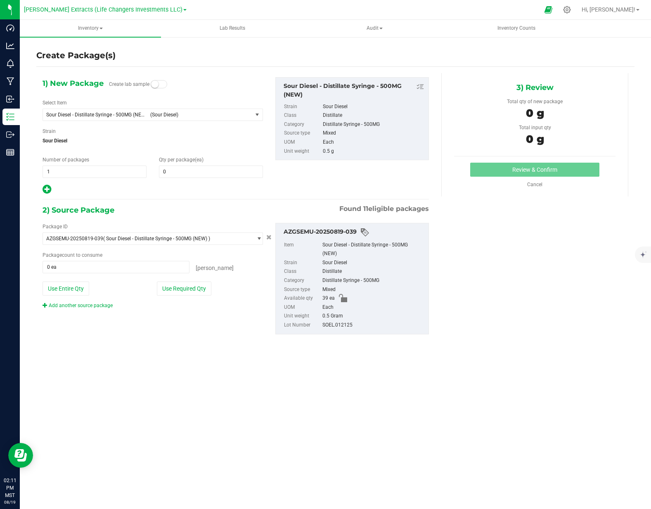
click at [51, 191] on icon at bounding box center [47, 189] width 9 height 10
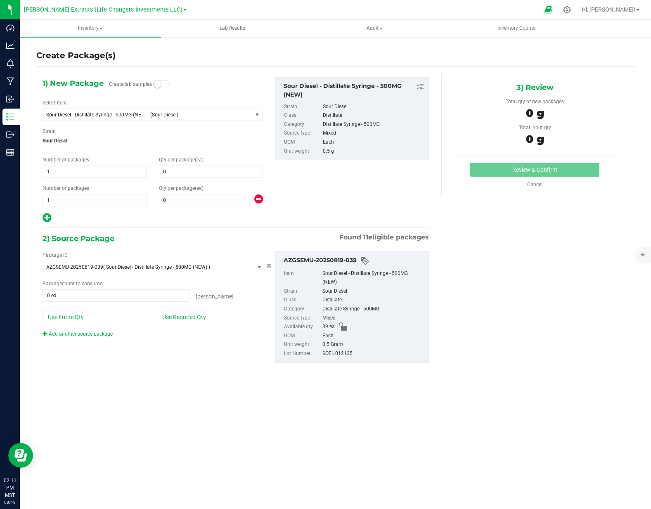
type input "0"
click at [173, 173] on span at bounding box center [211, 172] width 104 height 12
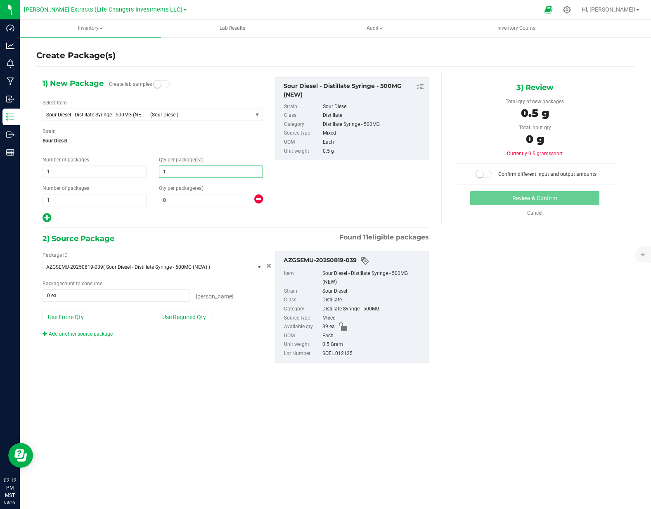
type input "15"
click at [175, 202] on span at bounding box center [203, 200] width 88 height 12
type input "24"
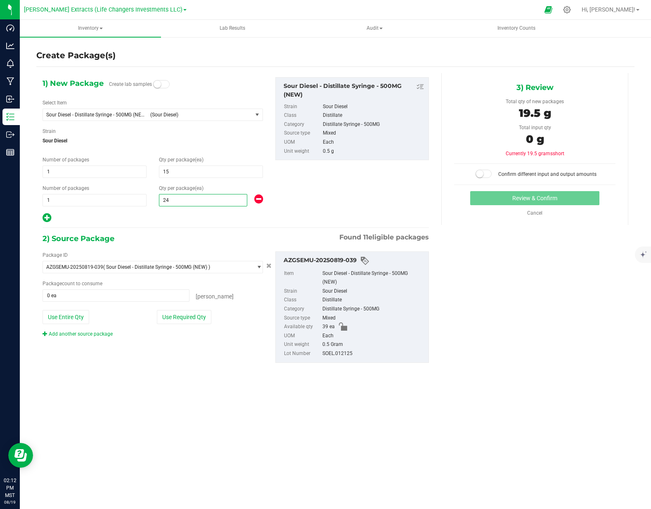
drag, startPoint x: 188, startPoint y: 316, endPoint x: 306, endPoint y: 239, distance: 141.0
click at [188, 316] on button "Use Required Qty" at bounding box center [184, 317] width 54 height 14
type input "39 ea"
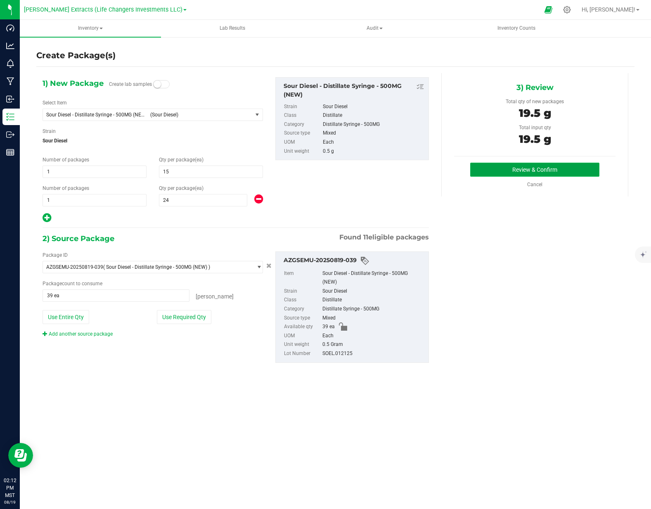
click at [511, 173] on button "Review & Confirm" at bounding box center [534, 170] width 129 height 14
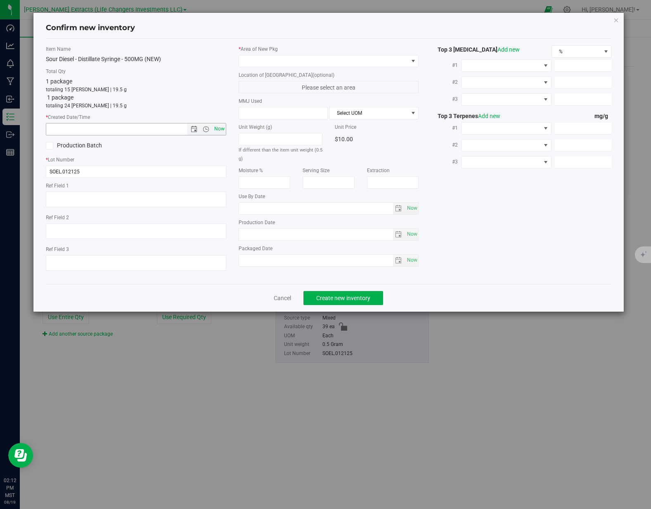
click at [225, 132] on span "Now" at bounding box center [219, 129] width 14 height 12
type input "8/19/2025 2:12 PM"
drag, startPoint x: 276, startPoint y: 60, endPoint x: 272, endPoint y: 65, distance: 6.0
click at [276, 60] on span at bounding box center [323, 61] width 169 height 12
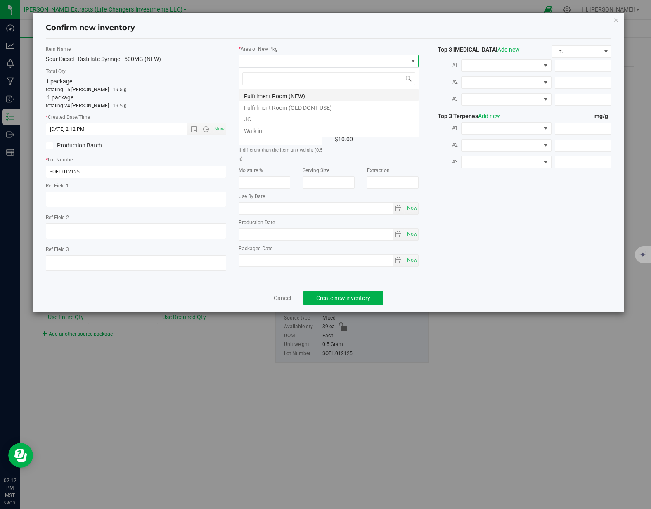
scroll to position [12, 180]
click at [251, 96] on li "Fulfillment Room (NEW)" at bounding box center [329, 95] width 180 height 12
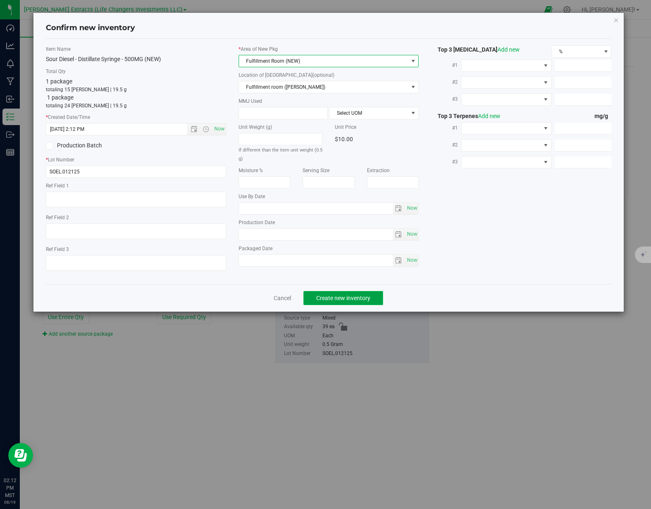
click at [339, 296] on span "Create new inventory" at bounding box center [343, 298] width 54 height 7
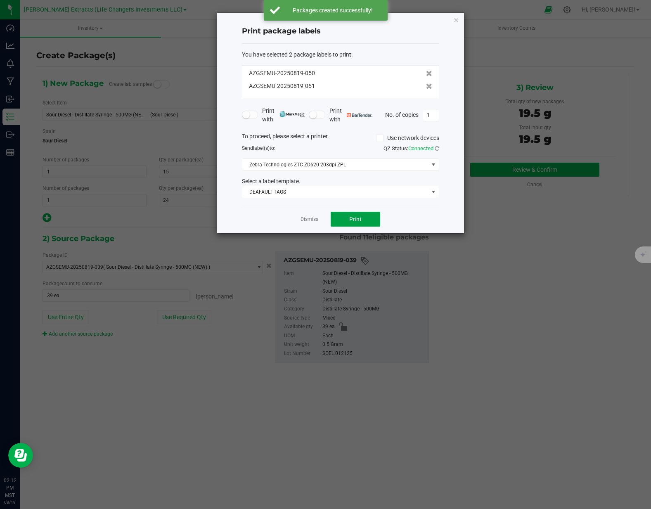
click at [354, 217] on span "Print" at bounding box center [355, 219] width 12 height 7
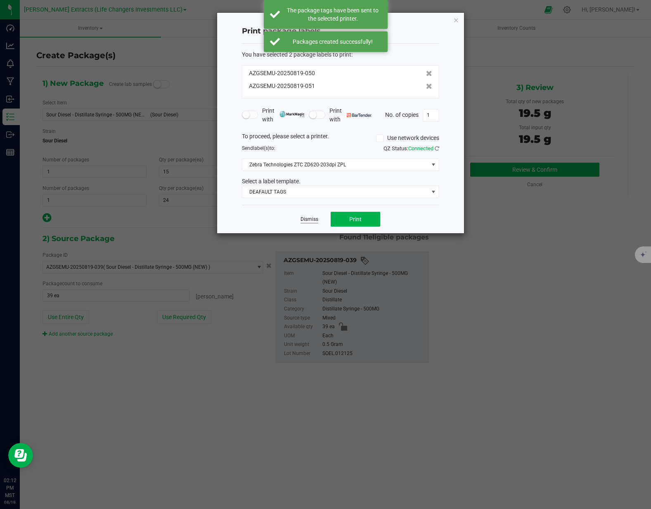
click at [311, 218] on link "Dismiss" at bounding box center [309, 219] width 18 height 7
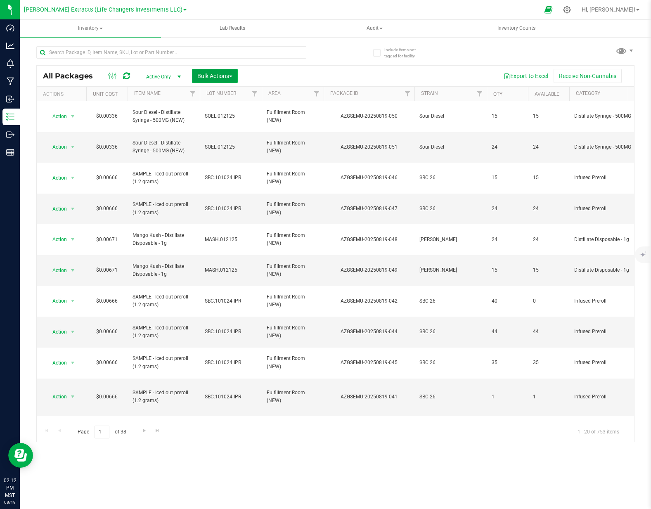
click at [220, 70] on button "Bulk Actions" at bounding box center [215, 76] width 46 height 14
click at [215, 109] on span "Add to outbound order" at bounding box center [225, 109] width 56 height 7
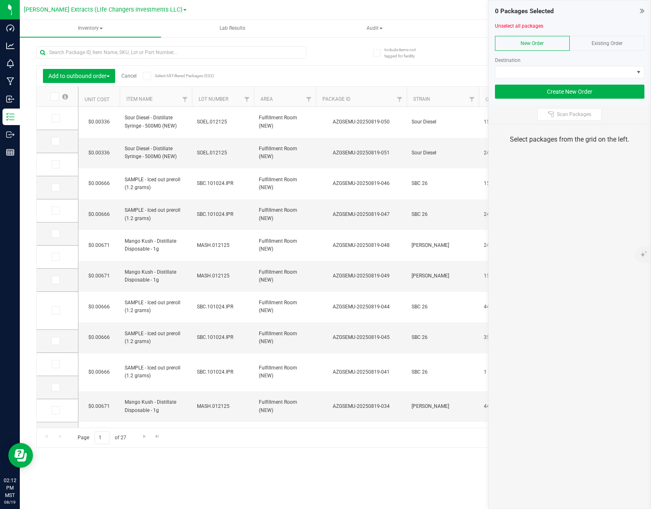
drag, startPoint x: 487, startPoint y: 8, endPoint x: 591, endPoint y: 3, distance: 104.1
click at [526, 9] on div "Goldsmith Extracts (Life Changers Investments LLC) Hi, Ivan! Inventory All pack…" at bounding box center [335, 254] width 631 height 509
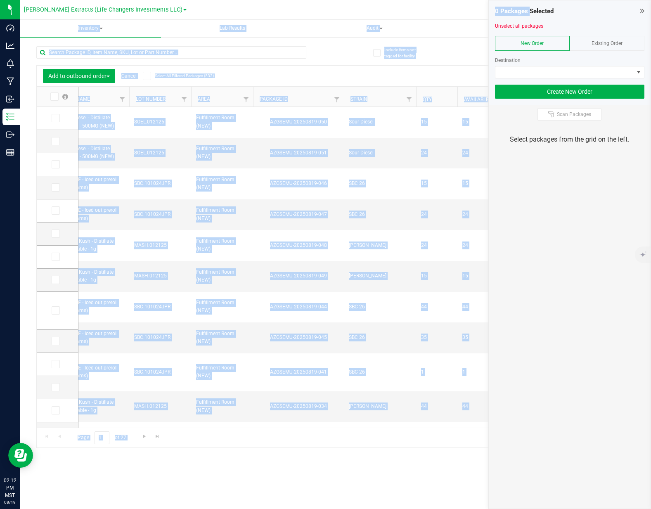
scroll to position [0, 63]
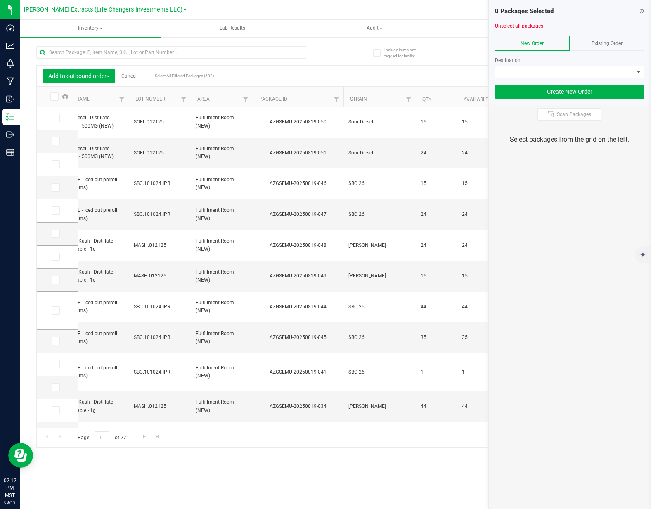
click at [203, 469] on div "Inventory All packages All inventory Waste log Create inventory Lab Results Aud…" at bounding box center [335, 264] width 631 height 489
click at [54, 118] on icon at bounding box center [54, 118] width 5 height 0
click at [0, 0] on input "checkbox" at bounding box center [0, 0] width 0 height 0
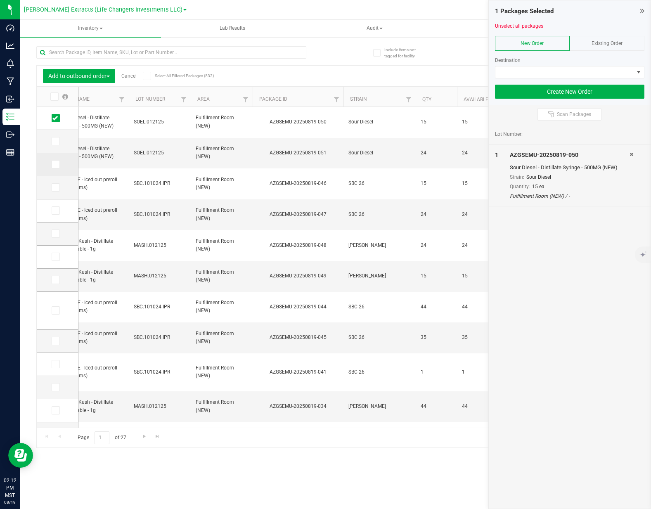
click at [55, 164] on icon at bounding box center [54, 164] width 5 height 0
click at [0, 0] on input "checkbox" at bounding box center [0, 0] width 0 height 0
click at [54, 237] on span at bounding box center [56, 233] width 8 height 8
click at [0, 0] on input "checkbox" at bounding box center [0, 0] width 0 height 0
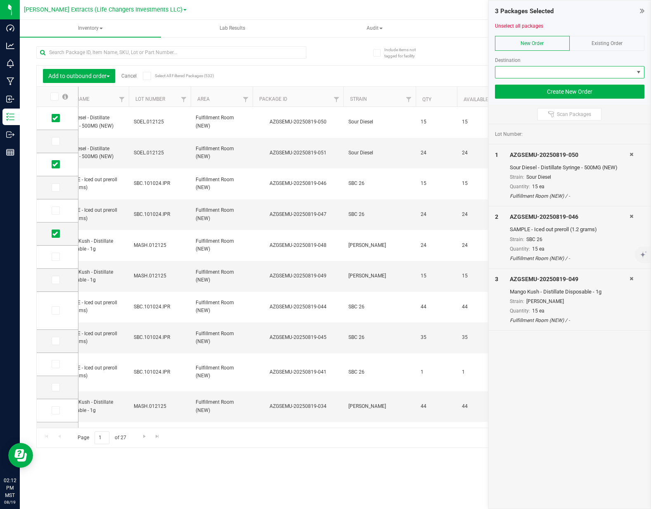
click at [567, 71] on span at bounding box center [564, 72] width 138 height 12
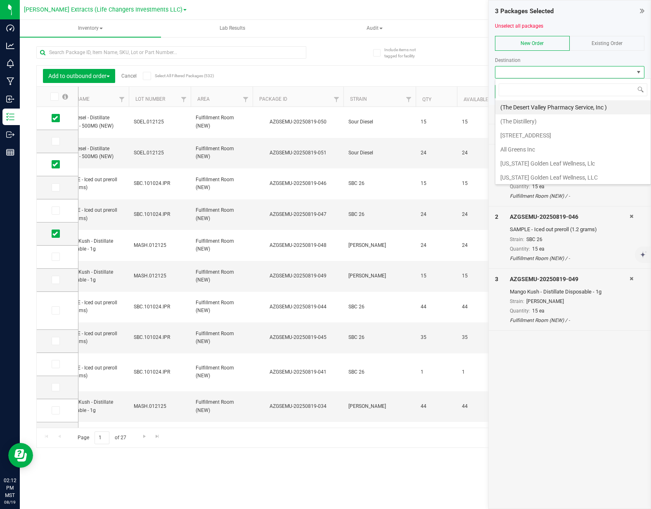
scroll to position [12, 149]
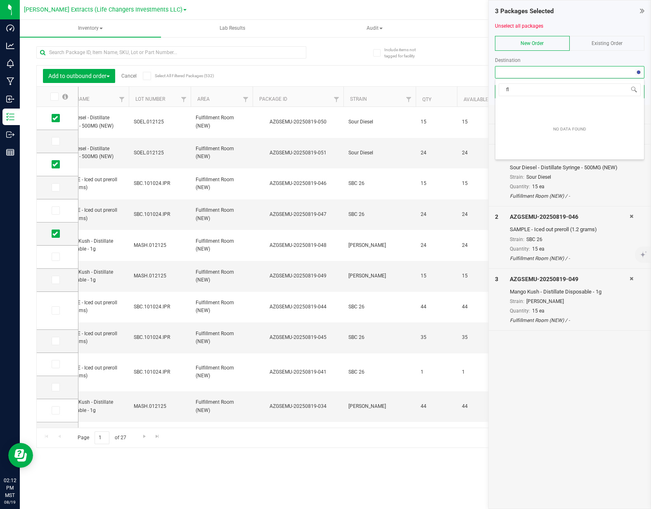
type input "f"
type input "nirv"
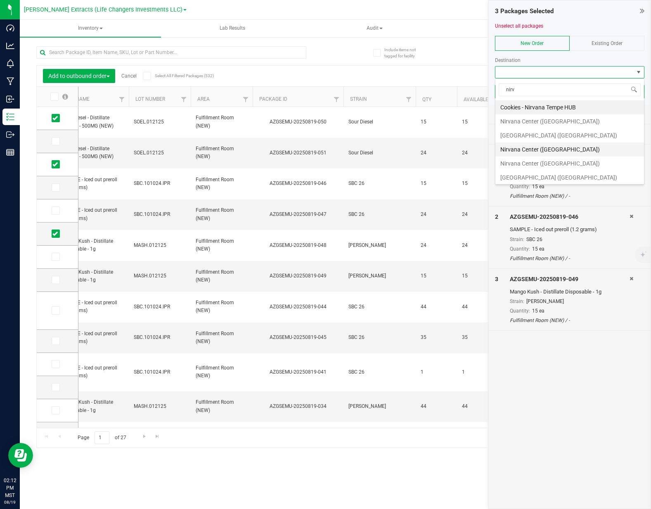
click at [593, 154] on li "Nirvana Center ([GEOGRAPHIC_DATA])" at bounding box center [569, 149] width 149 height 14
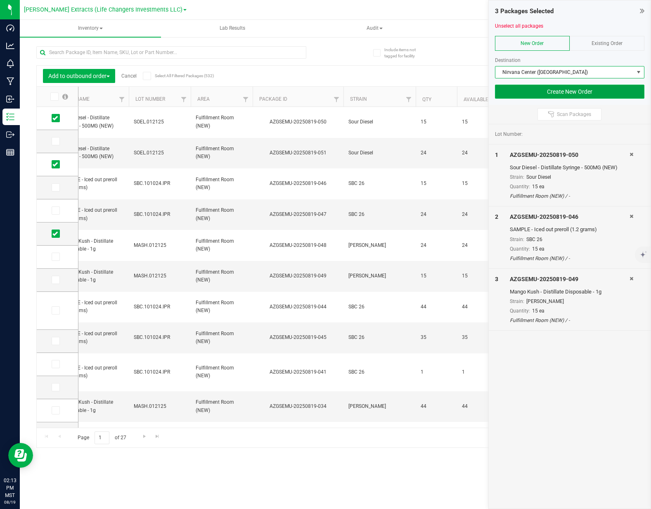
click at [569, 91] on button "Create New Order" at bounding box center [569, 92] width 149 height 14
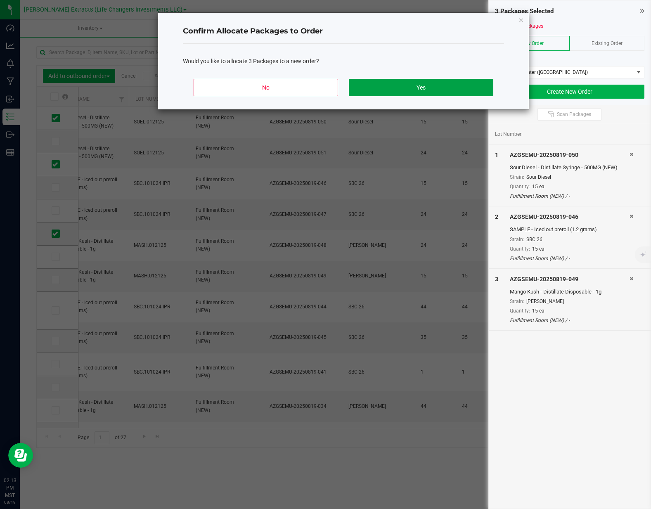
click at [439, 88] on button "Yes" at bounding box center [421, 87] width 144 height 17
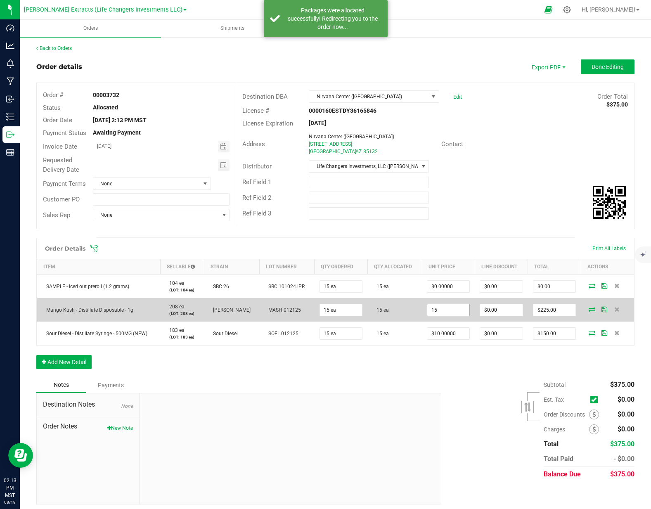
click at [447, 316] on input "15" at bounding box center [448, 310] width 42 height 12
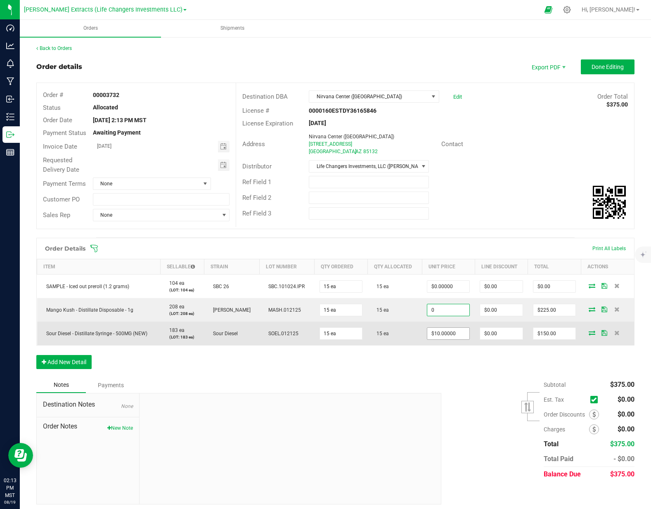
type input "$0.00000"
type input "$0.00"
click at [447, 339] on input "10" at bounding box center [448, 334] width 42 height 12
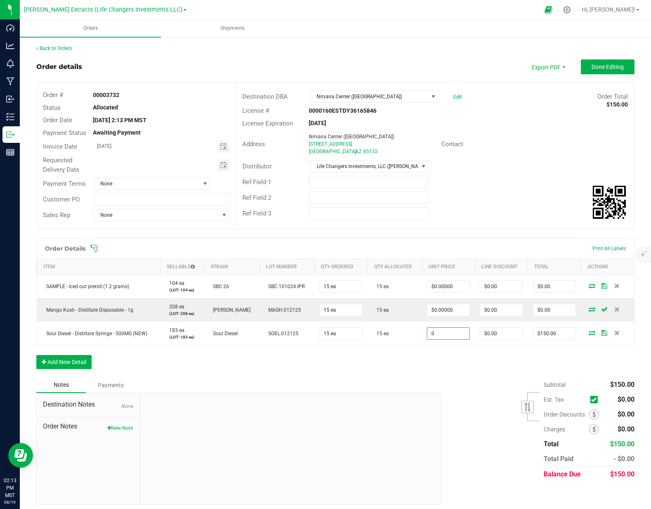
type input "$0.00000"
type input "$0.00"
click at [370, 377] on div "Order Details Print All Labels Item Sellable Strain Lot Number Qty Ordered Qty …" at bounding box center [335, 308] width 598 height 140
click at [121, 432] on button "New Note" at bounding box center [120, 427] width 26 height 7
click at [183, 434] on input "Note Title" at bounding box center [290, 427] width 289 height 12
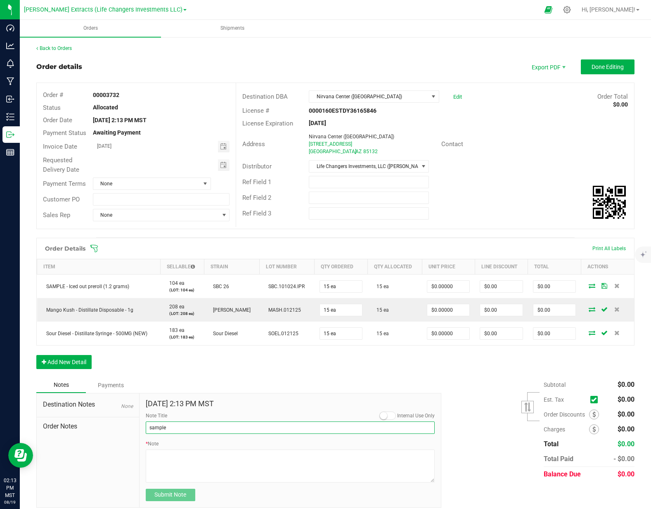
type input "sample packs"
click at [174, 478] on textarea "* Note" at bounding box center [290, 465] width 289 height 33
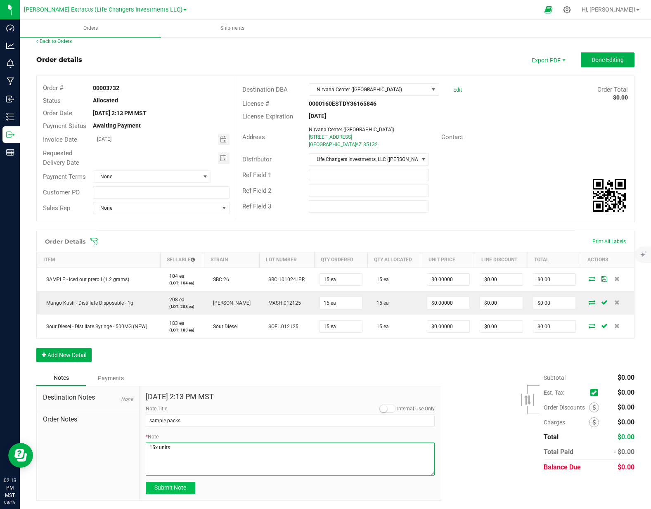
type textarea "15x units"
click at [176, 489] on span "Submit Note" at bounding box center [170, 487] width 32 height 7
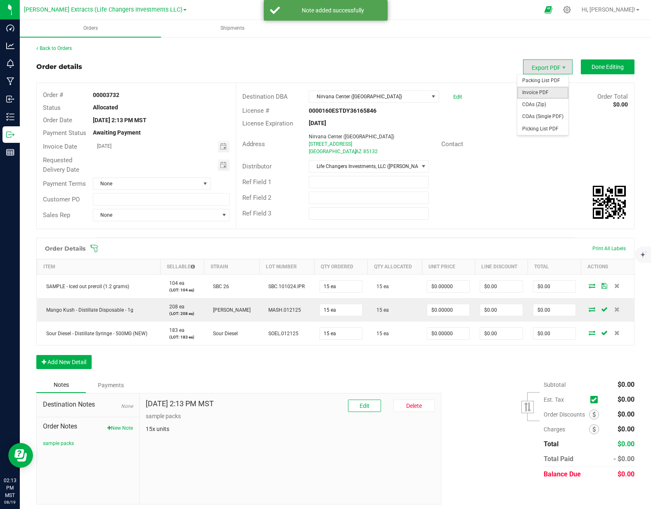
click at [534, 92] on span "Invoice PDF" at bounding box center [542, 93] width 51 height 12
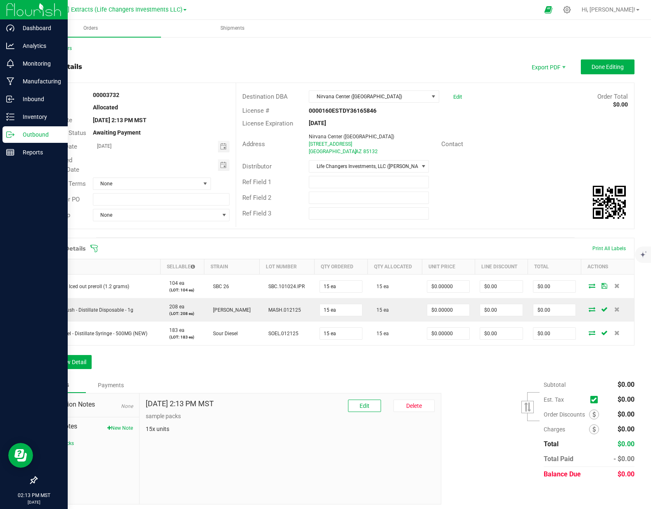
click at [29, 134] on p "Outbound" at bounding box center [39, 135] width 50 height 10
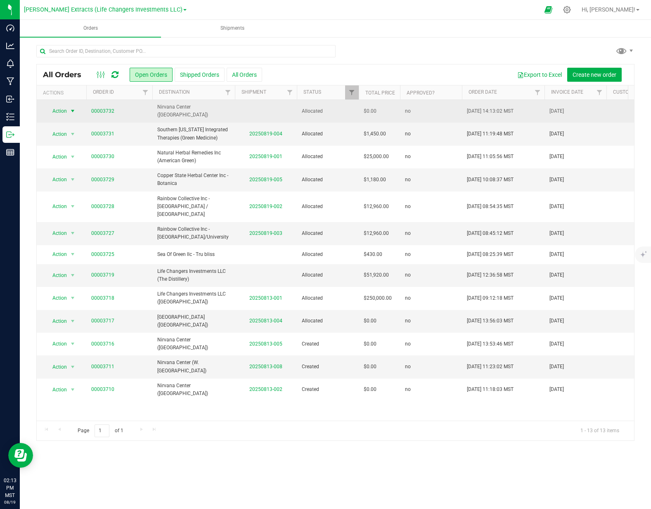
click at [58, 107] on span "Action" at bounding box center [56, 111] width 22 height 12
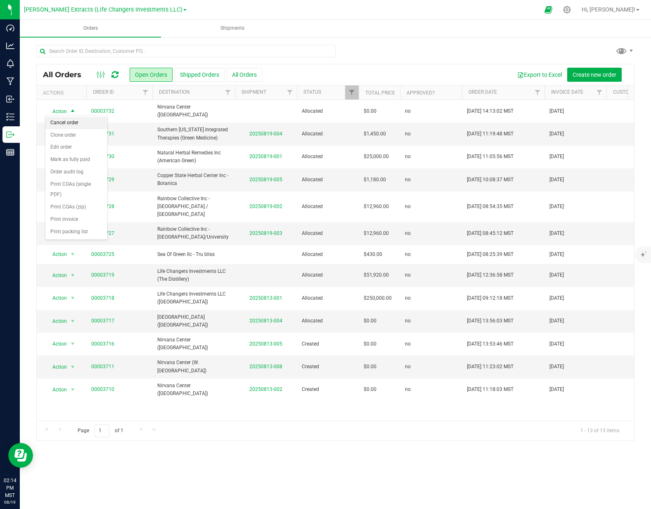
click at [66, 123] on li "Cancel order" at bounding box center [76, 123] width 62 height 12
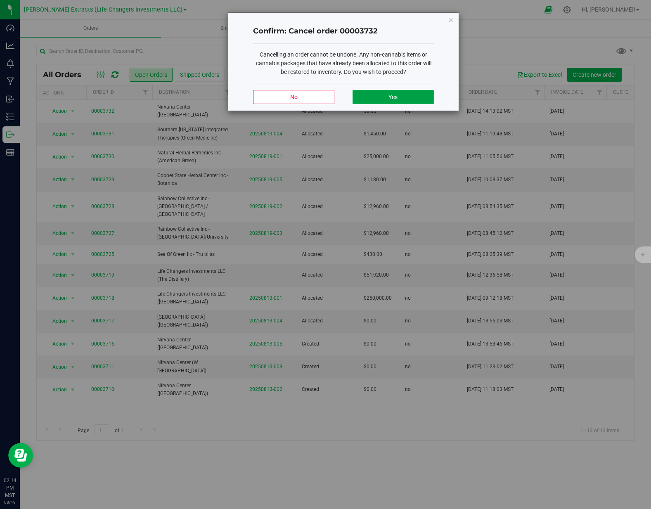
click at [420, 96] on button "Yes" at bounding box center [392, 97] width 81 height 14
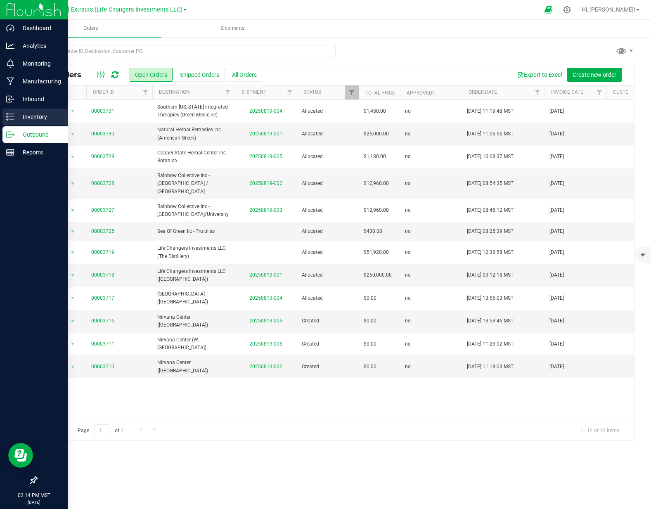
click at [52, 121] on p "Inventory" at bounding box center [39, 117] width 50 height 10
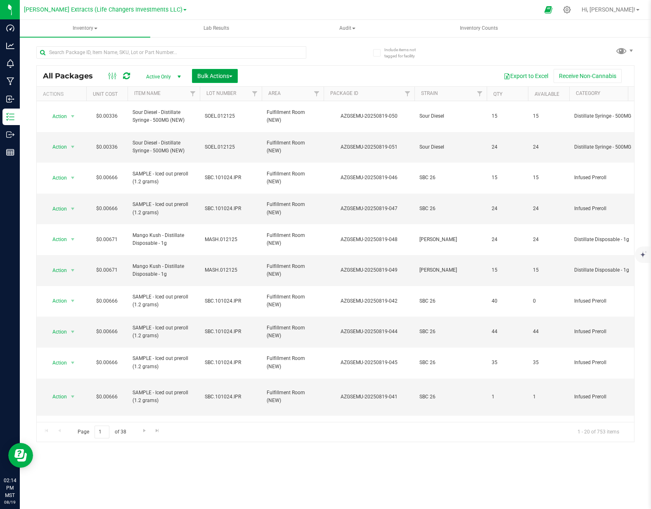
click at [202, 78] on span "Bulk Actions" at bounding box center [214, 76] width 35 height 7
click at [213, 108] on span "Add to outbound order" at bounding box center [225, 109] width 56 height 7
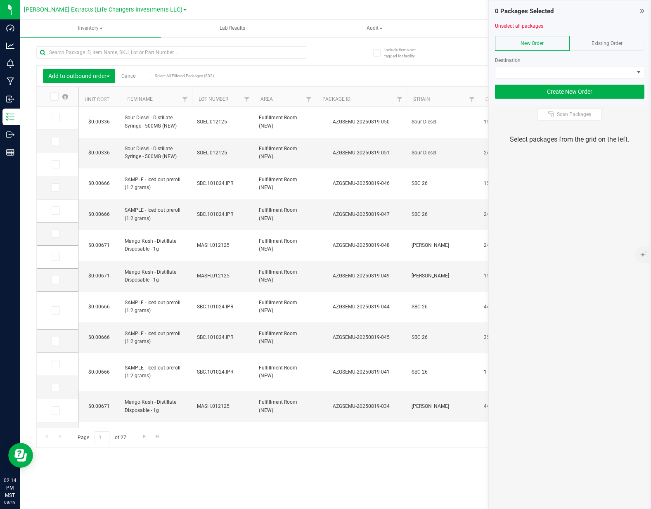
drag, startPoint x: 599, startPoint y: 43, endPoint x: 594, endPoint y: 50, distance: 8.3
click at [599, 43] on span "Existing Order" at bounding box center [606, 43] width 31 height 6
click at [575, 69] on span at bounding box center [564, 72] width 138 height 12
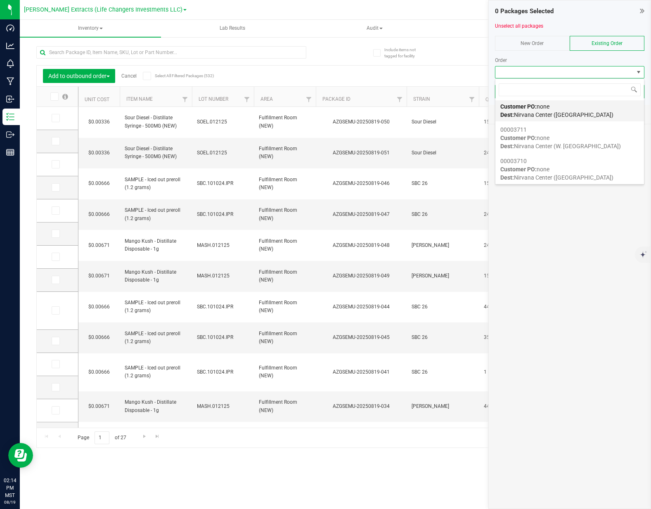
scroll to position [292, 0]
click at [564, 115] on span "Dest: Nirvana Center (Florence)" at bounding box center [556, 115] width 113 height 7
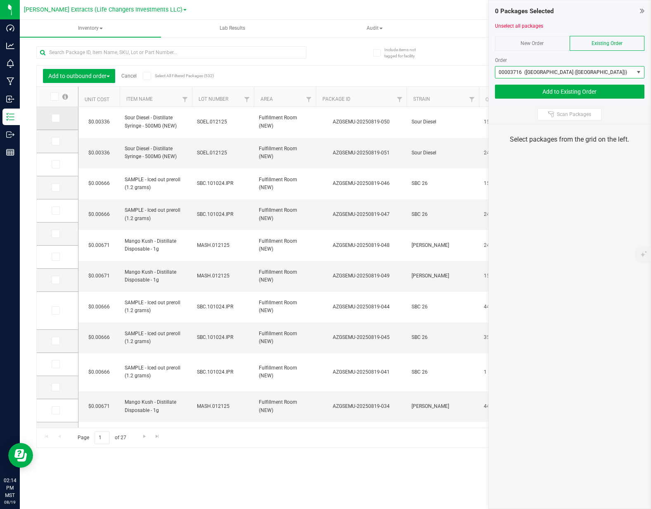
click at [56, 118] on icon at bounding box center [54, 118] width 5 height 0
click at [0, 0] on input "checkbox" at bounding box center [0, 0] width 0 height 0
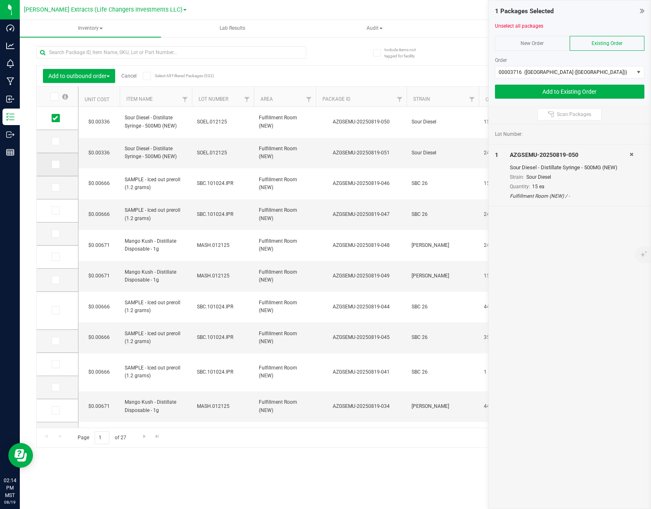
click at [54, 164] on icon at bounding box center [54, 164] width 5 height 0
click at [0, 0] on input "checkbox" at bounding box center [0, 0] width 0 height 0
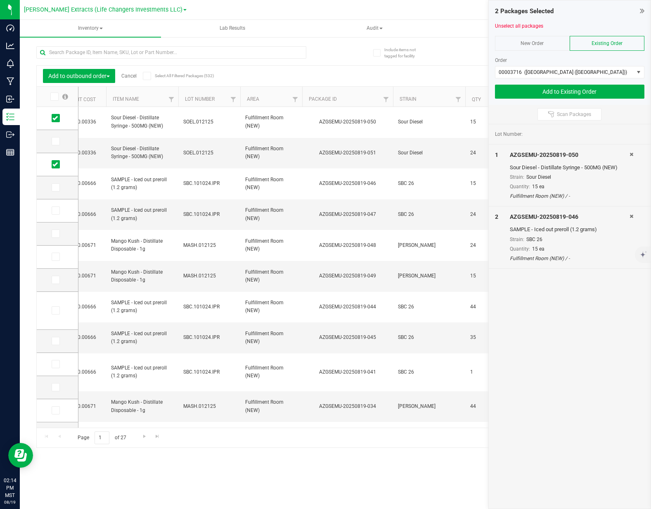
scroll to position [0, 13]
click at [52, 236] on span at bounding box center [56, 233] width 8 height 8
click at [0, 0] on input "checkbox" at bounding box center [0, 0] width 0 height 0
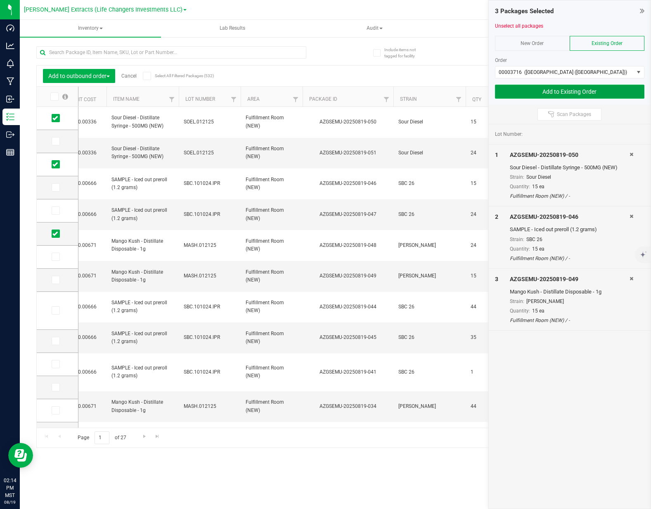
click at [536, 90] on button "Add to Existing Order" at bounding box center [569, 92] width 149 height 14
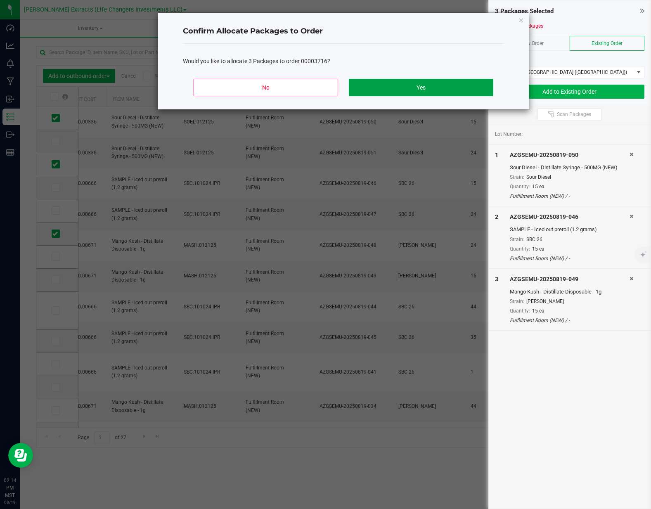
click at [409, 84] on button "Yes" at bounding box center [421, 87] width 144 height 17
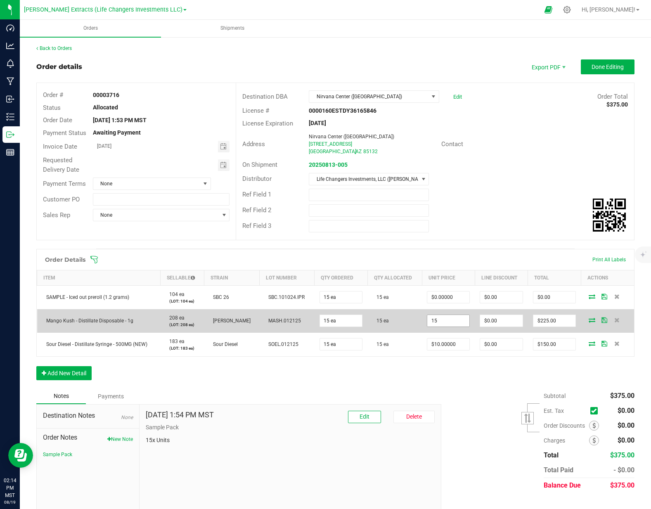
click at [454, 326] on input "15" at bounding box center [448, 321] width 42 height 12
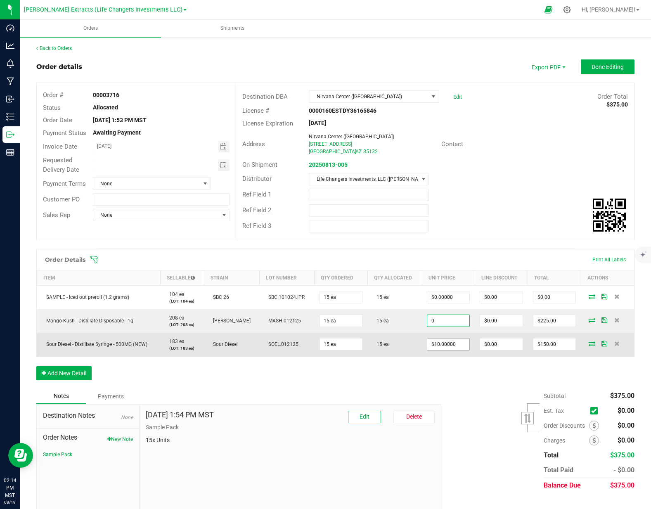
type input "$0.00000"
type input "$0.00"
click at [451, 350] on input "10" at bounding box center [448, 344] width 42 height 12
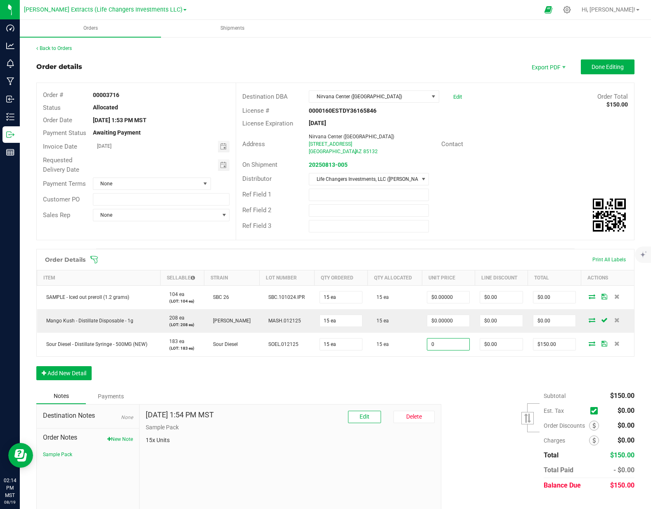
type input "$0.00000"
type input "$0.00"
click at [445, 370] on div "Order Details Print All Labels Item Sellable Strain Lot Number Qty Ordered Qty …" at bounding box center [335, 319] width 598 height 140
drag, startPoint x: 466, startPoint y: 396, endPoint x: 560, endPoint y: 144, distance: 269.3
click at [466, 396] on div "Subtotal $0.00 Est. Tax" at bounding box center [534, 440] width 199 height 104
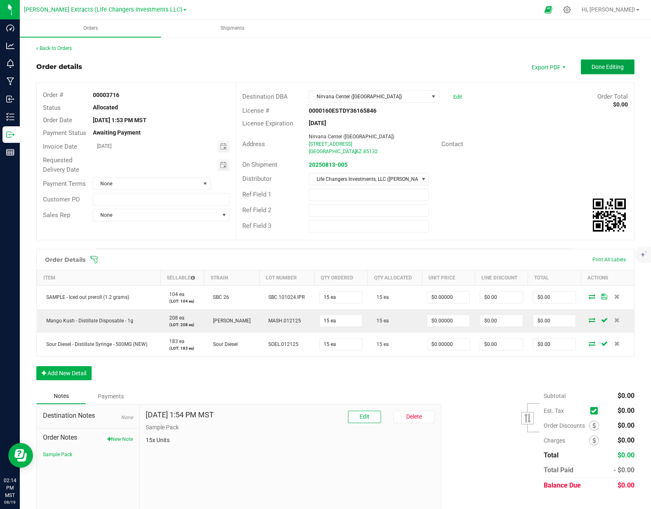
click at [608, 69] on span "Done Editing" at bounding box center [607, 67] width 32 height 7
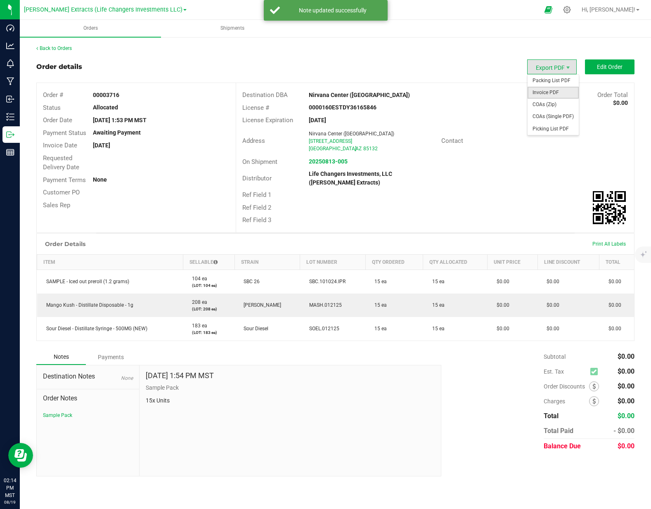
click at [550, 88] on span "Invoice PDF" at bounding box center [552, 93] width 51 height 12
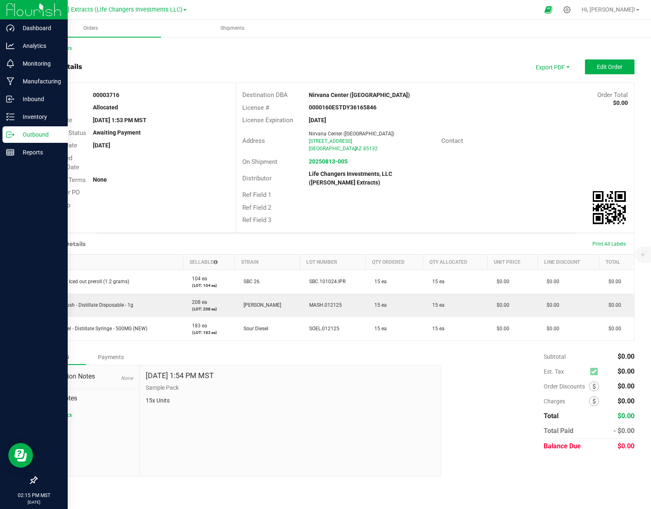
click at [18, 135] on p "Outbound" at bounding box center [39, 135] width 50 height 10
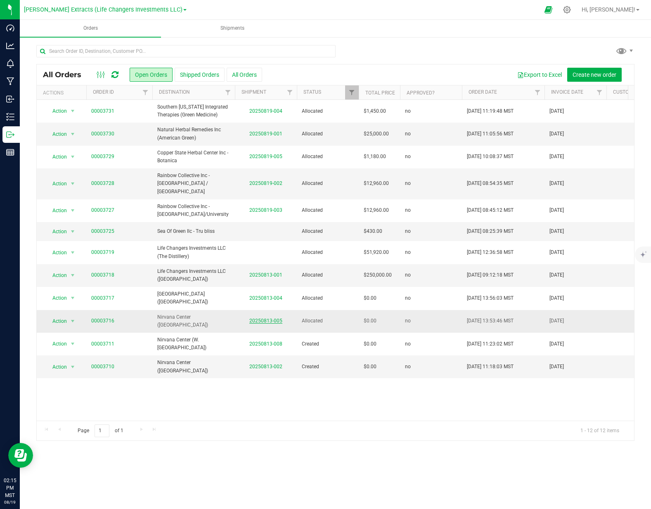
click at [261, 318] on link "20250813-005" at bounding box center [265, 321] width 33 height 6
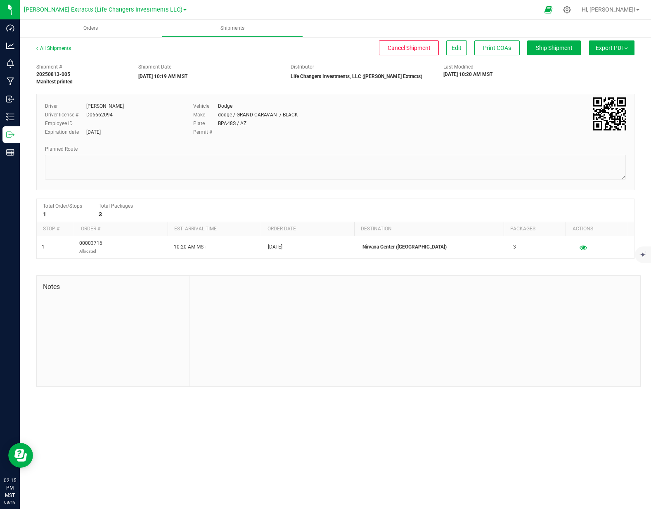
click at [609, 51] on button "Export PDF" at bounding box center [611, 47] width 45 height 15
click at [579, 63] on span "Manifest by Package ID" at bounding box center [599, 66] width 52 height 6
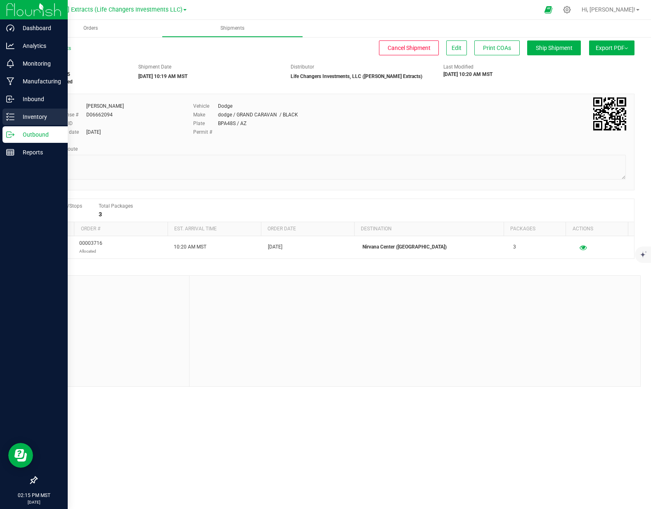
click at [14, 118] on p "Inventory" at bounding box center [39, 117] width 50 height 10
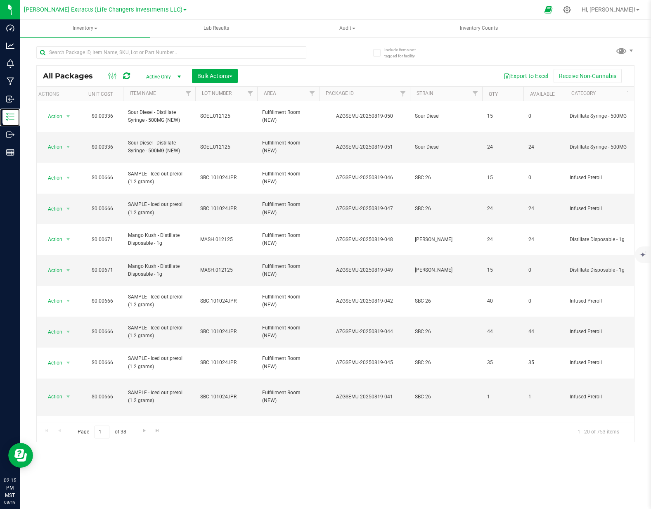
scroll to position [0, 5]
click at [215, 73] on span "Bulk Actions" at bounding box center [214, 76] width 35 height 7
click at [225, 173] on span "Print package labels" at bounding box center [222, 170] width 50 height 7
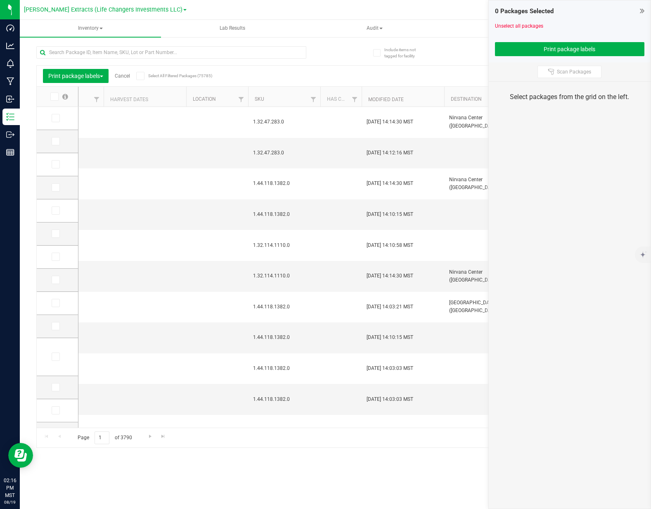
scroll to position [0, 799]
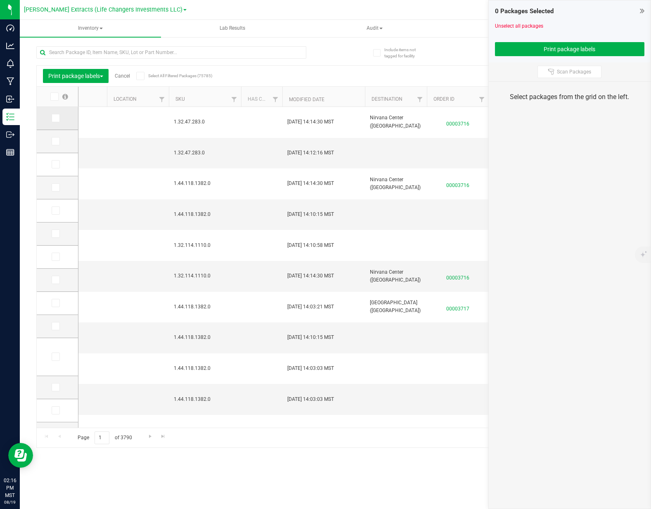
click at [53, 118] on icon at bounding box center [54, 118] width 5 height 0
click at [0, 0] on input "checkbox" at bounding box center [0, 0] width 0 height 0
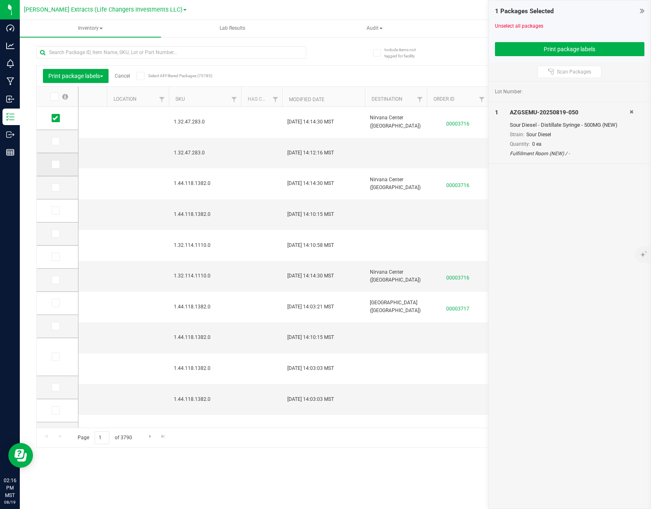
click at [55, 164] on icon at bounding box center [54, 164] width 5 height 0
click at [0, 0] on input "checkbox" at bounding box center [0, 0] width 0 height 0
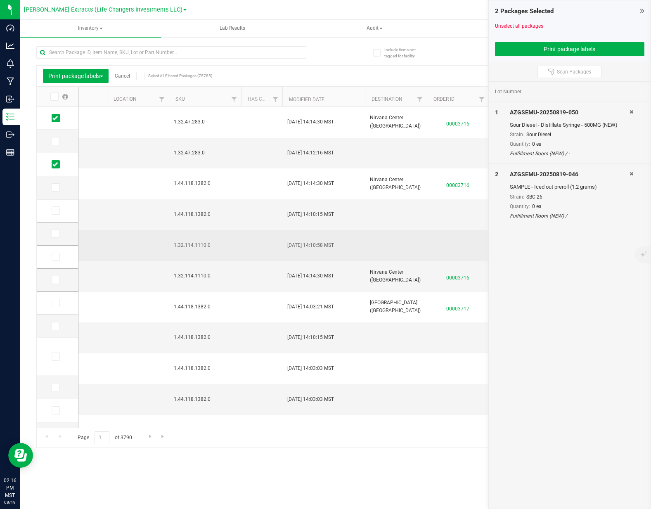
drag, startPoint x: 57, startPoint y: 232, endPoint x: 78, endPoint y: 218, distance: 26.0
click at [57, 234] on icon at bounding box center [54, 234] width 5 height 0
click at [0, 0] on input "checkbox" at bounding box center [0, 0] width 0 height 0
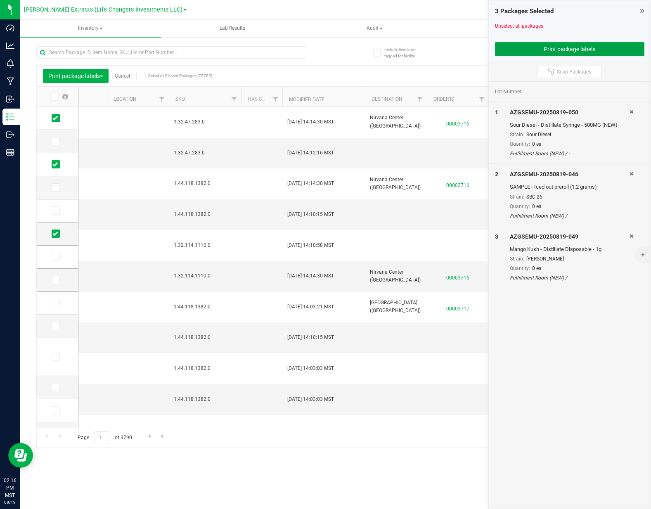
click at [554, 44] on button "Print package labels" at bounding box center [569, 49] width 149 height 14
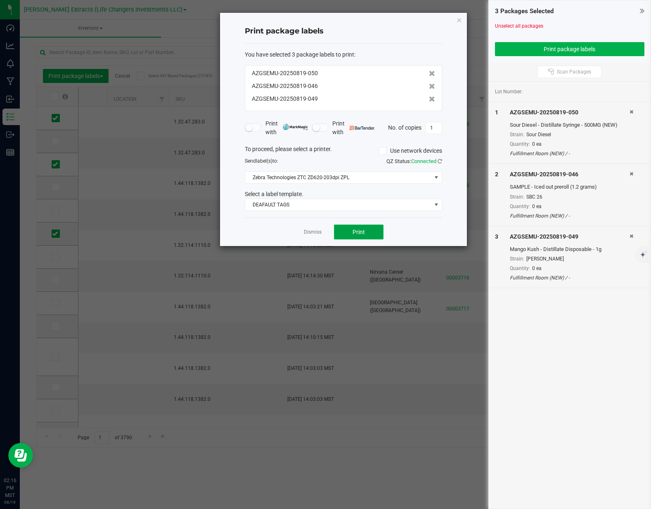
click at [374, 233] on button "Print" at bounding box center [359, 232] width 50 height 15
click at [308, 234] on link "Dismiss" at bounding box center [313, 232] width 18 height 7
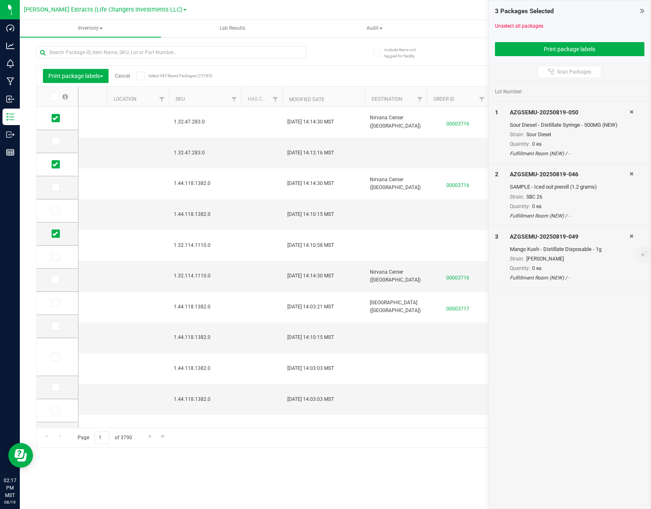
click at [121, 78] on link "Cancel" at bounding box center [122, 76] width 15 height 6
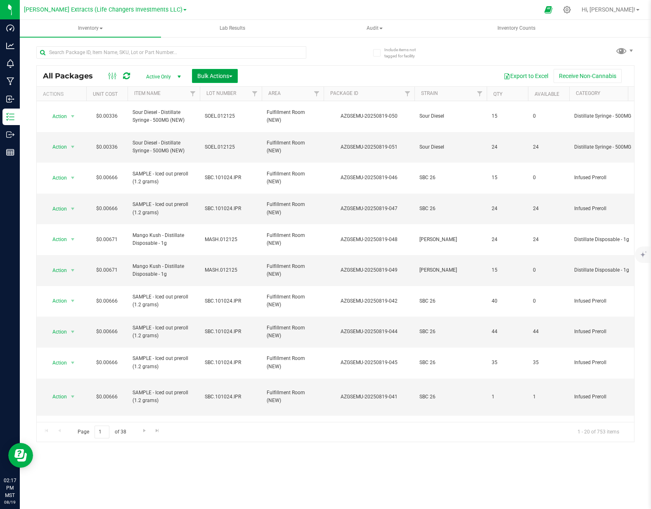
click at [203, 76] on span "Bulk Actions" at bounding box center [214, 76] width 35 height 7
click at [215, 107] on span "Add to outbound order" at bounding box center [225, 109] width 56 height 7
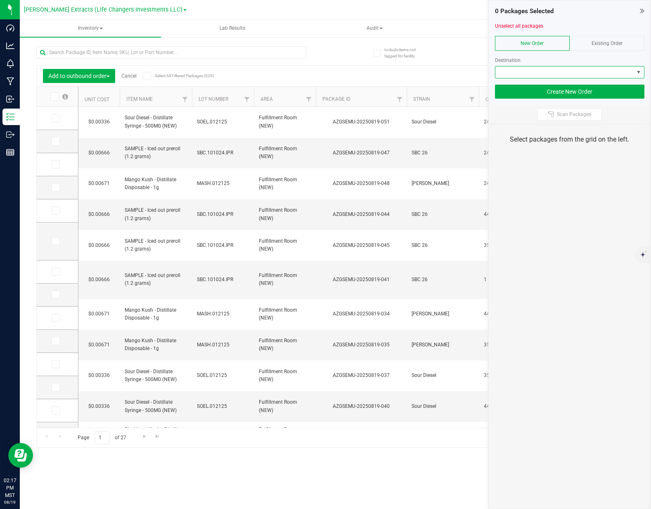
click at [556, 71] on span at bounding box center [564, 72] width 138 height 12
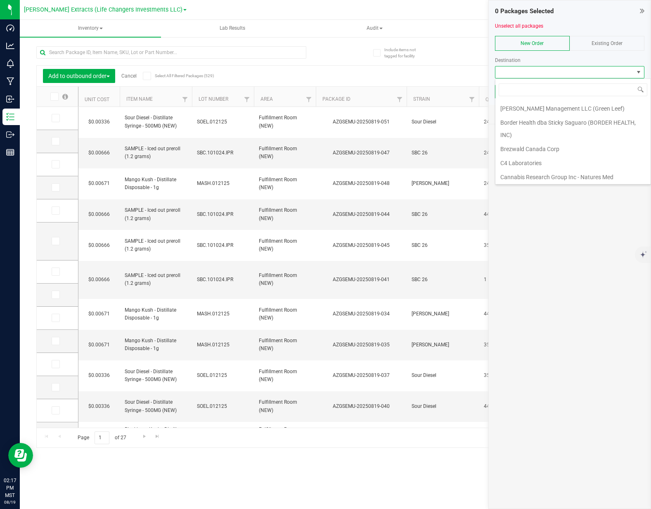
scroll to position [156, 0]
click at [585, 45] on div "Existing Order" at bounding box center [607, 43] width 75 height 15
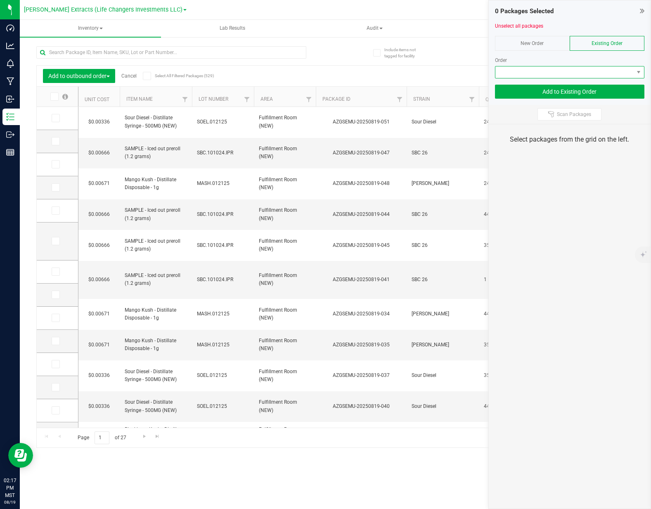
click at [569, 73] on span at bounding box center [564, 72] width 138 height 12
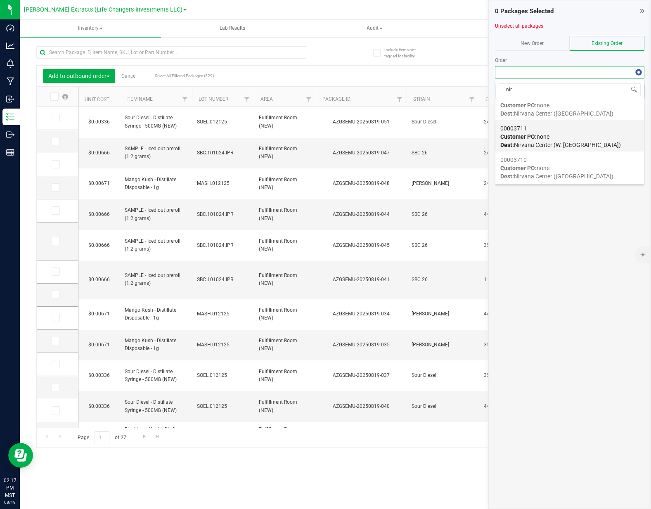
scroll to position [0, 0]
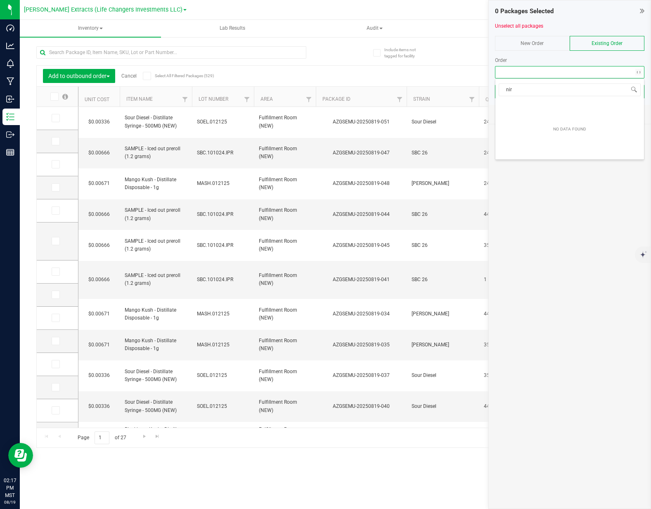
type input "nirv"
click at [541, 39] on div "New Order" at bounding box center [532, 43] width 75 height 15
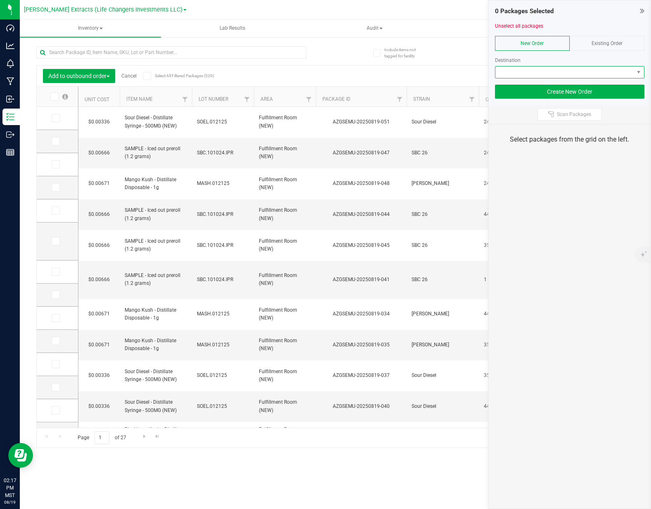
click at [530, 69] on span at bounding box center [564, 72] width 138 height 12
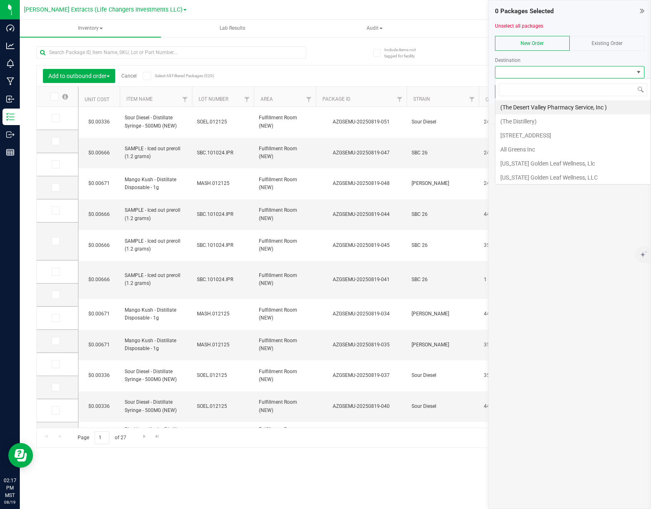
scroll to position [12, 149]
type input "nirv"
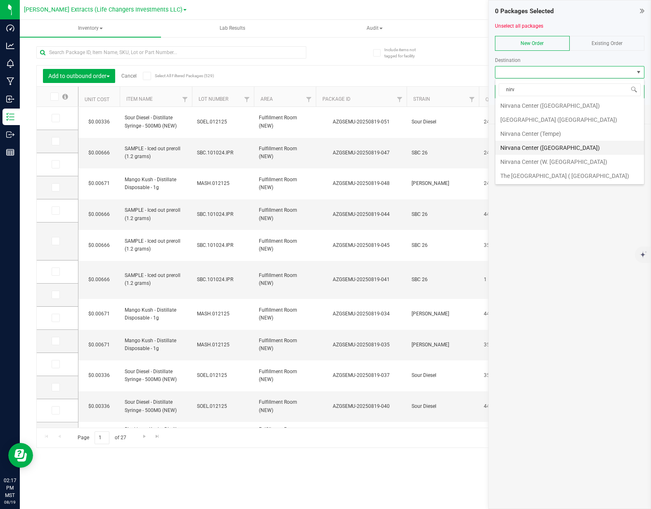
click at [568, 143] on li "Nirvana Center ([GEOGRAPHIC_DATA])" at bounding box center [569, 148] width 149 height 14
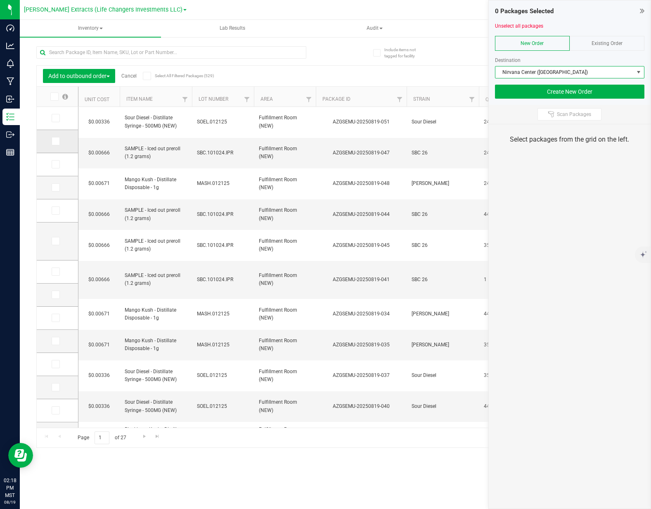
click at [54, 141] on icon at bounding box center [54, 141] width 5 height 0
click at [0, 0] on input "checkbox" at bounding box center [0, 0] width 0 height 0
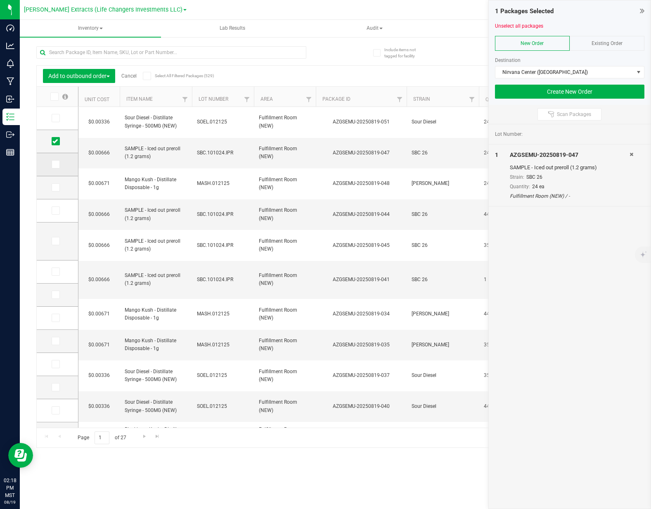
click at [55, 164] on icon at bounding box center [54, 164] width 5 height 0
click at [0, 0] on input "checkbox" at bounding box center [0, 0] width 0 height 0
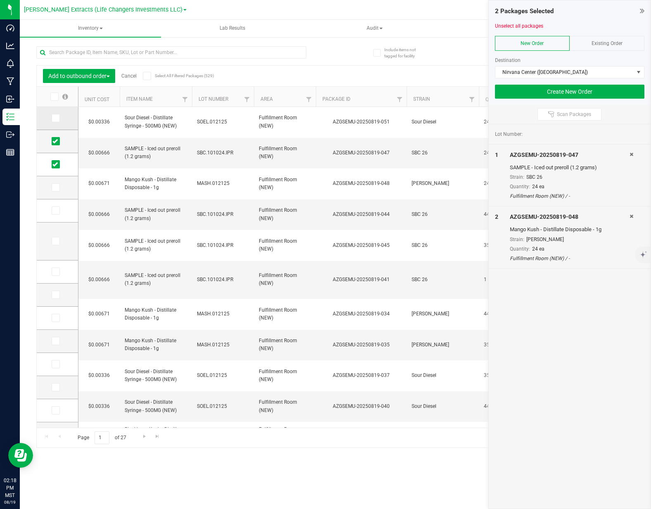
click at [52, 118] on icon at bounding box center [54, 118] width 5 height 0
click at [0, 0] on input "checkbox" at bounding box center [0, 0] width 0 height 0
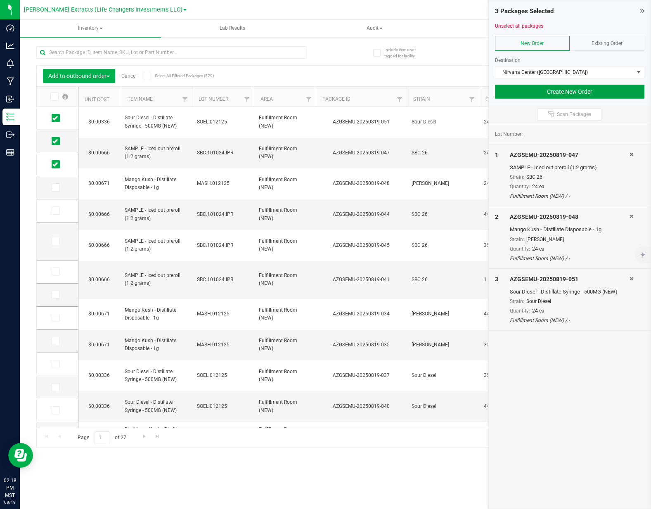
click at [556, 96] on button "Create New Order" at bounding box center [569, 92] width 149 height 14
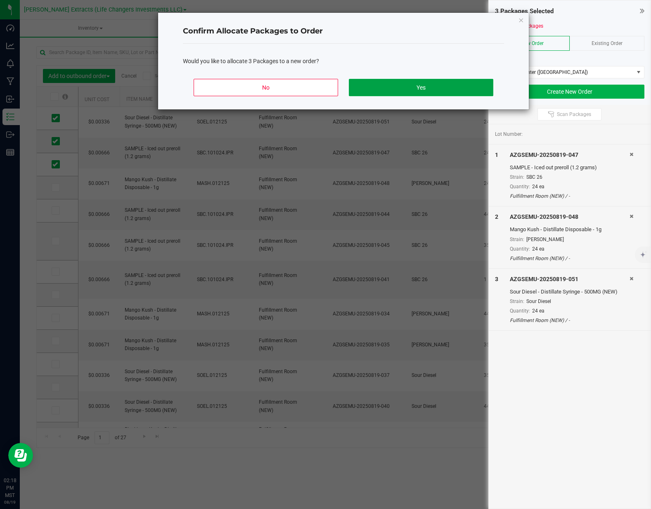
click at [384, 87] on button "Yes" at bounding box center [421, 87] width 144 height 17
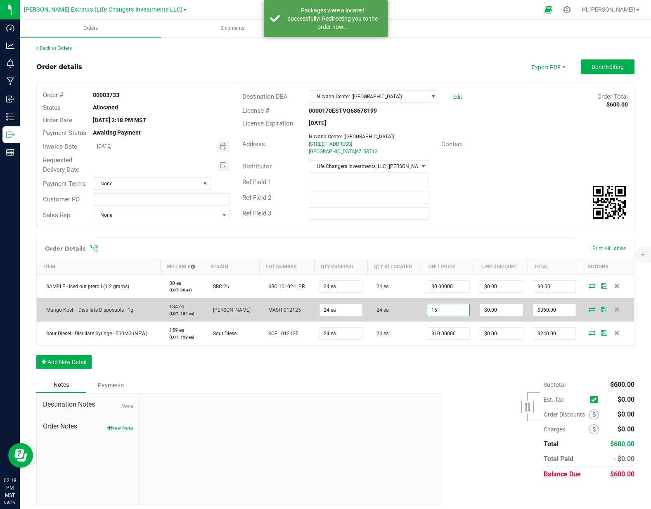
click at [456, 316] on input "15" at bounding box center [448, 310] width 42 height 12
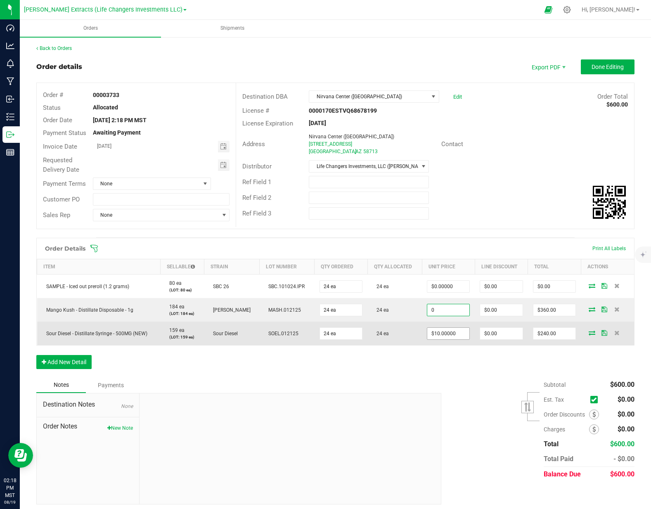
type input "0"
click at [452, 339] on input "$10.00000" at bounding box center [448, 334] width 42 height 12
type input "10"
type input "$0.00000"
type input "$0.00"
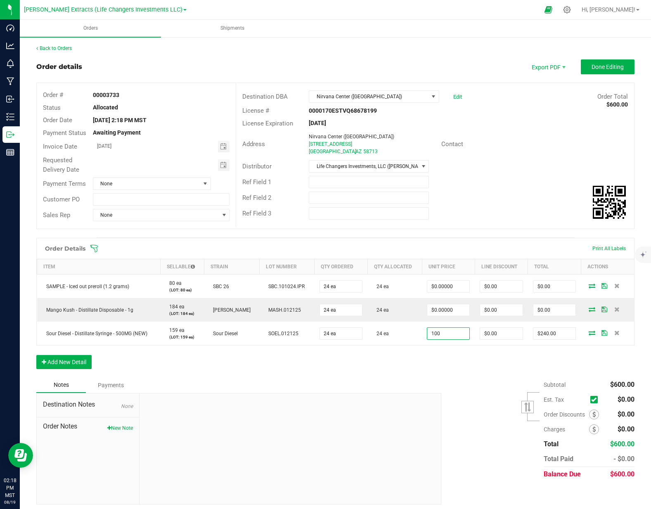
type input "$100.00000"
type input "$2,400.00"
click at [448, 369] on div "Order Details Print All Labels Item Sellable Strain Lot Number Qty Ordered Qty …" at bounding box center [335, 308] width 598 height 140
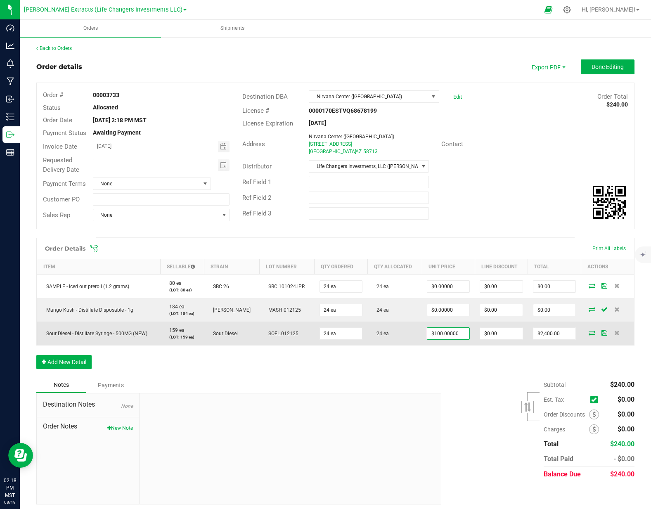
type input "100"
click at [446, 339] on input "100" at bounding box center [448, 334] width 42 height 12
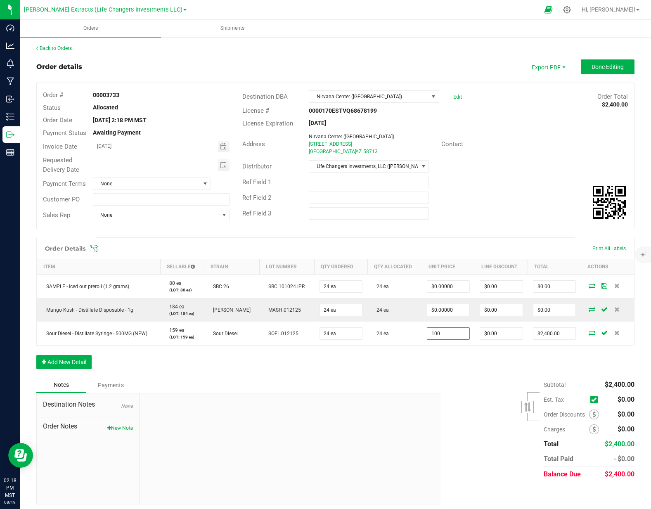
click at [446, 339] on input "100" at bounding box center [448, 334] width 42 height 12
type input "$0.00000"
type input "$0.00"
click at [440, 375] on div "Order Details Print All Labels Item Sellable Strain Lot Number Qty Ordered Qty …" at bounding box center [335, 308] width 598 height 140
click at [121, 432] on button "New Note" at bounding box center [120, 427] width 26 height 7
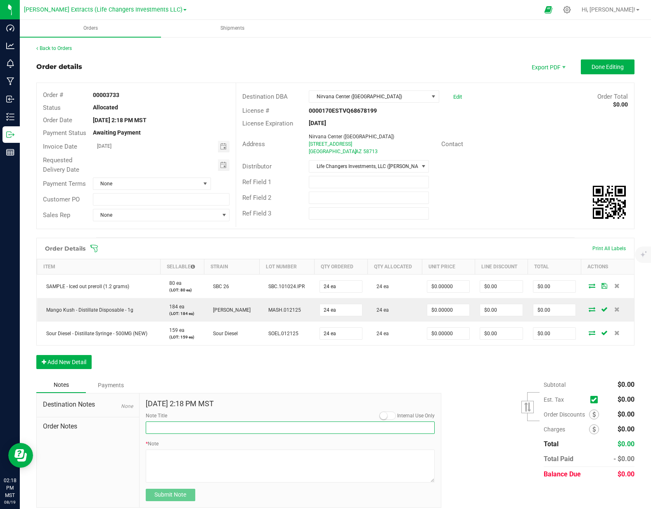
click at [205, 434] on input "Note Title" at bounding box center [290, 427] width 289 height 12
type input "sample packs"
click at [170, 481] on textarea "* Note" at bounding box center [290, 465] width 289 height 33
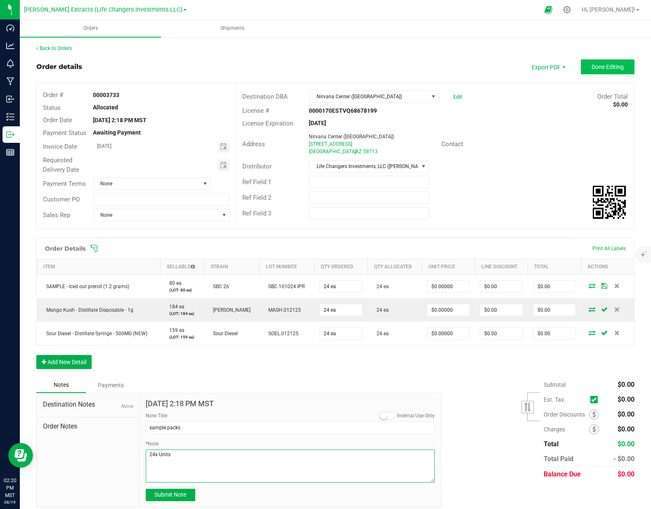
type textarea "24x Units"
click at [607, 69] on span "Done Editing" at bounding box center [607, 67] width 32 height 7
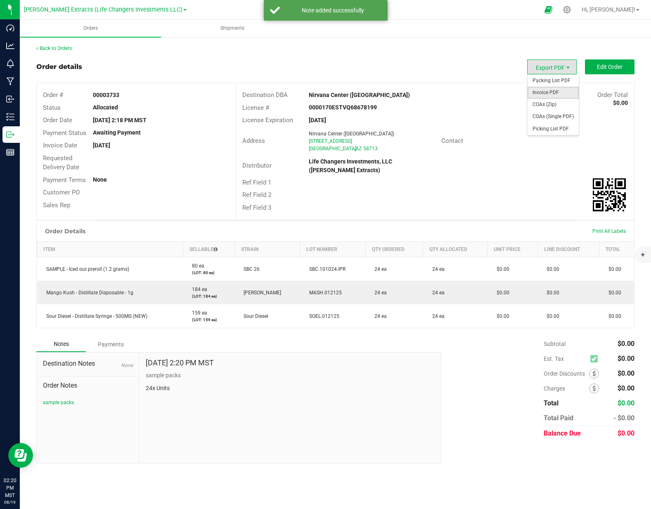
click at [541, 92] on span "Invoice PDF" at bounding box center [552, 93] width 51 height 12
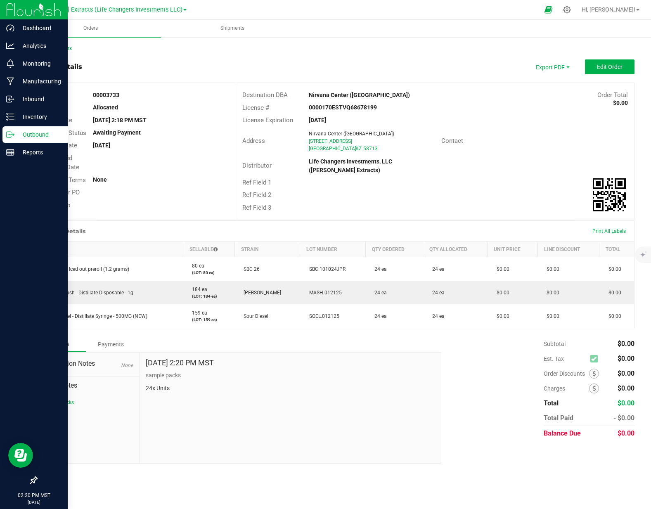
click at [16, 132] on p "Outbound" at bounding box center [39, 135] width 50 height 10
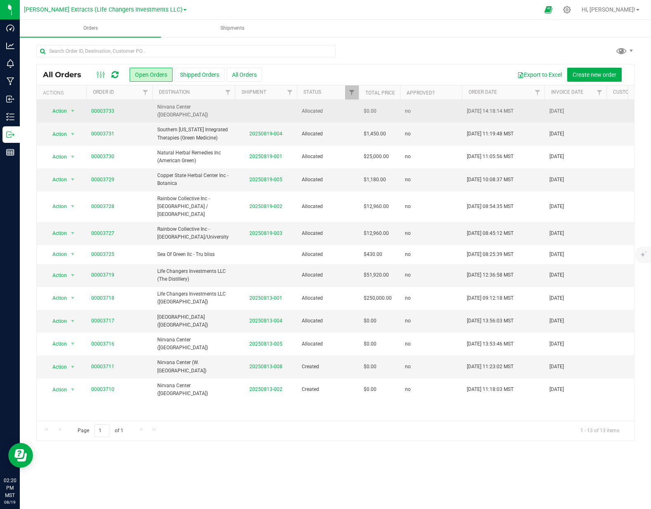
click at [190, 110] on span "Nirvana Center ([GEOGRAPHIC_DATA])" at bounding box center [193, 111] width 73 height 16
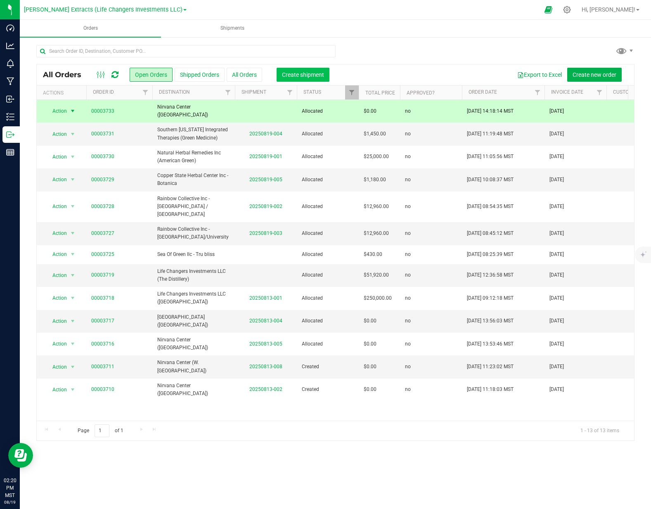
click at [309, 75] on span "Create shipment" at bounding box center [303, 74] width 42 height 7
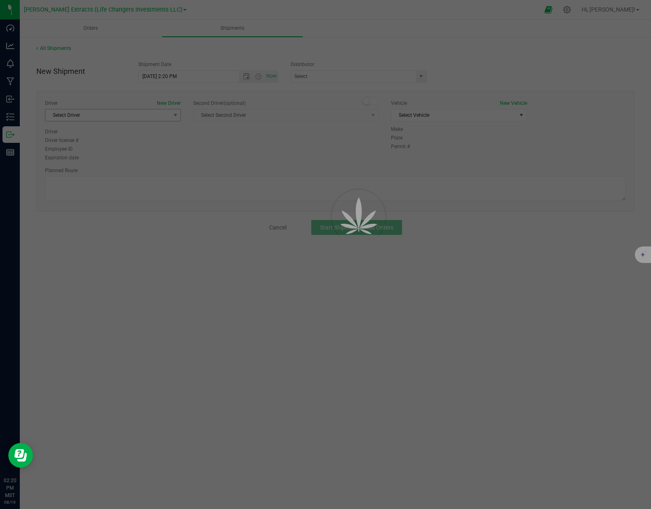
click at [86, 120] on div at bounding box center [325, 254] width 651 height 509
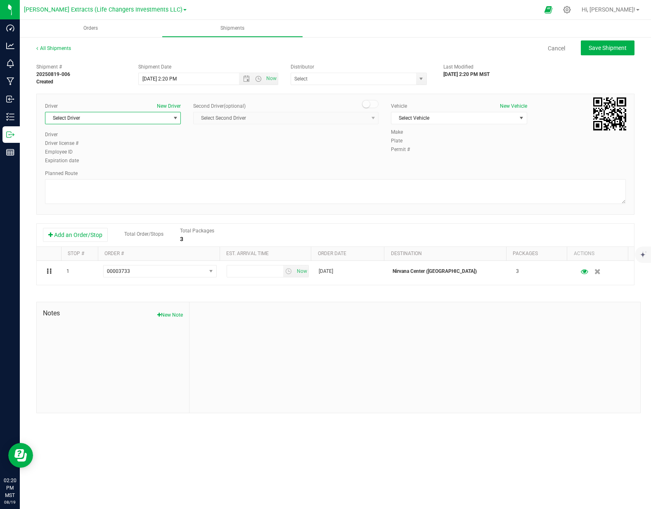
click at [88, 121] on span "Select Driver" at bounding box center [107, 118] width 125 height 12
click at [77, 252] on span "[PERSON_NAME]" at bounding box center [69, 250] width 38 height 11
click at [478, 119] on span "Select Vehicle" at bounding box center [453, 118] width 125 height 12
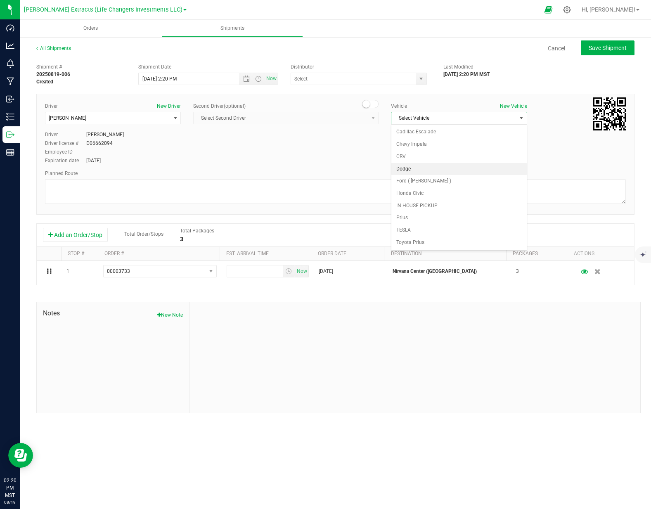
click at [415, 166] on li "Dodge" at bounding box center [458, 169] width 135 height 12
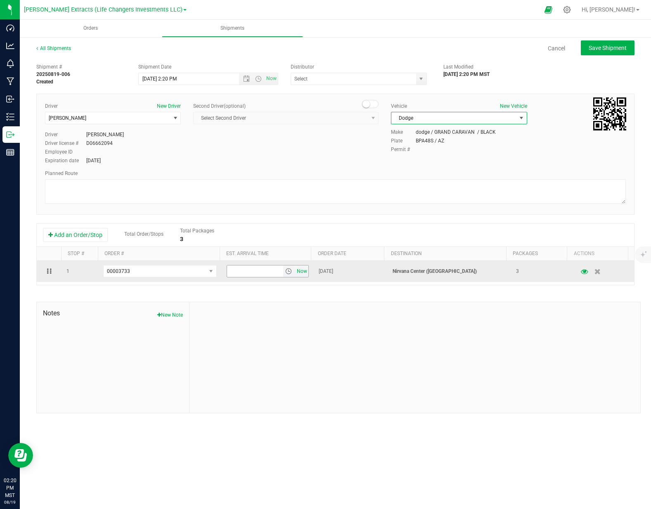
click at [304, 270] on span "Now" at bounding box center [302, 271] width 14 height 12
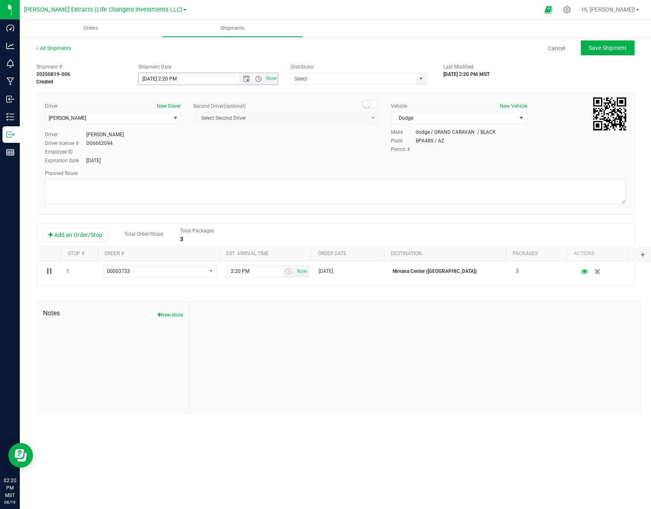
click at [153, 77] on input "[DATE] 2:20 PM" at bounding box center [196, 79] width 115 height 12
type input "[DATE] 2:20 PM"
drag, startPoint x: 432, startPoint y: 80, endPoint x: 416, endPoint y: 83, distance: 16.8
click at [432, 81] on div "Distributor (The Distillery) Life Changers Investments, LLC ([PERSON_NAME] Extr…" at bounding box center [360, 74] width 153 height 22
click at [412, 84] on span at bounding box center [359, 79] width 136 height 12
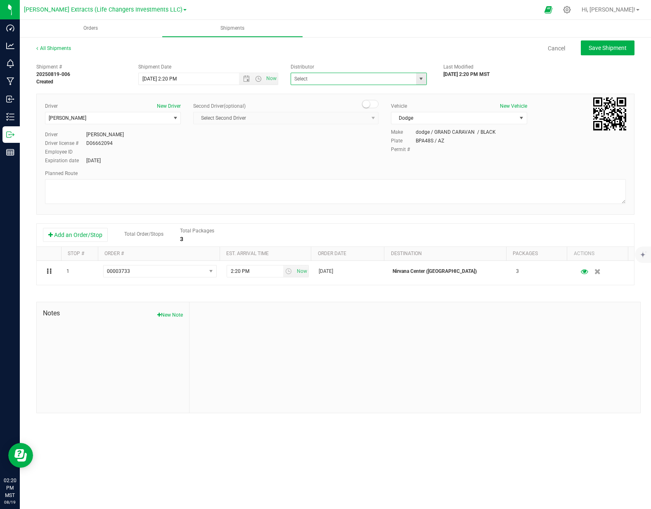
click at [418, 81] on span "select" at bounding box center [421, 79] width 7 height 7
click at [385, 105] on li "Life Changers Investments, LLC ([PERSON_NAME] Extracts)" at bounding box center [358, 110] width 135 height 23
type input "Life Changers Investments, LLC ([PERSON_NAME] Extracts)"
click at [609, 50] on span "Save Shipment" at bounding box center [608, 48] width 38 height 7
type input "[DATE] 9:20 PM"
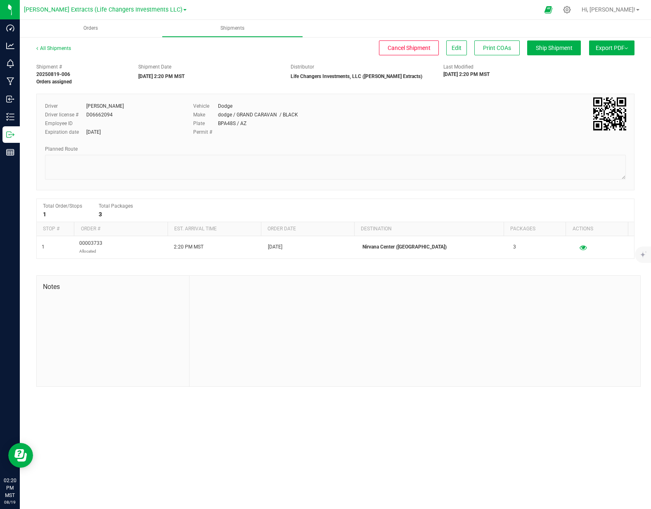
drag, startPoint x: 611, startPoint y: 50, endPoint x: 608, endPoint y: 54, distance: 5.0
click at [611, 50] on button "Export PDF" at bounding box center [611, 47] width 45 height 15
click at [604, 67] on span "Manifest by Package ID" at bounding box center [599, 66] width 52 height 6
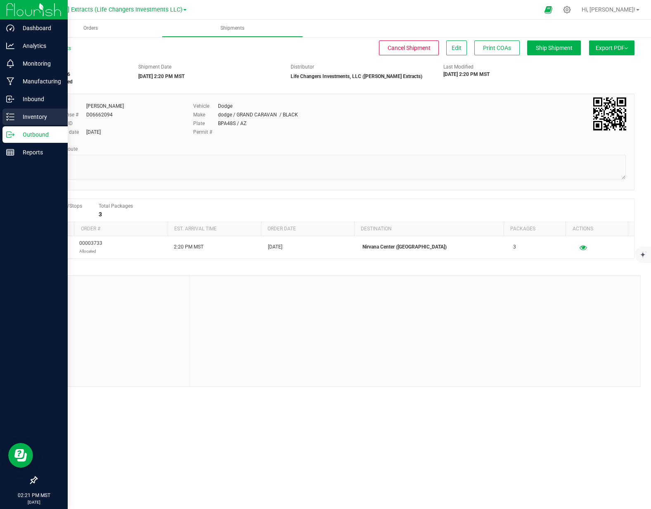
click at [26, 117] on p "Inventory" at bounding box center [39, 117] width 50 height 10
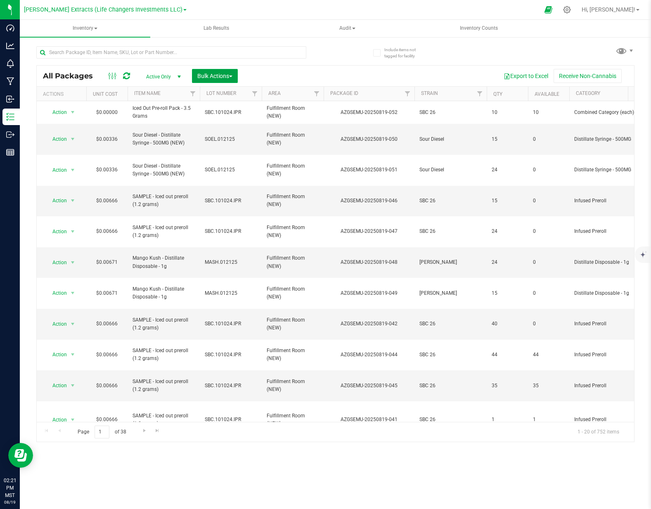
drag, startPoint x: 221, startPoint y: 78, endPoint x: 219, endPoint y: 83, distance: 5.7
click at [221, 78] on span "Bulk Actions" at bounding box center [214, 76] width 35 height 7
click at [223, 169] on span "Print package labels" at bounding box center [222, 170] width 50 height 7
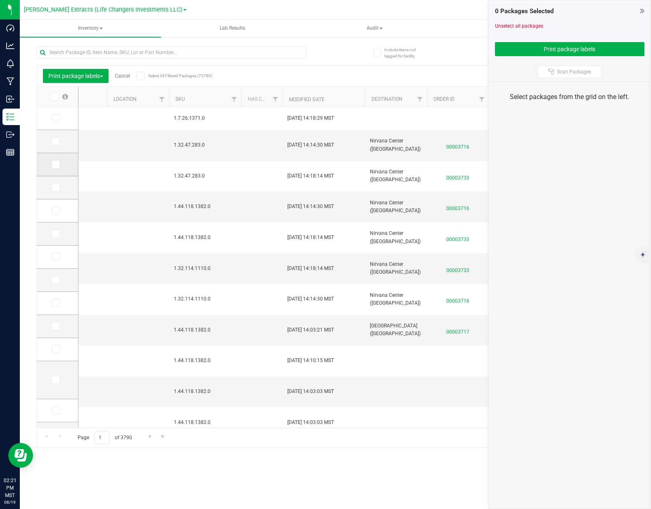
click at [54, 168] on span at bounding box center [56, 164] width 8 height 8
click at [0, 0] on input "checkbox" at bounding box center [0, 0] width 0 height 0
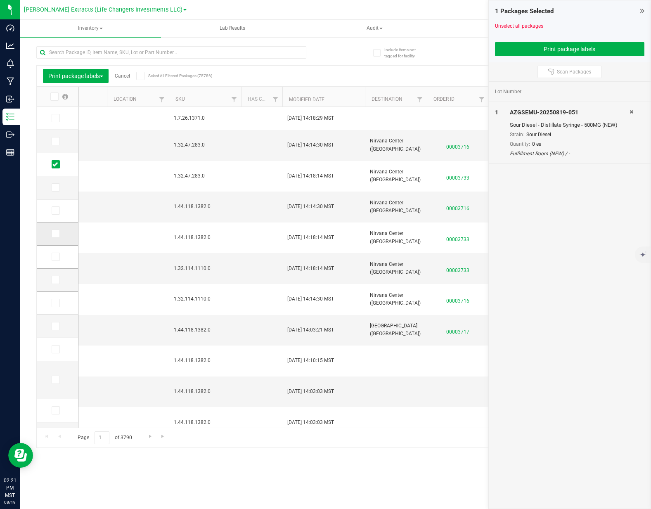
click at [55, 234] on icon at bounding box center [54, 234] width 5 height 0
click at [0, 0] on input "checkbox" at bounding box center [0, 0] width 0 height 0
click at [55, 210] on icon at bounding box center [54, 210] width 5 height 0
click at [0, 0] on input "checkbox" at bounding box center [0, 0] width 0 height 0
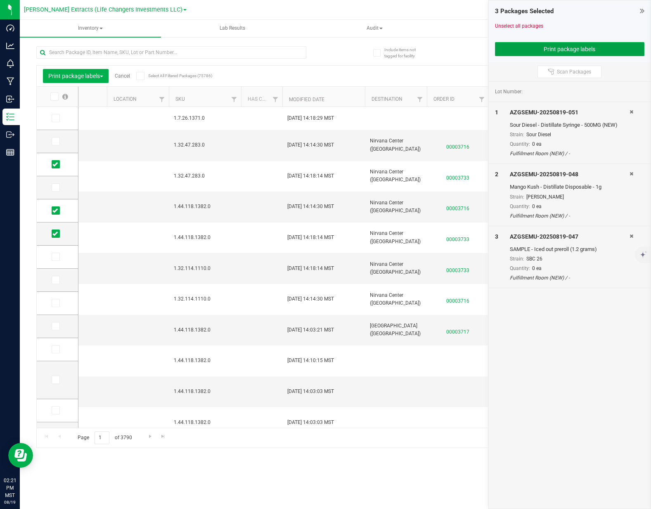
click at [541, 47] on button "Print package labels" at bounding box center [569, 49] width 149 height 14
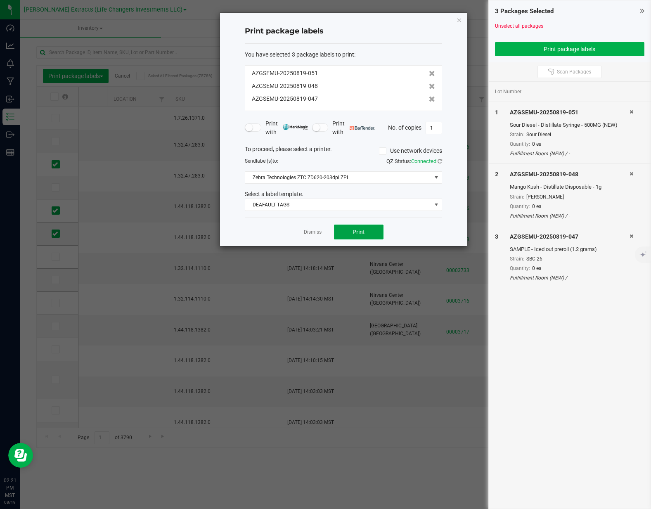
click at [367, 230] on button "Print" at bounding box center [359, 232] width 50 height 15
click at [309, 232] on link "Dismiss" at bounding box center [313, 232] width 18 height 7
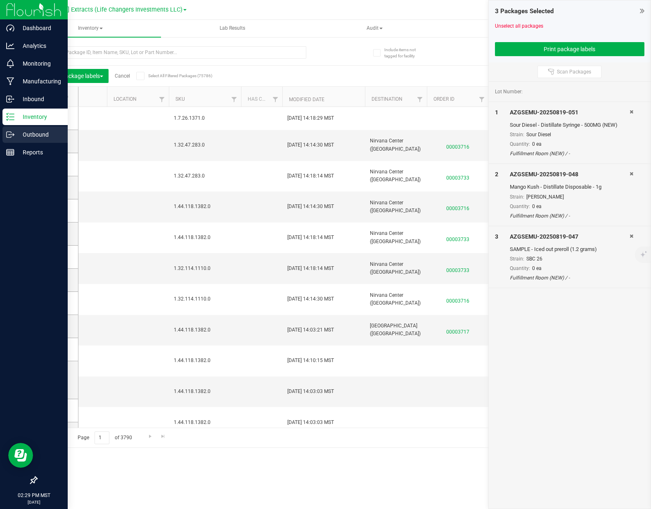
click at [10, 138] on icon at bounding box center [10, 134] width 8 height 8
